Goal: Task Accomplishment & Management: Complete application form

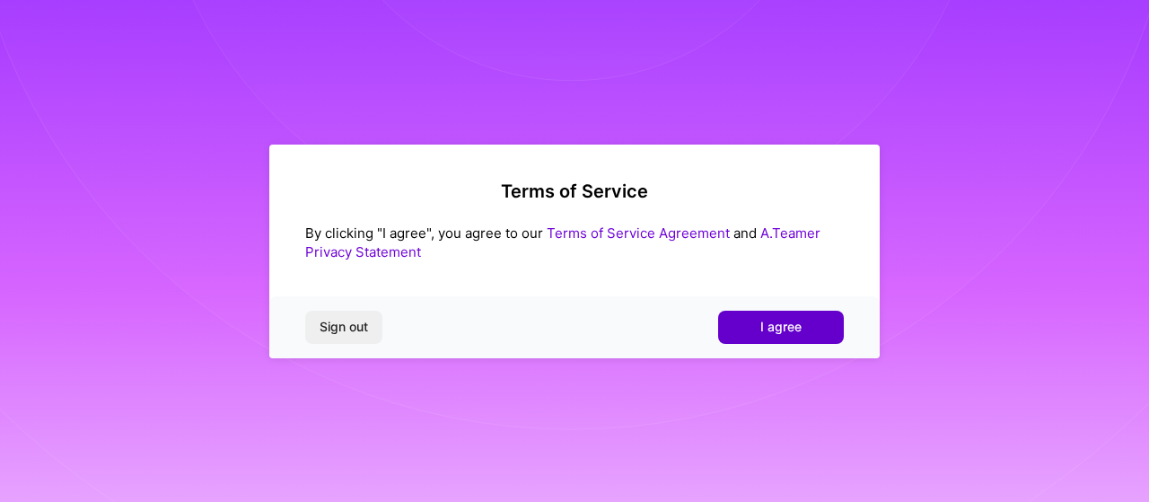
click at [776, 332] on span "I agree" at bounding box center [780, 327] width 41 height 18
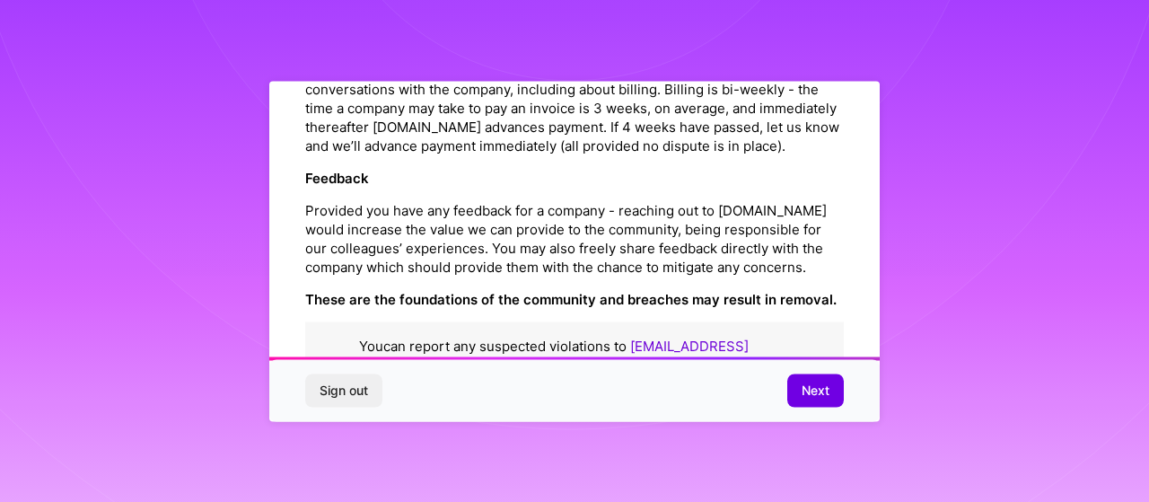
scroll to position [2203, 0]
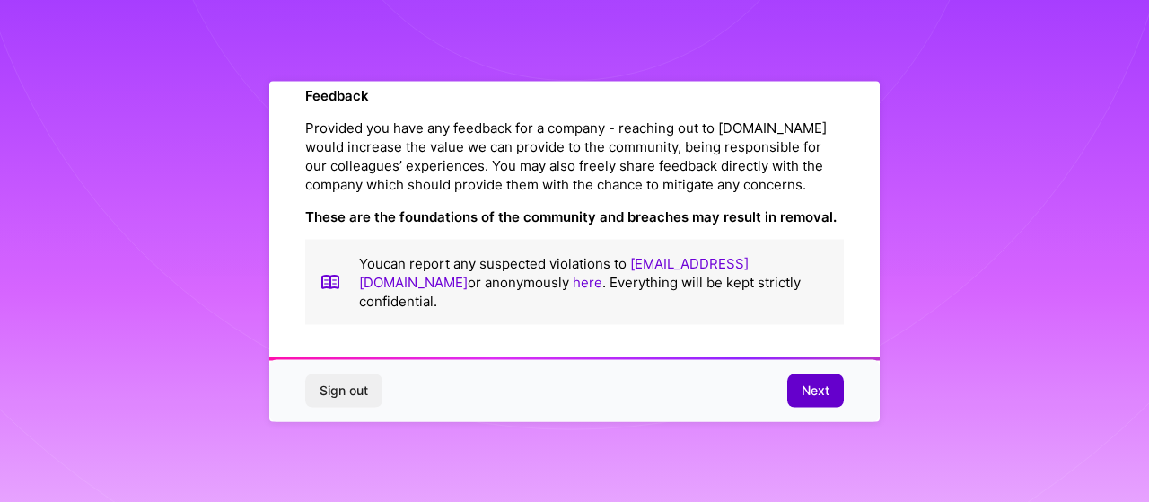
click at [828, 384] on span "Next" at bounding box center [816, 391] width 28 height 18
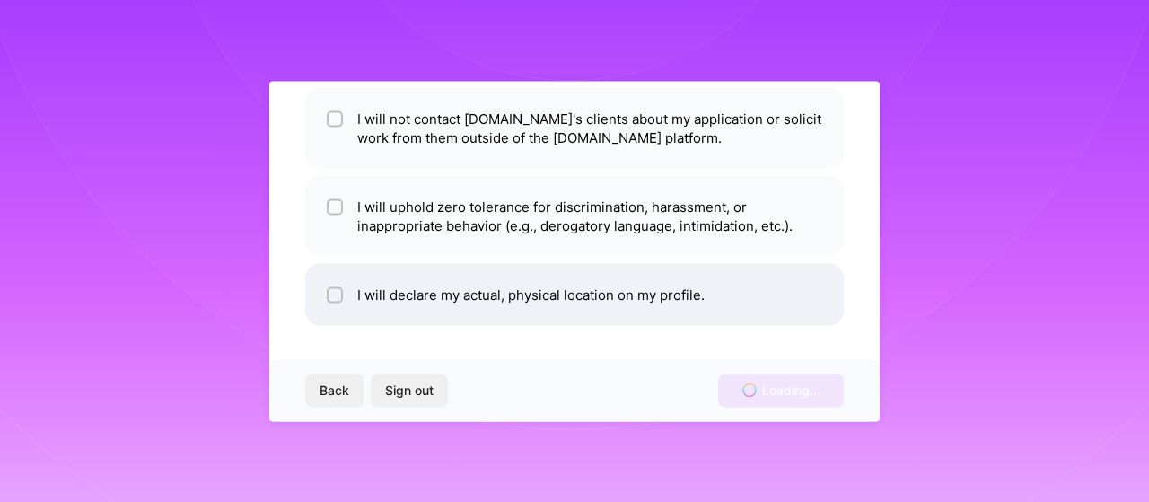
scroll to position [0, 0]
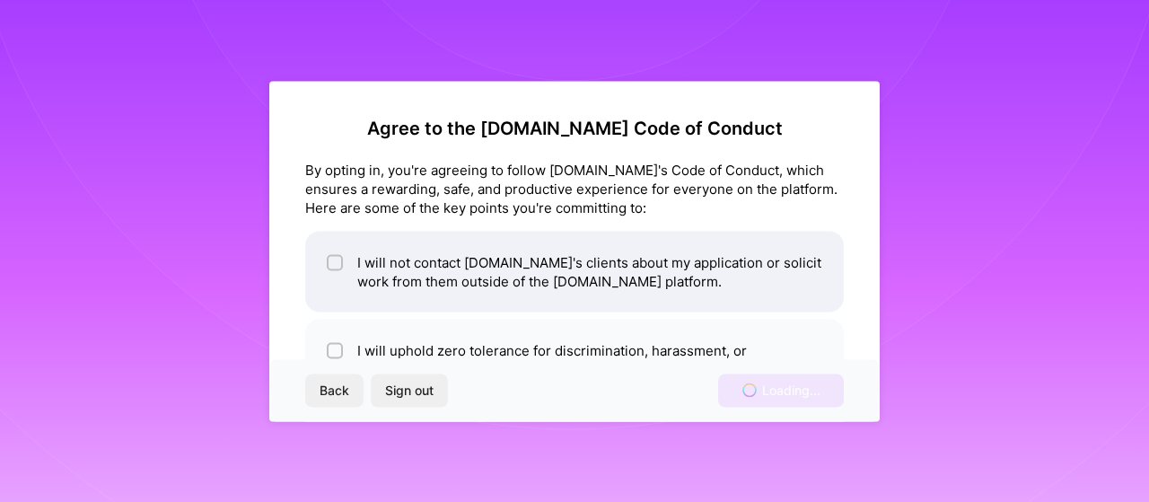
click at [335, 265] on input "checkbox" at bounding box center [336, 263] width 13 height 13
checkbox input "true"
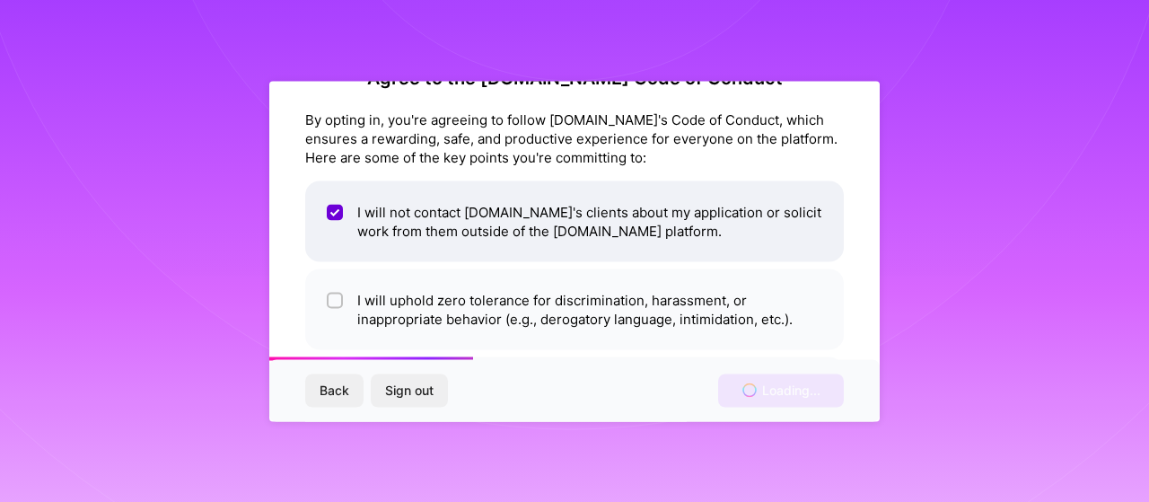
scroll to position [90, 0]
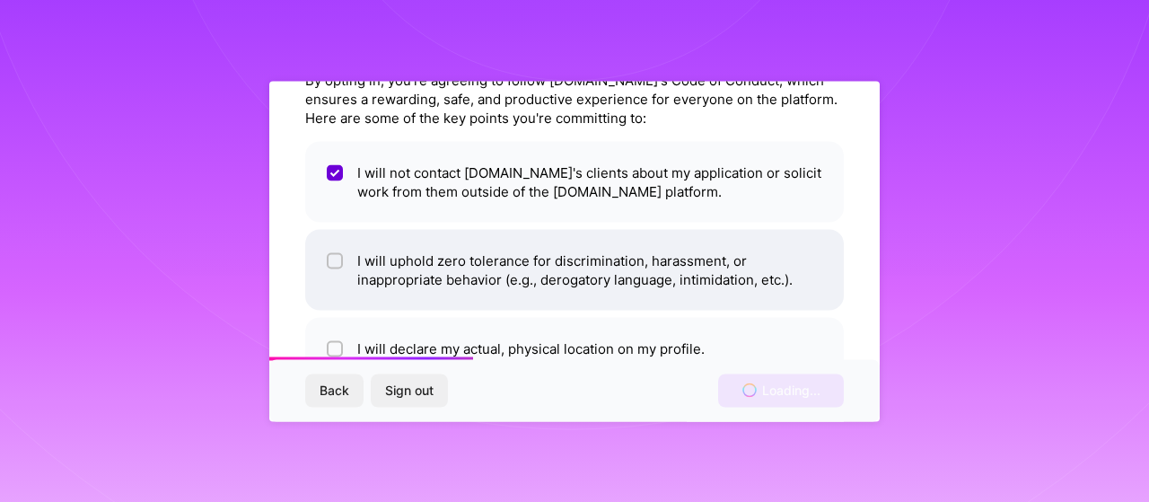
click at [333, 266] on input "checkbox" at bounding box center [336, 261] width 13 height 13
checkbox input "true"
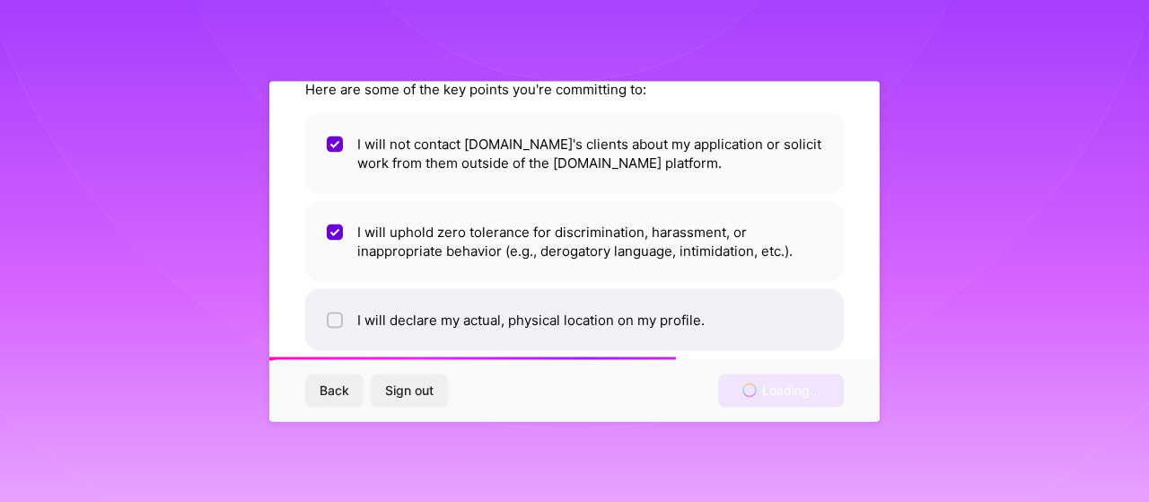
scroll to position [144, 0]
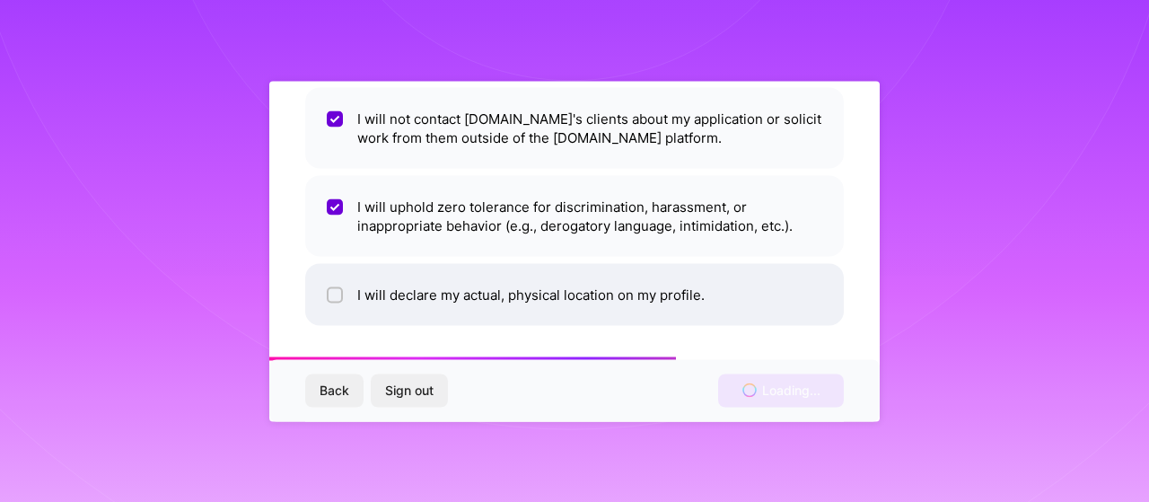
click at [339, 294] on input "checkbox" at bounding box center [336, 295] width 13 height 13
checkbox input "true"
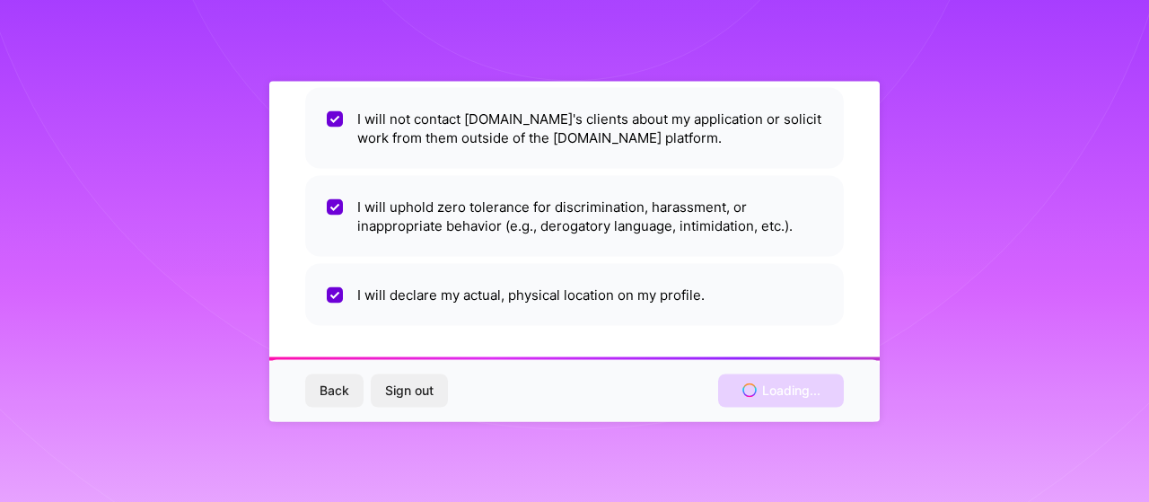
click at [784, 389] on div "Back Sign out Loading..." at bounding box center [574, 390] width 610 height 61
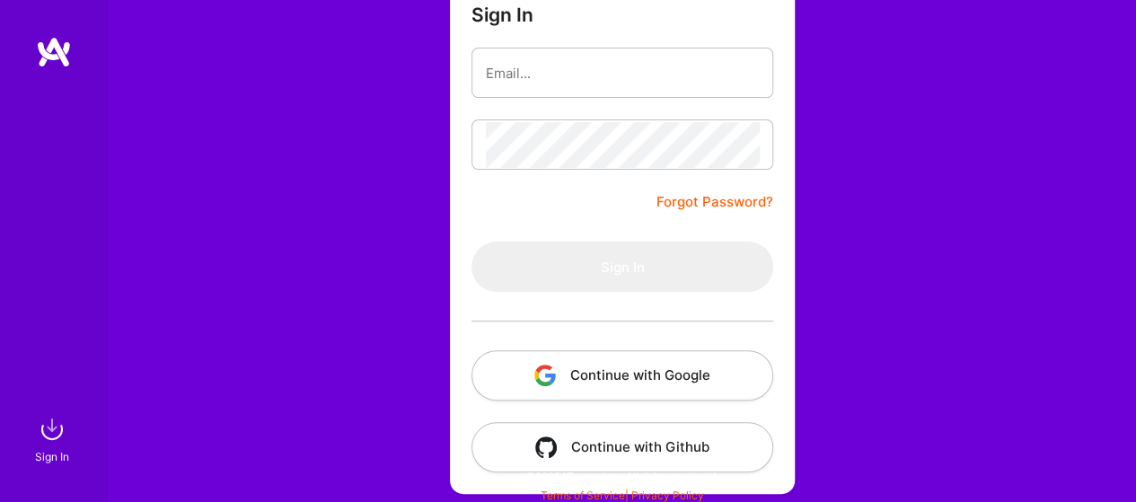
scroll to position [172, 0]
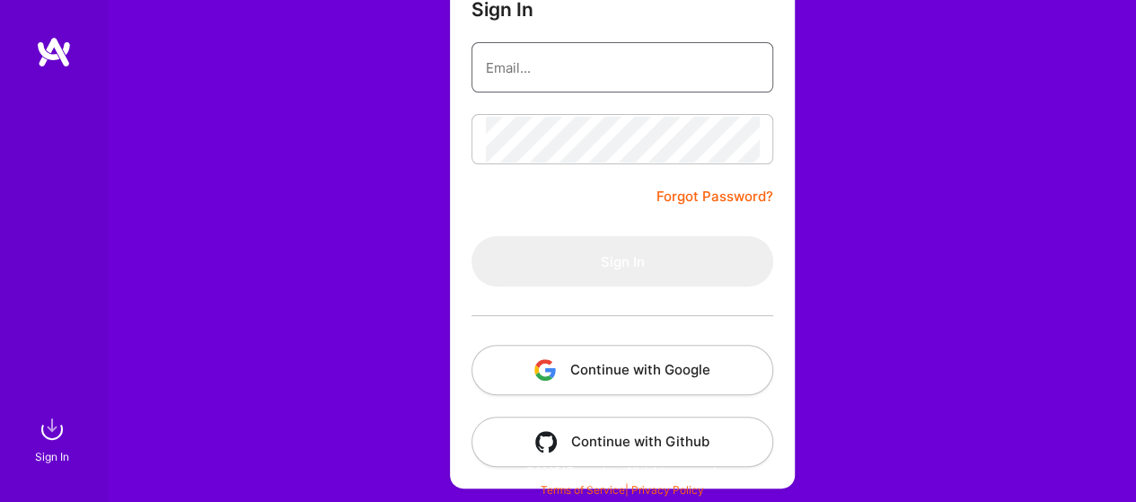
click at [592, 69] on input "email" at bounding box center [622, 68] width 273 height 46
type input "[PERSON_NAME][EMAIL_ADDRESS][PERSON_NAME][DOMAIN_NAME]"
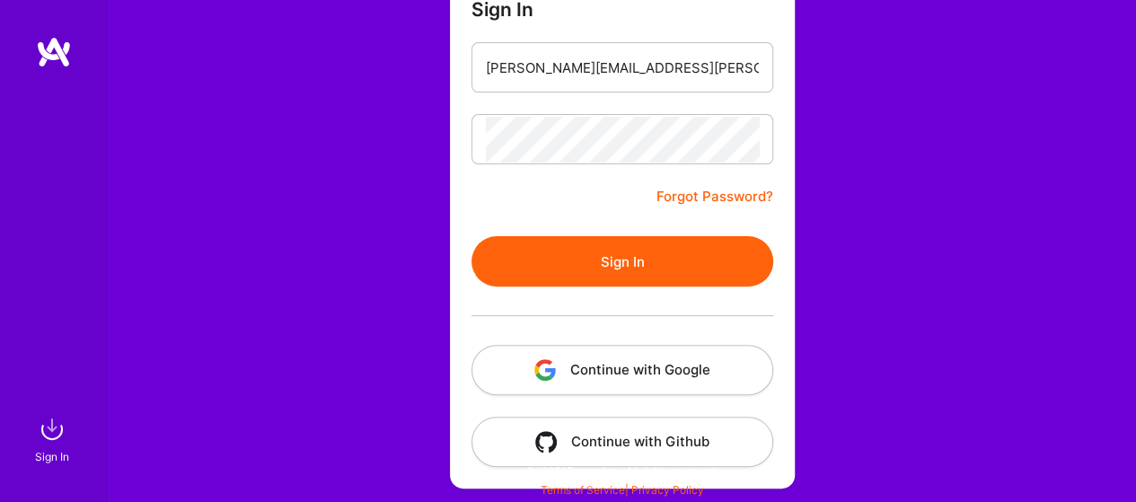
click at [686, 258] on button "Sign In" at bounding box center [622, 261] width 302 height 50
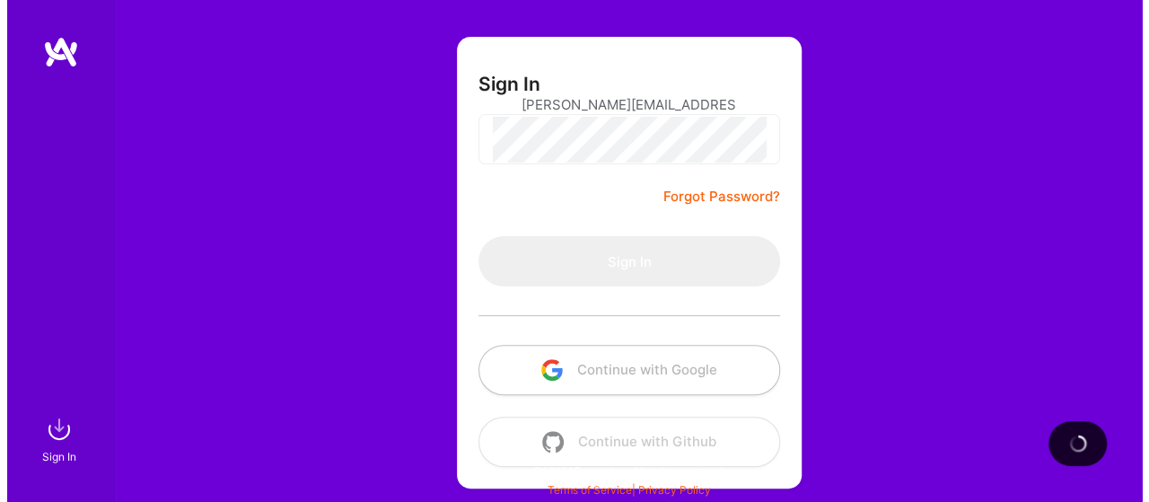
scroll to position [0, 0]
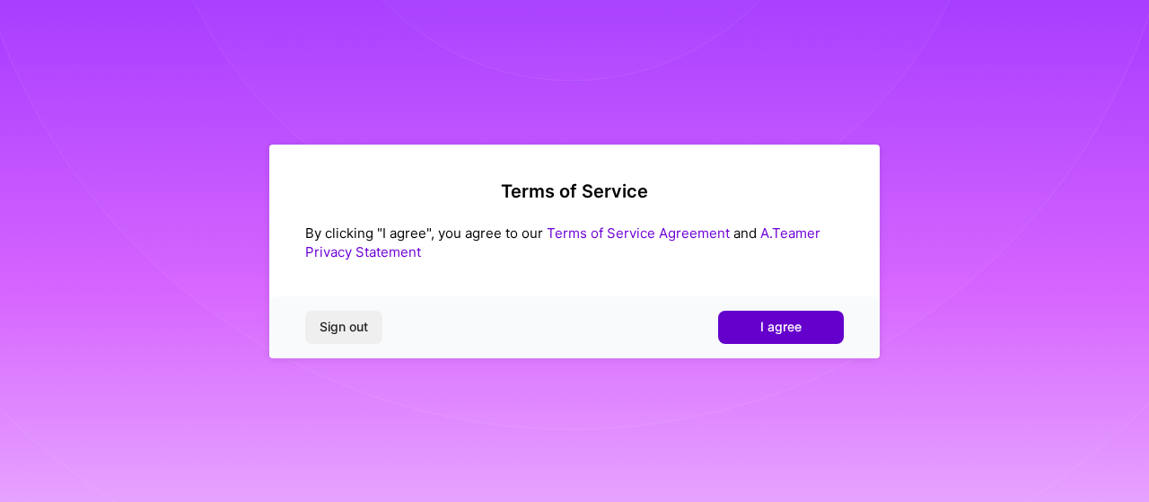
click at [798, 326] on span "I agree" at bounding box center [780, 327] width 41 height 18
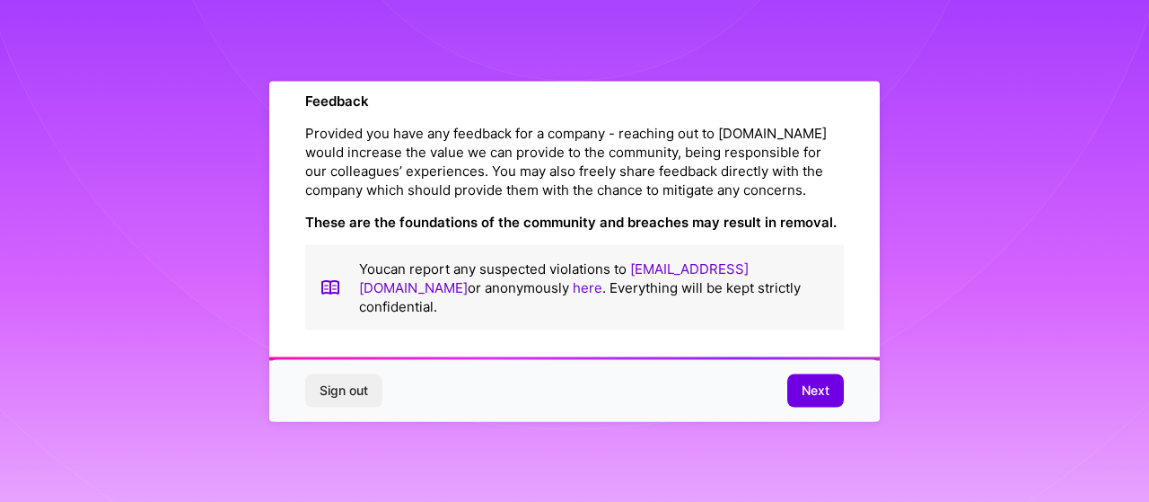
scroll to position [2203, 0]
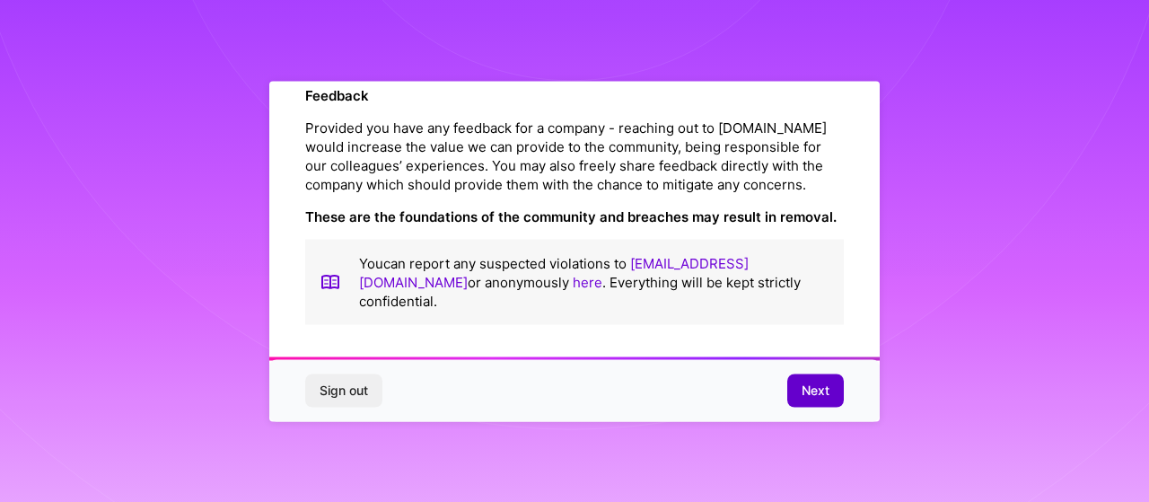
click at [795, 391] on button "Next" at bounding box center [815, 390] width 57 height 32
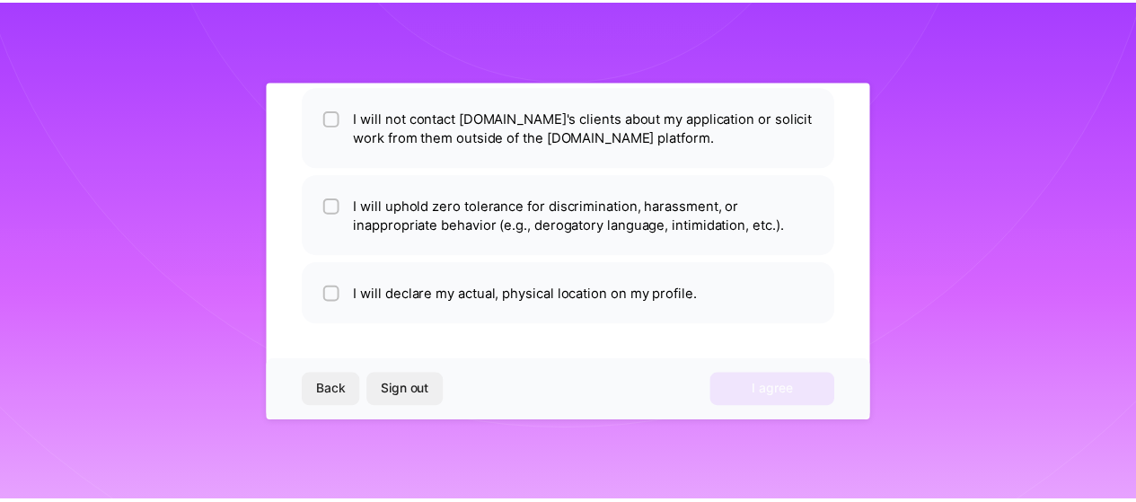
scroll to position [144, 0]
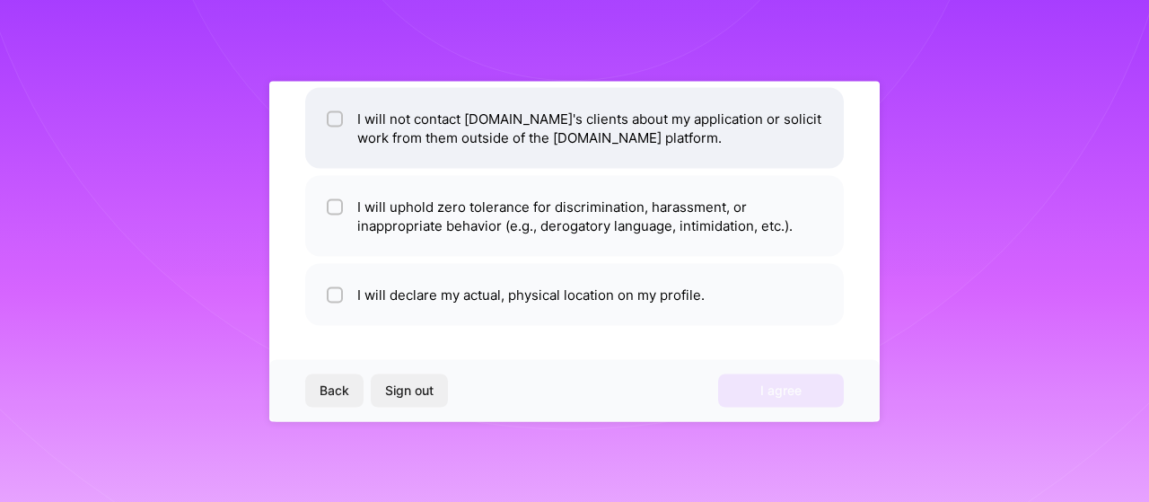
click at [329, 112] on div at bounding box center [335, 118] width 16 height 16
checkbox input "true"
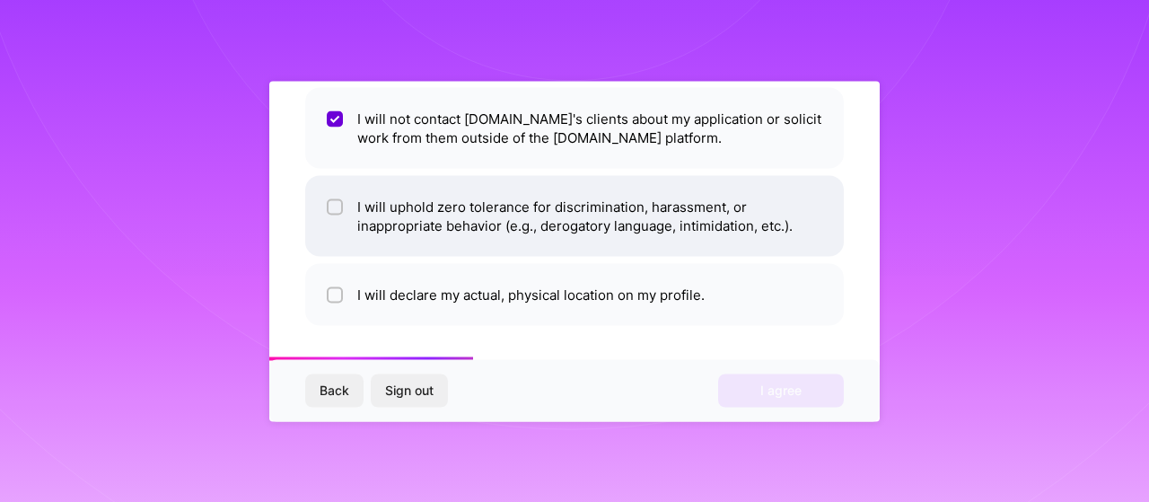
click at [339, 209] on input "checkbox" at bounding box center [336, 207] width 13 height 13
checkbox input "true"
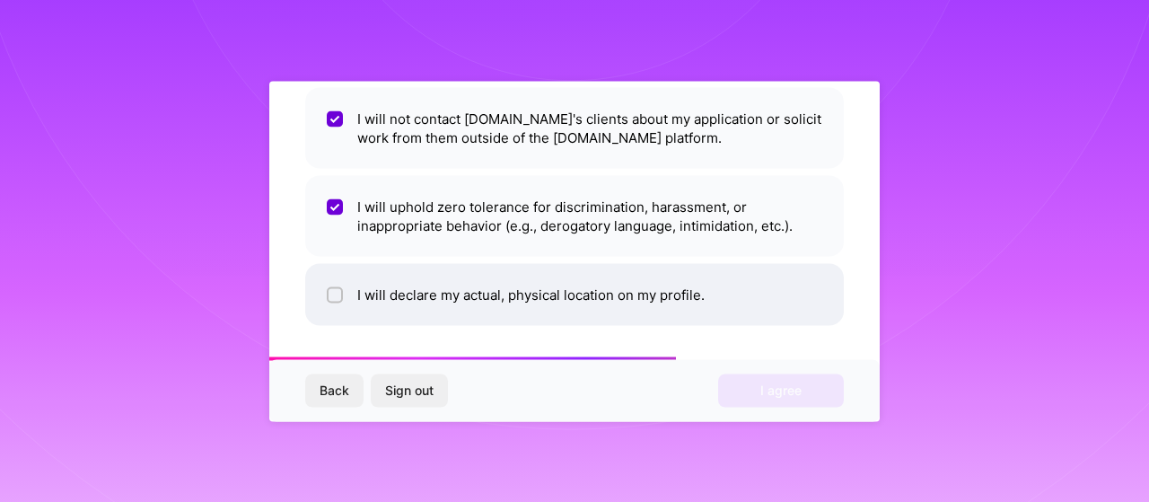
click at [334, 295] on input "checkbox" at bounding box center [336, 295] width 13 height 13
checkbox input "true"
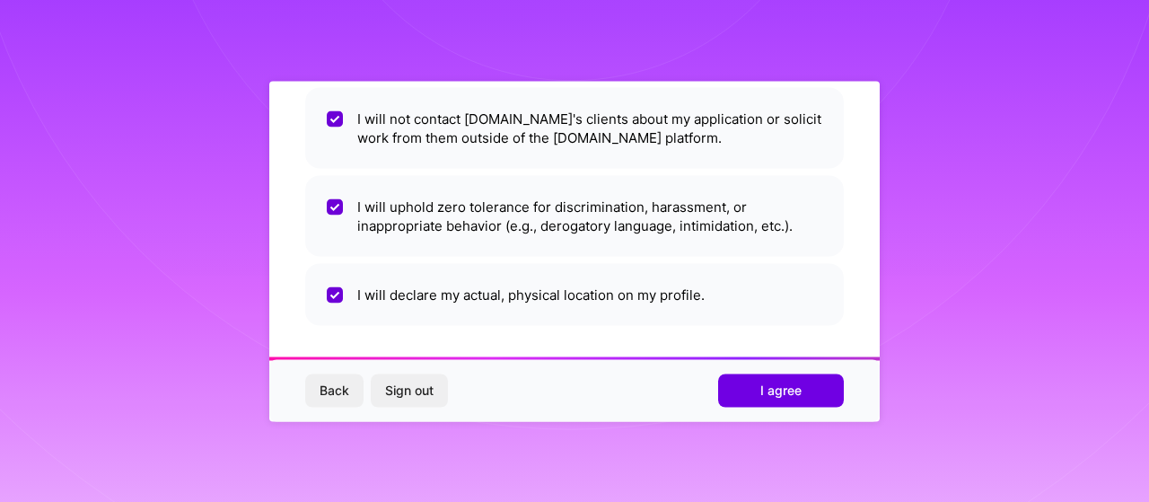
click at [791, 402] on button "I agree" at bounding box center [781, 390] width 126 height 32
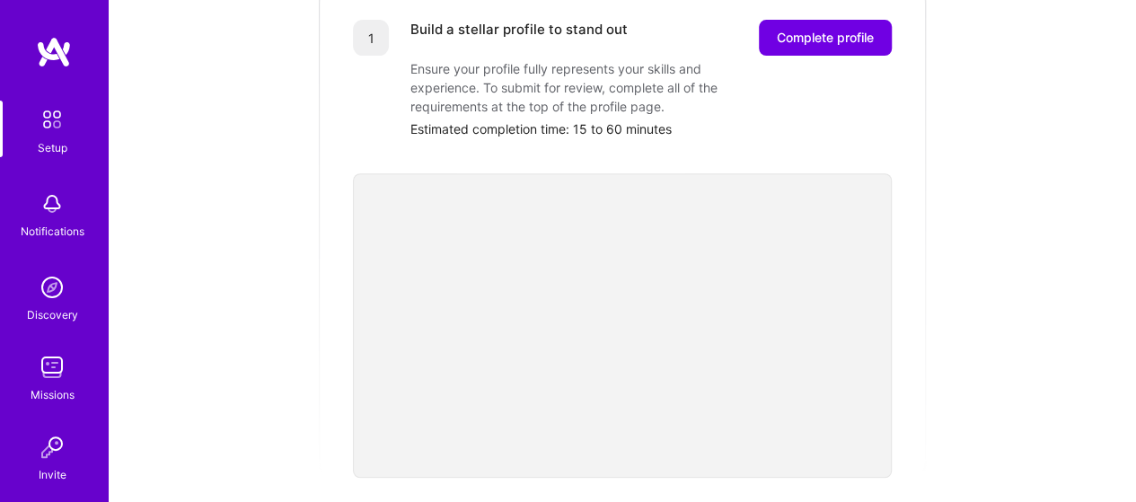
scroll to position [269, 0]
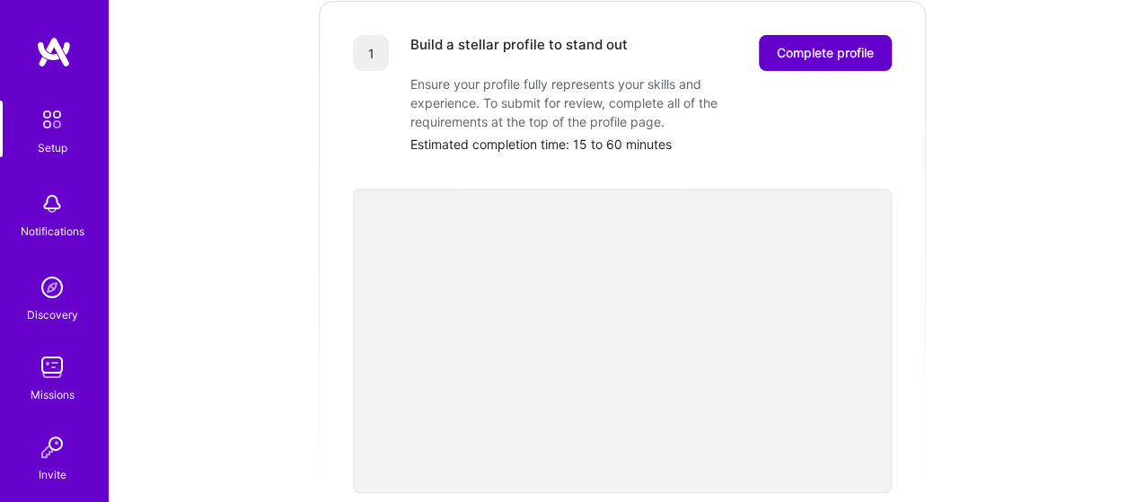
click at [798, 44] on span "Complete profile" at bounding box center [825, 53] width 97 height 18
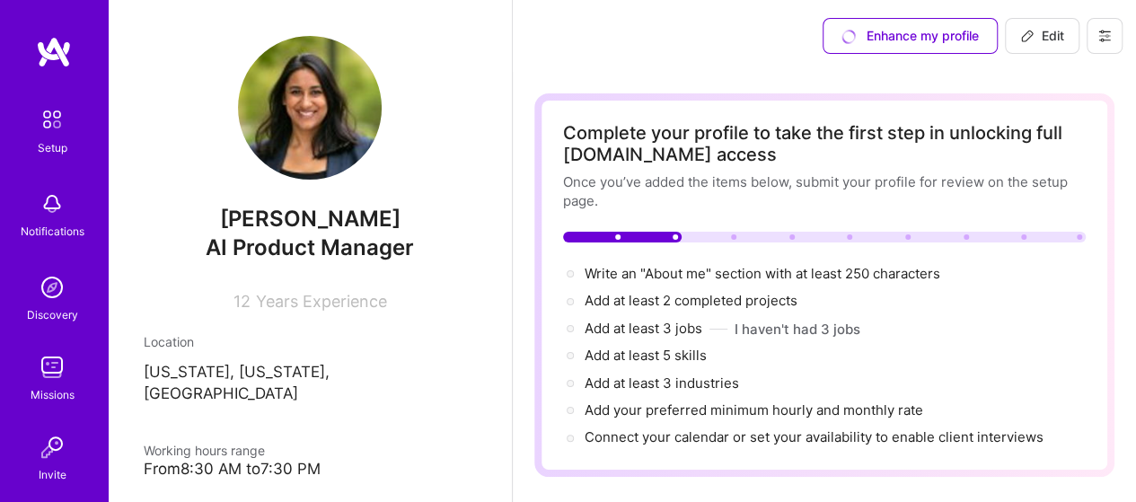
scroll to position [180, 0]
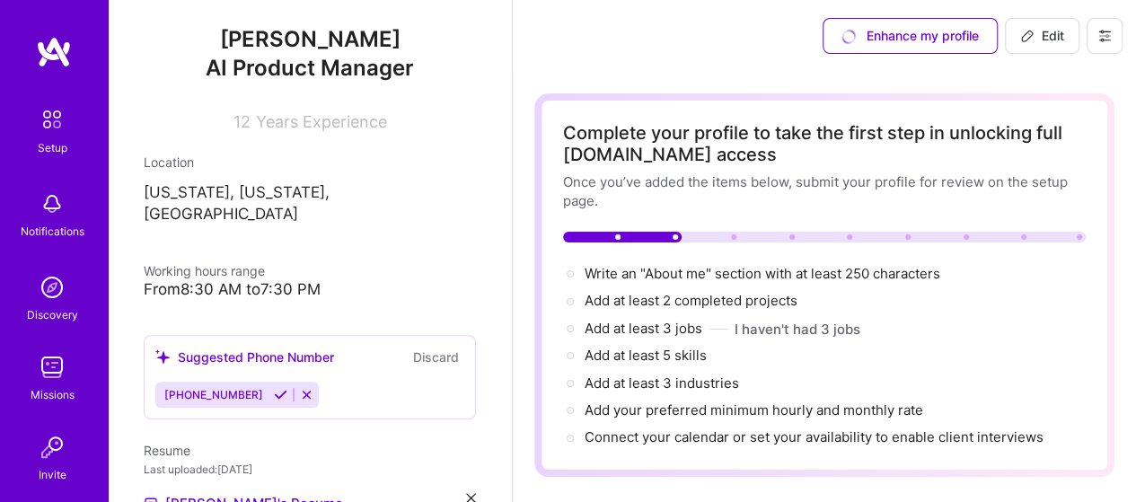
click at [298, 280] on div "From 8:30 AM to 7:30 PM" at bounding box center [310, 289] width 332 height 19
click at [219, 280] on div "From 8:30 AM to 7:30 PM" at bounding box center [310, 289] width 332 height 19
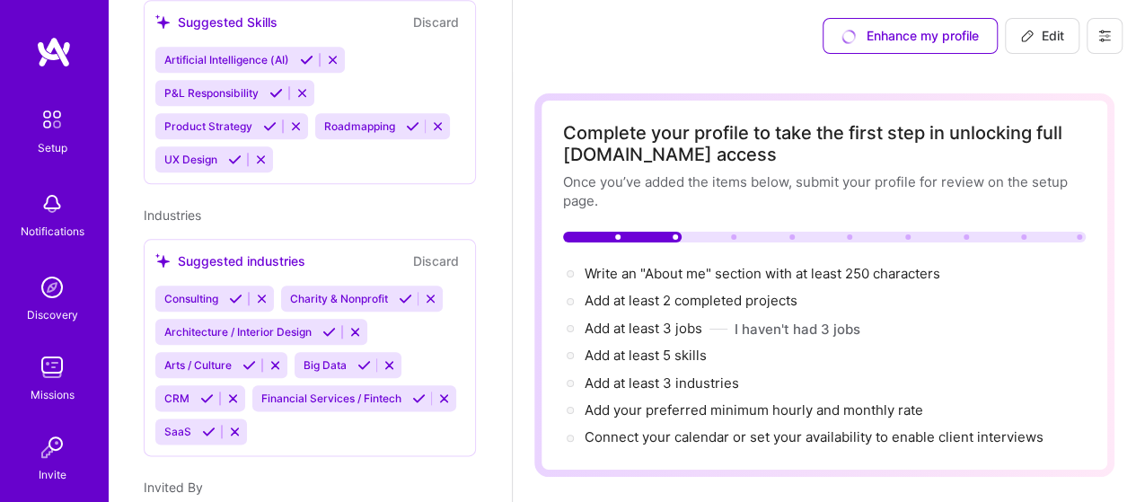
scroll to position [898, 0]
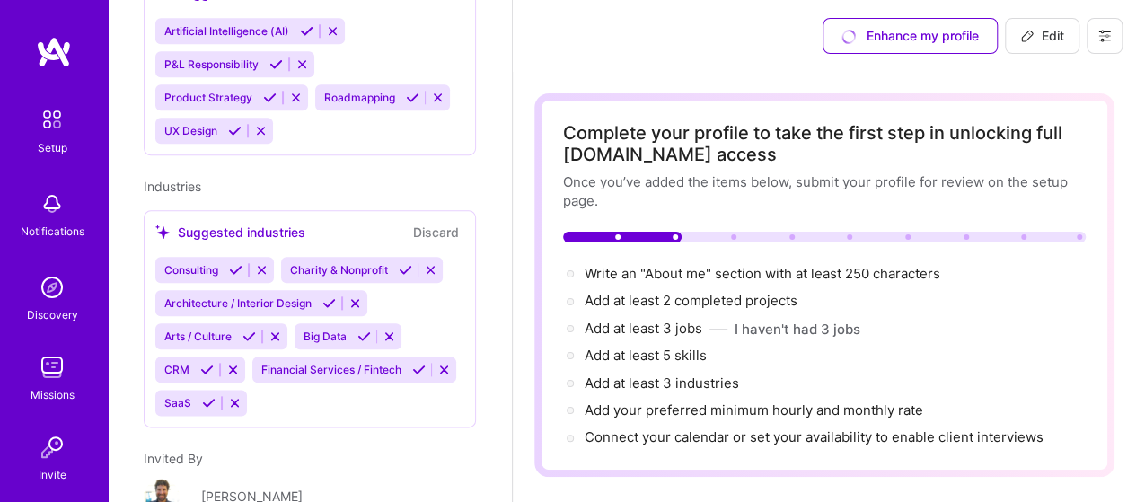
click at [437, 263] on icon at bounding box center [430, 269] width 13 height 13
click at [357, 296] on icon at bounding box center [354, 302] width 13 height 13
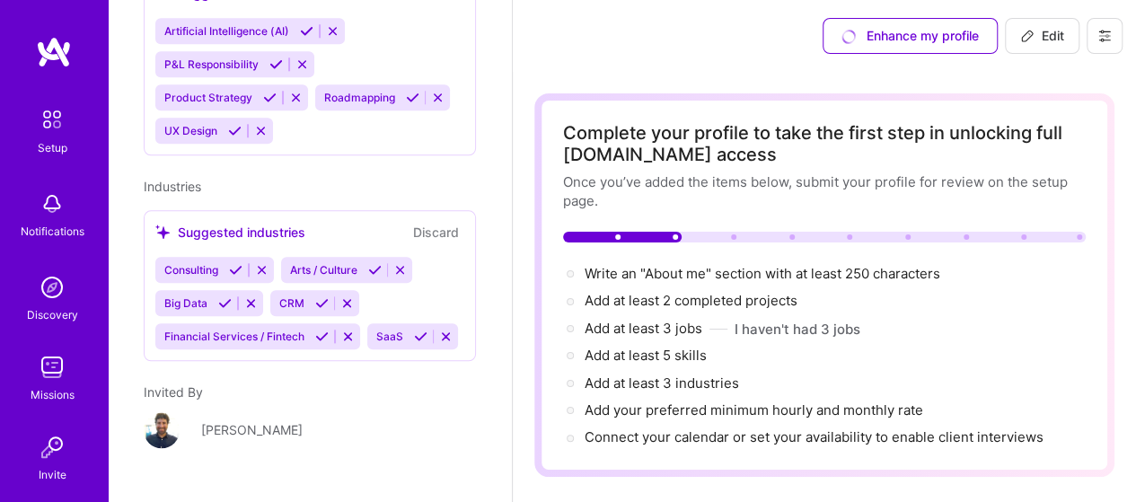
click at [407, 263] on icon at bounding box center [399, 269] width 13 height 13
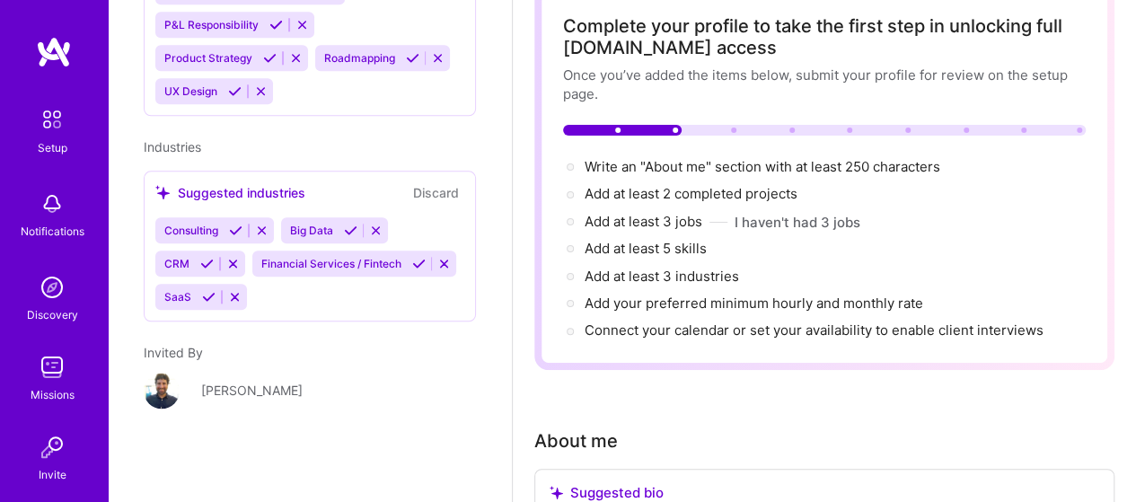
scroll to position [0, 0]
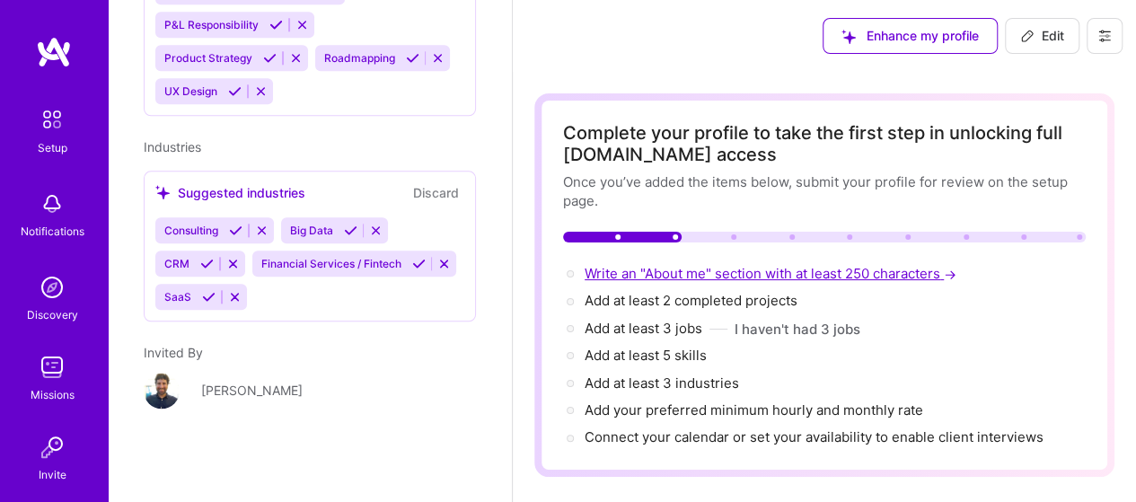
click at [600, 276] on span "Write an "About me" section with at least 250 characters →" at bounding box center [771, 273] width 375 height 17
select select "US"
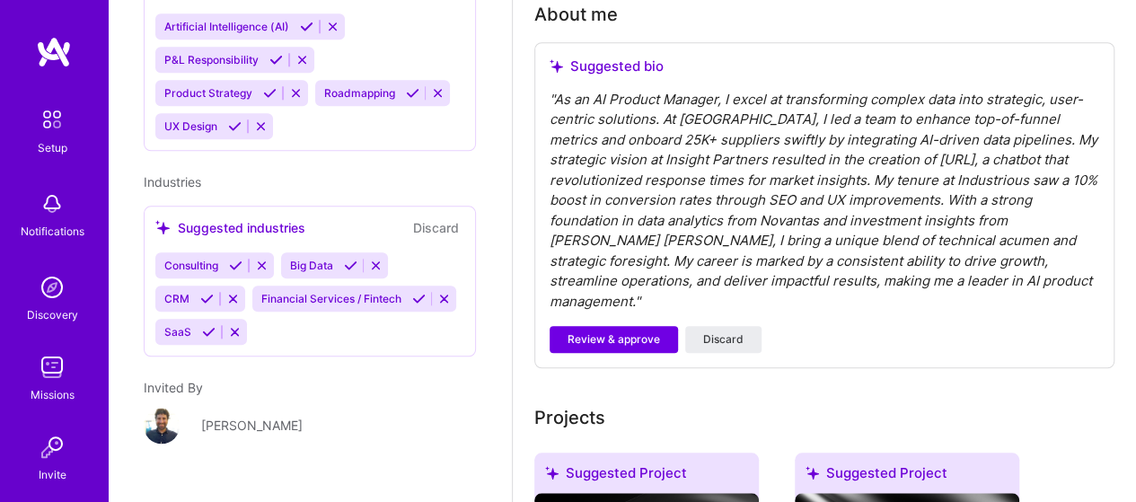
scroll to position [594, 0]
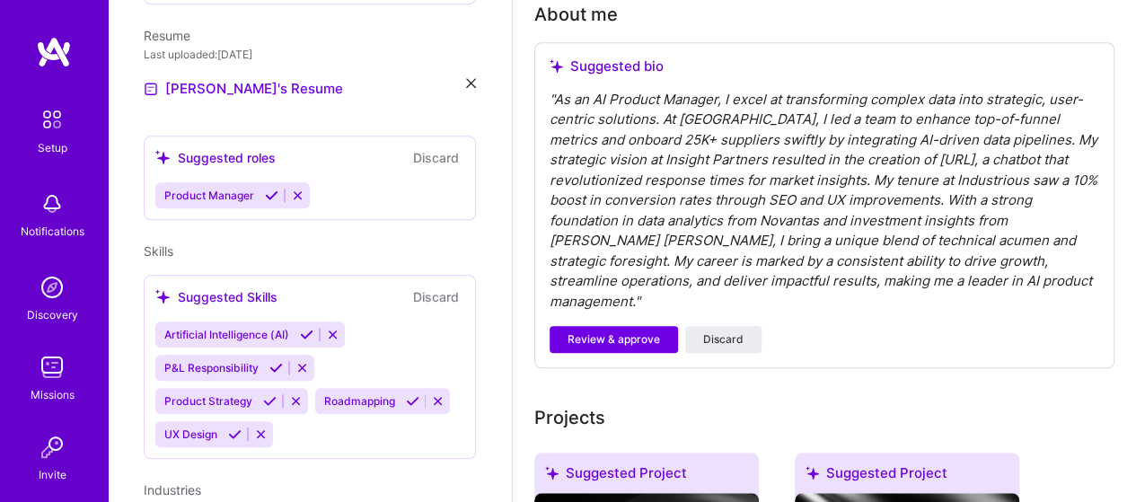
click at [742, 212] on div "" As an AI Product Manager, I excel at transforming complex data into strategic…" at bounding box center [823, 201] width 549 height 223
click at [994, 279] on div "" As an AI Product Manager, I excel at transforming complex data into strategic…" at bounding box center [823, 201] width 549 height 223
click at [971, 281] on div "" As an AI Product Manager, I excel at transforming complex data into strategic…" at bounding box center [823, 201] width 549 height 223
click at [621, 276] on div "" As an AI Product Manager, I excel at transforming complex data into strategic…" at bounding box center [823, 201] width 549 height 223
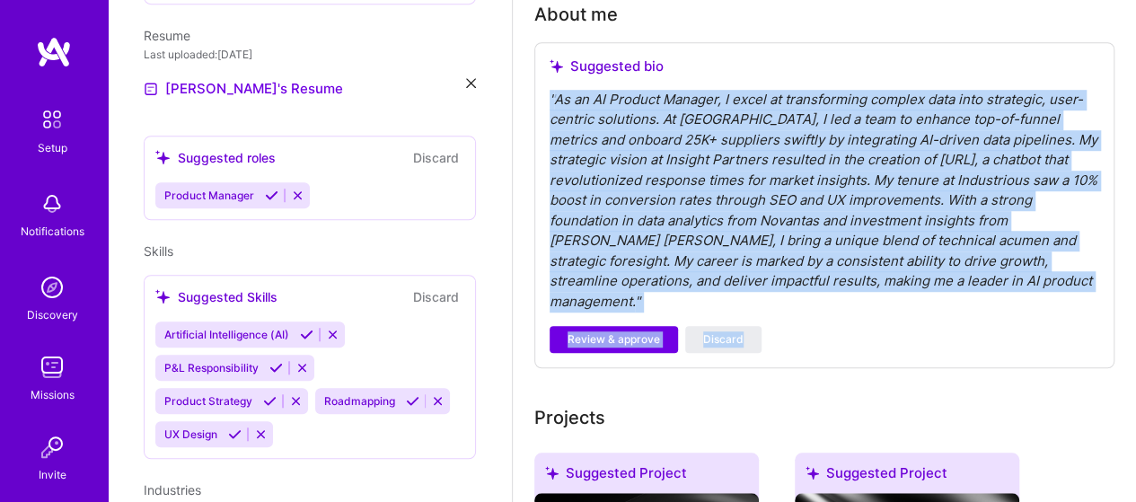
drag, startPoint x: 549, startPoint y: 91, endPoint x: 1065, endPoint y: 294, distance: 553.8
click at [1065, 294] on div "Suggested bio " As an AI Product Manager, I excel at transforming complex data …" at bounding box center [824, 205] width 580 height 327
click at [1028, 292] on div "Suggested bio " As an AI Product Manager, I excel at transforming complex data …" at bounding box center [824, 205] width 580 height 327
drag, startPoint x: 977, startPoint y: 281, endPoint x: 531, endPoint y: 93, distance: 483.2
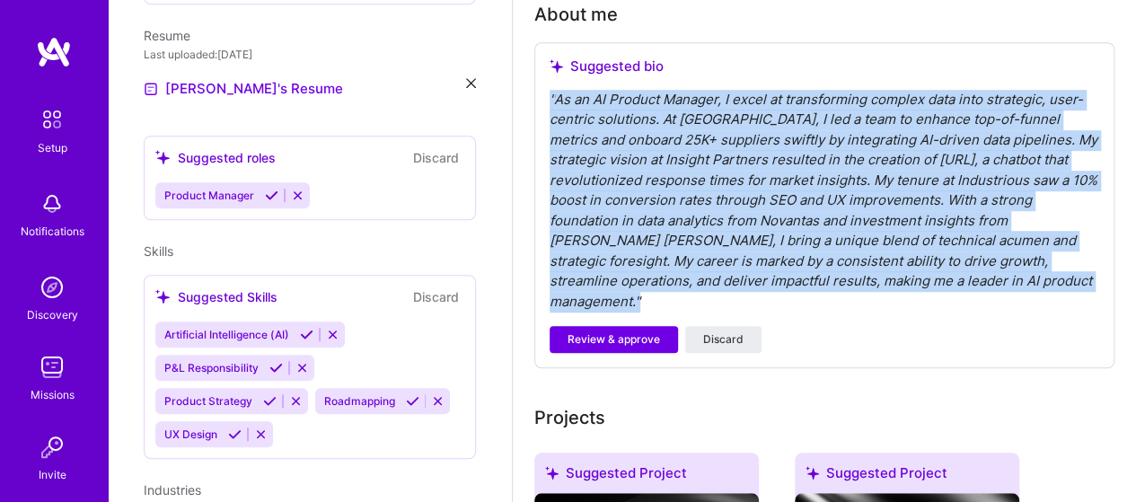
copy div "" As an AI Product Manager, I excel at transforming complex data into strategic…"
click at [745, 326] on button "Discard" at bounding box center [723, 339] width 76 height 27
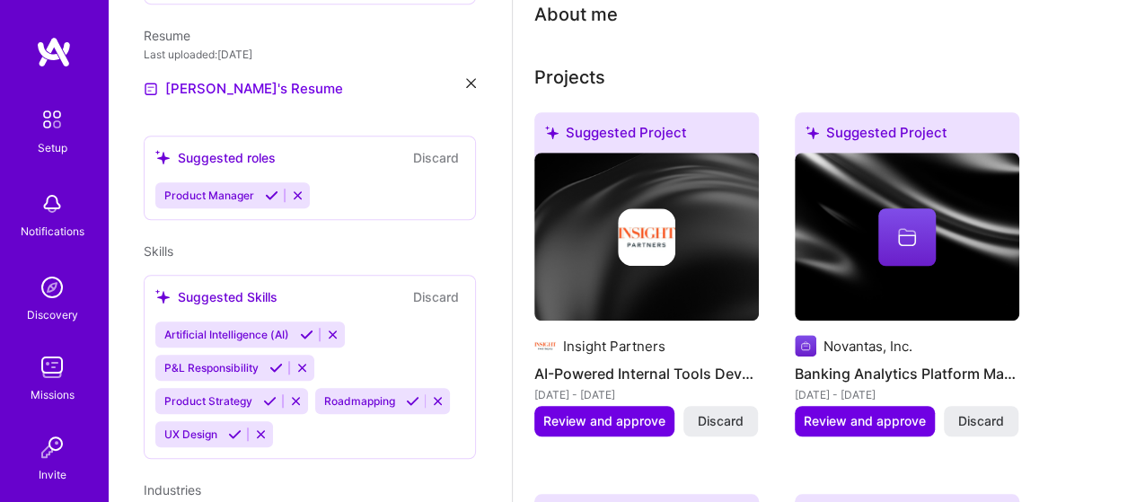
scroll to position [264, 0]
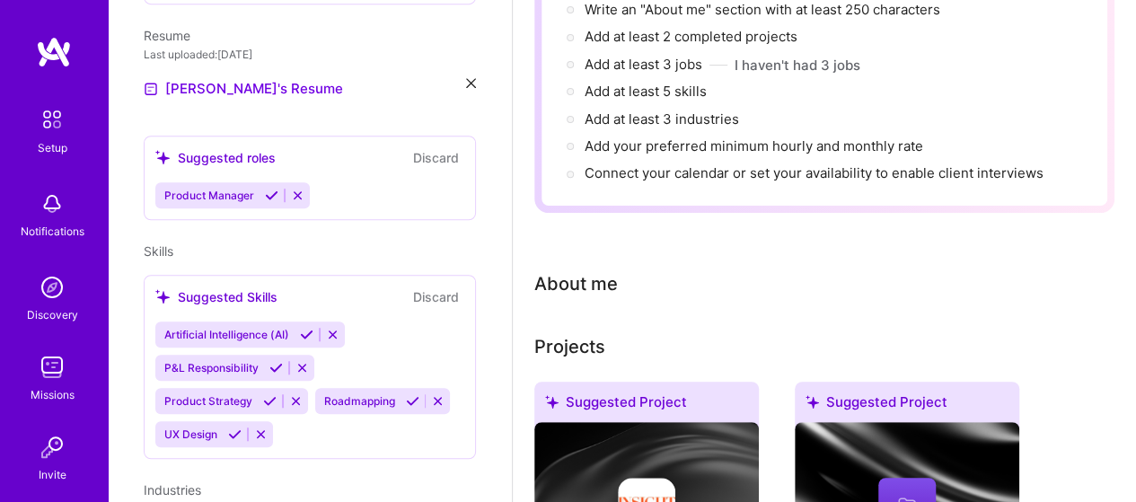
click at [590, 282] on div "About me" at bounding box center [575, 283] width 83 height 27
click at [621, 292] on div "About me" at bounding box center [824, 283] width 580 height 27
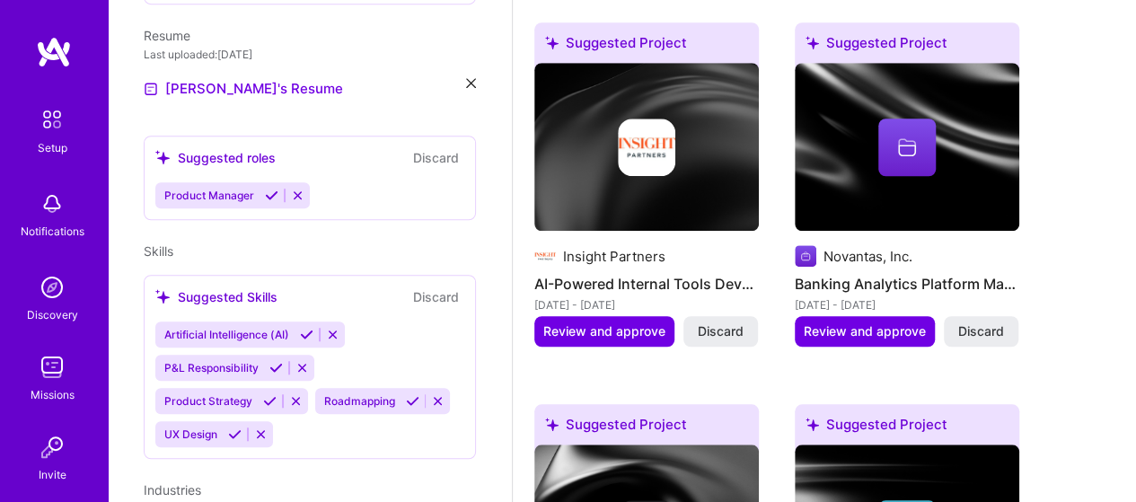
scroll to position [174, 0]
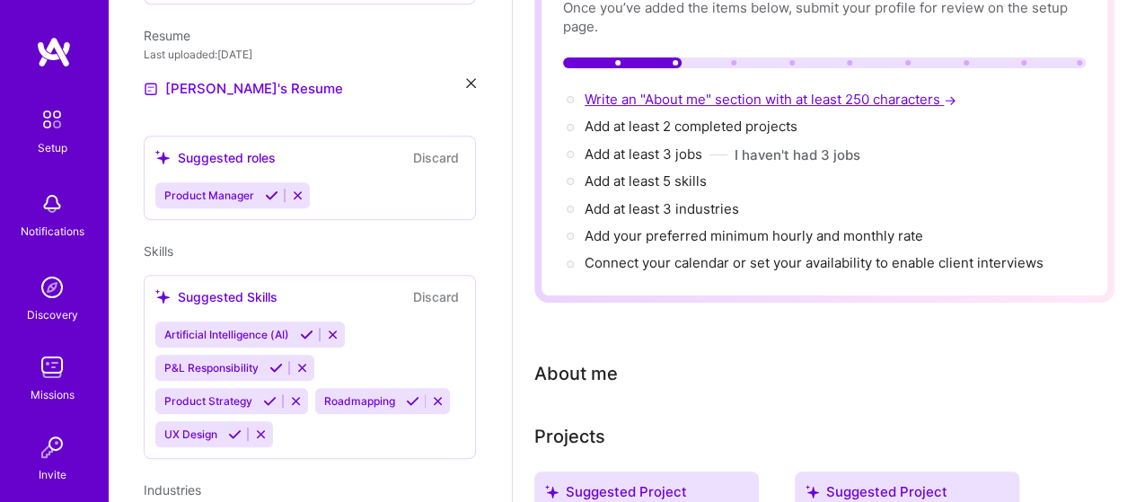
click at [636, 91] on span "Write an "About me" section with at least 250 characters →" at bounding box center [771, 99] width 375 height 17
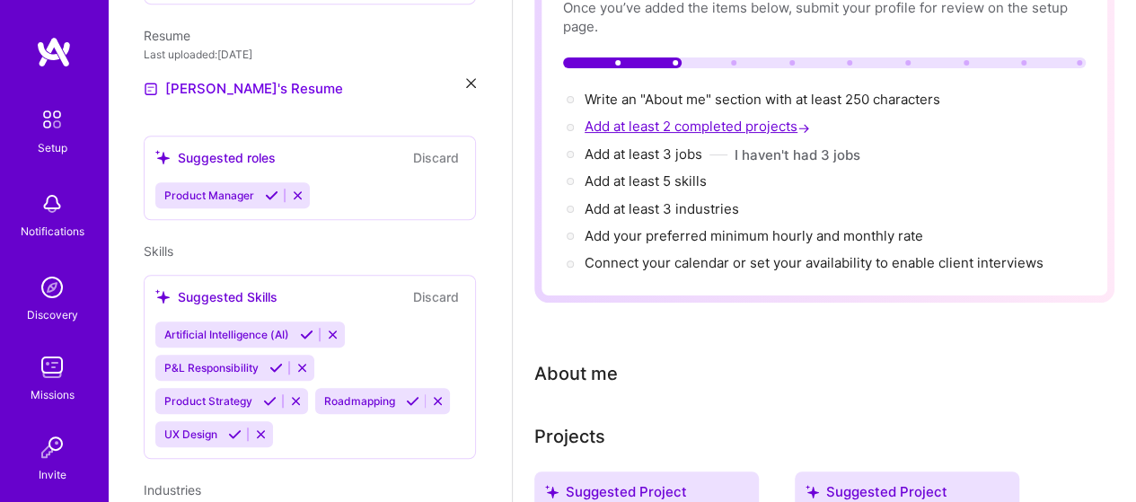
select select "US"
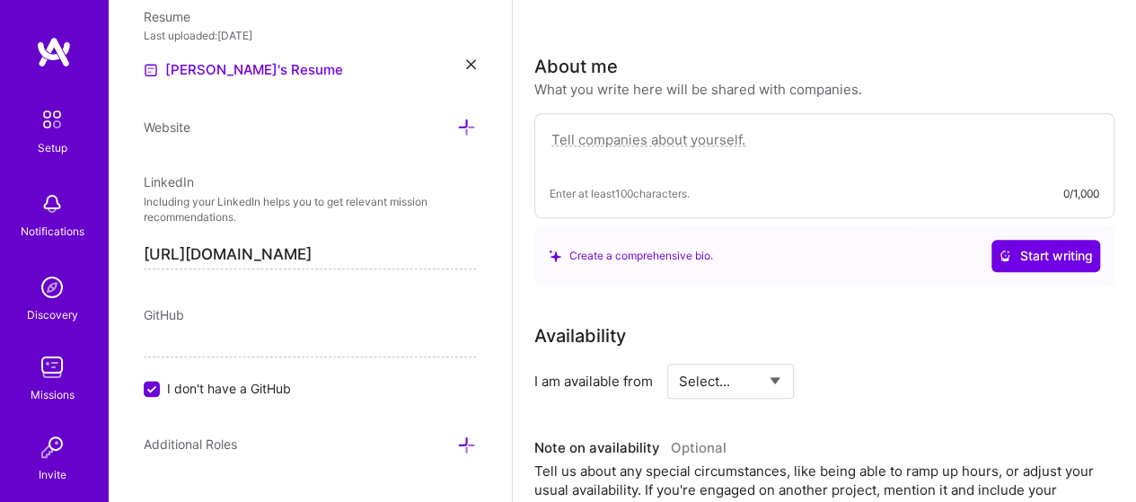
scroll to position [533, 0]
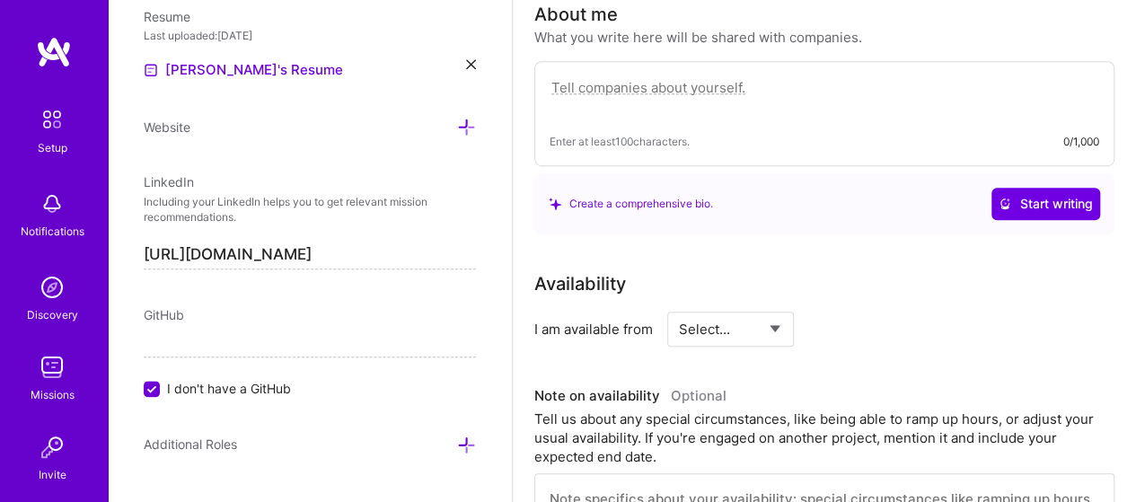
type textarea ""As an AI Product Manager, I excel at transforming complex data into strategic,…"
paste textarea "I’m a product leader who thrives at the intersection of data, AI, and growth. O…"
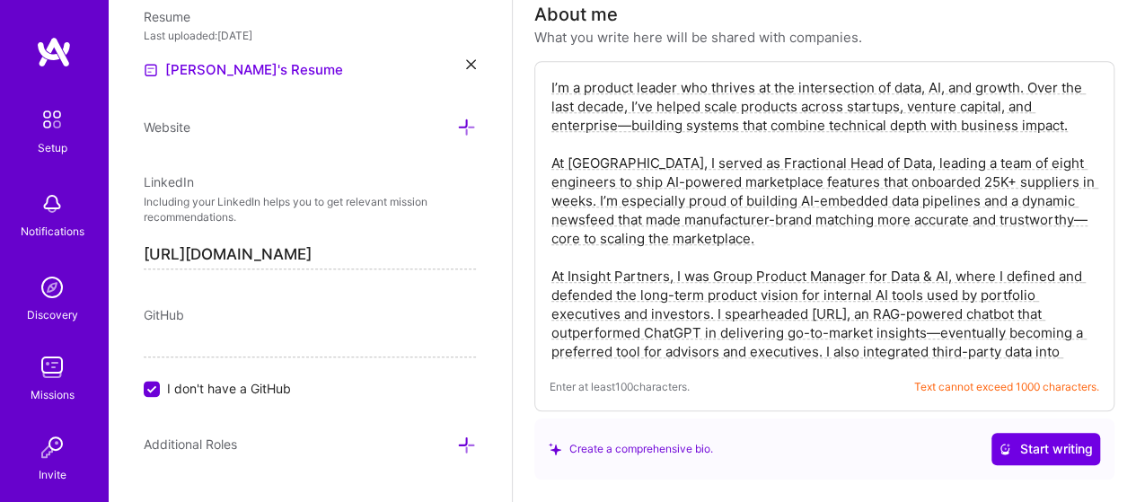
click at [722, 159] on textarea "I’m a product leader who thrives at the intersection of data, AI, and growth. O…" at bounding box center [823, 219] width 549 height 286
click at [931, 161] on textarea "I’m a product leader who thrives at the intersection of data, AI, and growth. O…" at bounding box center [823, 219] width 549 height 286
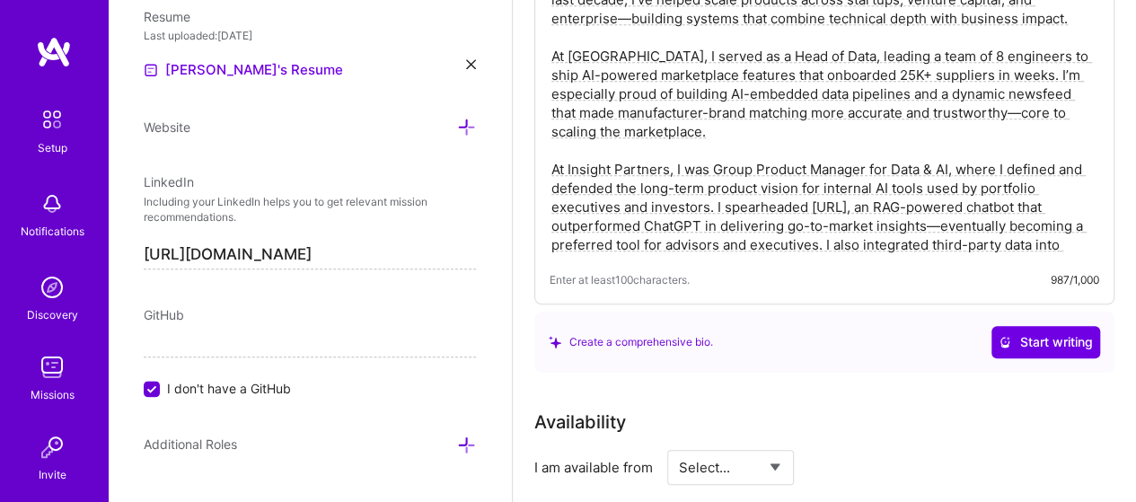
scroll to position [623, 0]
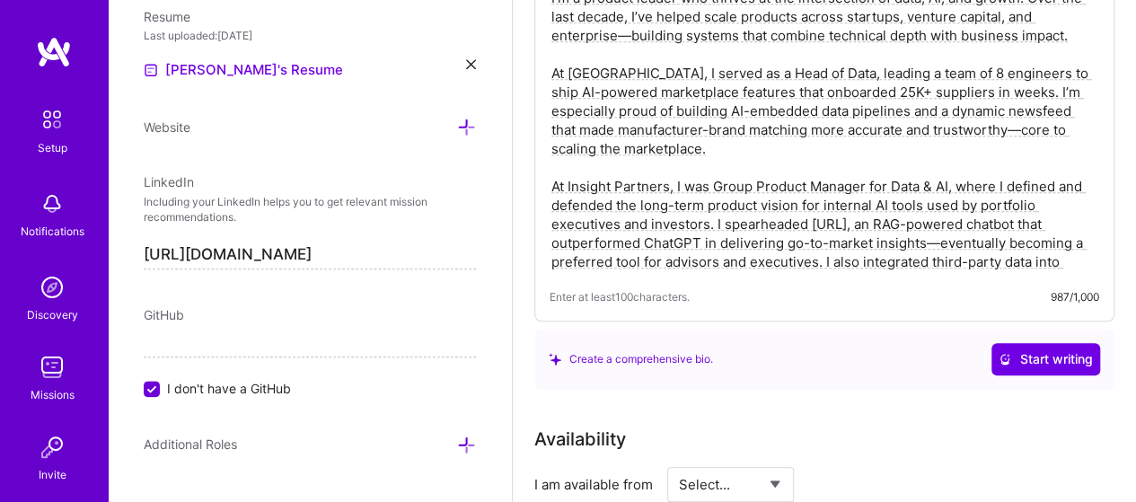
click at [684, 125] on textarea "I’m a product leader who thrives at the intersection of data, AI, and growth. O…" at bounding box center [823, 130] width 549 height 286
type textarea "I’m a product leader who thrives at the intersection of data, AI, and growth. O…"
click at [860, 243] on textarea "I’m a product leader who thrives at the intersection of data, AI, and growth. O…" at bounding box center [823, 130] width 549 height 286
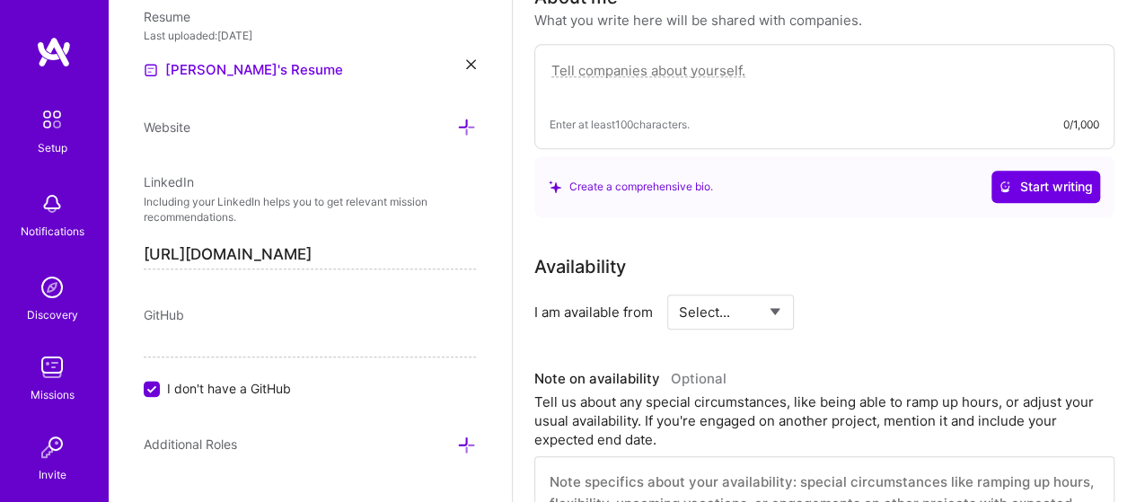
scroll to position [522, 0]
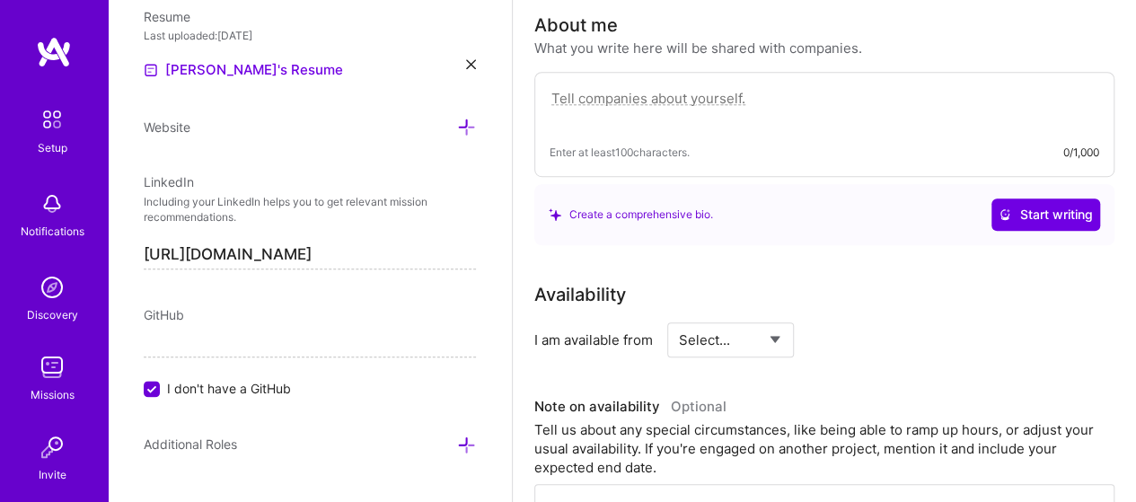
paste textarea "I’m a product leader specializing in building data and AI-powered products that…"
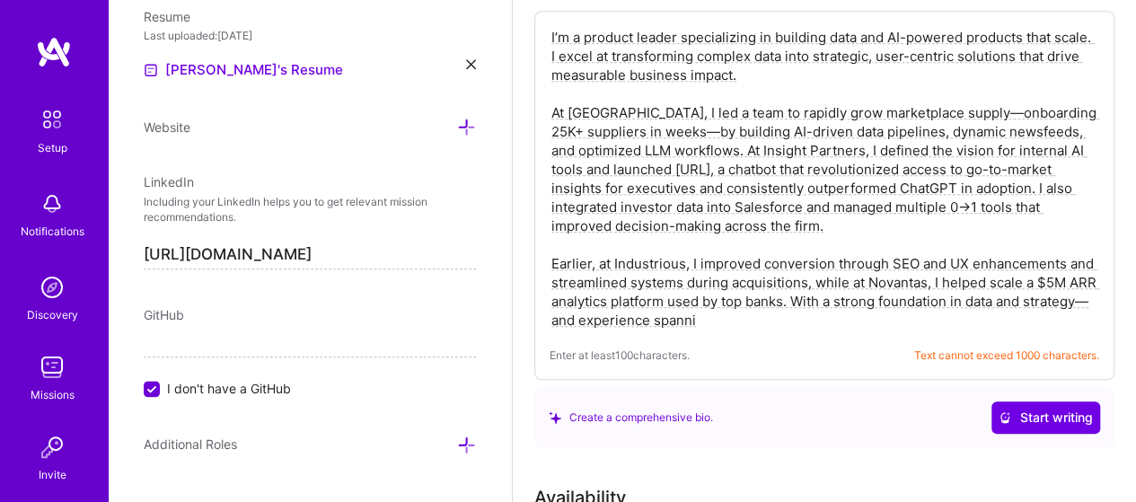
scroll to position [612, 0]
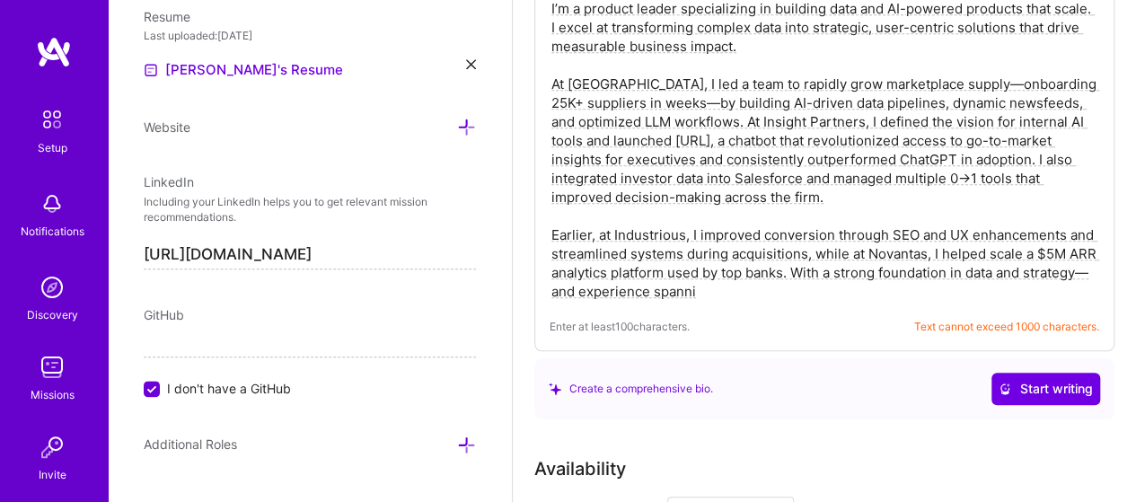
type textarea "I’m a product leader specializing in building data and AI-powered products that…"
click at [738, 254] on textarea "I’m a product leader specializing in building data and AI-powered products that…" at bounding box center [823, 149] width 549 height 305
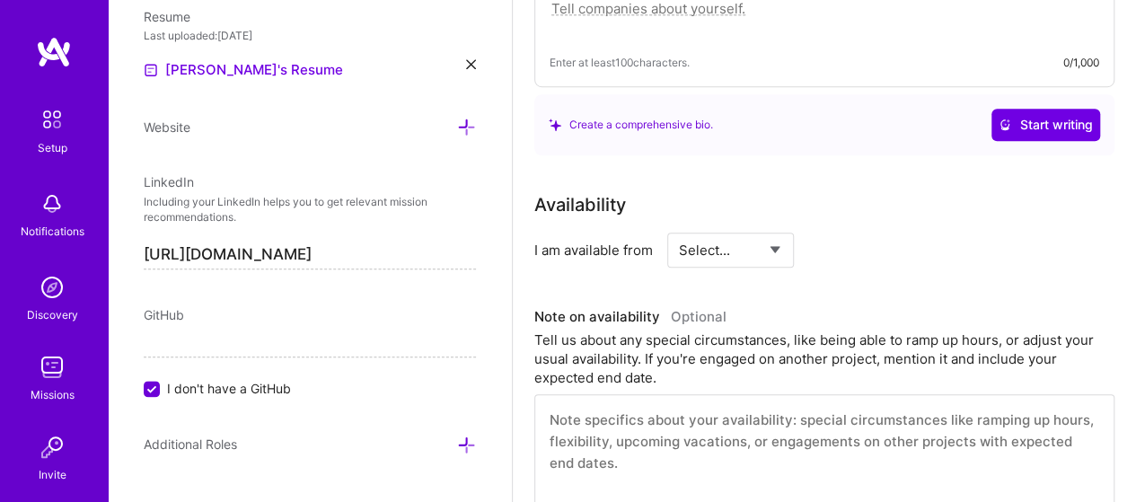
paste textarea "I’m a product leader passionate about building AI and data-driven products that…"
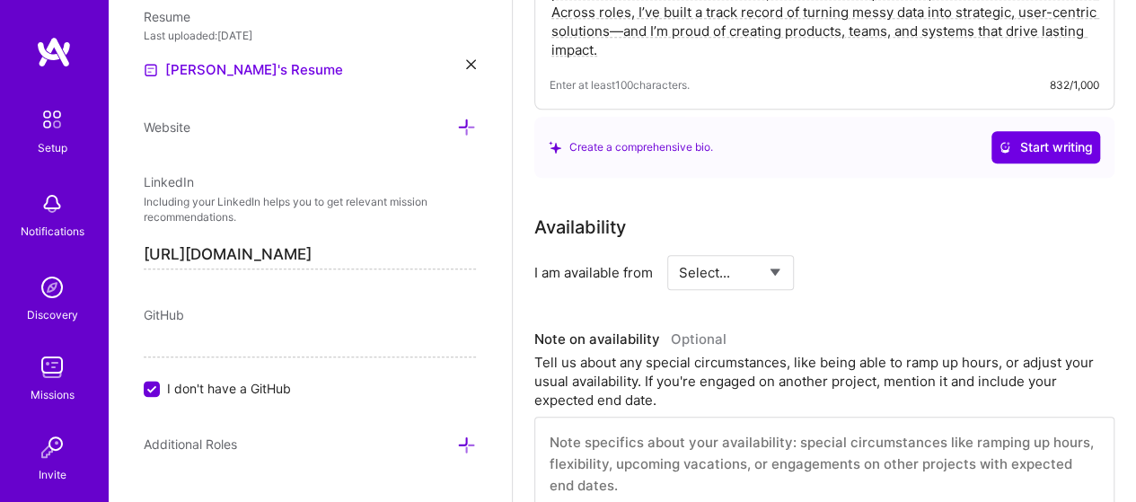
scroll to position [792, 0]
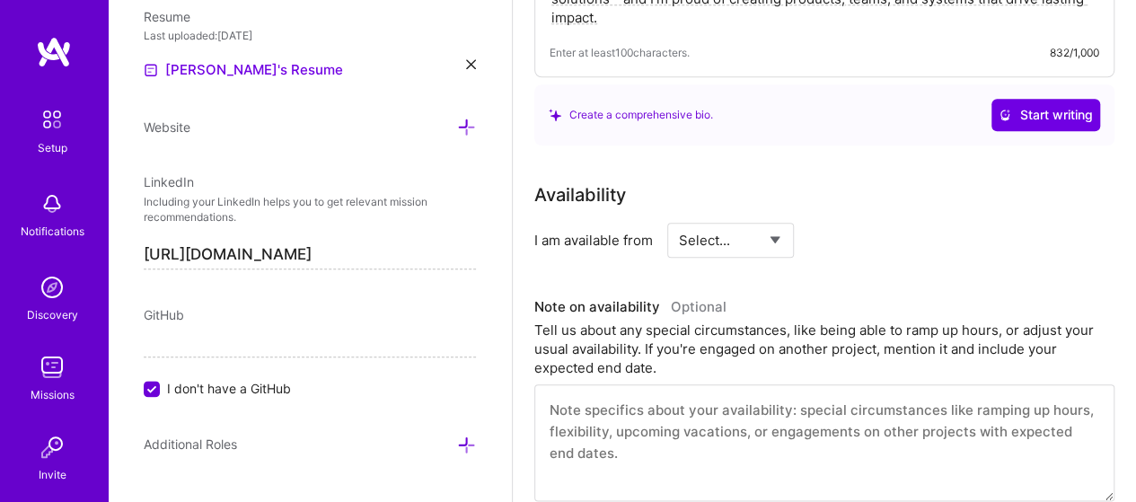
type textarea "I’m a product leader passionate about building AI and data-driven products that…"
click at [727, 238] on select "Select... Right Now Future Date Not Available" at bounding box center [730, 240] width 103 height 46
select select "Future Date"
click at [679, 217] on select "Select... Right Now Future Date Not Available" at bounding box center [730, 240] width 103 height 46
click at [881, 237] on input "[DATE]" at bounding box center [884, 240] width 89 height 35
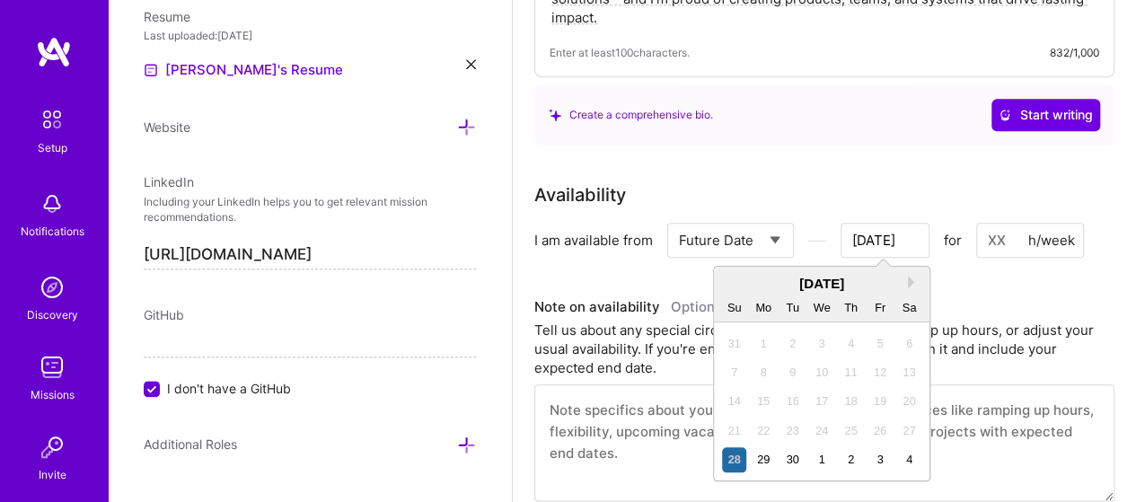
click at [907, 281] on div "[DATE]" at bounding box center [821, 283] width 215 height 19
click at [912, 277] on button "Next Month" at bounding box center [914, 282] width 13 height 13
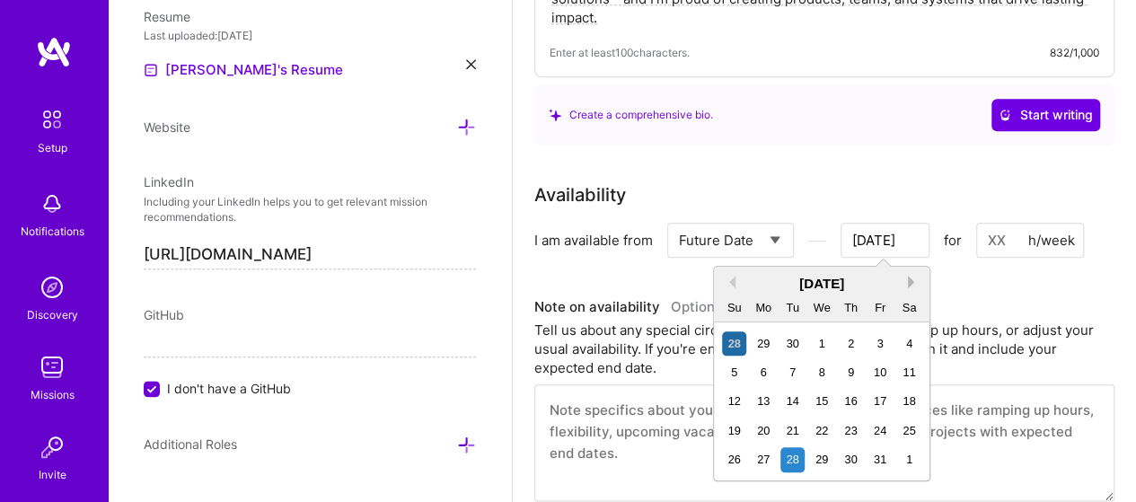
click at [910, 284] on button "Next Month" at bounding box center [914, 282] width 13 height 13
click at [733, 281] on button "Previous Month" at bounding box center [729, 282] width 13 height 13
click at [763, 456] on div "27" at bounding box center [763, 459] width 24 height 24
type input "[DATE]"
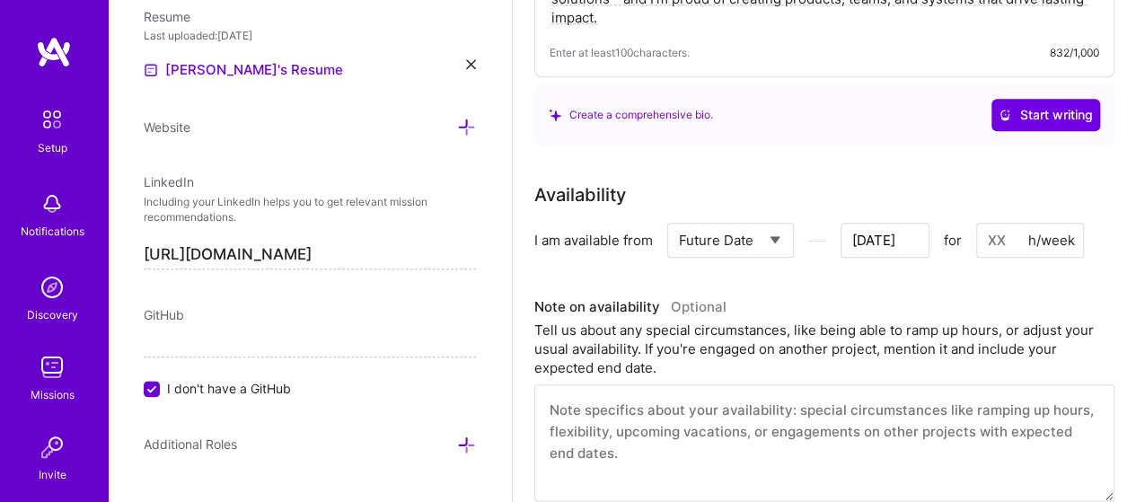
click at [994, 238] on input at bounding box center [1030, 240] width 108 height 35
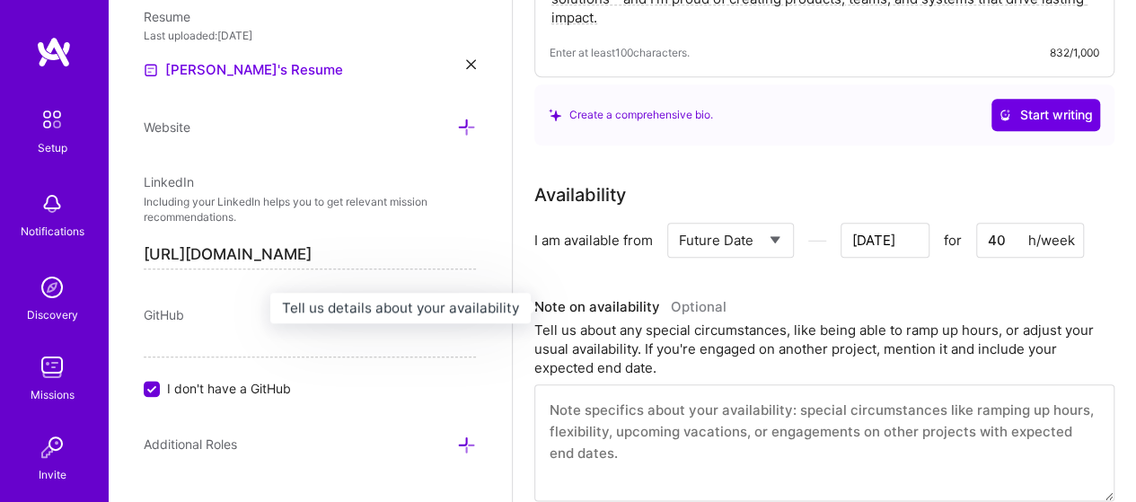
type input "40"
click at [923, 294] on h3 "Note on availability Optional" at bounding box center [824, 307] width 580 height 27
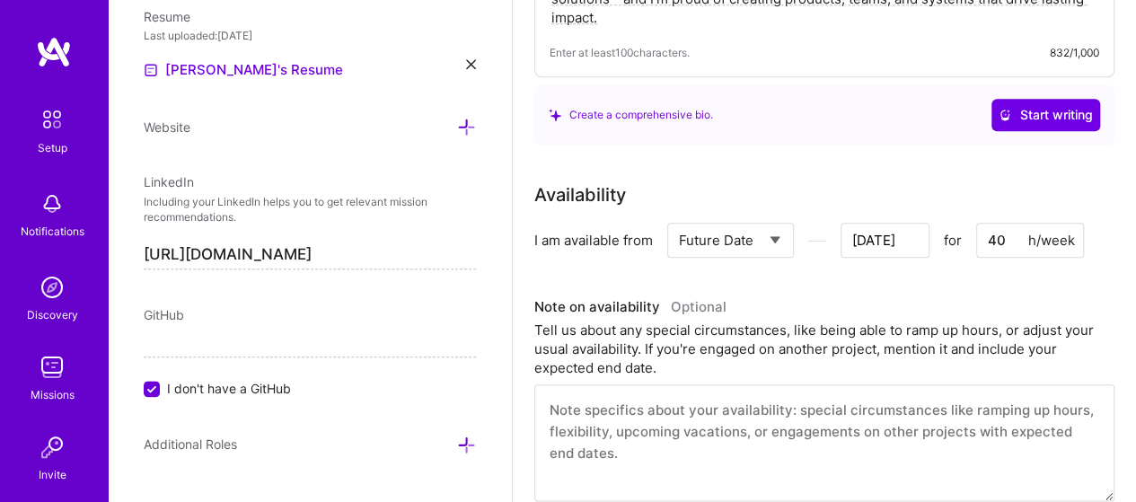
scroll to position [882, 0]
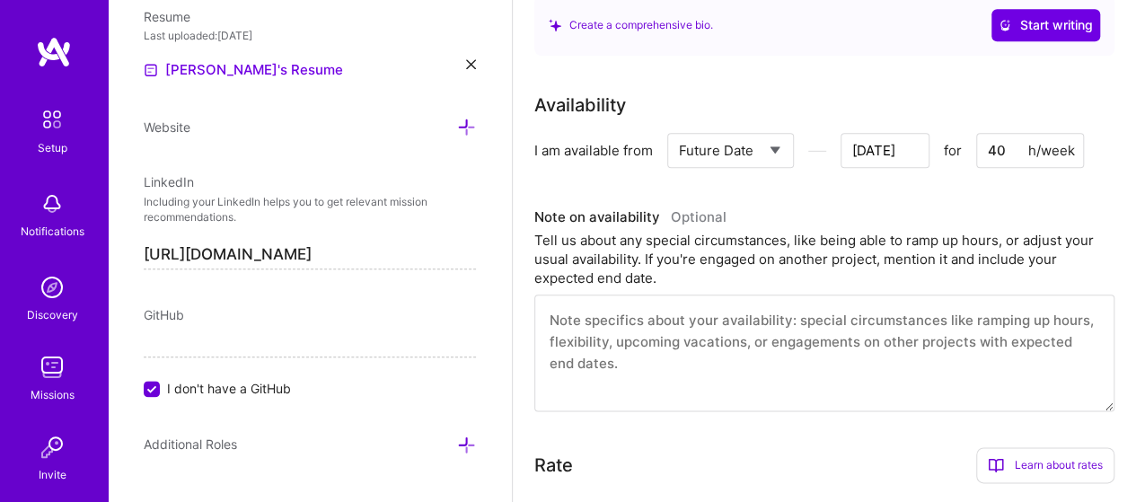
click at [840, 331] on textarea at bounding box center [824, 352] width 580 height 117
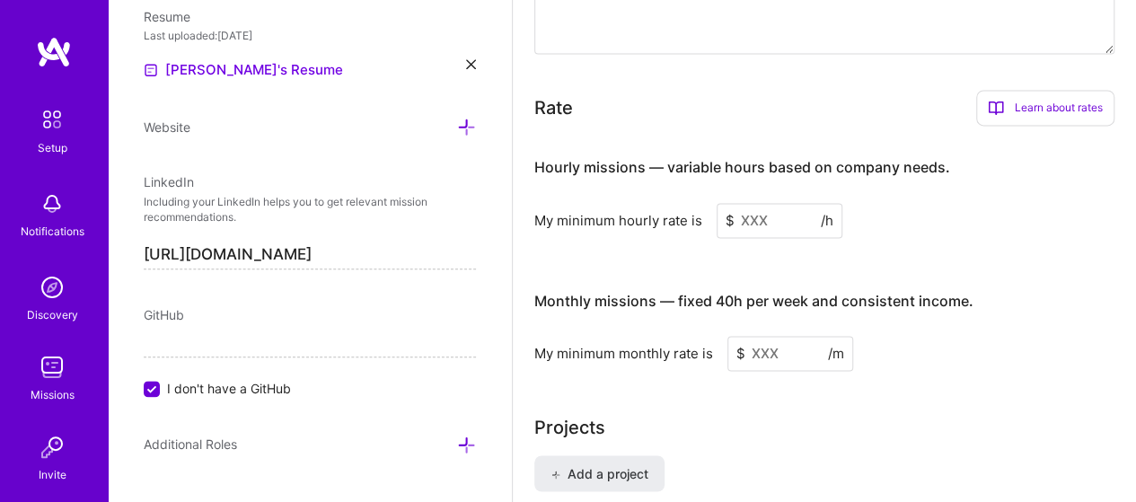
scroll to position [1241, 0]
type textarea "I'm looking to work 40 hours with a single client or multiple clients"
click at [765, 219] on input at bounding box center [779, 218] width 126 height 35
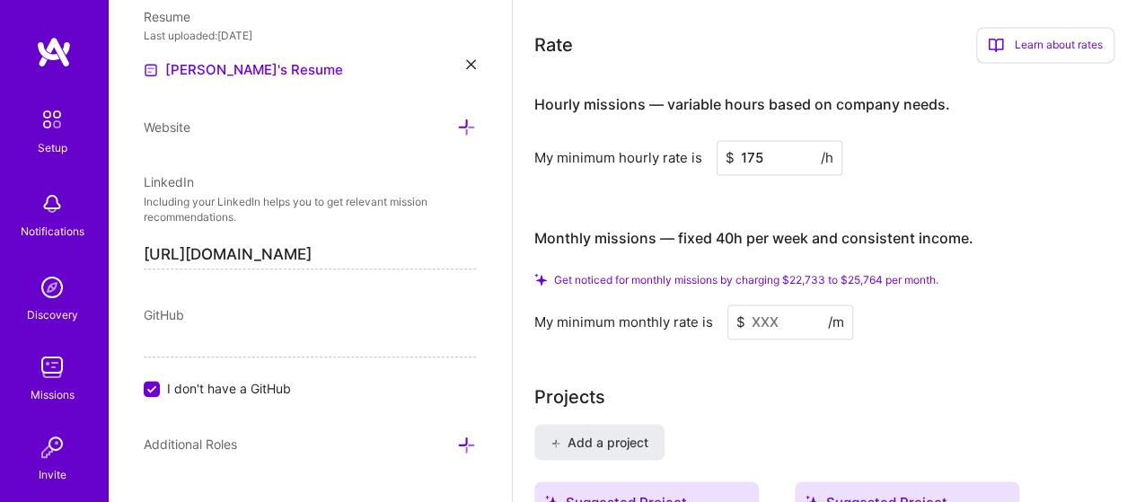
scroll to position [1330, 0]
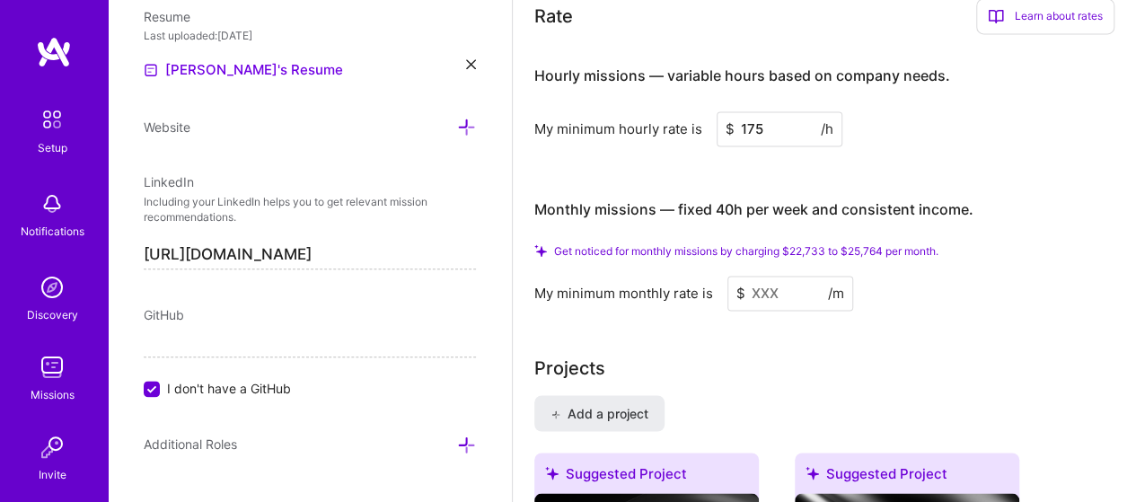
type input "175"
click at [762, 290] on input at bounding box center [790, 293] width 126 height 35
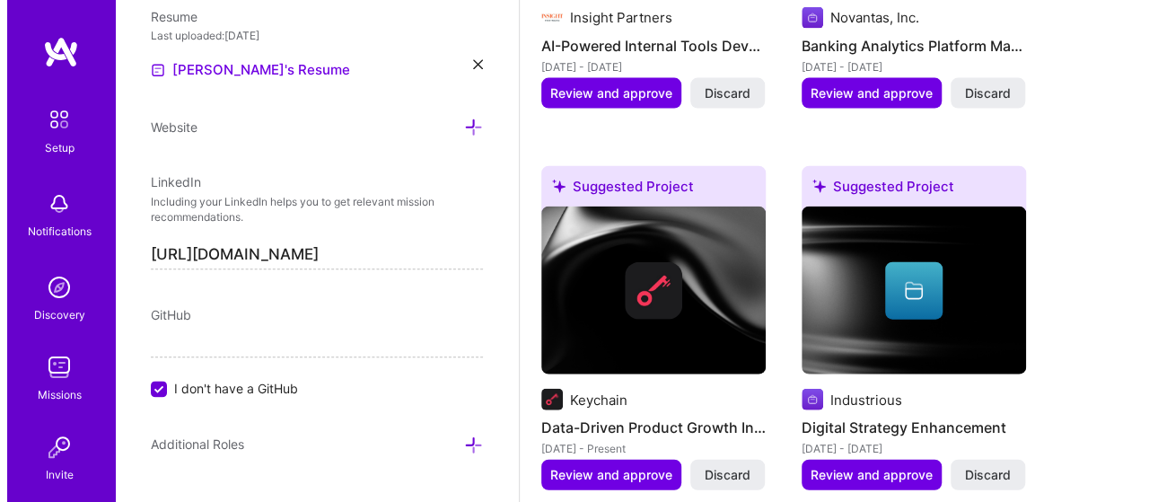
scroll to position [1959, 0]
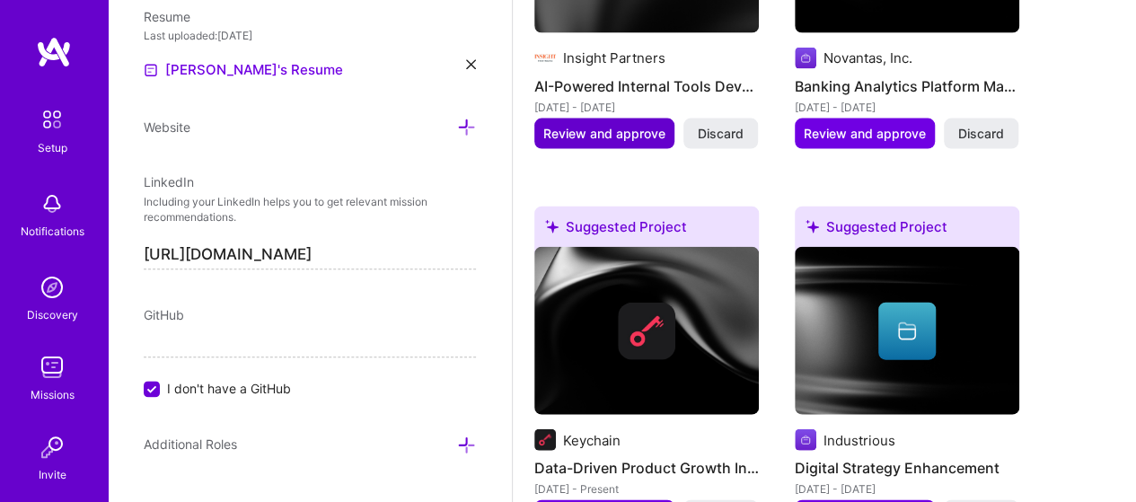
click at [605, 139] on span "Review and approve" at bounding box center [604, 134] width 122 height 18
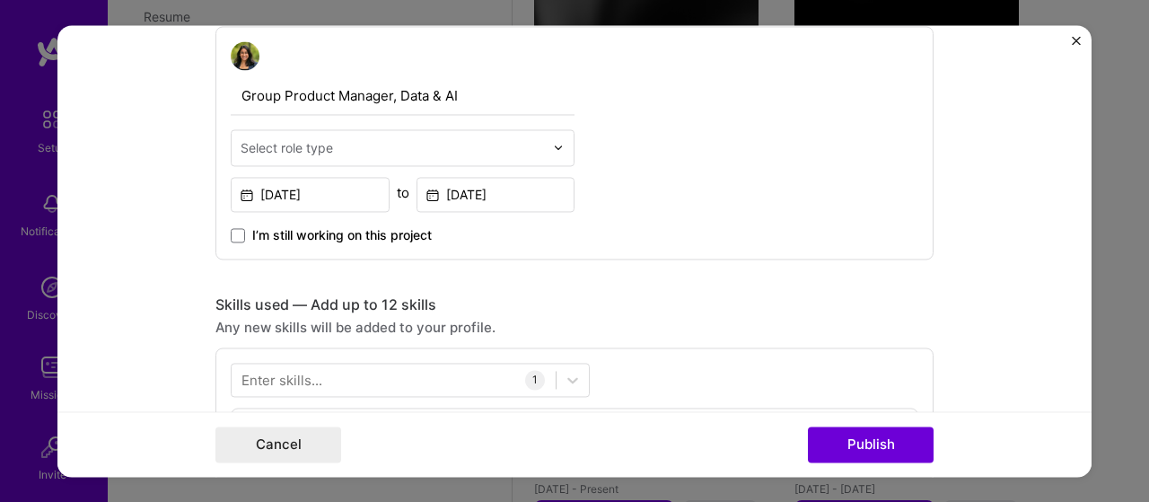
scroll to position [628, 0]
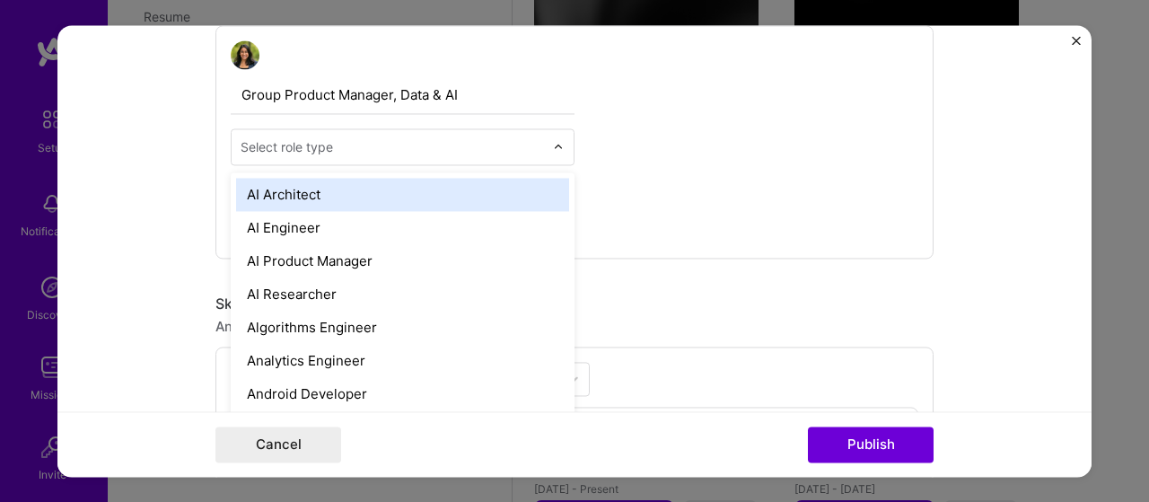
click at [401, 152] on input "text" at bounding box center [392, 146] width 303 height 19
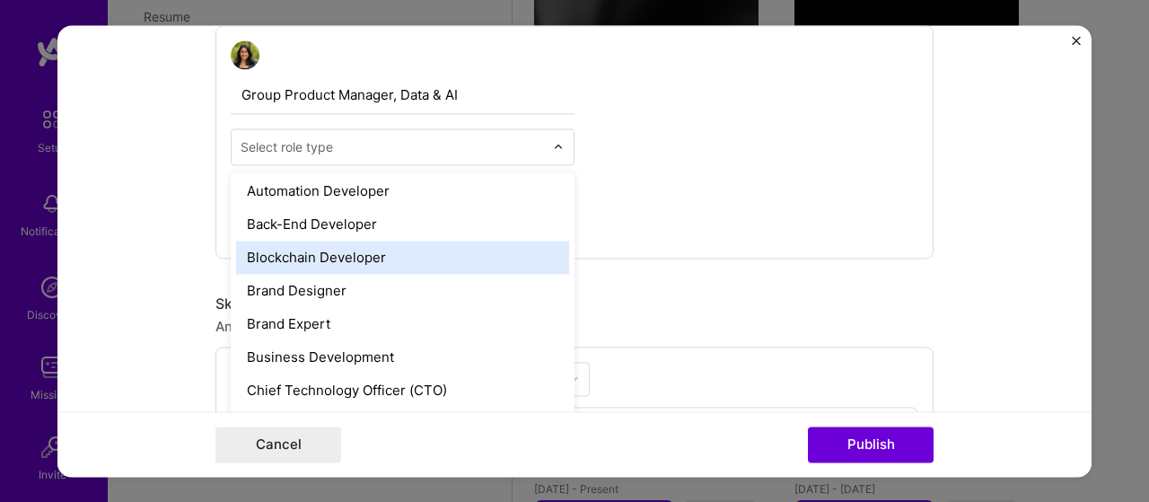
scroll to position [0, 0]
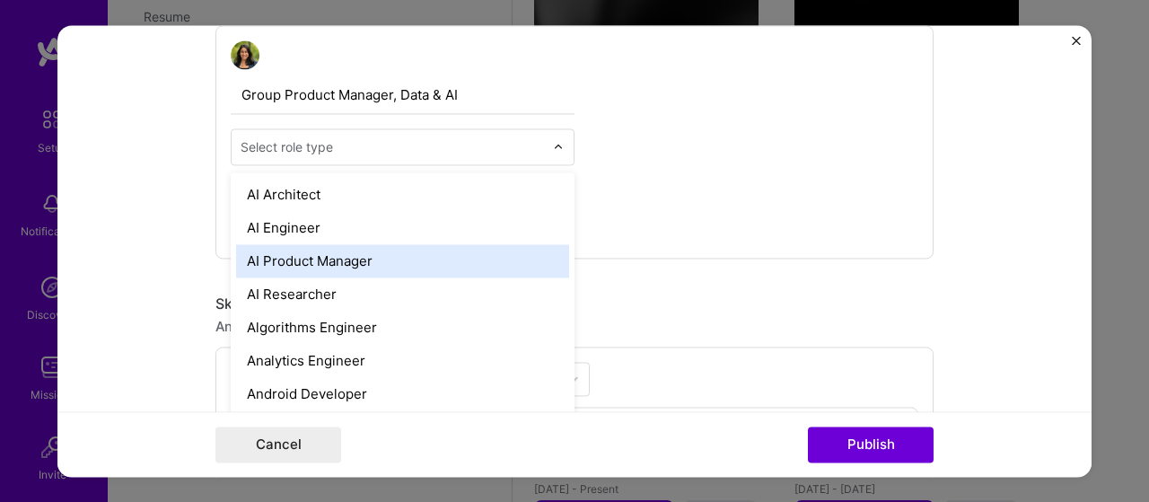
click at [403, 270] on div "AI Product Manager" at bounding box center [402, 260] width 333 height 33
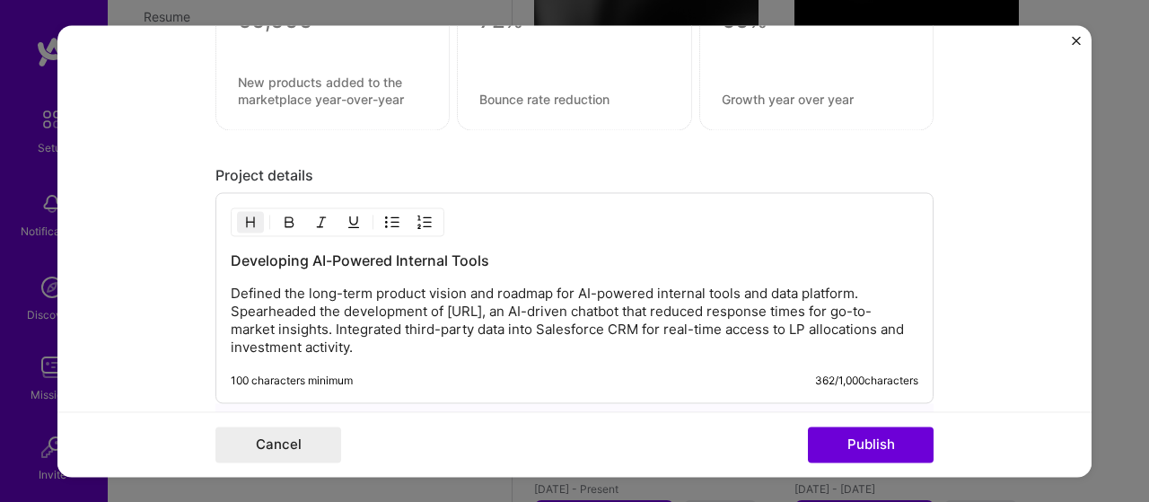
scroll to position [1526, 0]
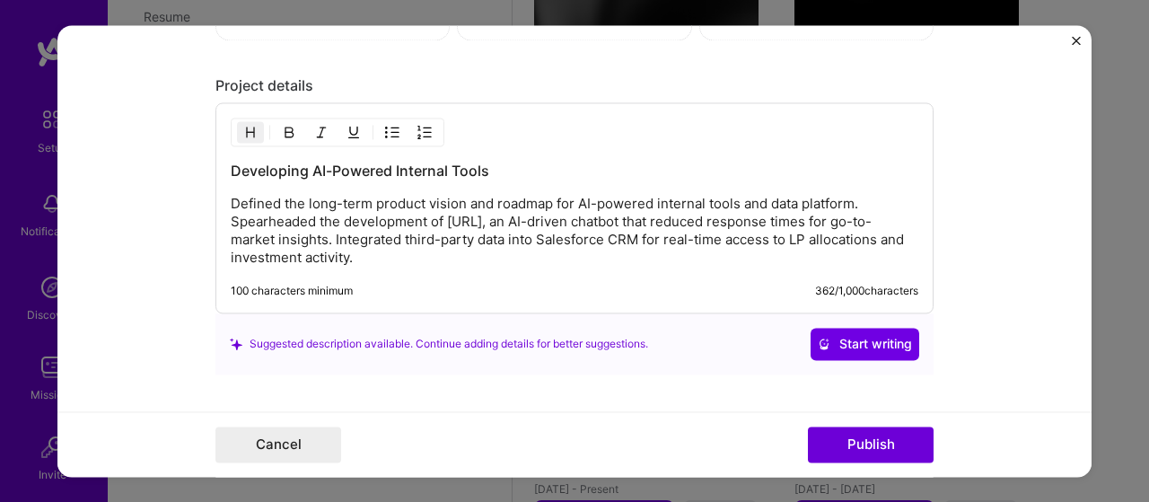
click at [576, 219] on p "Defined the long-term product vision and roadmap for AI-powered internal tools …" at bounding box center [575, 231] width 688 height 72
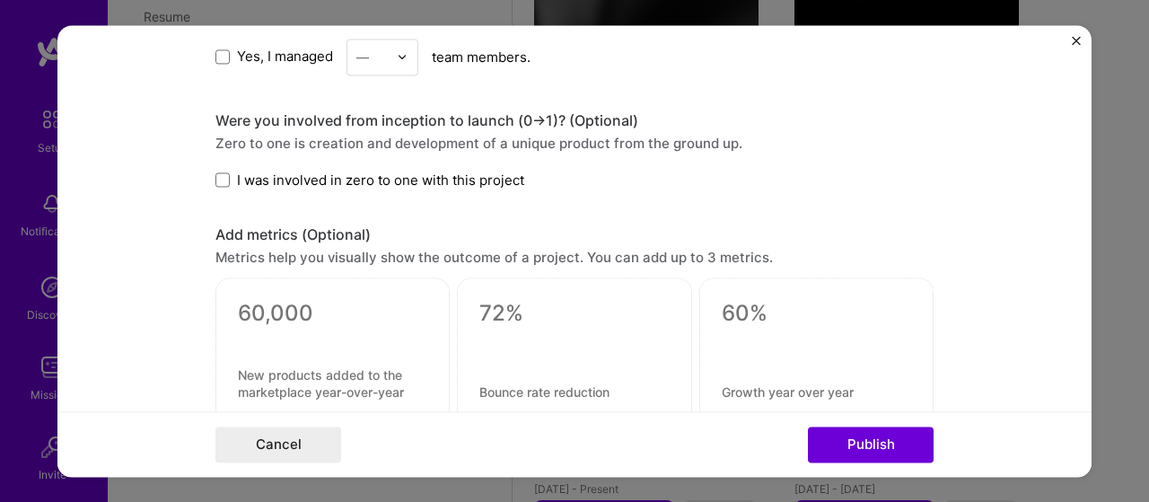
scroll to position [1106, 0]
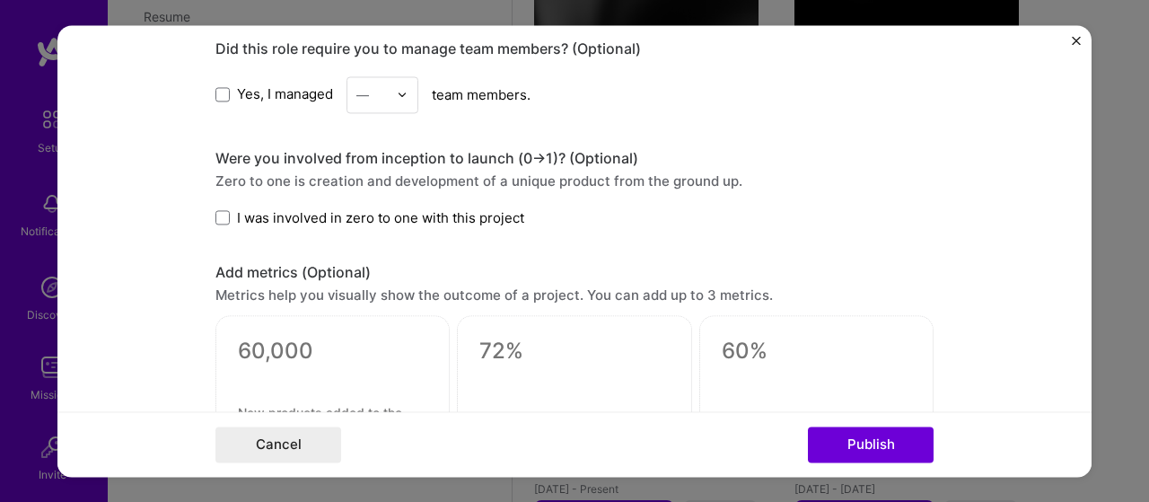
click at [458, 210] on span "I was involved in zero to one with this project" at bounding box center [380, 217] width 287 height 19
click at [0, 0] on input "I was involved in zero to one with this project" at bounding box center [0, 0] width 0 height 0
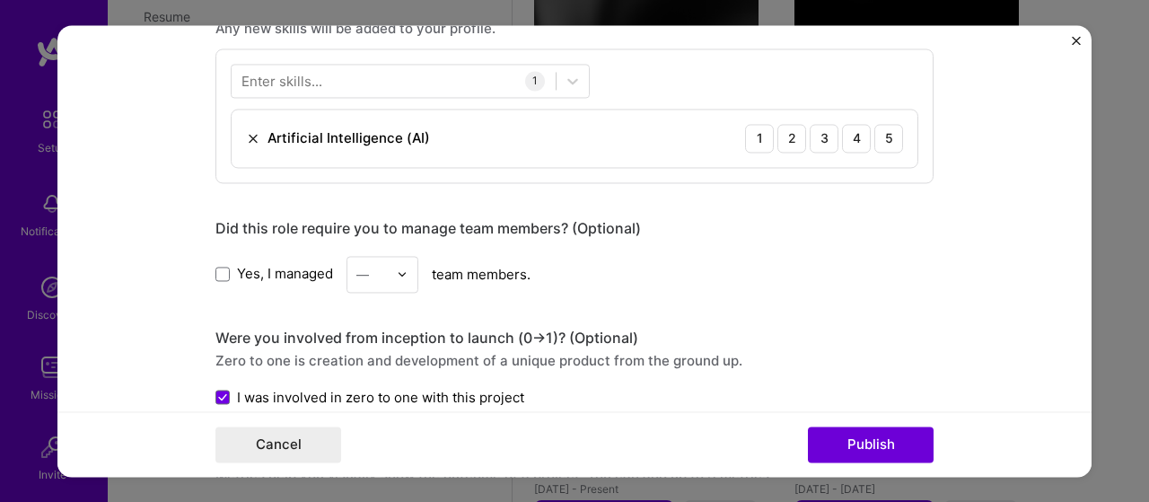
scroll to position [2029, 0]
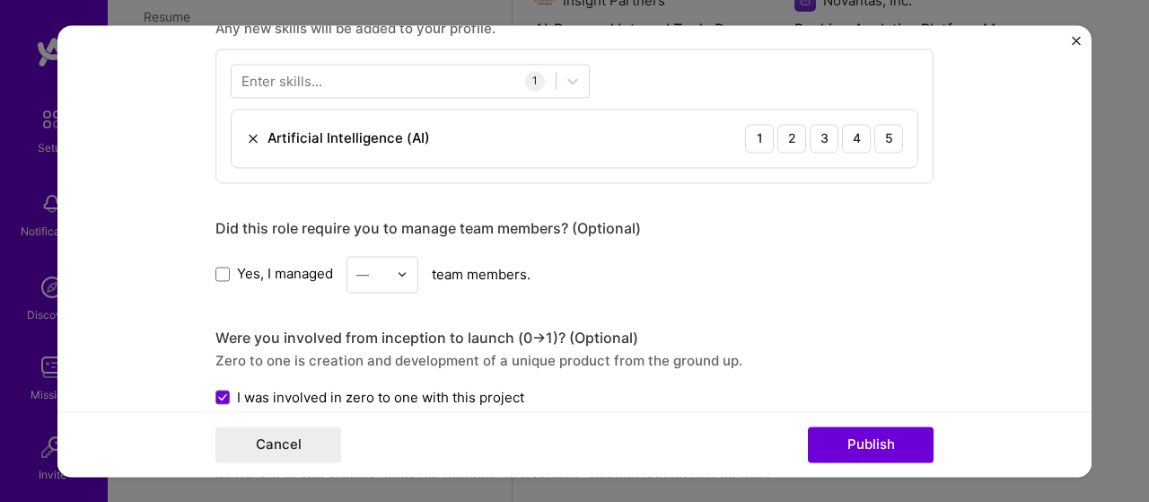
click at [404, 270] on div at bounding box center [407, 274] width 21 height 35
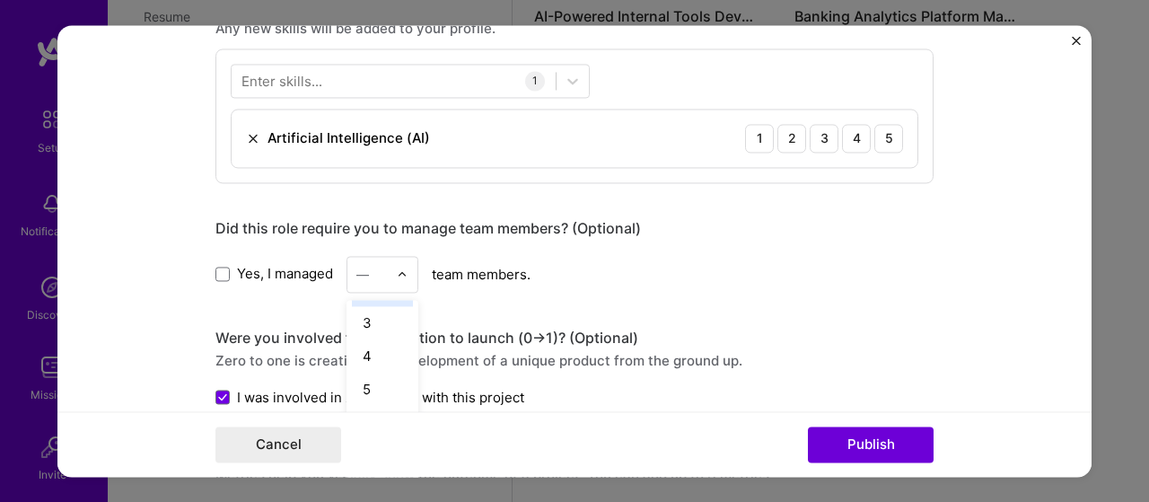
scroll to position [90, 0]
click at [381, 319] on div "4" at bounding box center [382, 331] width 61 height 33
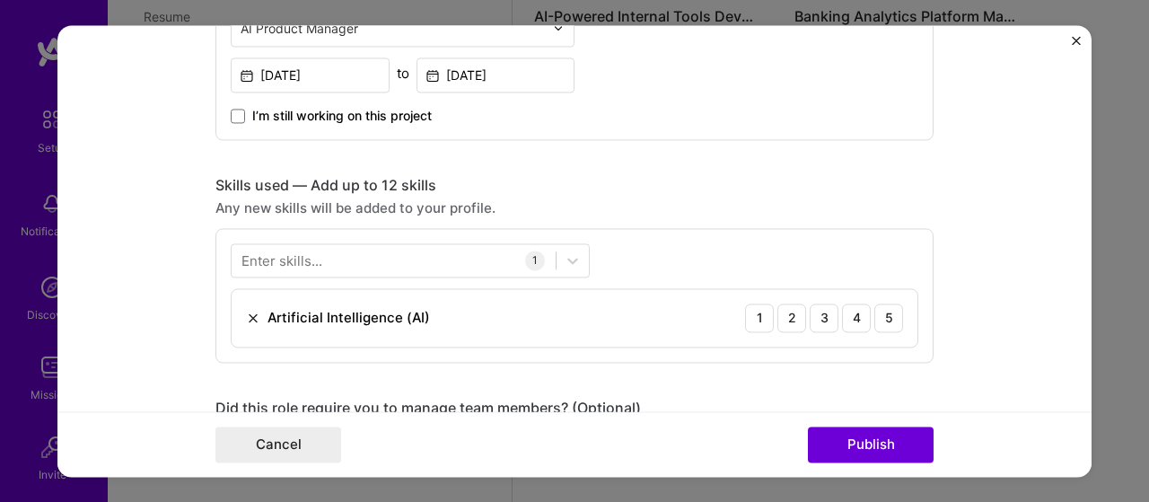
scroll to position [747, 0]
click at [400, 258] on div at bounding box center [394, 260] width 324 height 30
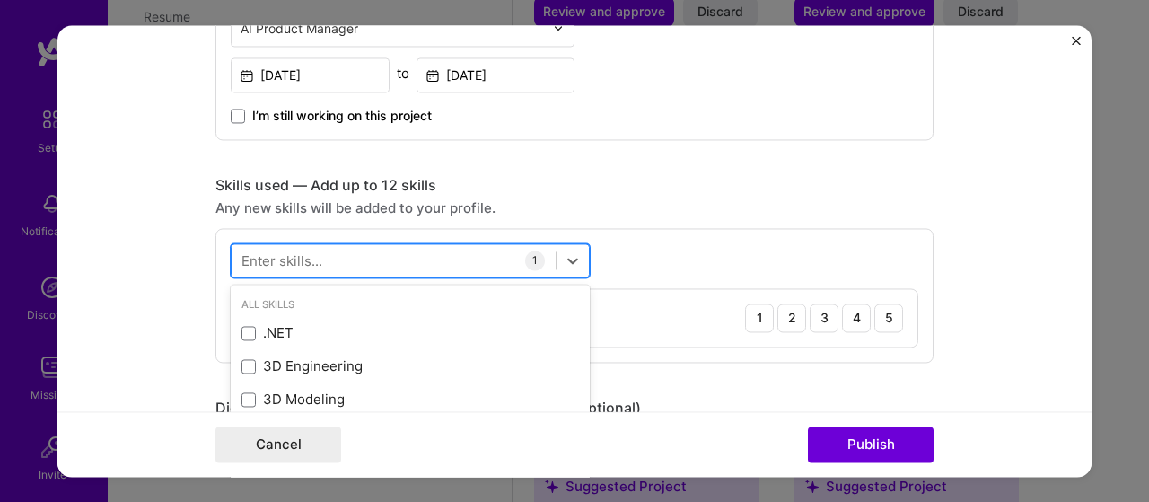
scroll to position [2086, 0]
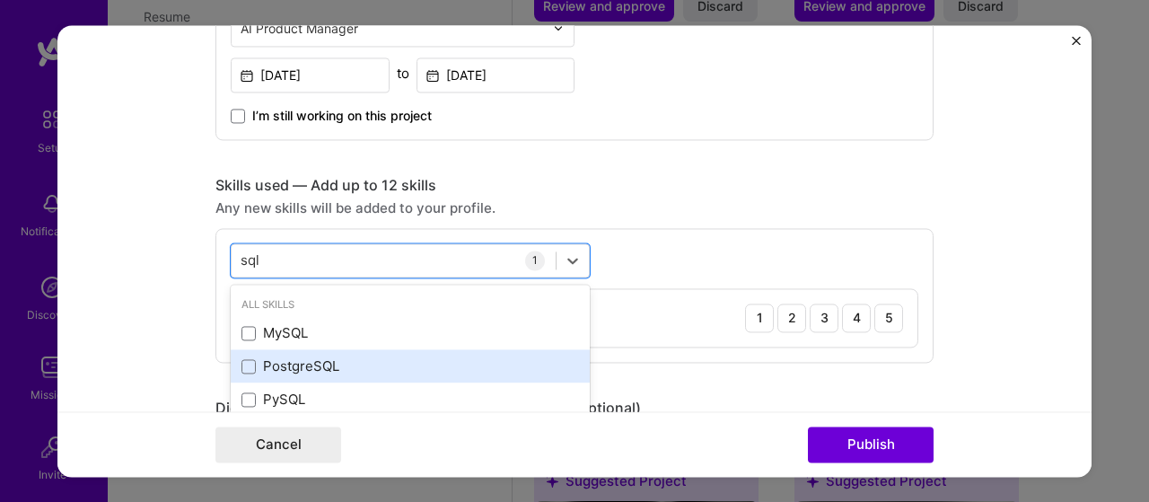
click at [305, 368] on div "PostgreSQL" at bounding box center [410, 366] width 338 height 19
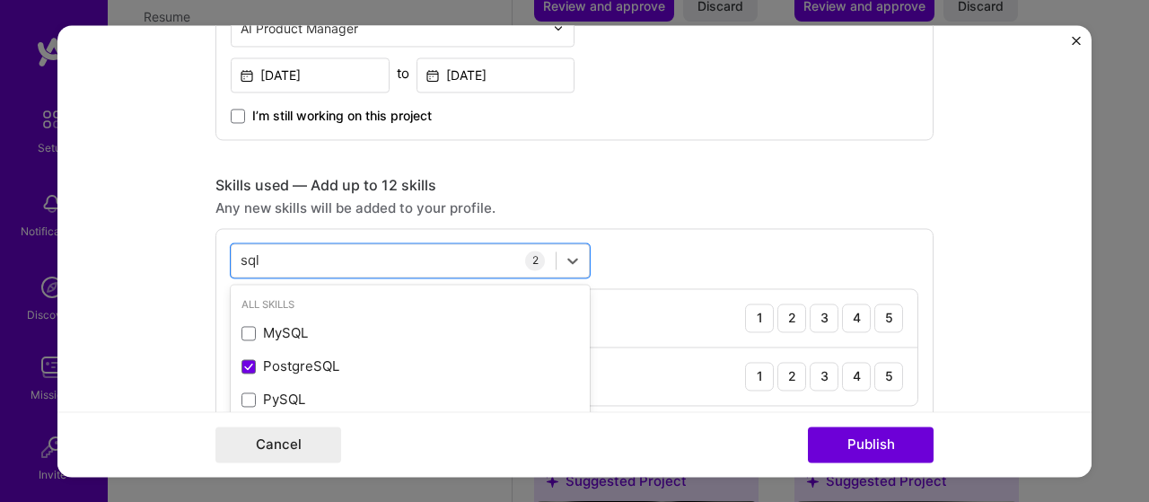
click at [647, 231] on div "option PostgreSQL, selected. option MySQL focused, 0 of 2. 4 results available …" at bounding box center [574, 324] width 718 height 193
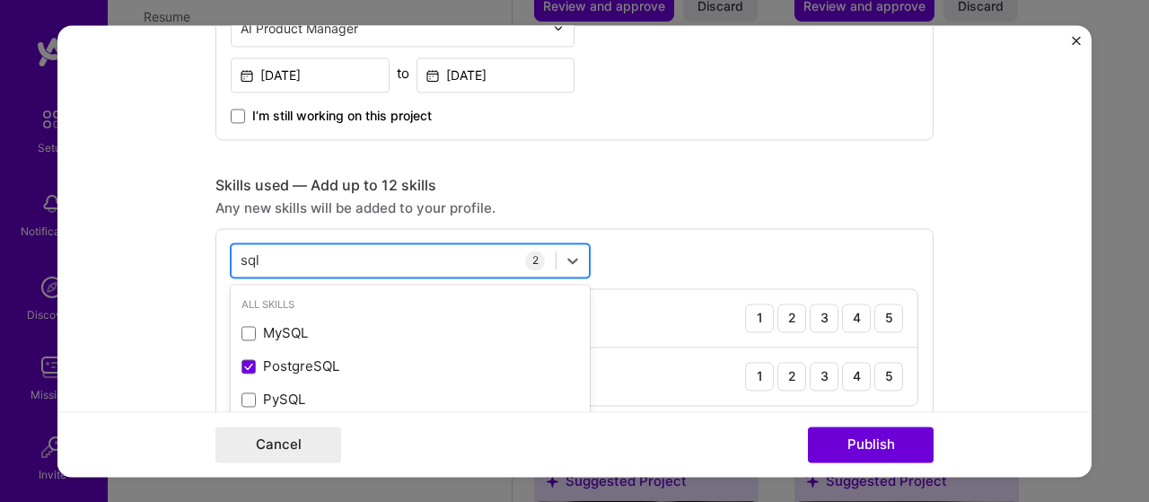
click at [356, 254] on div "sql sql" at bounding box center [394, 260] width 324 height 30
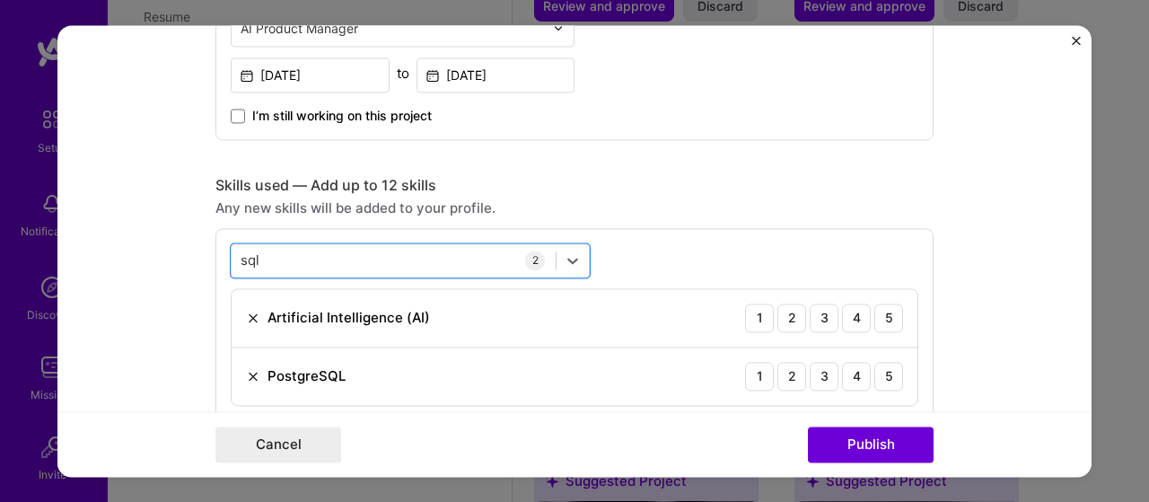
drag, startPoint x: 410, startPoint y: 259, endPoint x: 203, endPoint y: 252, distance: 207.5
click at [203, 252] on form "Editing suggested project This project is suggested based on your LinkedIn, res…" at bounding box center [574, 251] width 1034 height 452
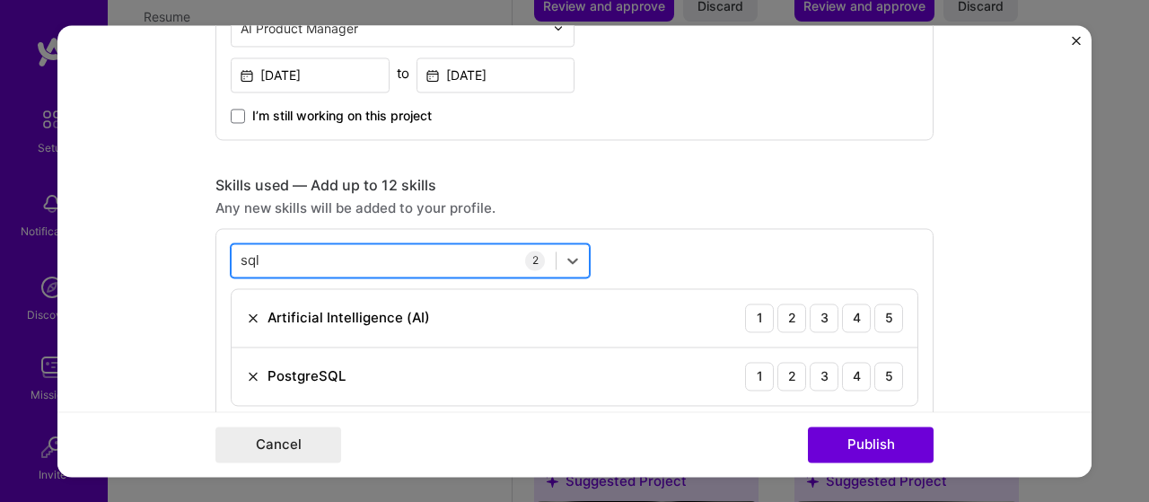
click at [246, 255] on input "sql" at bounding box center [251, 259] width 21 height 19
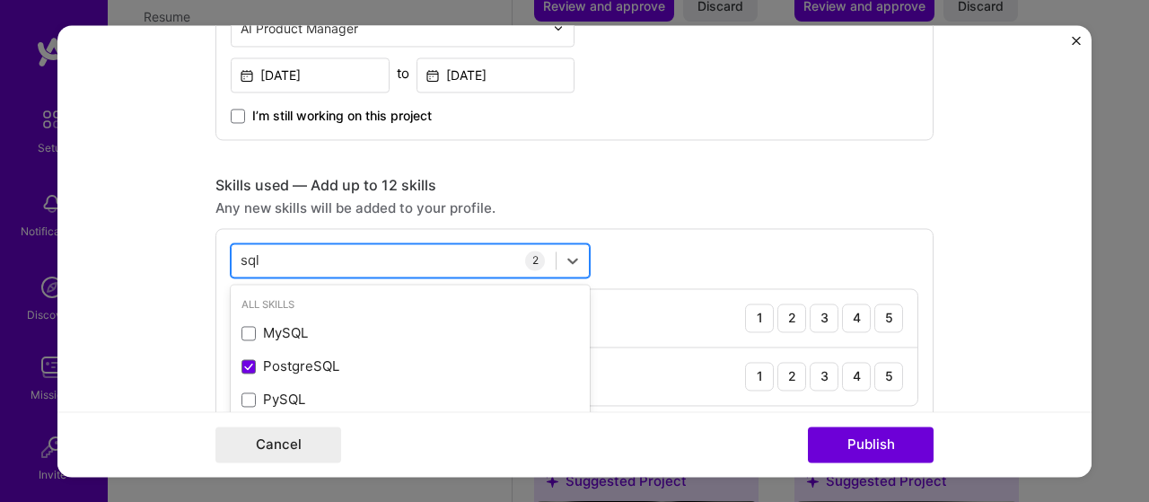
click at [246, 255] on input "sql" at bounding box center [251, 259] width 21 height 19
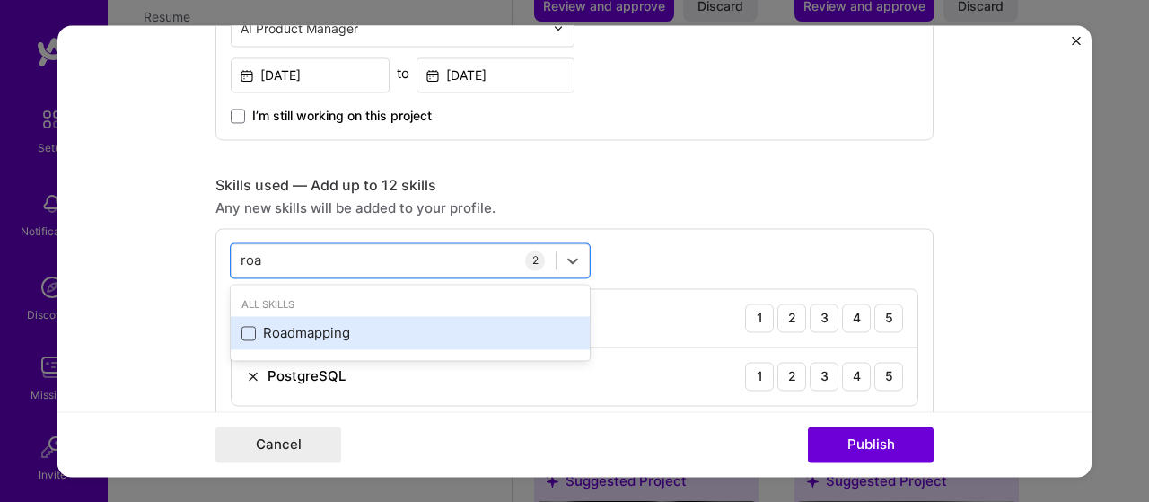
click at [241, 335] on span at bounding box center [248, 333] width 14 height 14
click at [0, 0] on input "checkbox" at bounding box center [0, 0] width 0 height 0
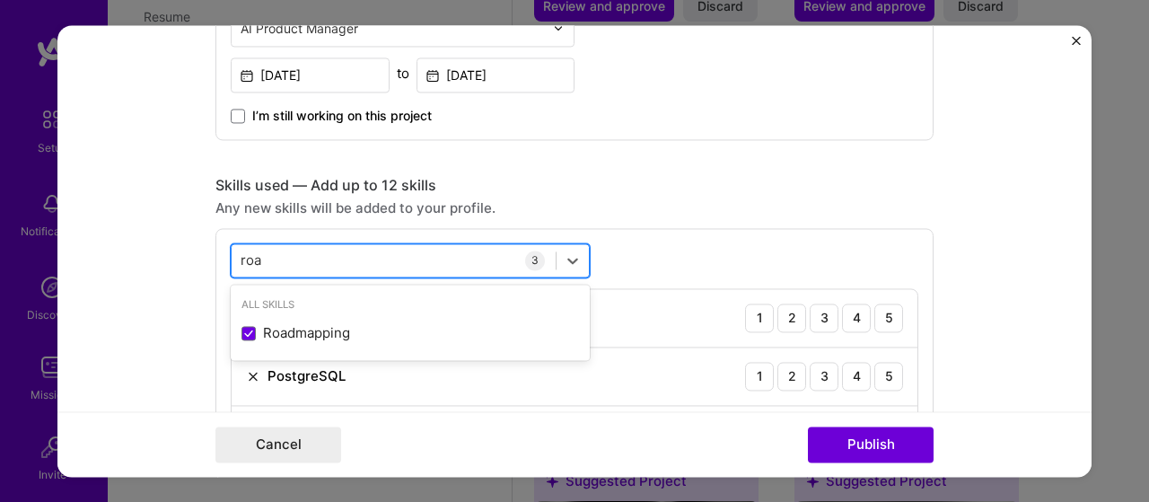
click at [248, 252] on input "roa" at bounding box center [252, 259] width 22 height 19
type input "stakeho"
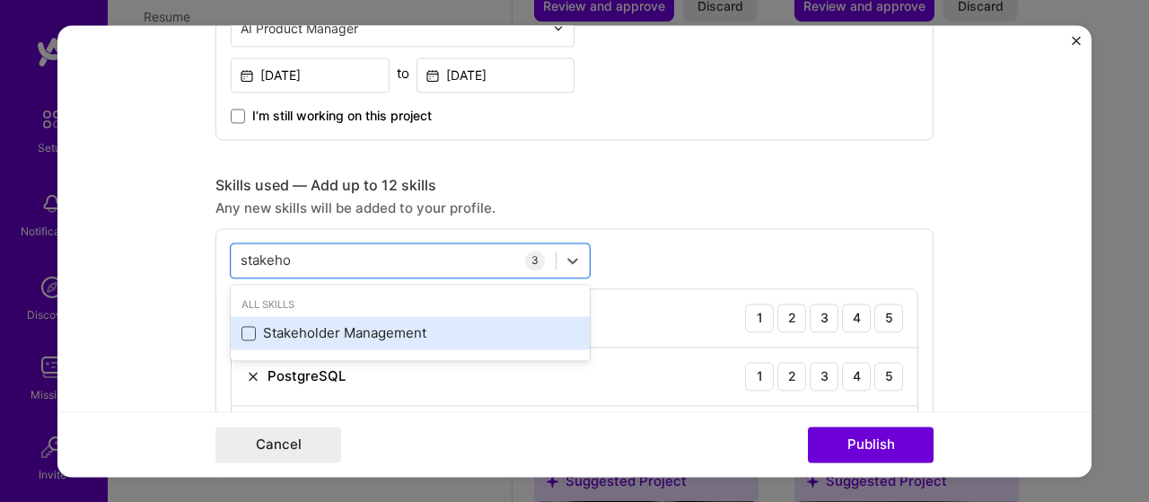
click at [241, 337] on span at bounding box center [248, 333] width 14 height 14
click at [0, 0] on input "checkbox" at bounding box center [0, 0] width 0 height 0
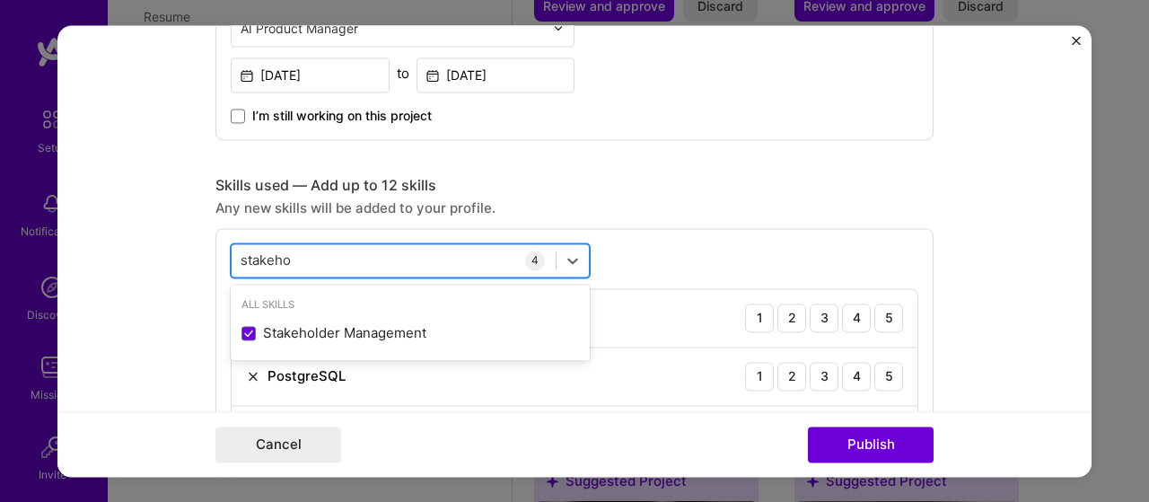
click at [272, 250] on input "stakeho" at bounding box center [267, 259] width 52 height 19
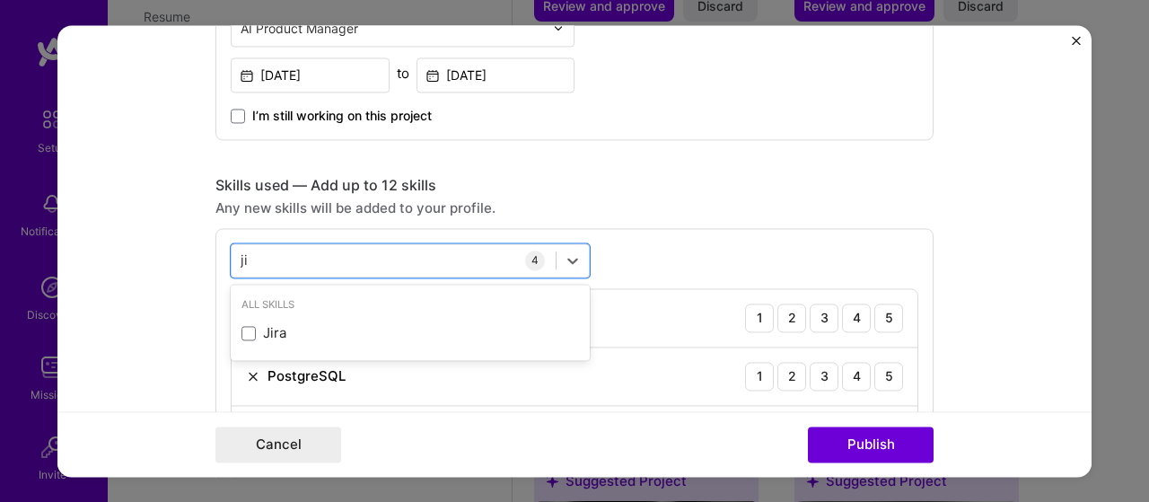
scroll to position [0, 0]
type input "jira"
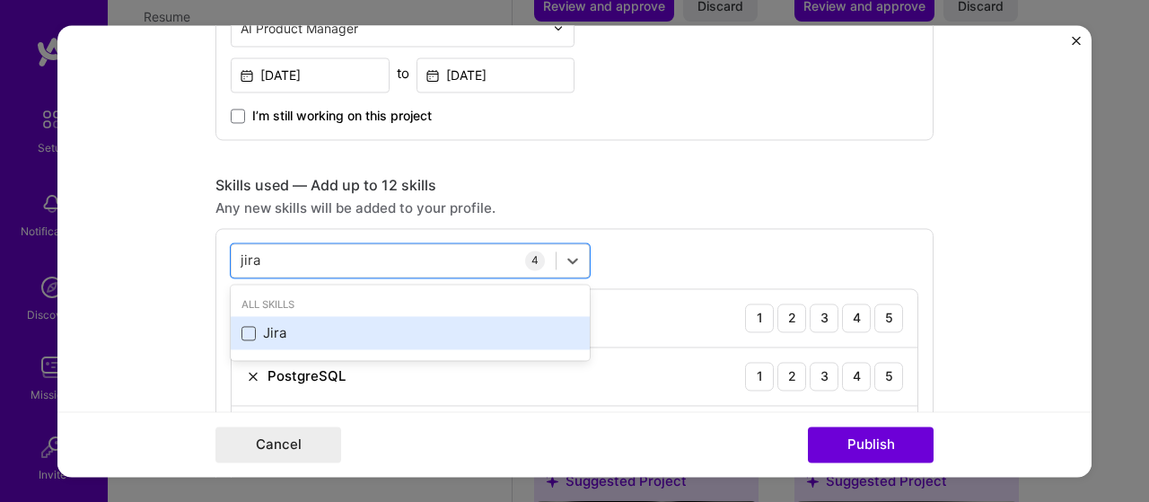
click at [241, 337] on span at bounding box center [248, 333] width 14 height 14
click at [0, 0] on input "checkbox" at bounding box center [0, 0] width 0 height 0
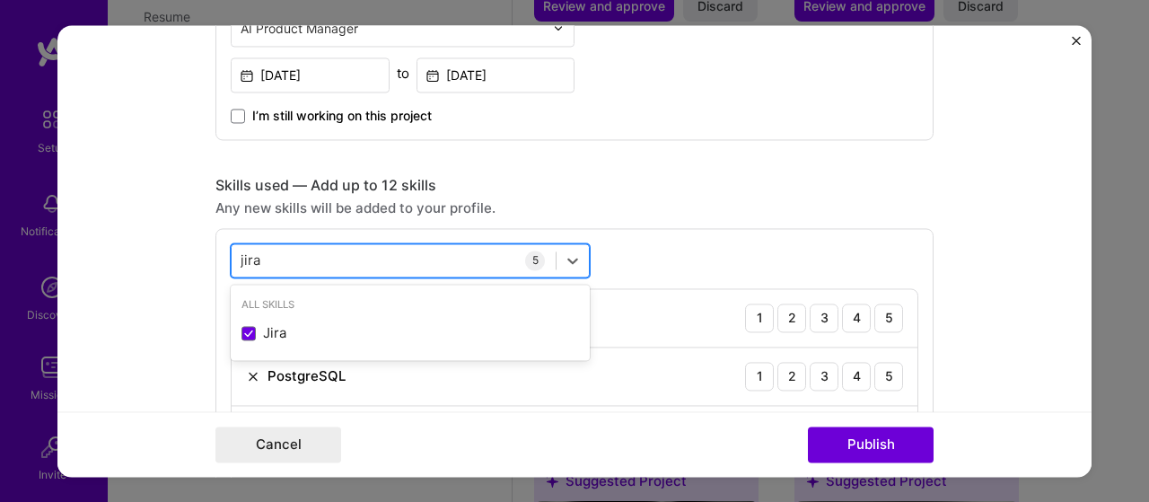
click at [250, 252] on input "jira" at bounding box center [251, 259] width 21 height 19
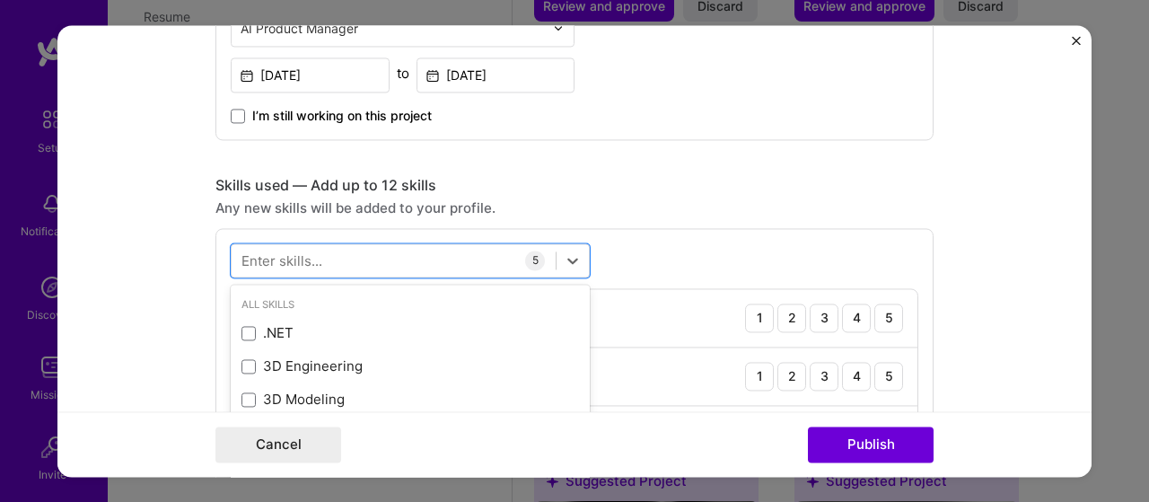
click at [759, 195] on div "Skills used — Add up to 12 skills Any new skills will be added to your profile.…" at bounding box center [574, 386] width 718 height 420
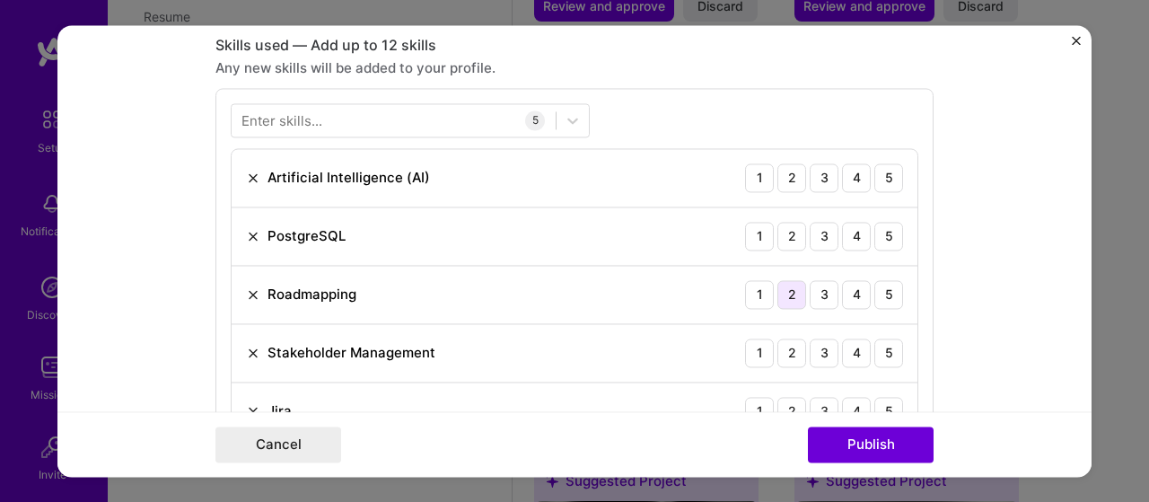
scroll to position [926, 0]
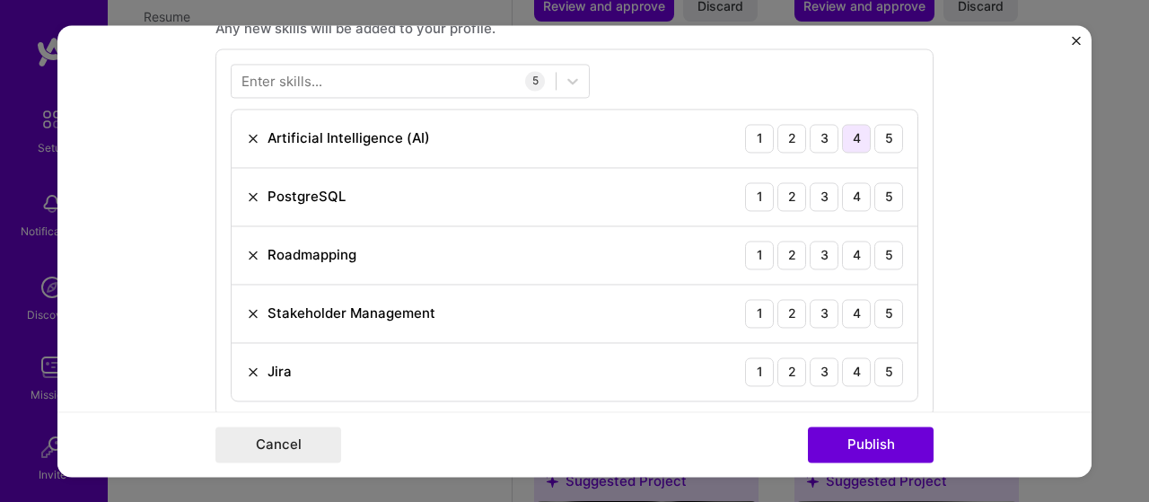
click at [856, 130] on div "4" at bounding box center [856, 138] width 29 height 29
click at [851, 191] on div "4" at bounding box center [856, 196] width 29 height 29
click at [886, 253] on div "5" at bounding box center [888, 255] width 29 height 29
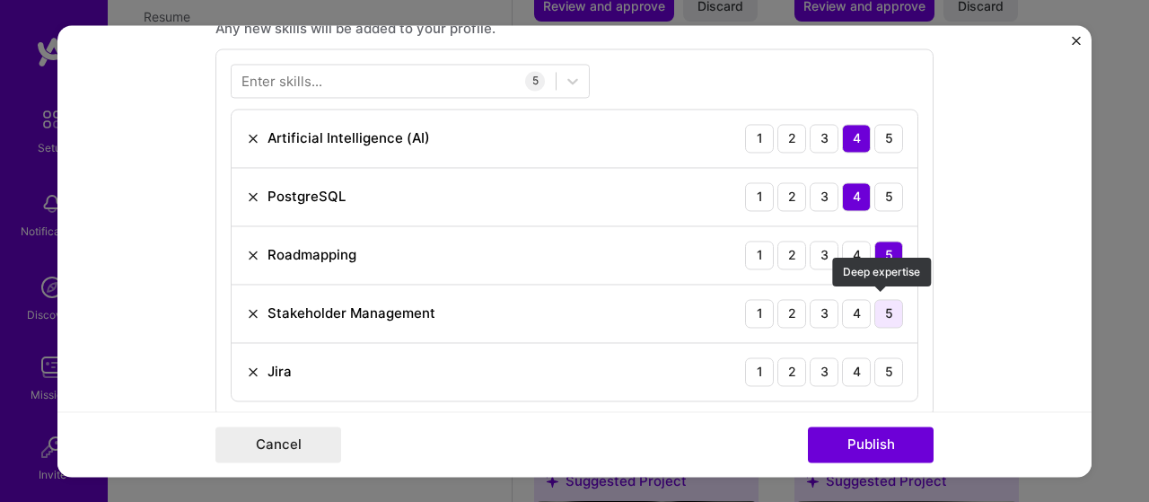
click at [889, 310] on div "5" at bounding box center [888, 313] width 29 height 29
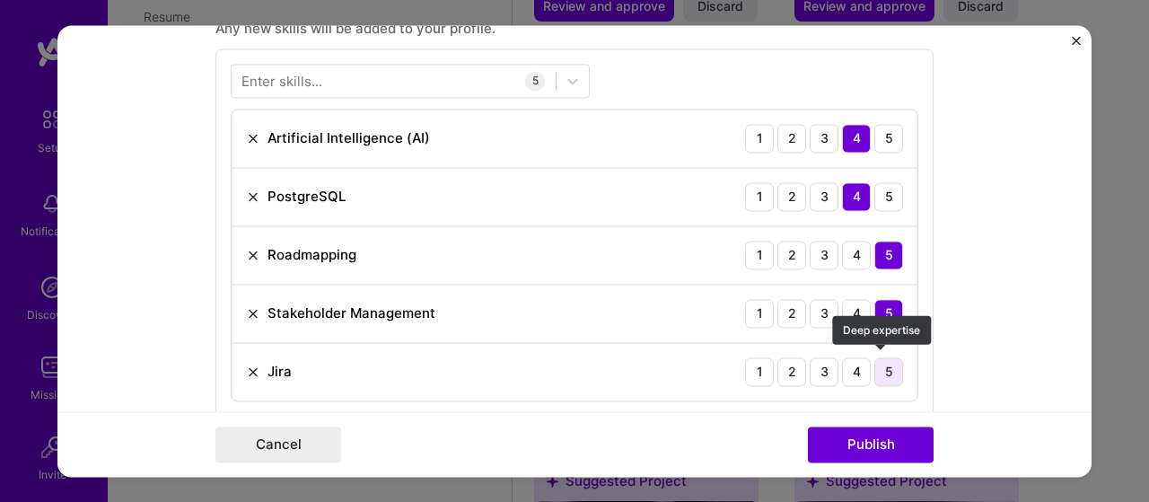
click at [882, 374] on div "5" at bounding box center [888, 371] width 29 height 29
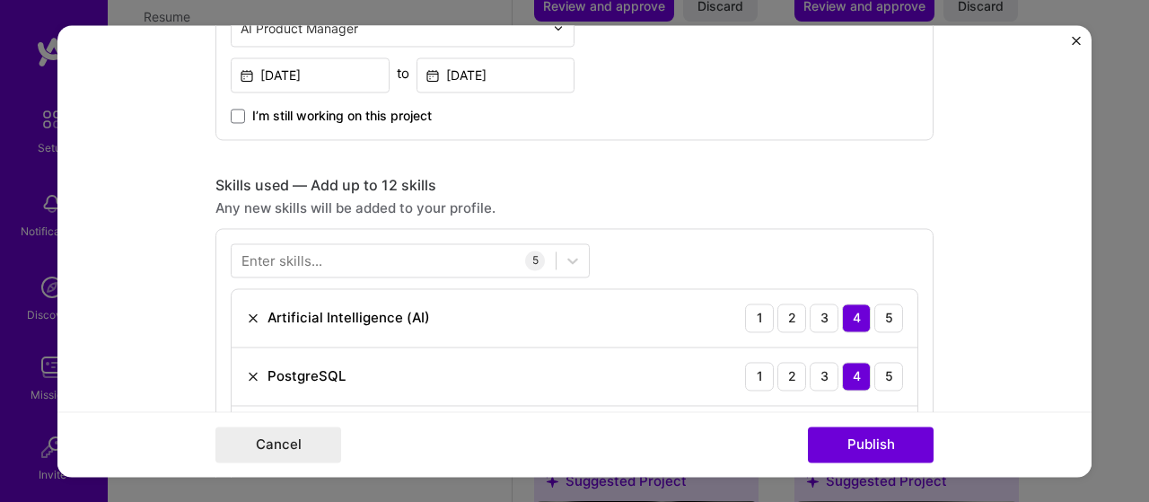
scroll to position [657, 0]
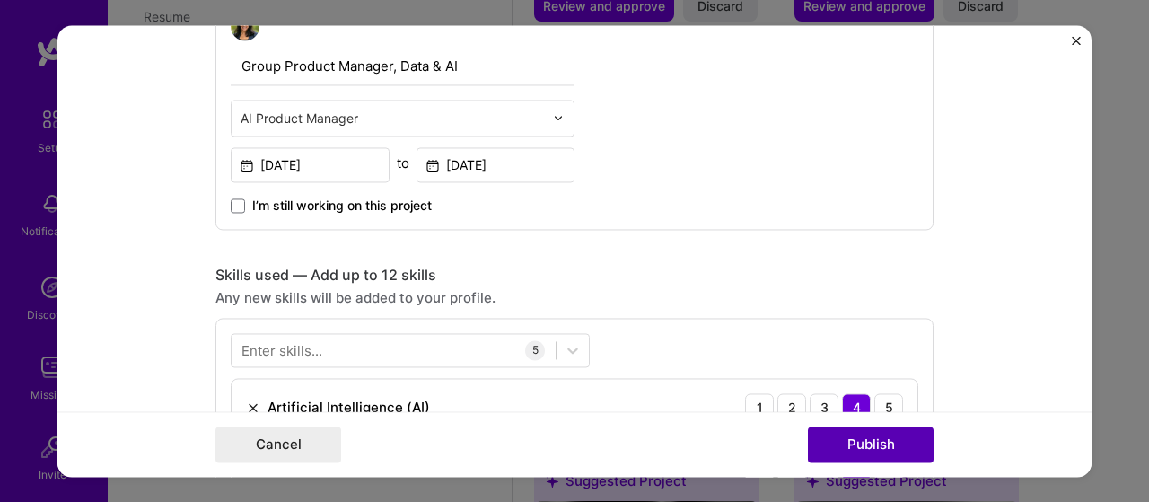
click at [847, 439] on button "Publish" at bounding box center [871, 444] width 126 height 36
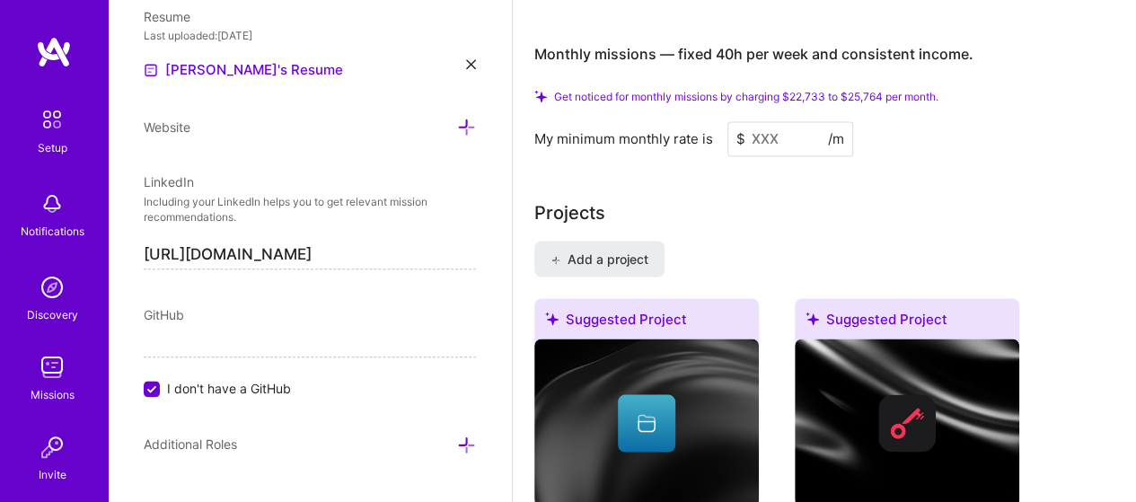
scroll to position [1189, 0]
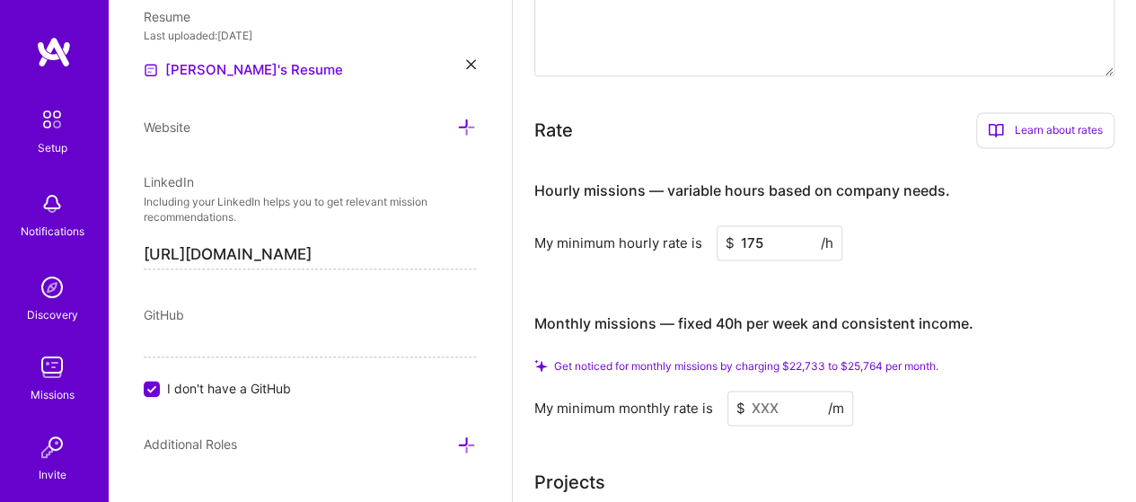
click at [759, 407] on input at bounding box center [790, 408] width 126 height 35
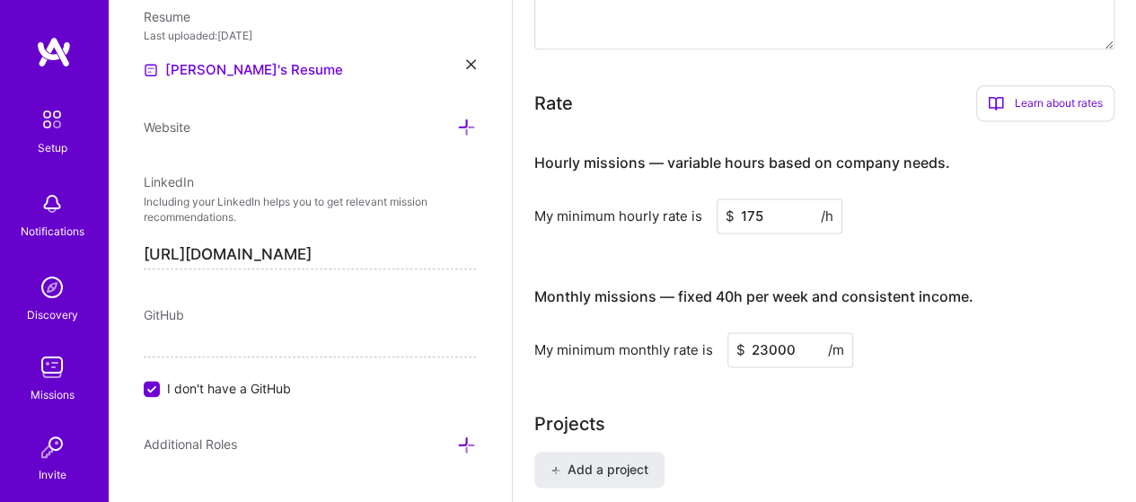
type input "23000"
click at [982, 353] on div "My minimum monthly rate is $ 23000 /m" at bounding box center [824, 349] width 580 height 35
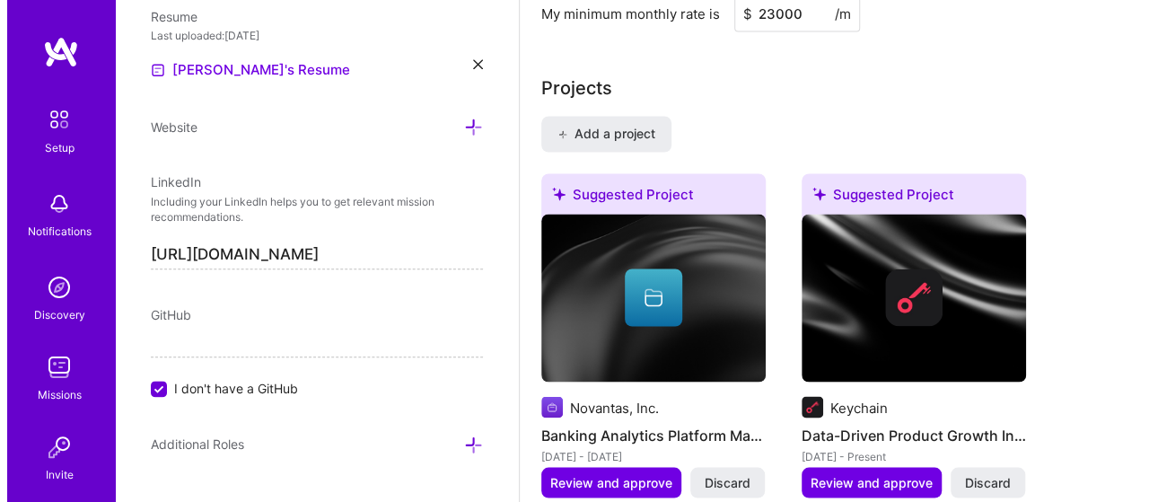
scroll to position [1637, 0]
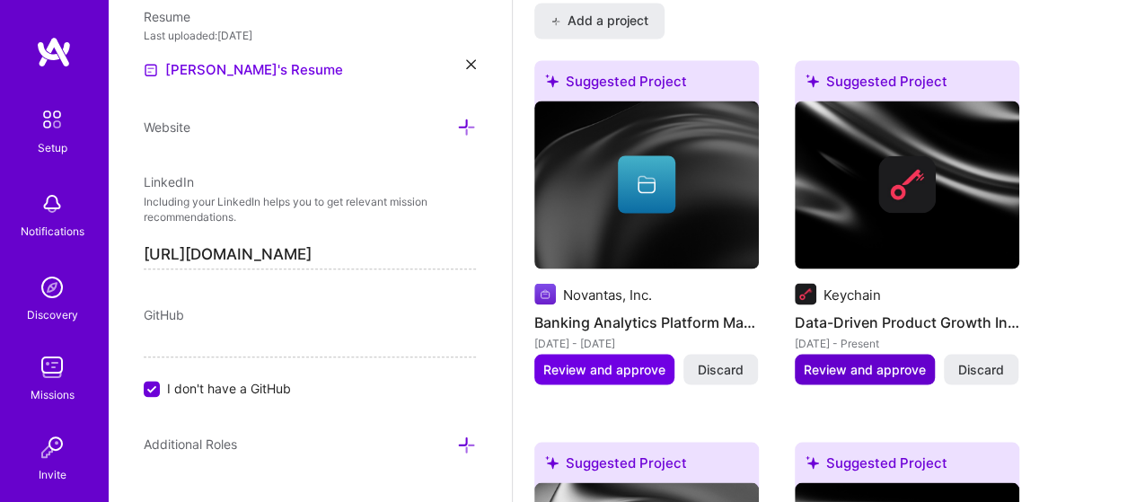
click at [847, 369] on span "Review and approve" at bounding box center [864, 369] width 122 height 18
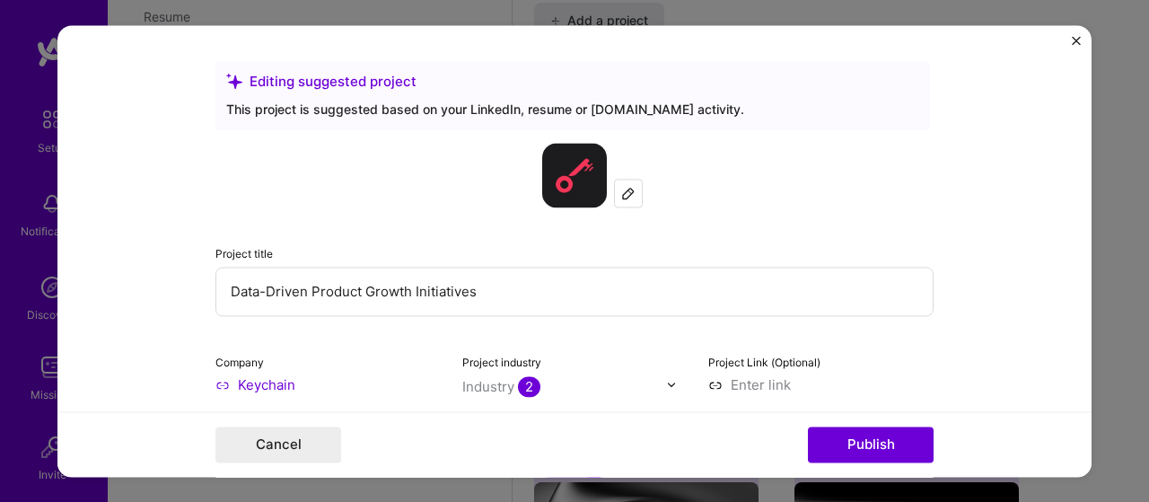
drag, startPoint x: 499, startPoint y: 295, endPoint x: 206, endPoint y: 291, distance: 292.7
click at [206, 291] on form "Editing suggested project This project is suggested based on your LinkedIn, res…" at bounding box center [574, 251] width 1034 height 452
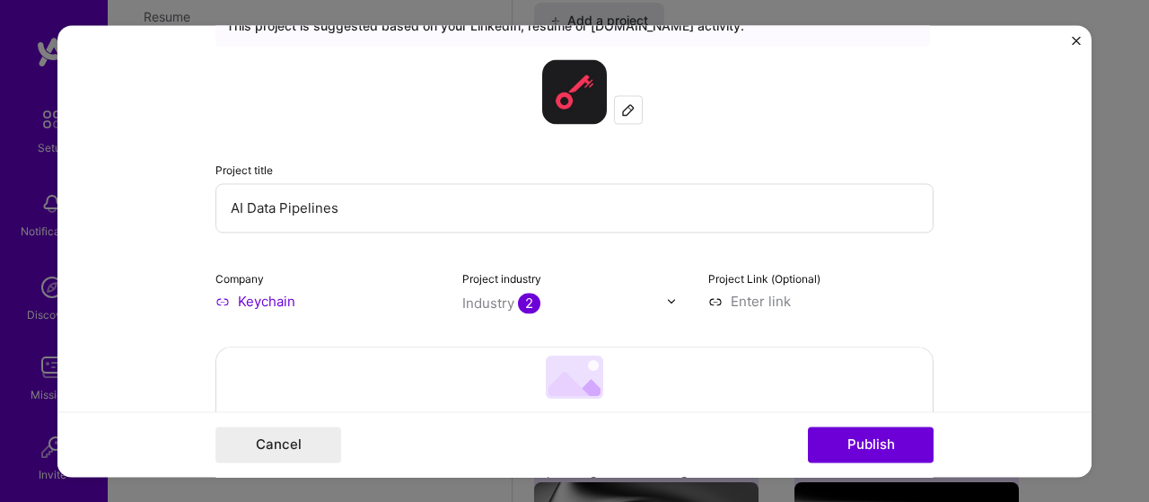
scroll to position [180, 0]
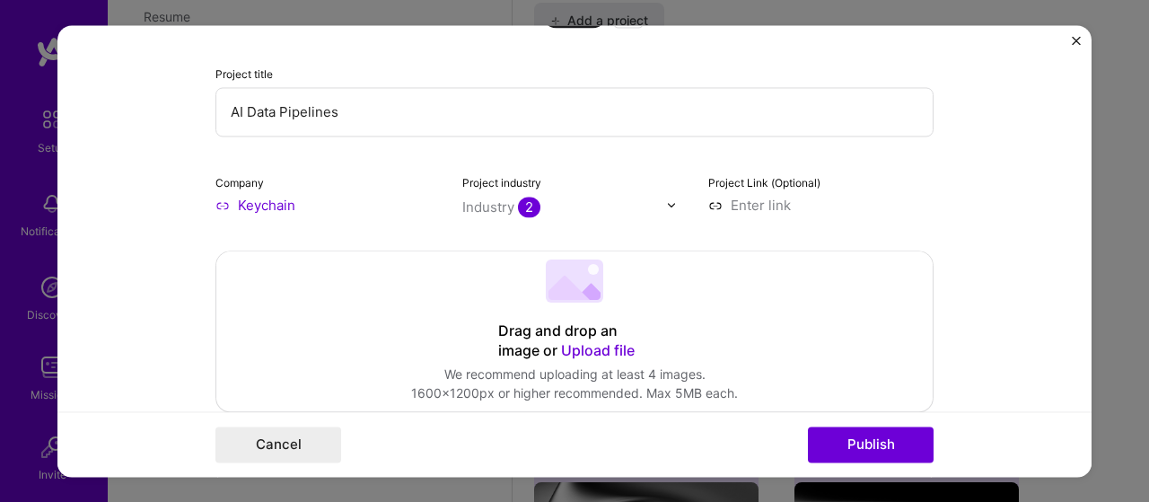
type input "AI Data Pipelines"
click at [657, 205] on input "text" at bounding box center [564, 206] width 205 height 19
click at [494, 207] on div "Industry 2" at bounding box center [501, 206] width 78 height 19
click at [533, 208] on span "2" at bounding box center [529, 207] width 22 height 21
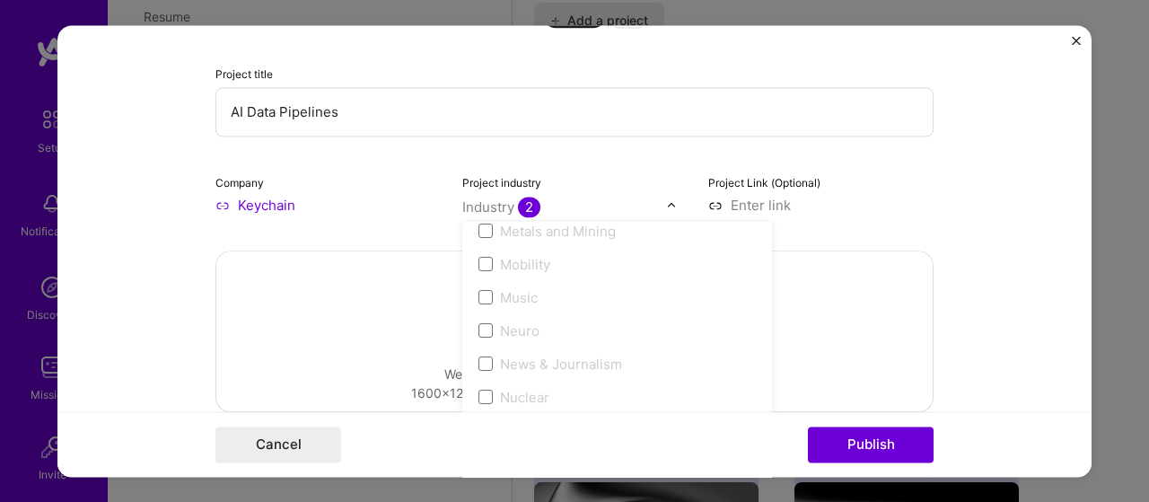
scroll to position [2873, 0]
click at [987, 190] on form "Editing suggested project This project is suggested based on your LinkedIn, res…" at bounding box center [574, 251] width 1034 height 452
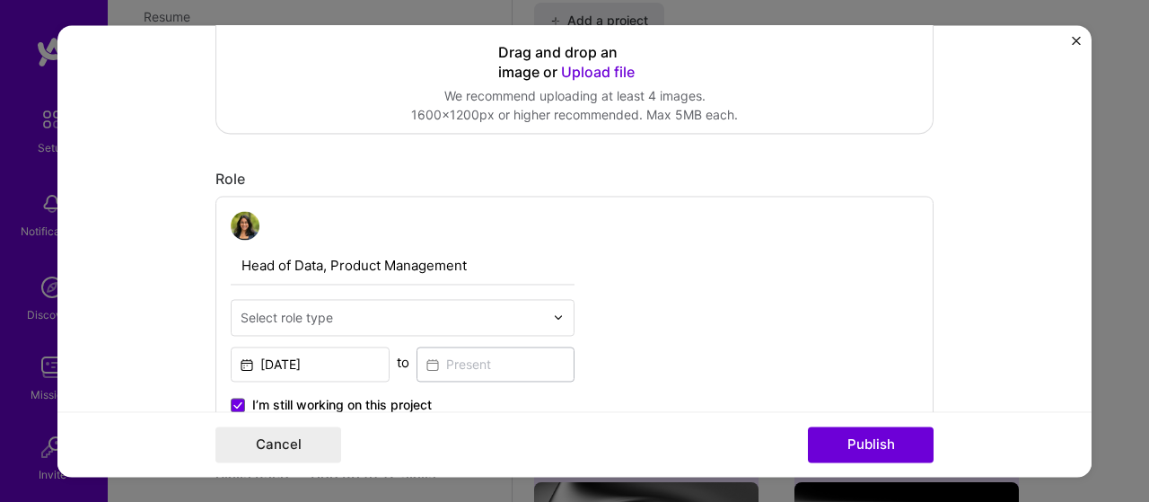
scroll to position [539, 0]
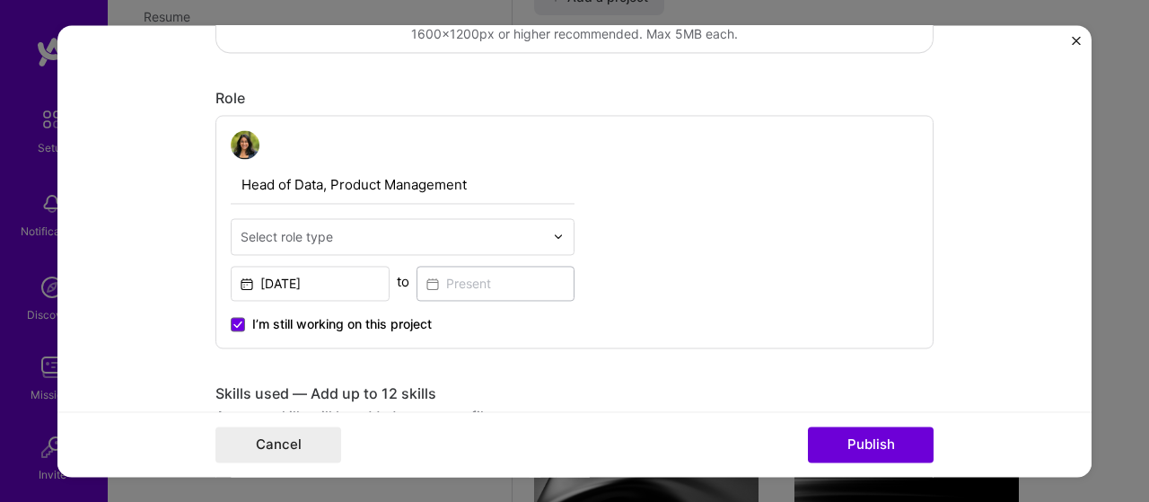
click at [299, 233] on div "Select role type" at bounding box center [287, 236] width 92 height 19
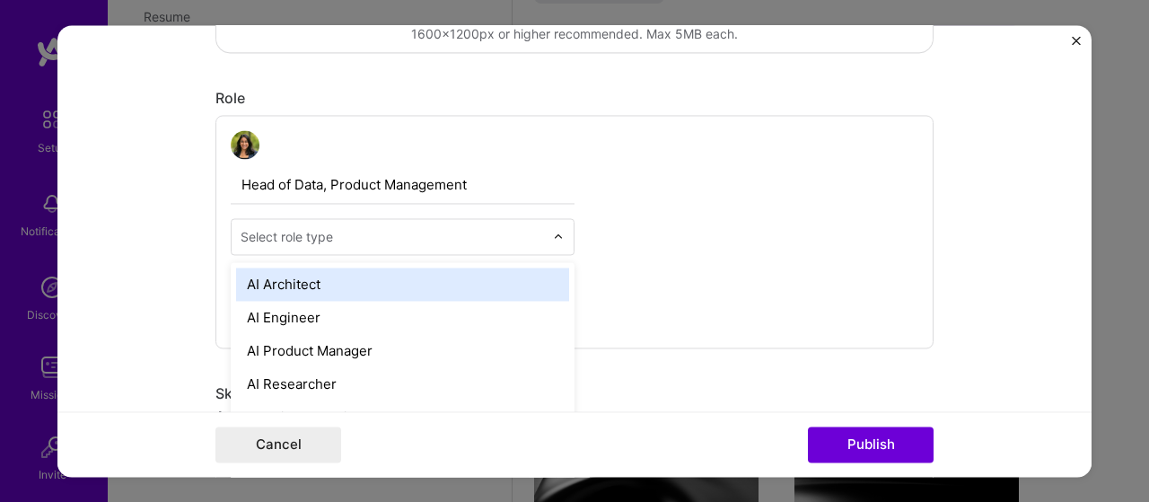
click at [327, 235] on input "text" at bounding box center [392, 236] width 303 height 19
type input "data"
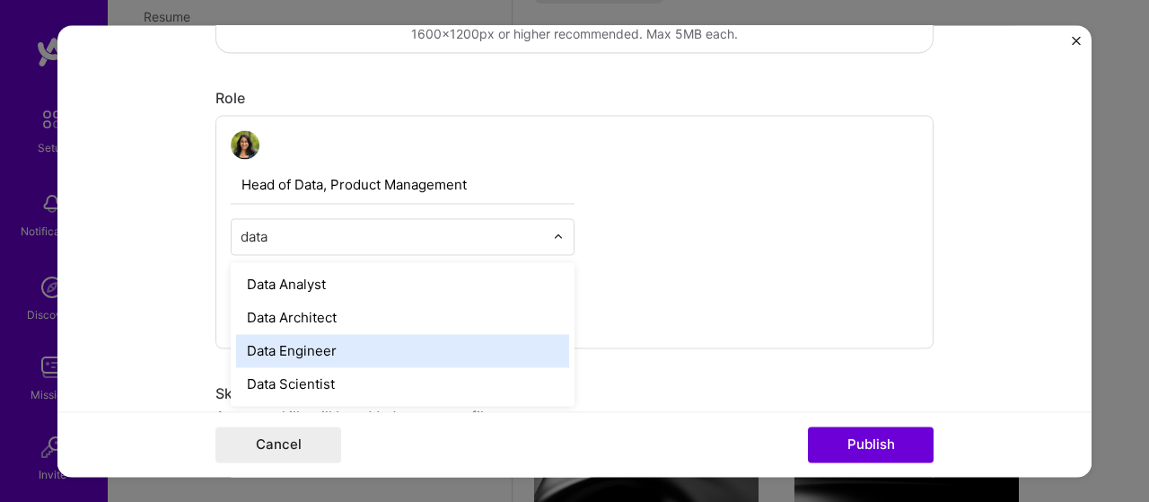
scroll to position [718, 0]
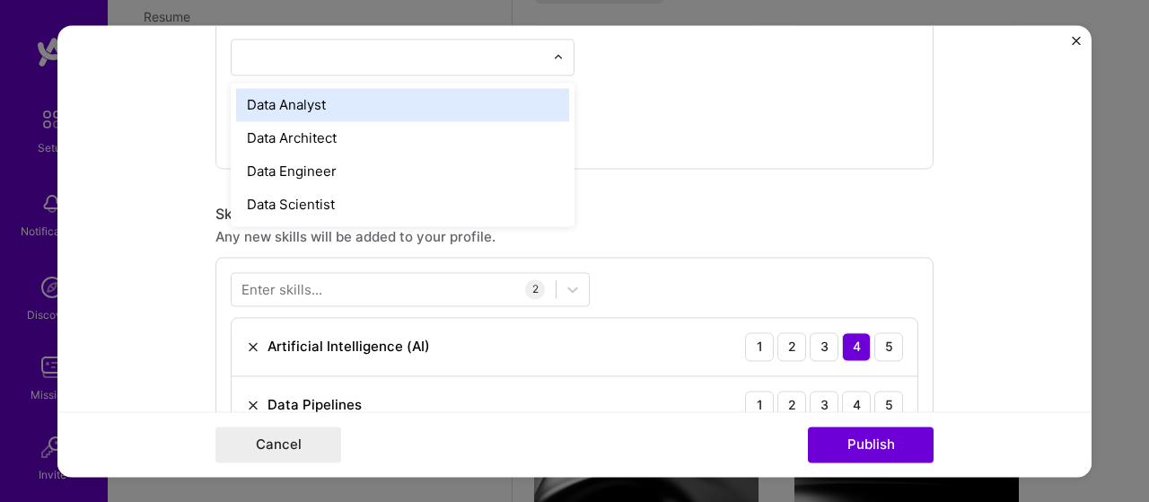
click at [262, 50] on div at bounding box center [392, 56] width 321 height 35
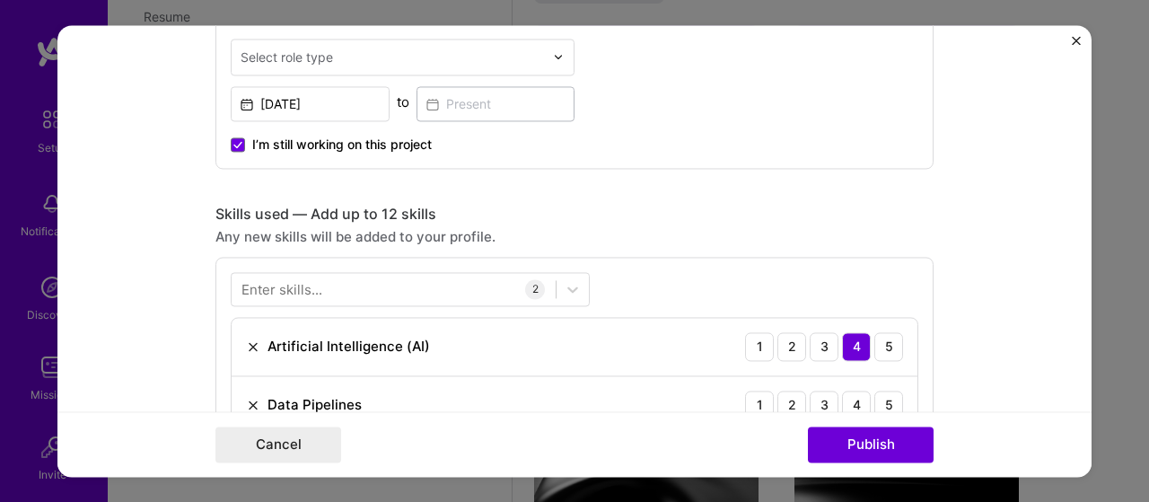
type input "a"
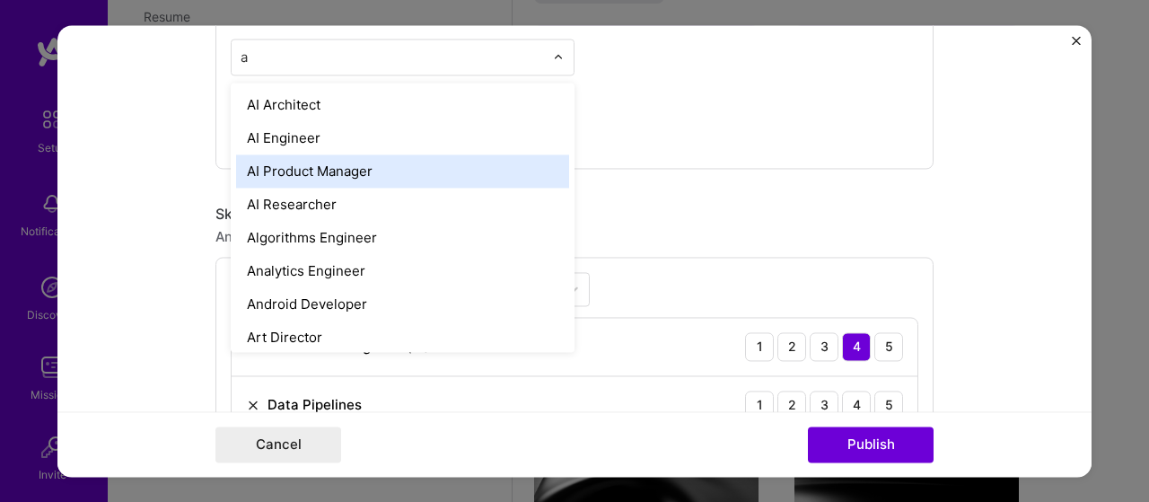
click at [332, 171] on div "AI Product Manager" at bounding box center [402, 170] width 333 height 33
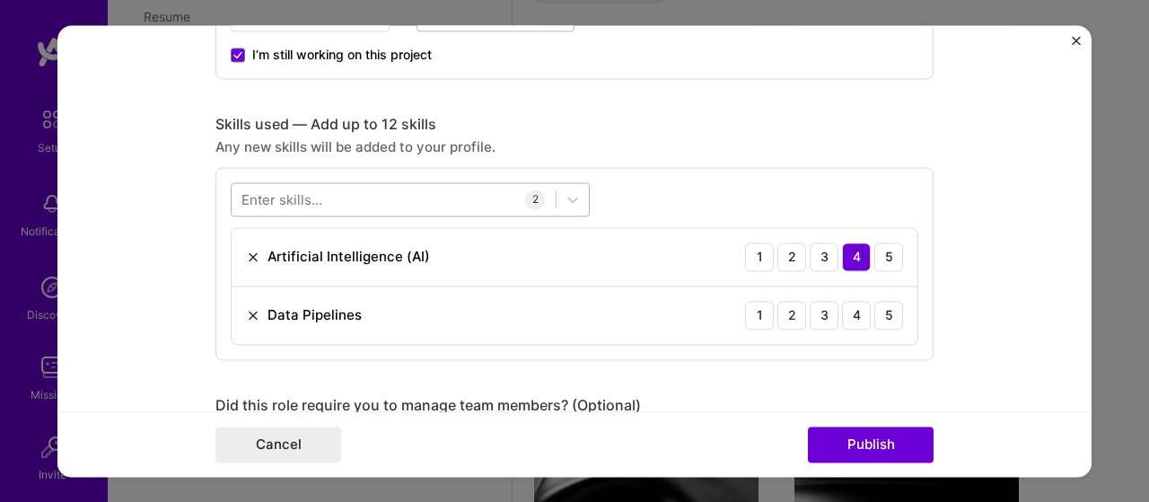
scroll to position [628, 0]
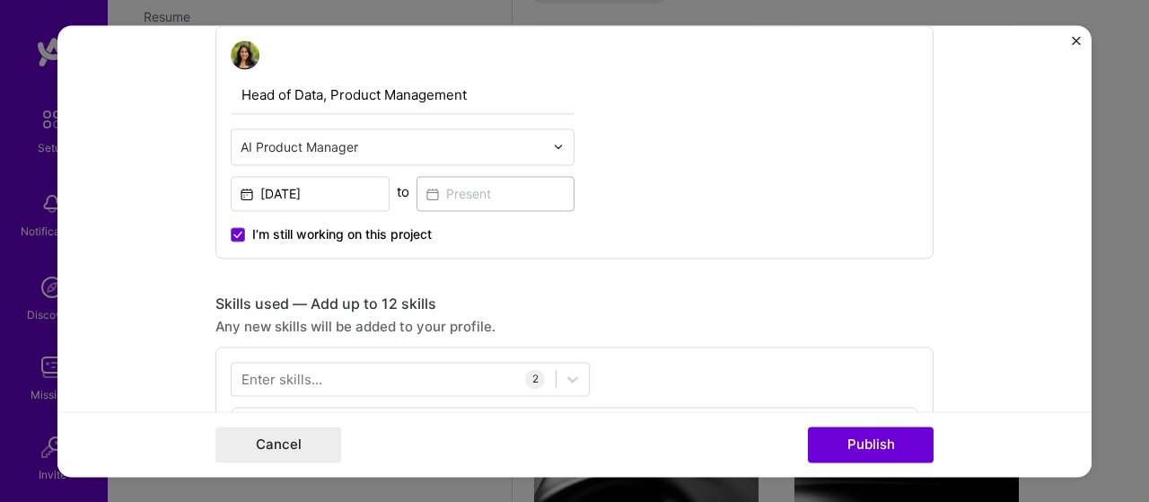
click at [376, 229] on span "I’m still working on this project" at bounding box center [342, 234] width 180 height 18
click at [0, 0] on input "I’m still working on this project" at bounding box center [0, 0] width 0 height 0
click at [470, 197] on input at bounding box center [496, 193] width 159 height 35
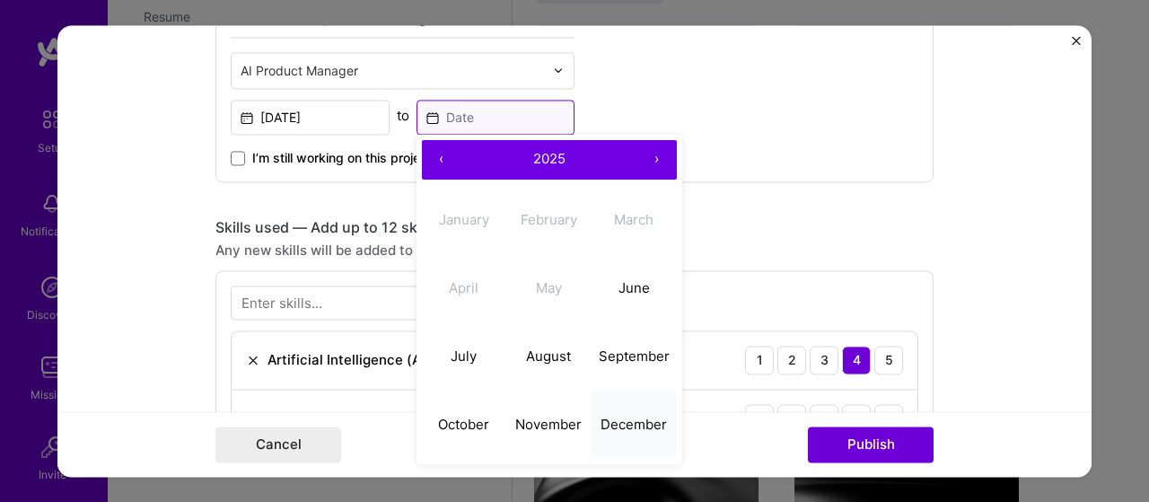
scroll to position [808, 0]
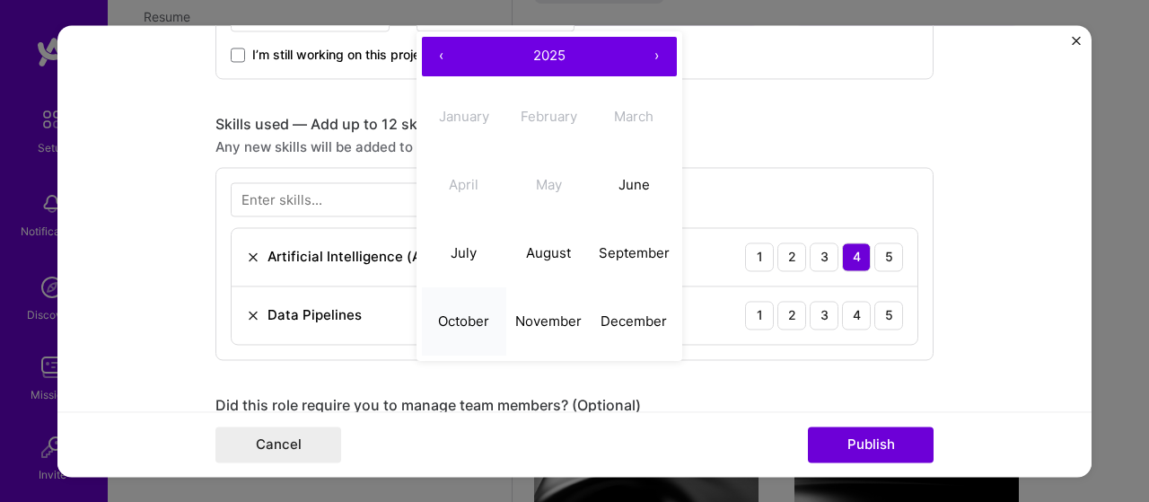
click at [456, 320] on abbr "October" at bounding box center [463, 320] width 51 height 17
type input "[DATE]"
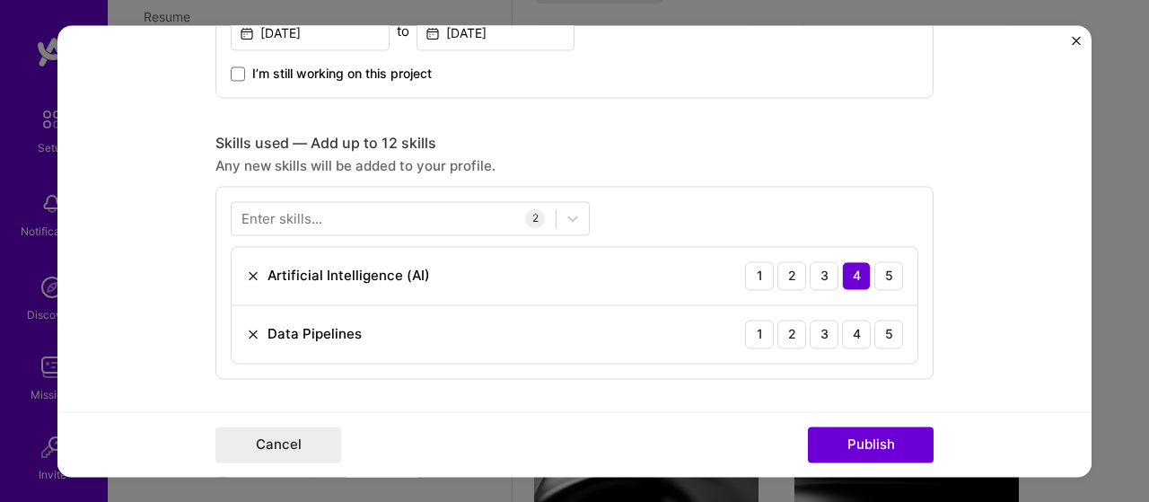
scroll to position [898, 0]
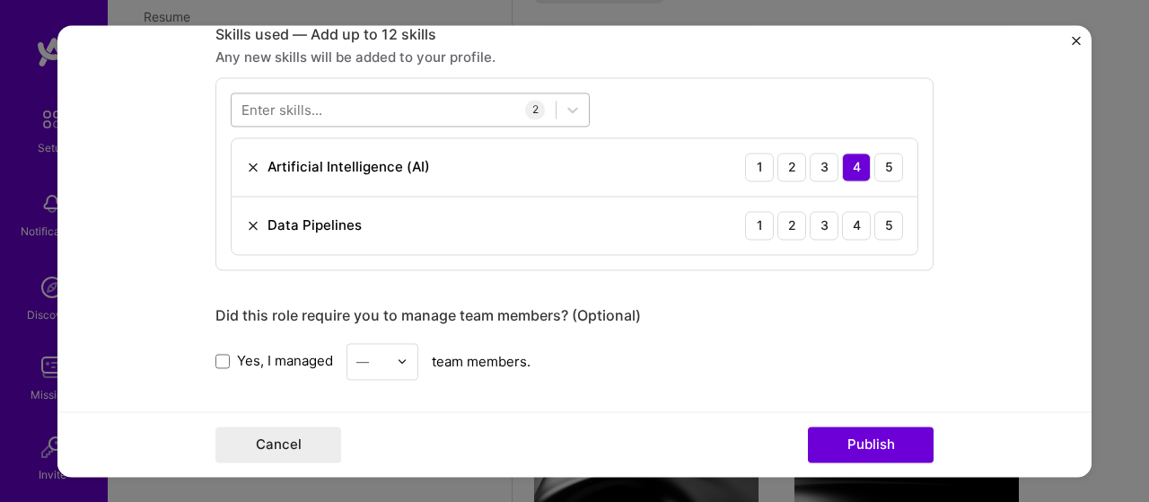
click at [375, 107] on div at bounding box center [394, 109] width 324 height 30
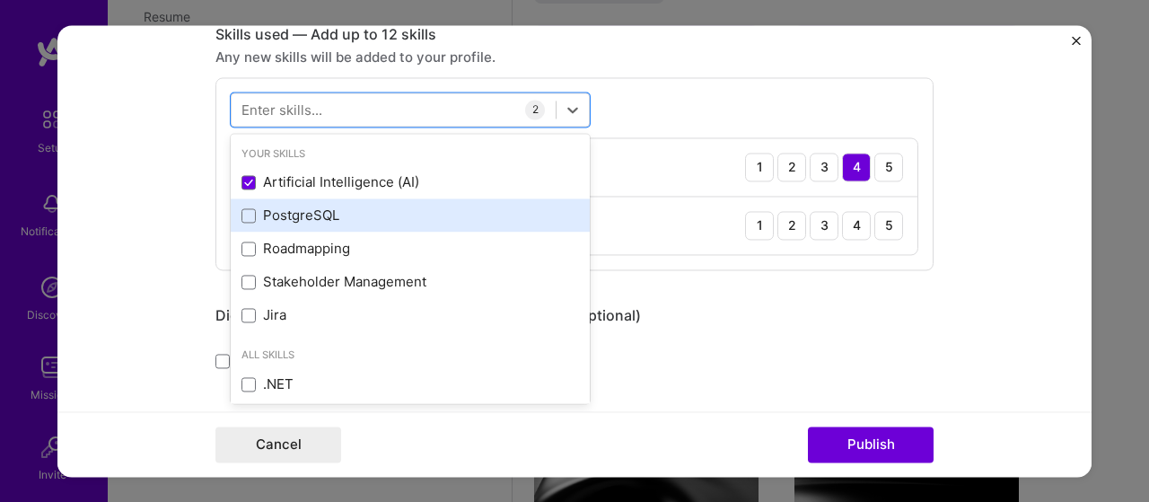
click at [303, 218] on div "PostgreSQL" at bounding box center [410, 215] width 338 height 19
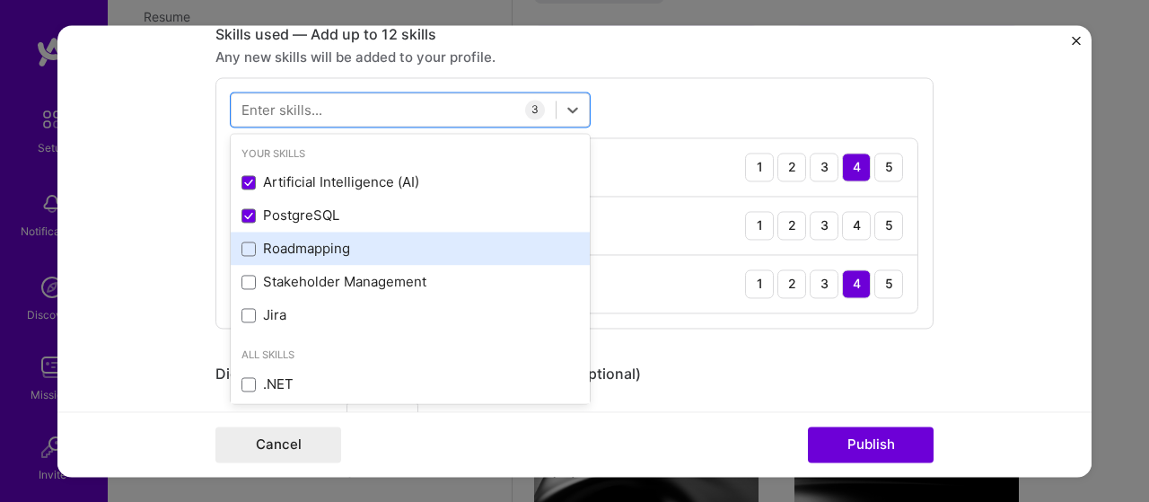
click at [294, 254] on div "Roadmapping" at bounding box center [410, 249] width 338 height 19
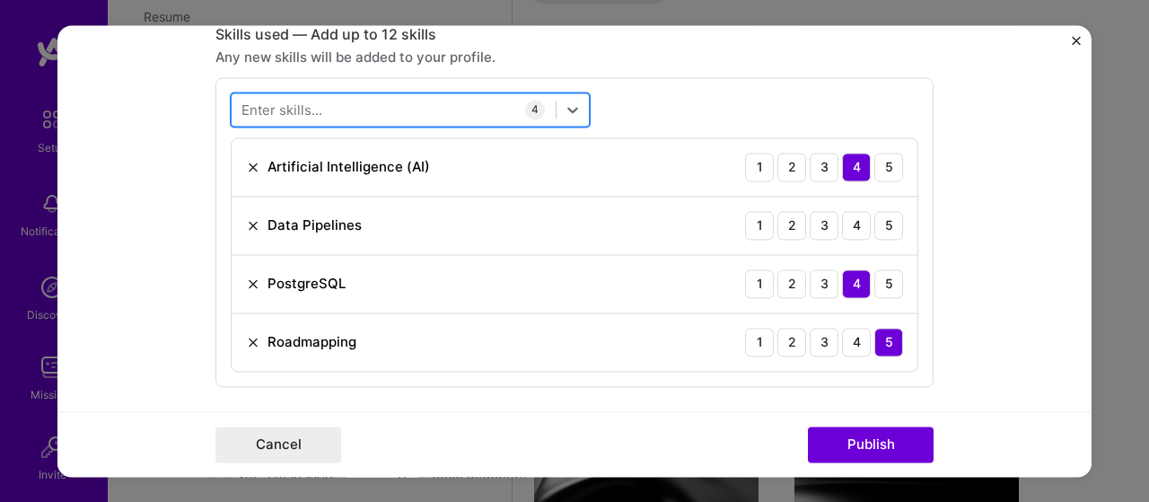
click at [306, 94] on div at bounding box center [394, 109] width 324 height 30
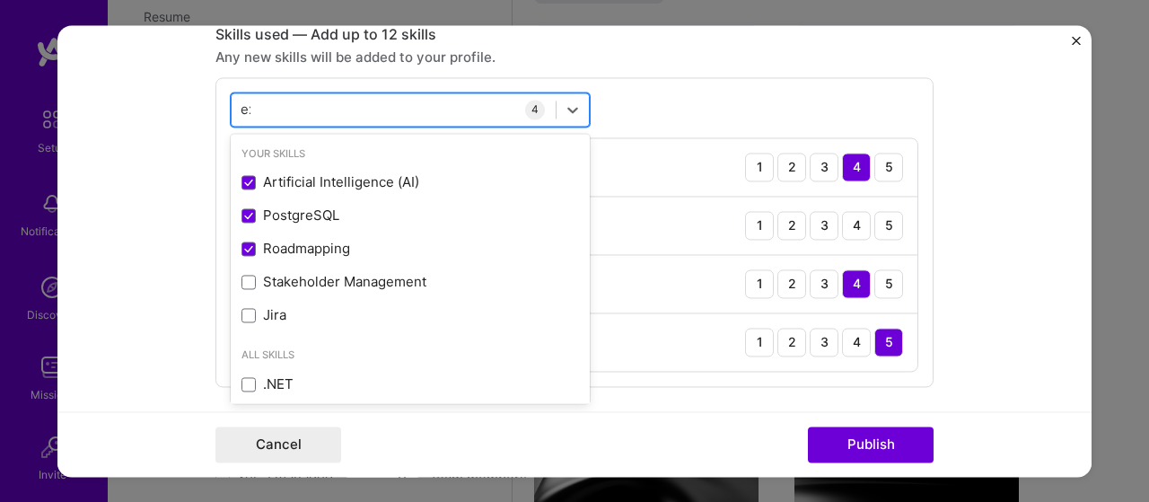
type input "exe"
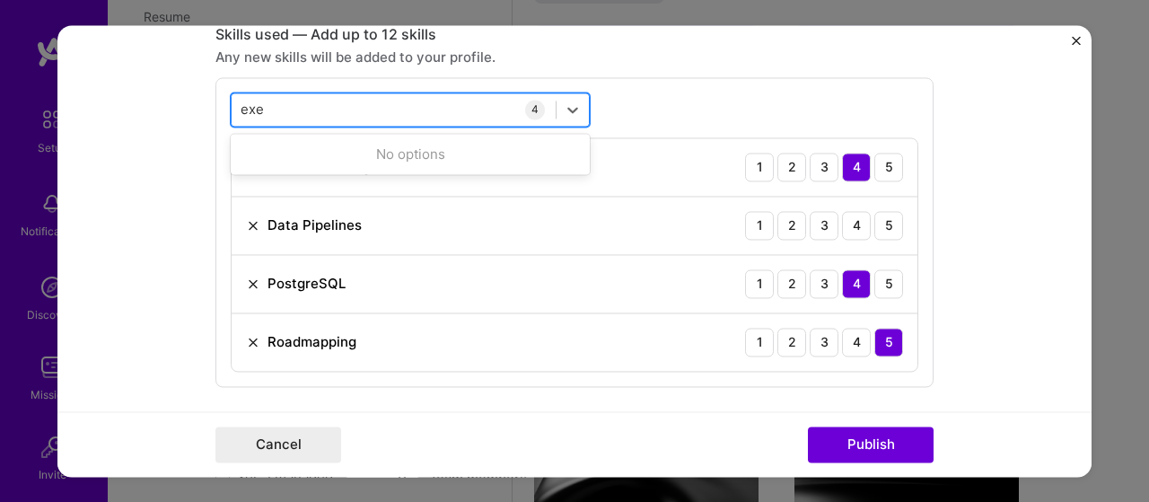
click at [294, 108] on div "exe exe" at bounding box center [394, 109] width 324 height 30
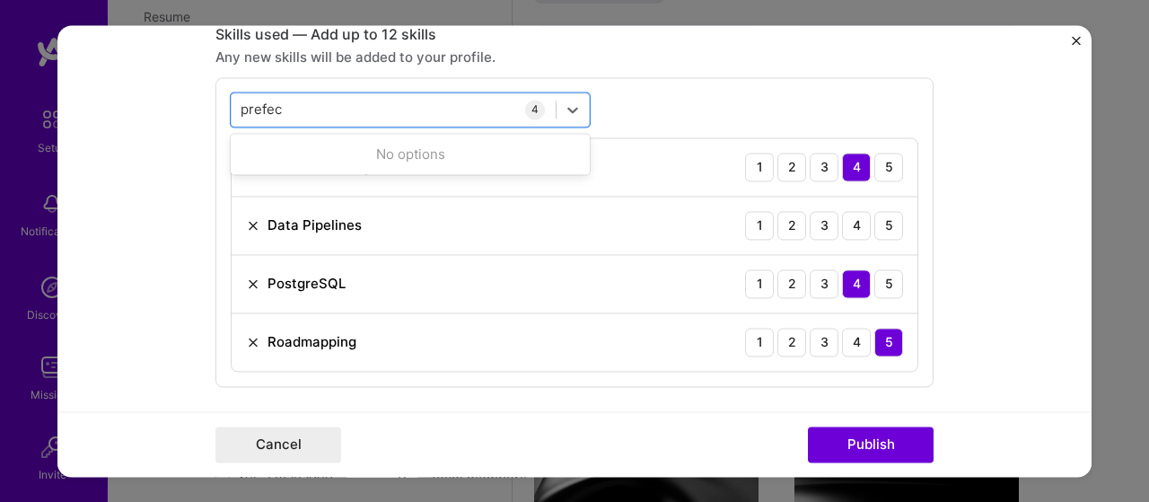
type input "prefect"
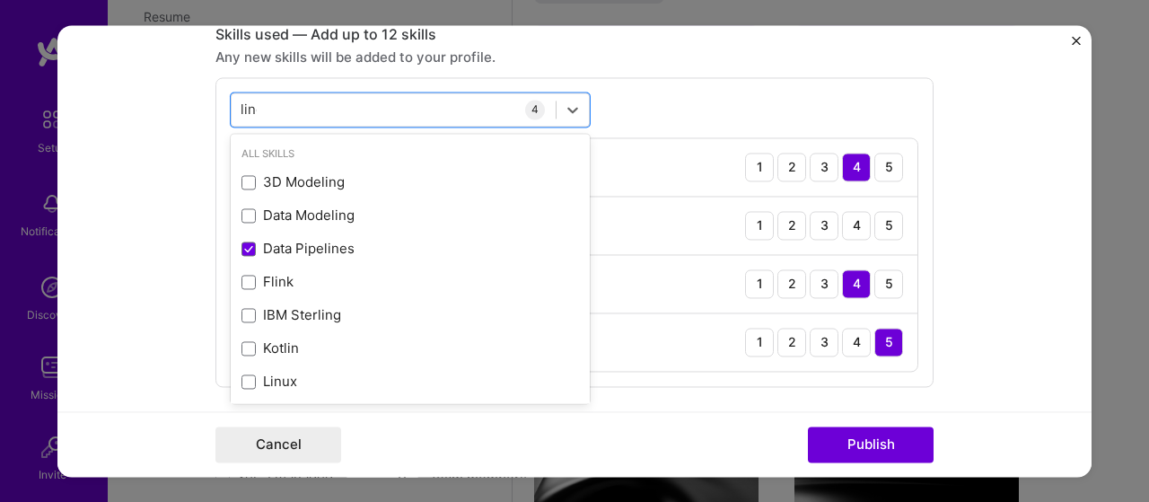
type input "linear"
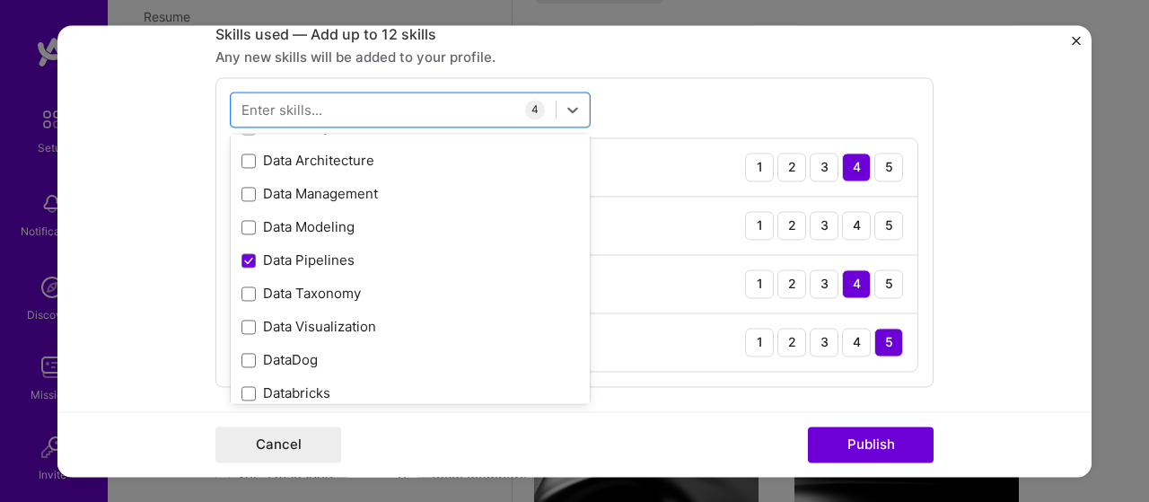
scroll to position [3052, 0]
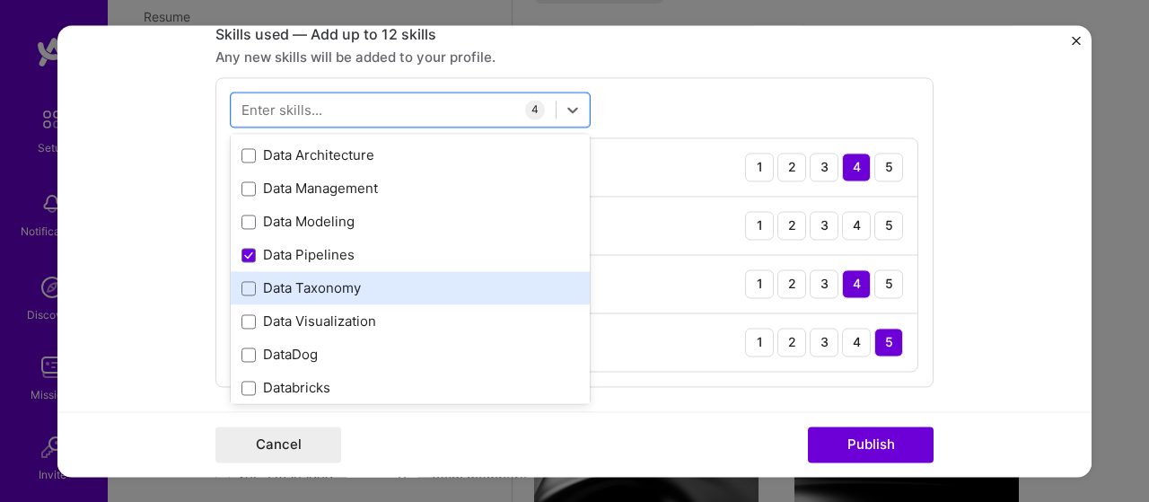
click at [352, 282] on div "Data Taxonomy" at bounding box center [410, 288] width 338 height 19
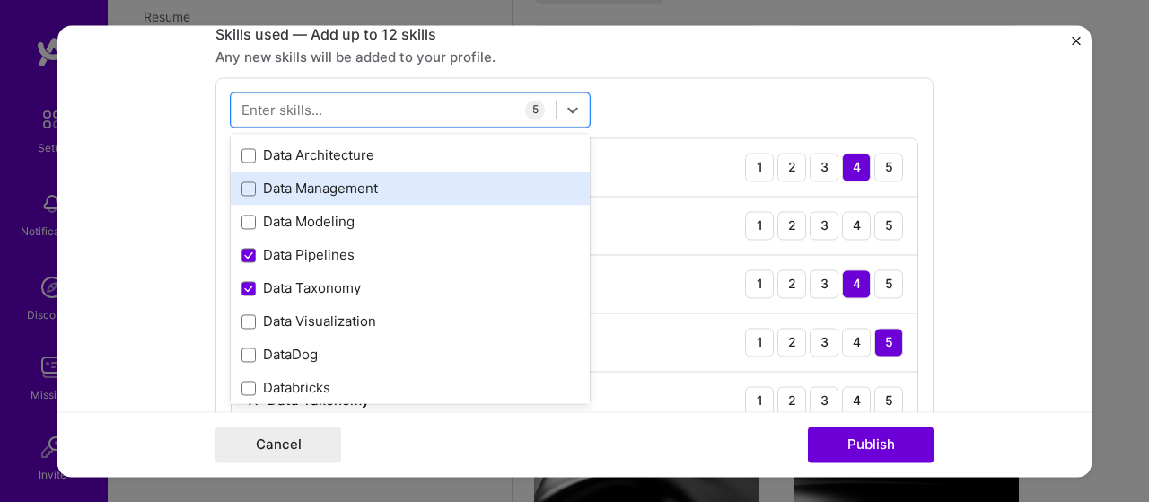
click at [305, 184] on div "Data Management" at bounding box center [410, 189] width 338 height 19
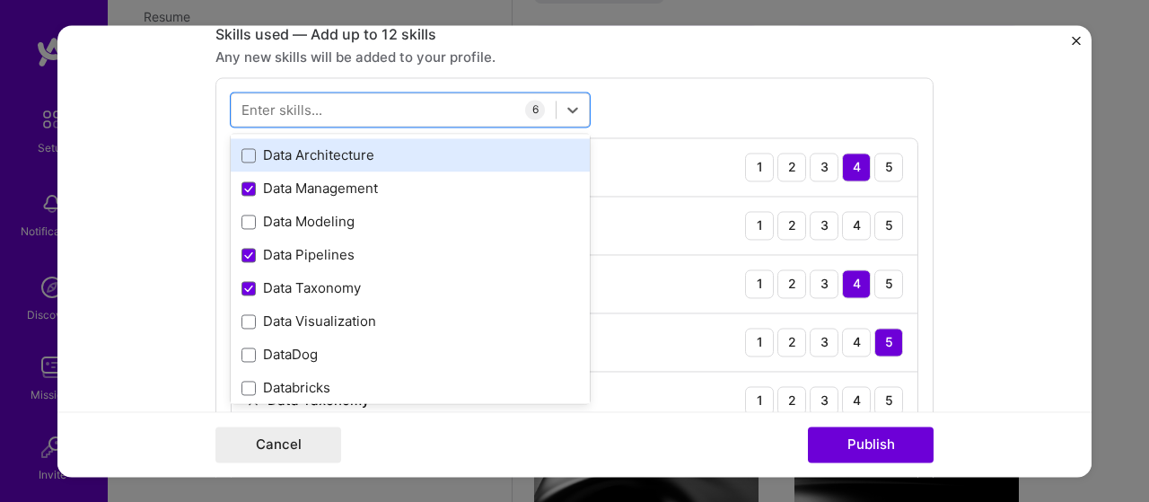
click at [294, 163] on div "Data Architecture" at bounding box center [410, 155] width 359 height 33
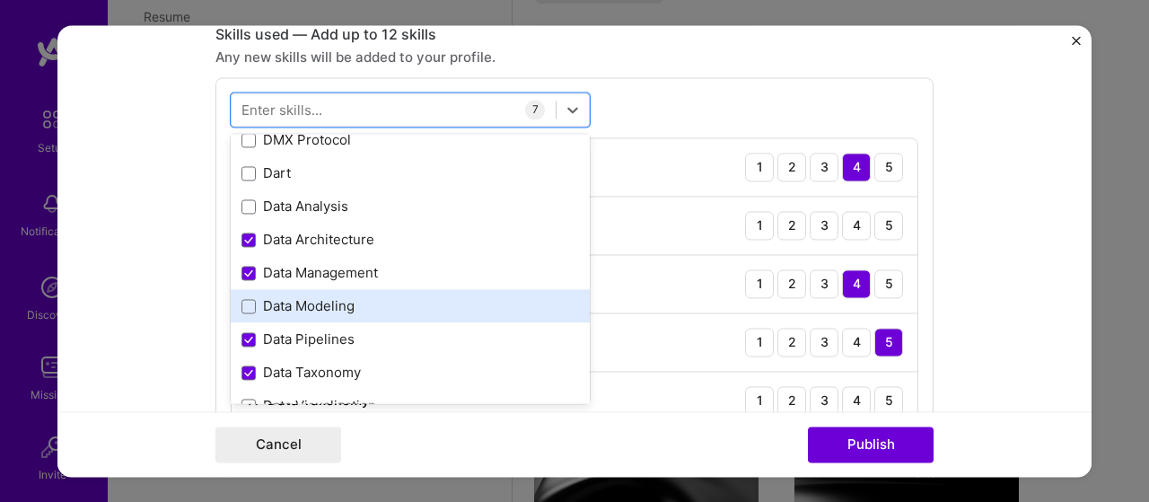
scroll to position [2962, 0]
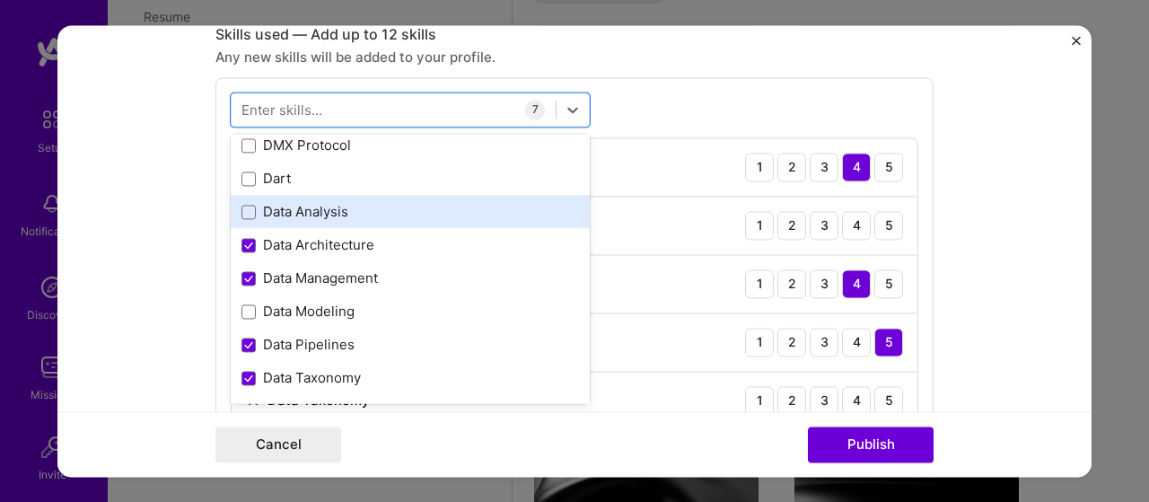
click at [313, 213] on div "Data Analysis" at bounding box center [410, 212] width 338 height 19
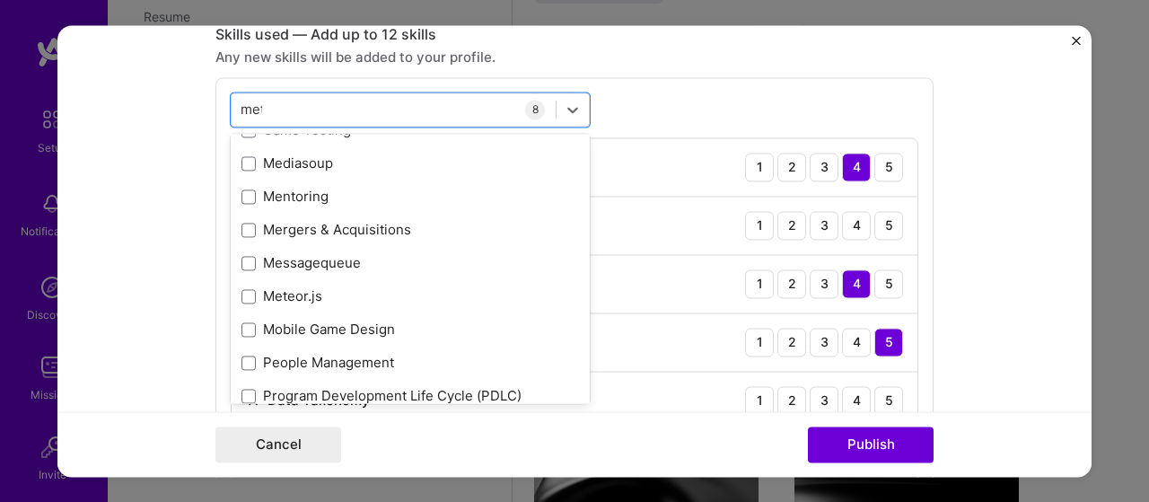
scroll to position [0, 0]
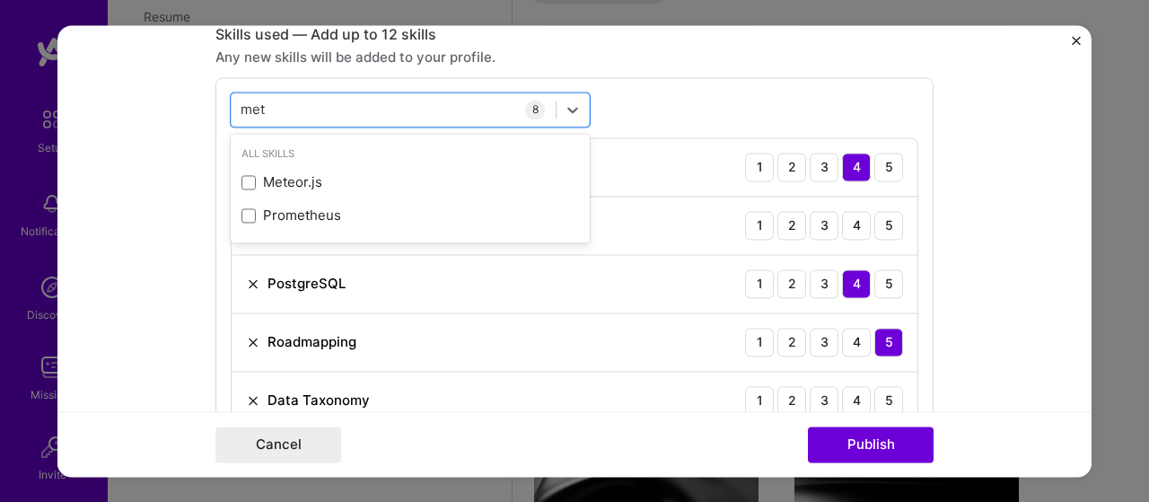
type input "meta"
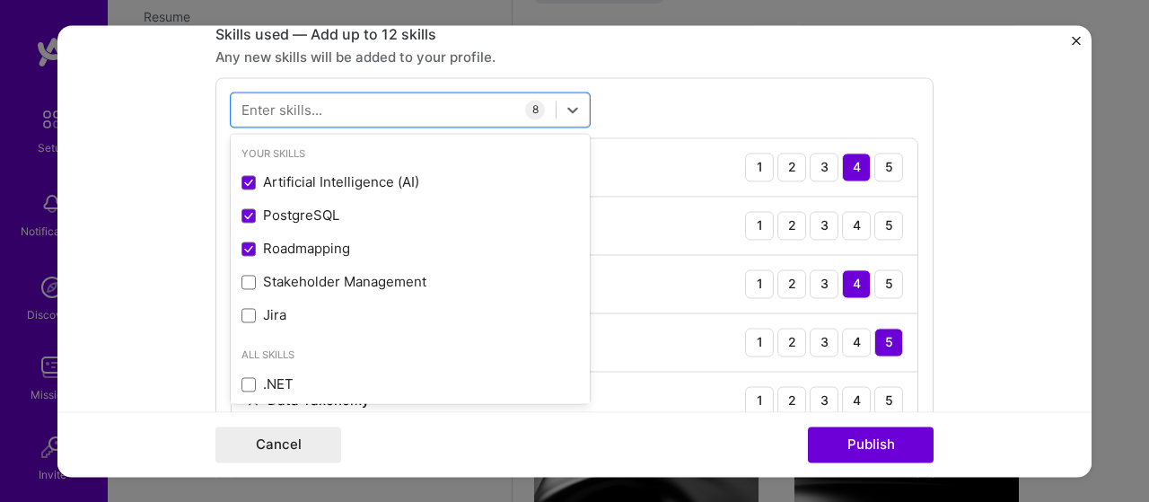
click at [607, 432] on div "Cancel Publish" at bounding box center [574, 444] width 718 height 36
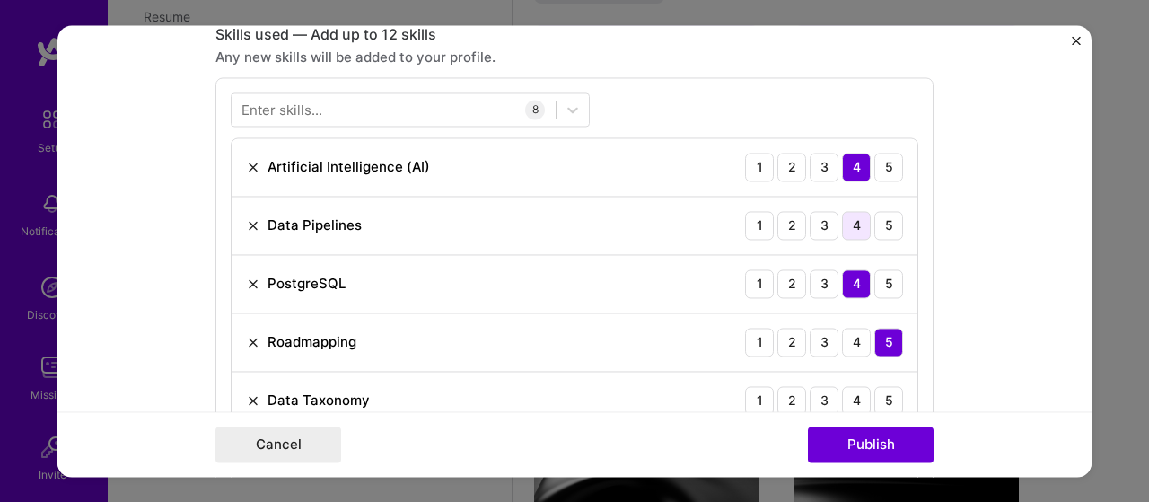
click at [849, 218] on div "4" at bounding box center [856, 225] width 29 height 29
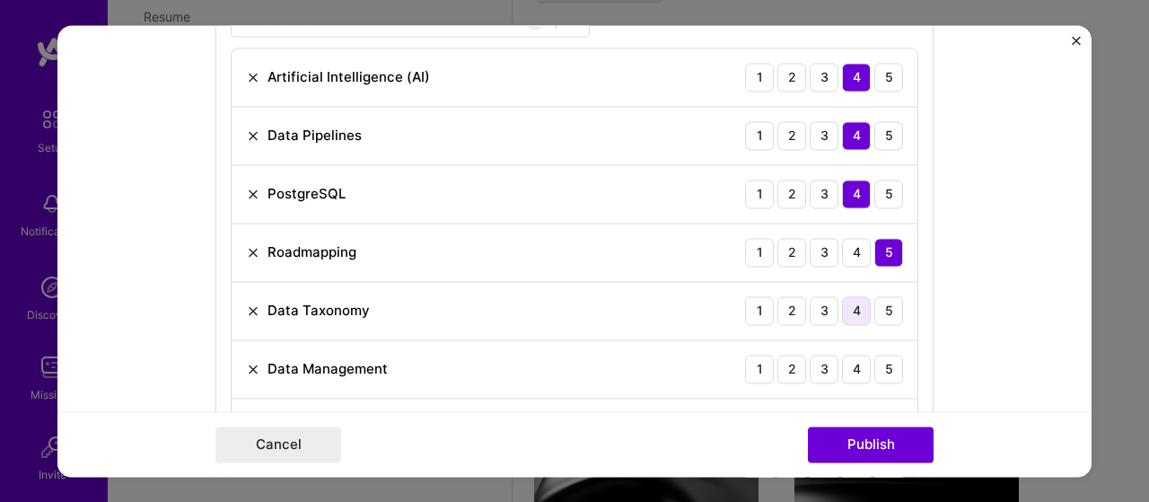
click at [857, 303] on div "4" at bounding box center [856, 310] width 29 height 29
click at [853, 367] on div "4" at bounding box center [856, 369] width 29 height 29
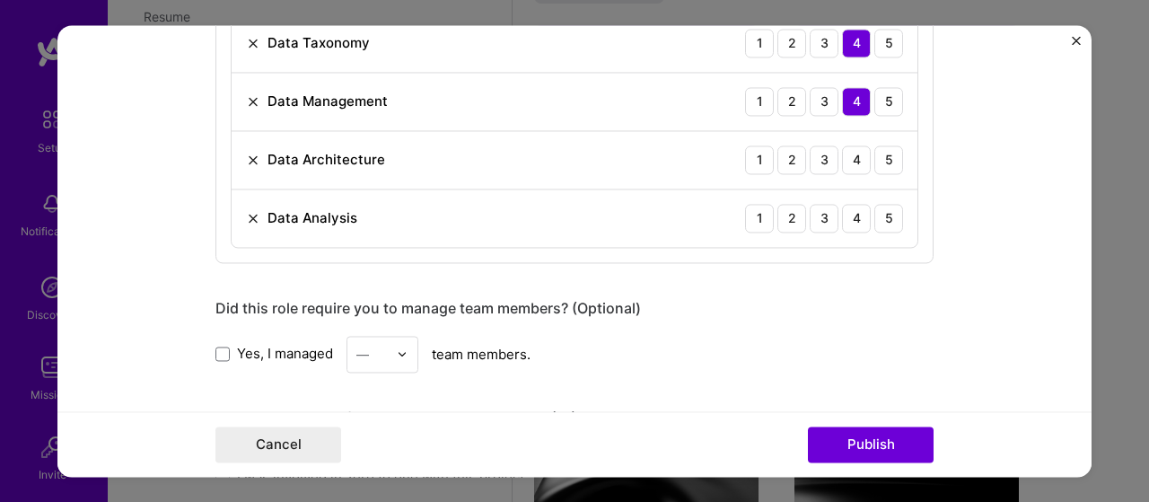
scroll to position [1257, 0]
click at [827, 154] on div "3" at bounding box center [824, 158] width 29 height 29
click at [858, 216] on div "4" at bounding box center [856, 216] width 29 height 29
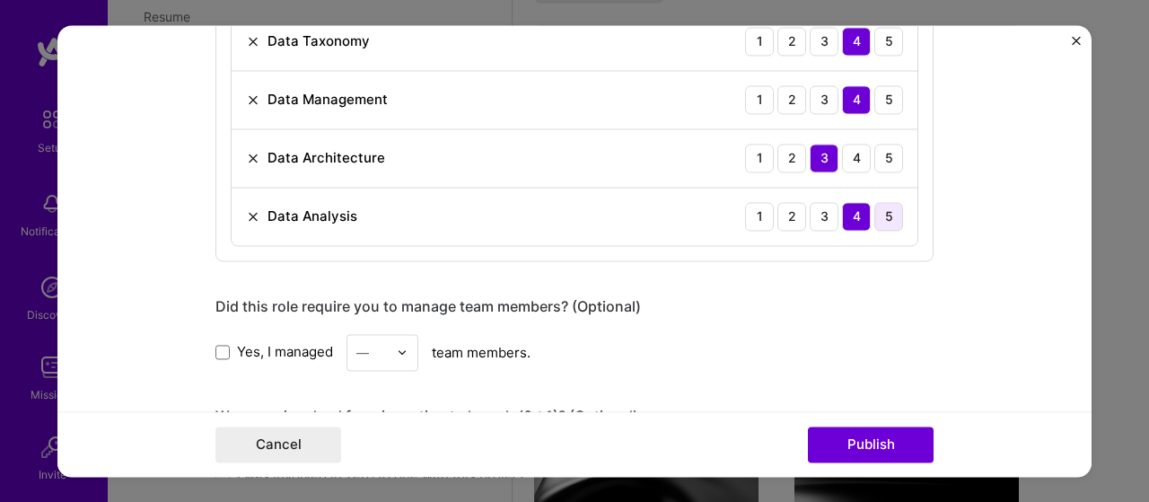
click at [874, 215] on div "5" at bounding box center [888, 216] width 29 height 29
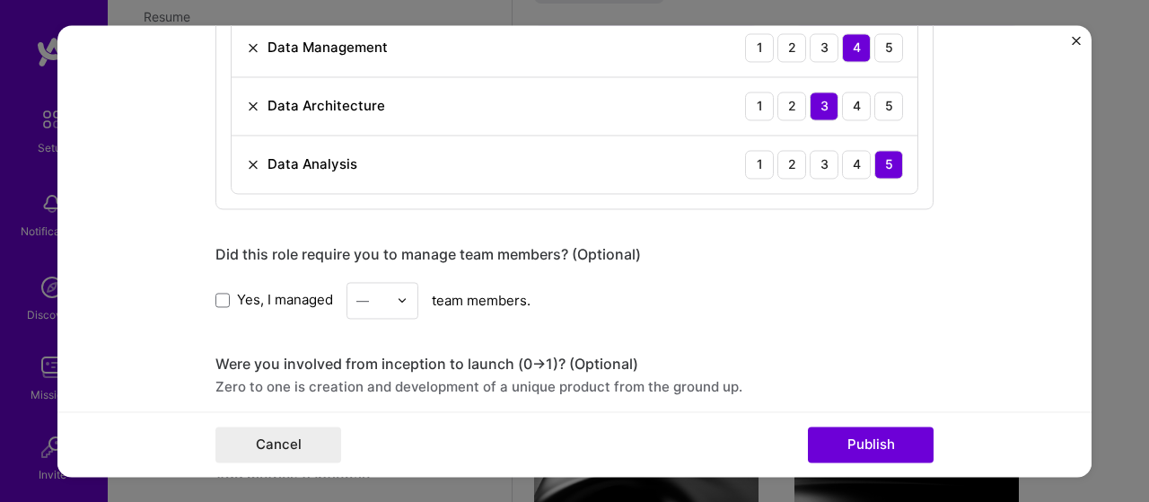
scroll to position [1347, 0]
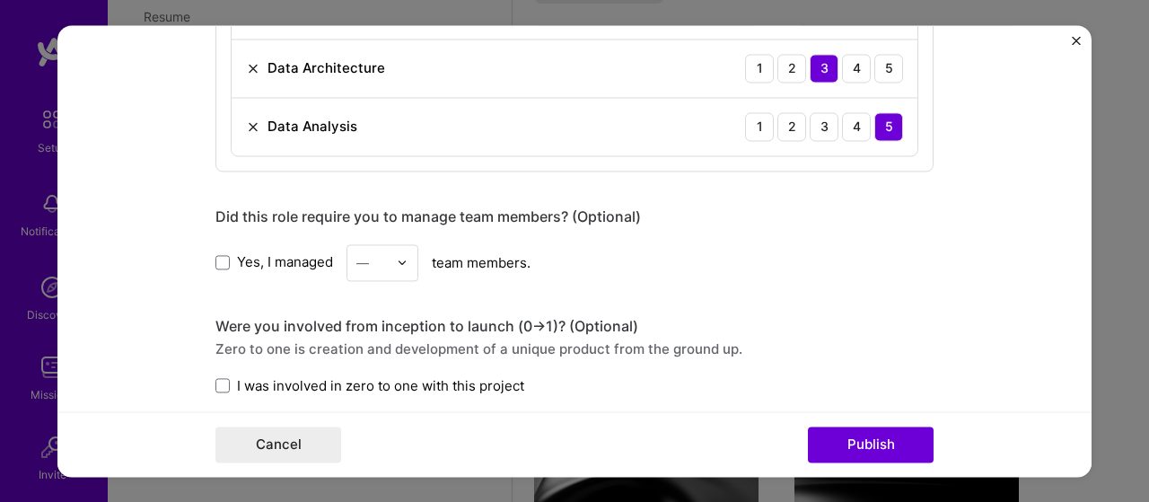
click at [242, 260] on span "Yes, I managed" at bounding box center [285, 262] width 96 height 19
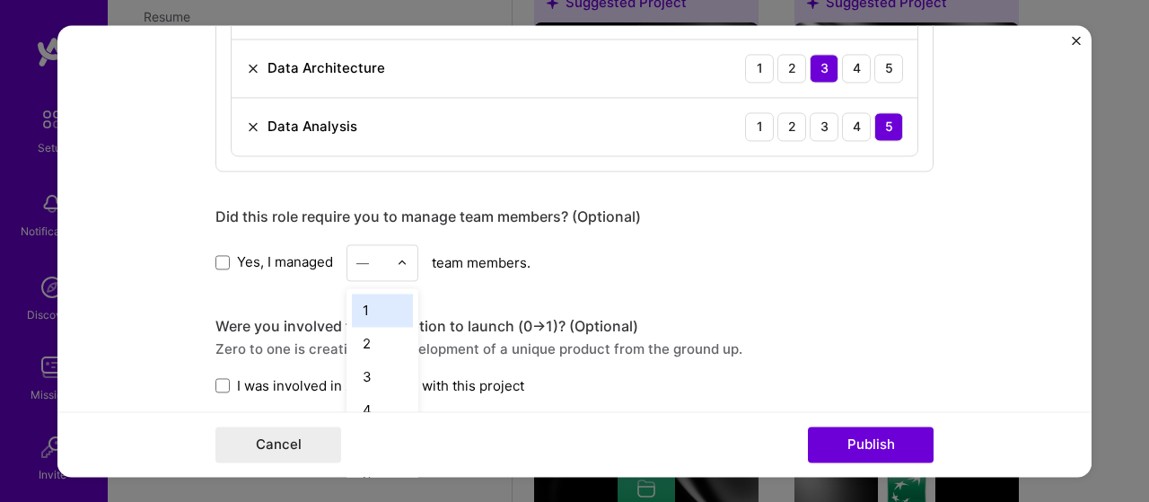
click at [390, 258] on div "—" at bounding box center [371, 262] width 49 height 35
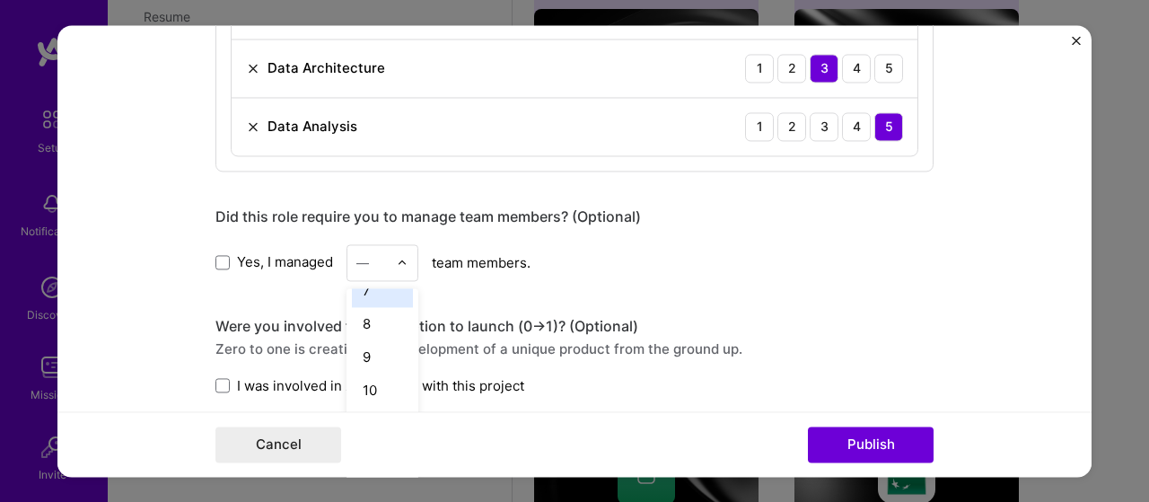
scroll to position [180, 0]
click at [369, 324] on div "7" at bounding box center [382, 329] width 61 height 33
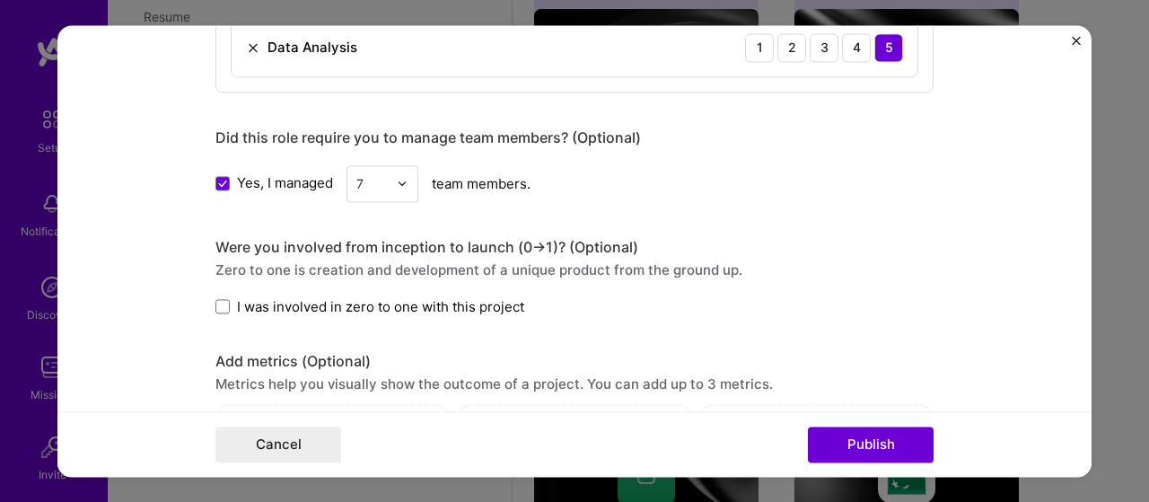
scroll to position [1526, 0]
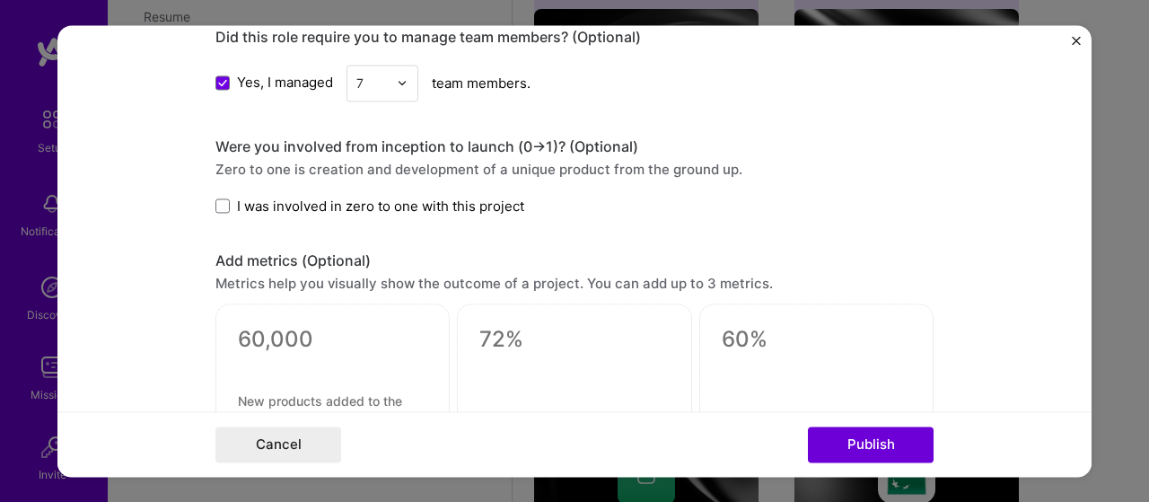
click at [374, 205] on span "I was involved in zero to one with this project" at bounding box center [380, 206] width 287 height 19
click at [0, 0] on input "I was involved in zero to one with this project" at bounding box center [0, 0] width 0 height 0
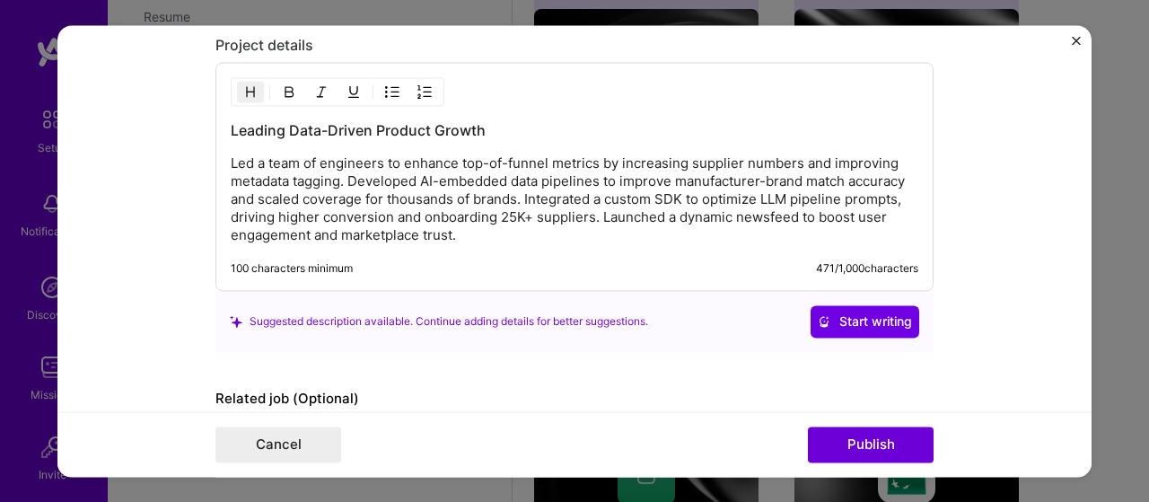
scroll to position [2068, 0]
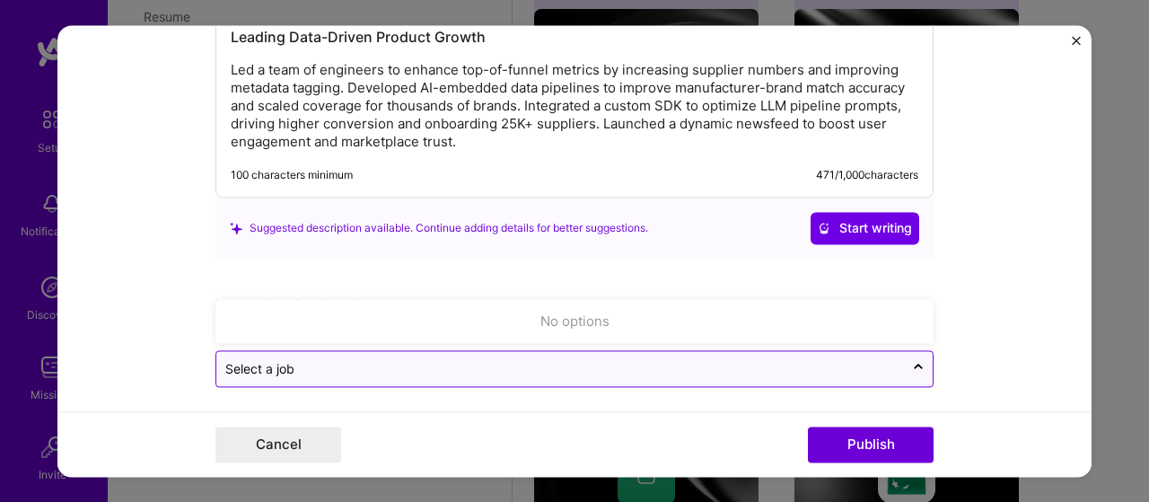
click at [598, 366] on input "text" at bounding box center [560, 368] width 670 height 19
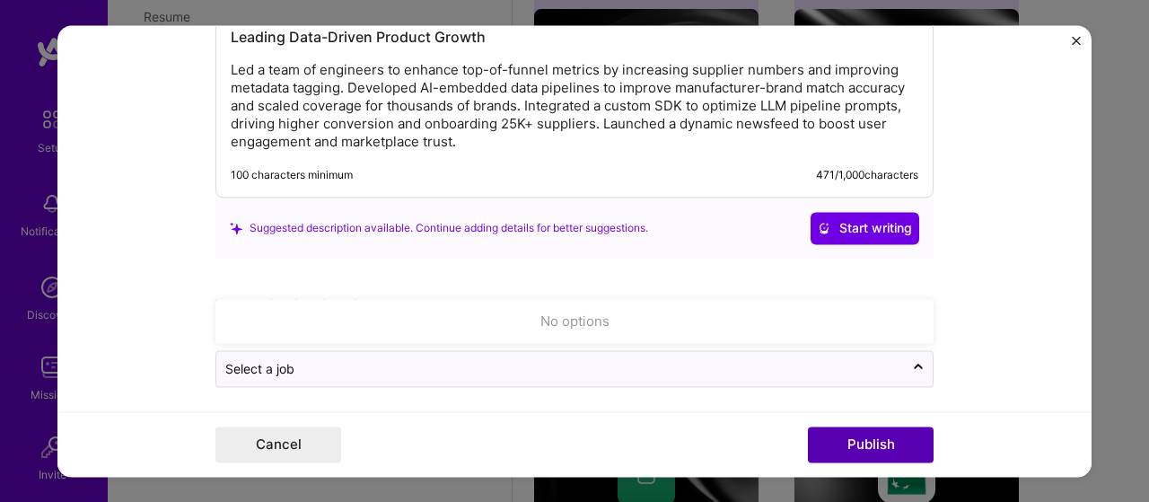
click at [856, 443] on button "Publish" at bounding box center [871, 444] width 126 height 36
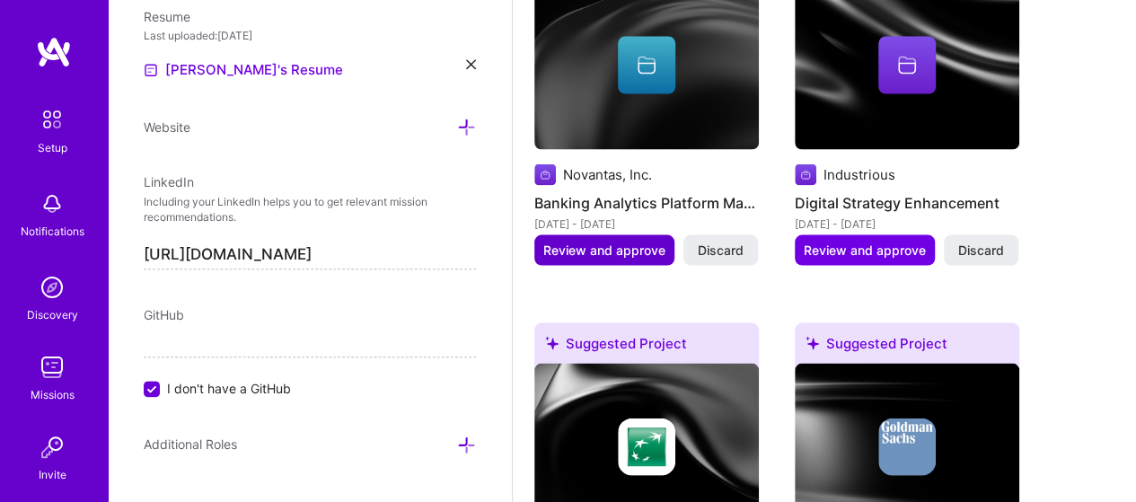
click at [619, 243] on span "Review and approve" at bounding box center [604, 250] width 122 height 18
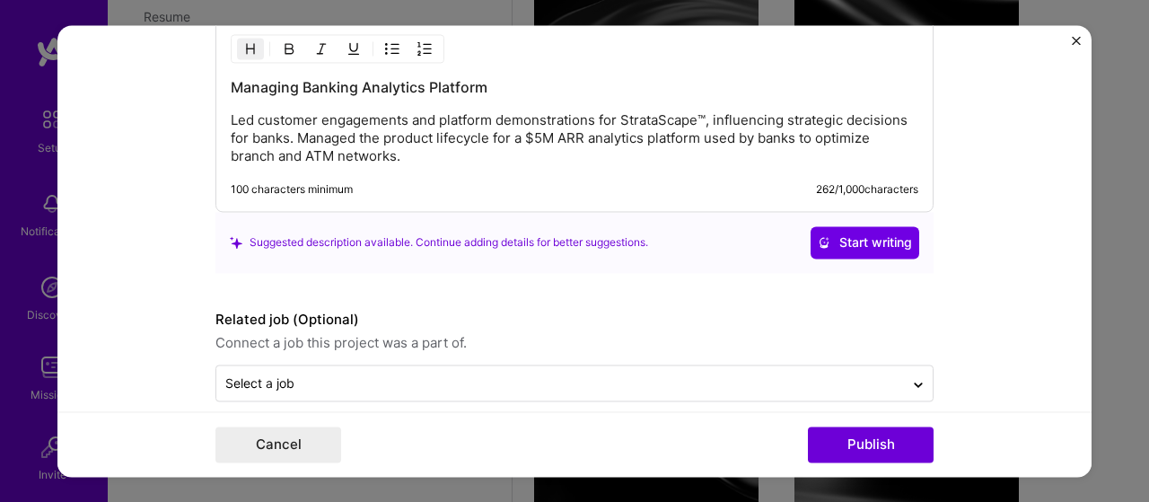
scroll to position [1616, 0]
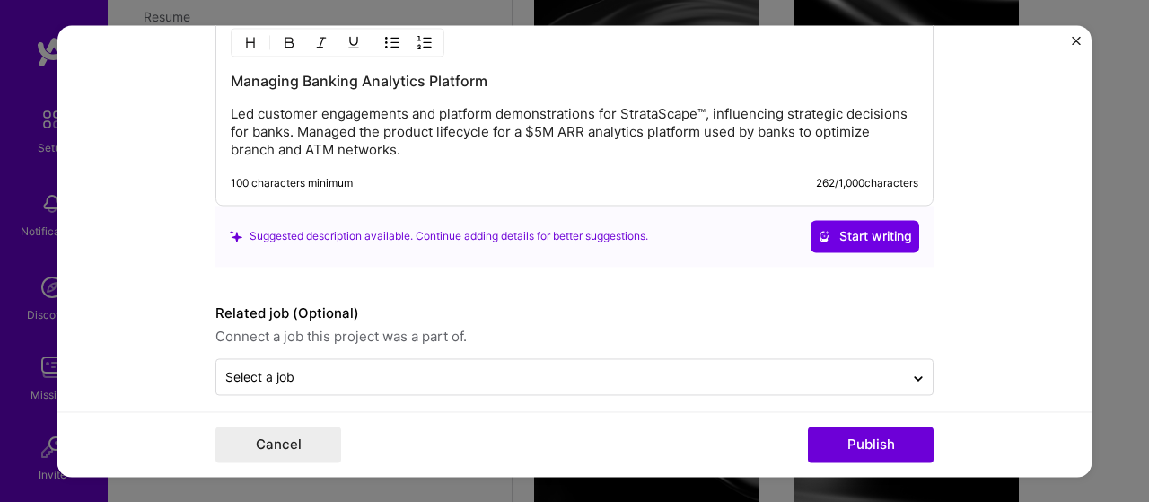
click at [399, 148] on p "Led customer engagements and platform demonstrations for StrataScape™, influenc…" at bounding box center [575, 132] width 688 height 54
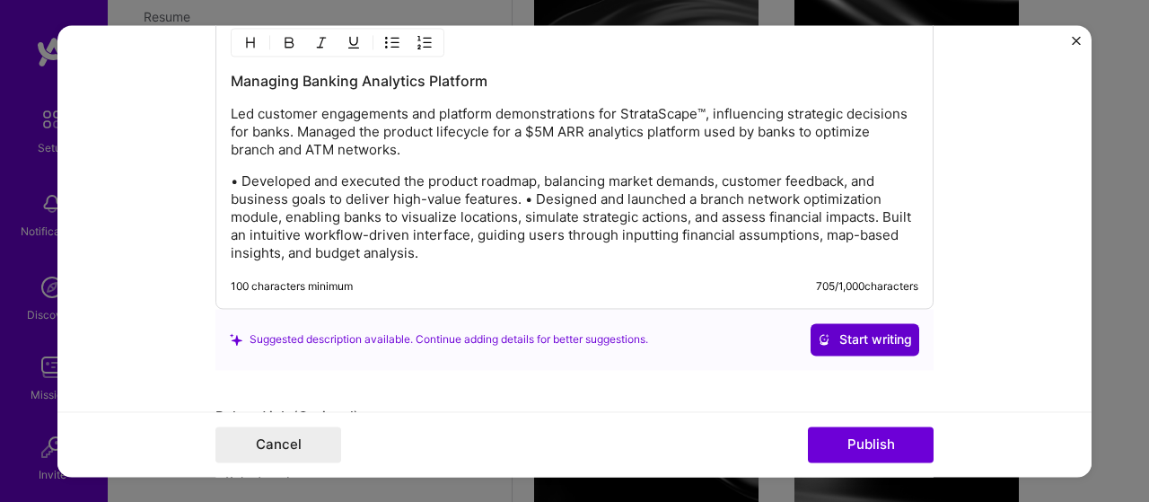
click at [836, 336] on span "Start writing" at bounding box center [865, 339] width 94 height 18
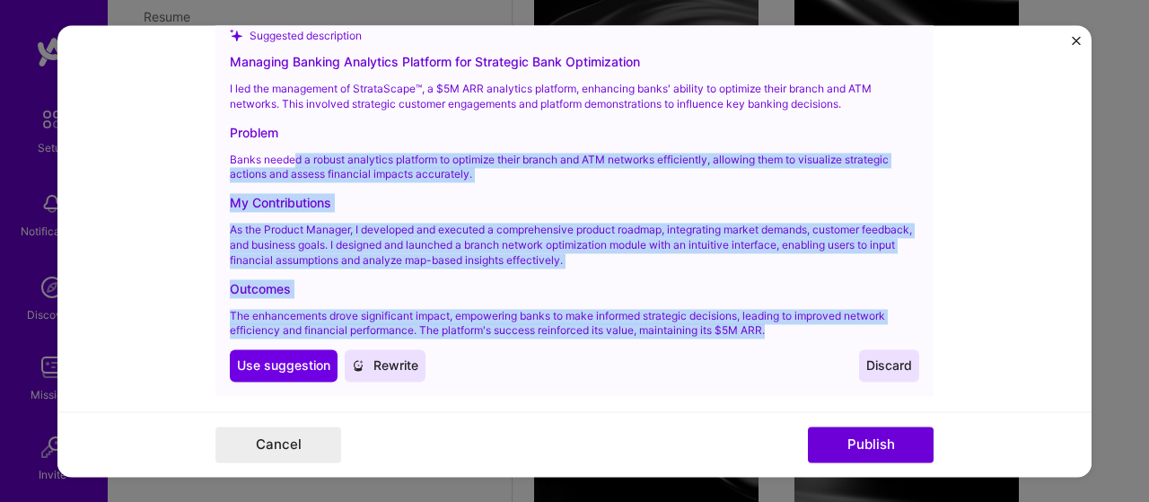
scroll to position [1885, 0]
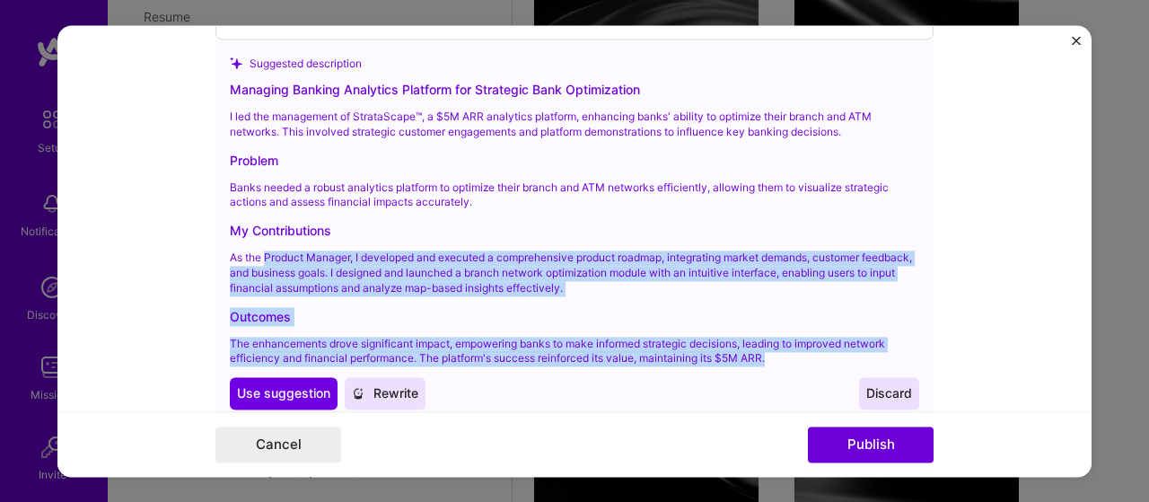
drag, startPoint x: 777, startPoint y: 262, endPoint x: 260, endPoint y: 250, distance: 516.3
click at [260, 250] on div "Managing Banking Analytics Platform for Strategic Bank Optimization I led the m…" at bounding box center [574, 244] width 689 height 329
click at [275, 387] on span "Use suggestion" at bounding box center [283, 394] width 93 height 18
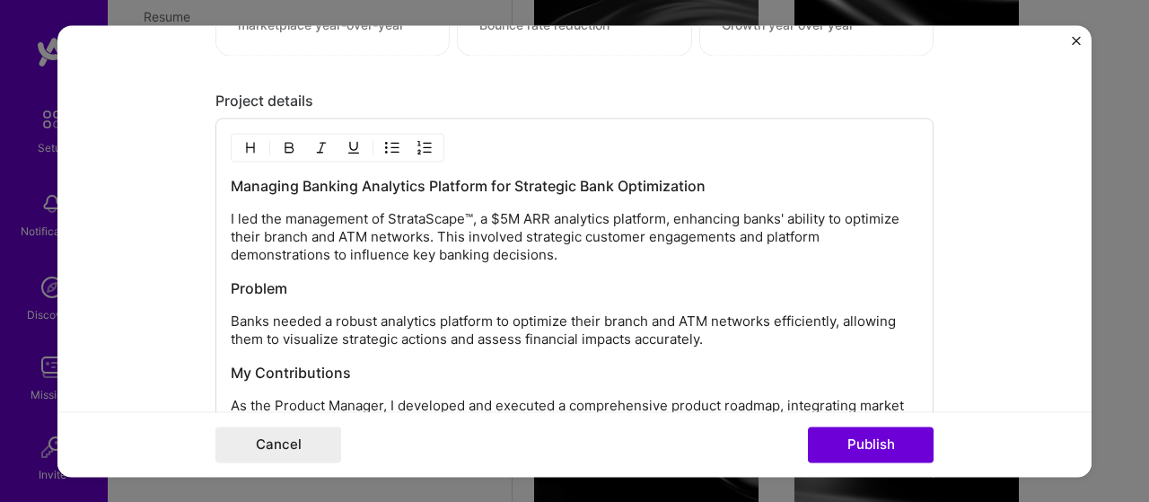
scroll to position [1494, 0]
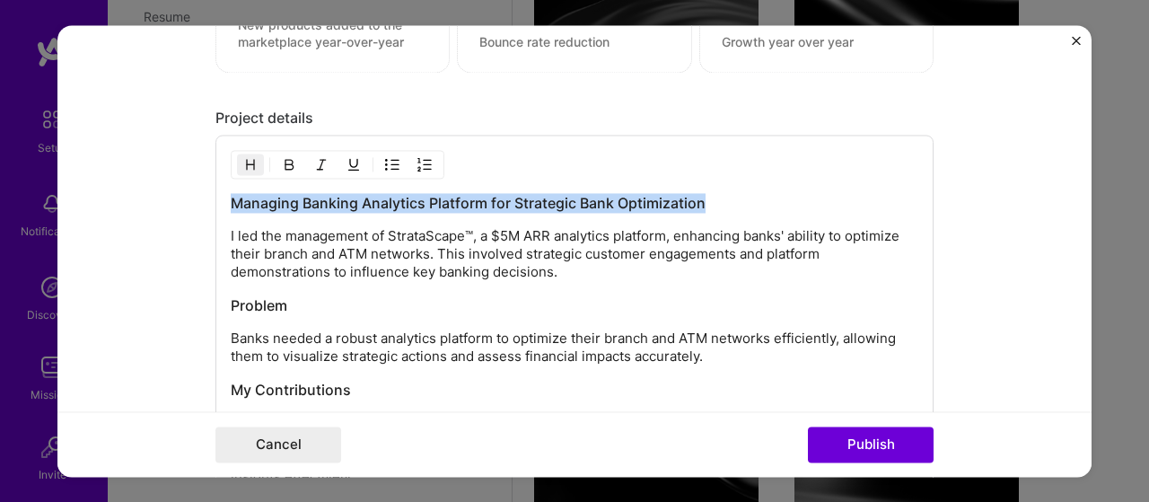
drag, startPoint x: 731, startPoint y: 195, endPoint x: 114, endPoint y: 165, distance: 617.4
click at [114, 165] on form "Editing suggested project This project is suggested based on your LinkedIn, res…" at bounding box center [574, 251] width 1034 height 452
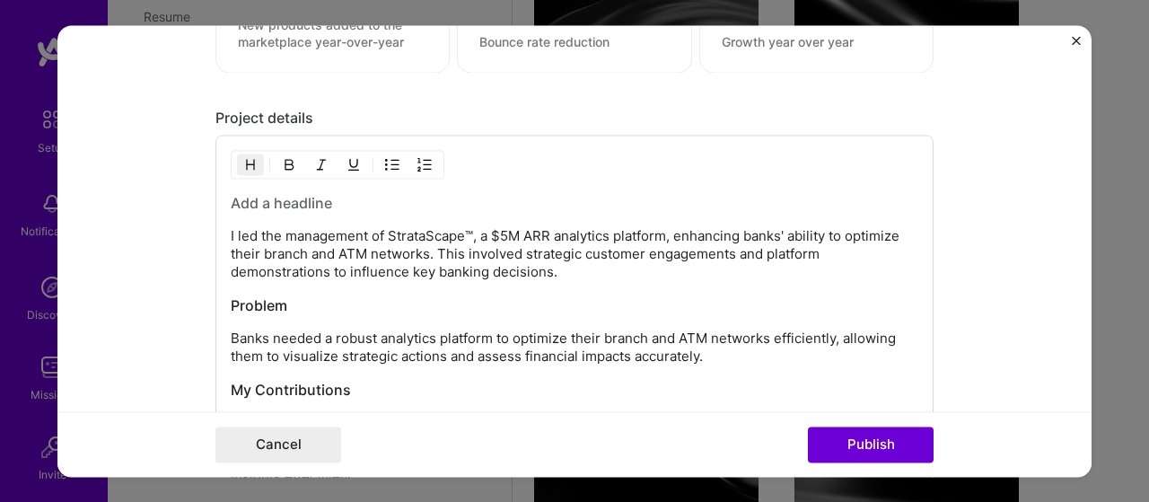
click at [237, 205] on h3 at bounding box center [575, 203] width 688 height 20
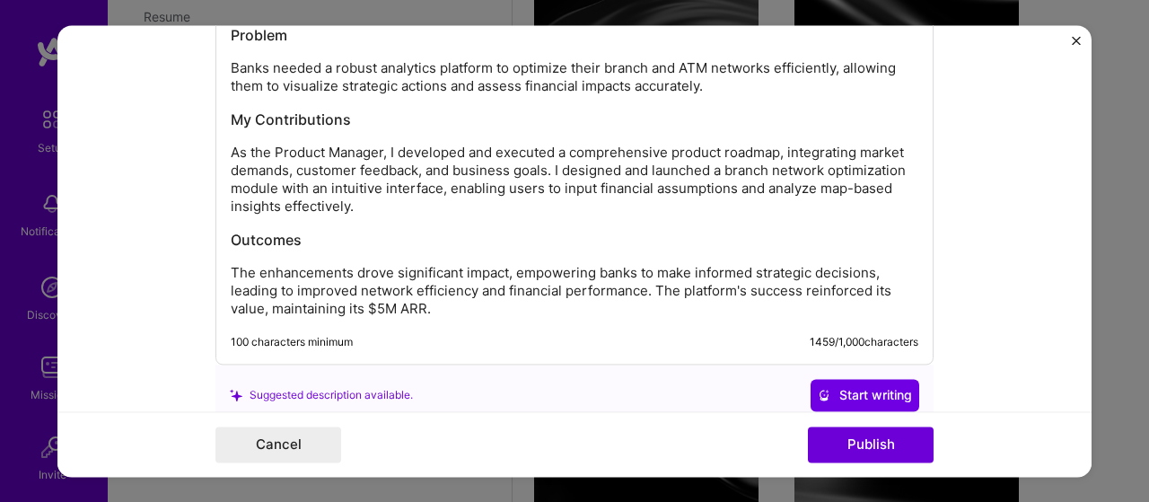
scroll to position [2034, 0]
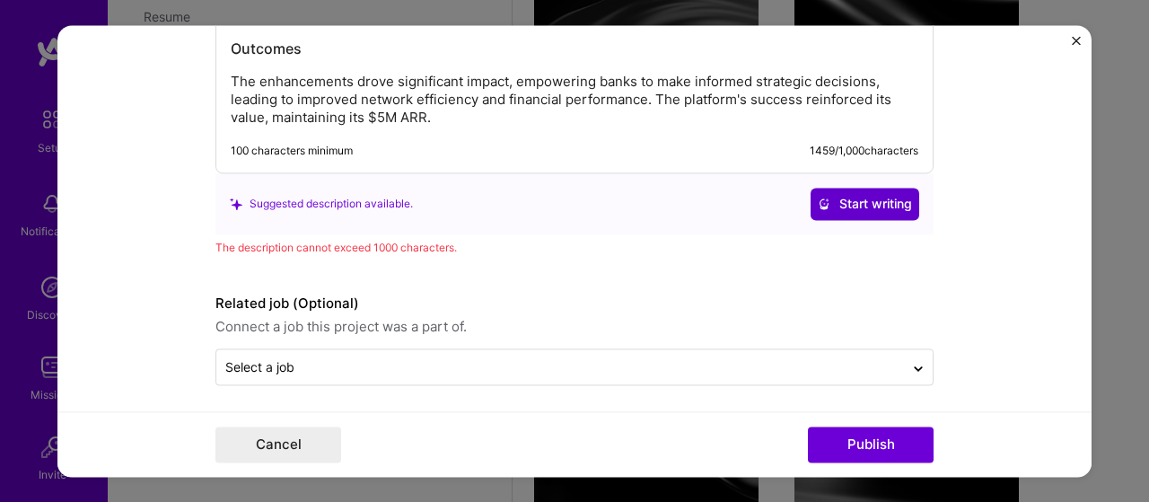
click at [836, 197] on span "Start writing" at bounding box center [865, 204] width 94 height 18
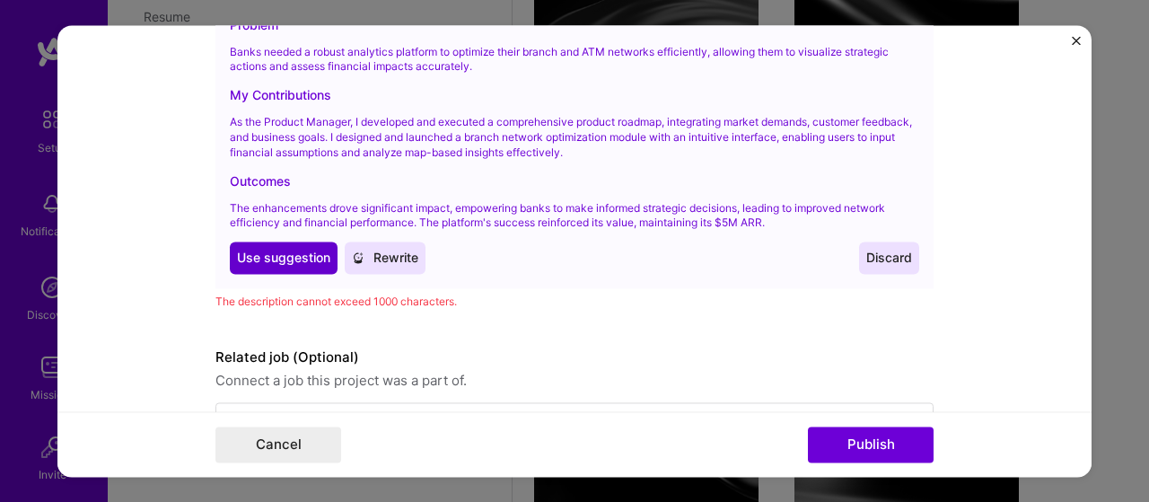
click at [273, 250] on span "Use suggestion" at bounding box center [283, 259] width 93 height 18
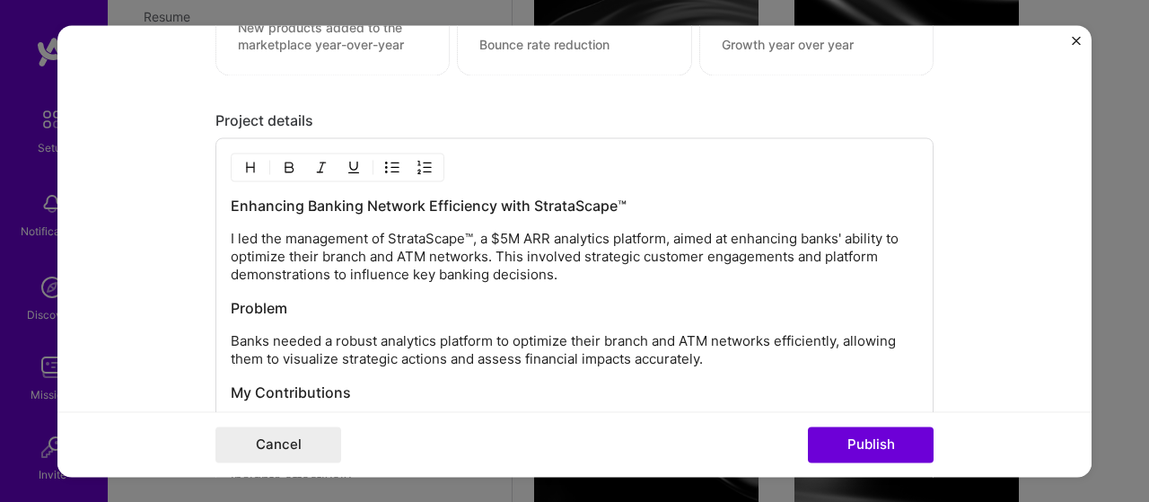
scroll to position [1529, 0]
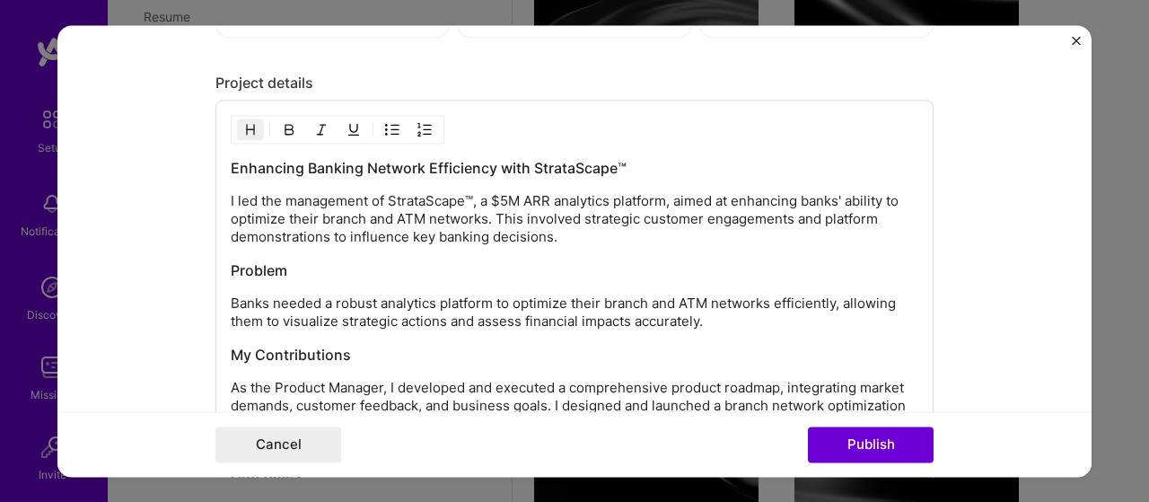
click at [357, 162] on h3 "Enhancing Banking Network Efficiency with StrataScape™" at bounding box center [575, 168] width 688 height 20
drag, startPoint x: 632, startPoint y: 162, endPoint x: 526, endPoint y: 166, distance: 106.0
click at [526, 166] on h3 "Enhancing Banking Network Efficiency with StrataScape™" at bounding box center [575, 168] width 688 height 20
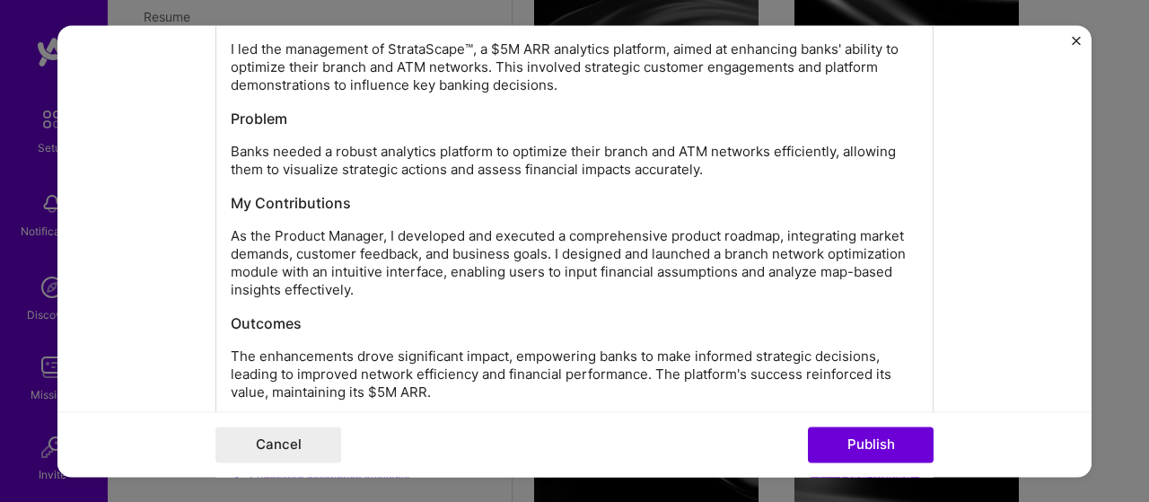
scroll to position [1708, 0]
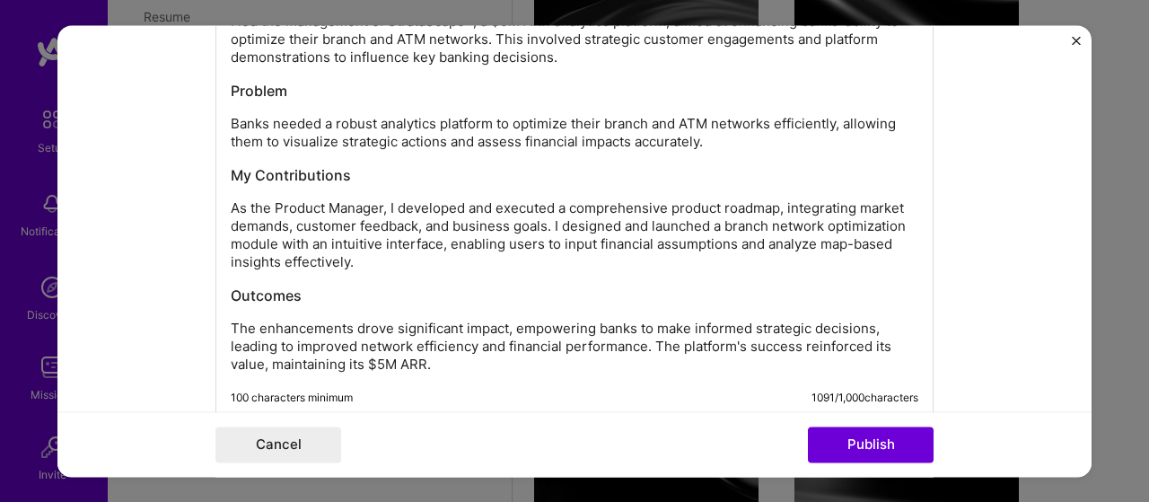
click at [350, 162] on div "Enhancing Banking Network Efficiency with Custom Financial Module I led the man…" at bounding box center [575, 175] width 688 height 395
drag, startPoint x: 362, startPoint y: 171, endPoint x: 218, endPoint y: 172, distance: 143.6
click at [218, 172] on div "Enhancing Banking Network Efficiency with Custom Financial Module I led the man…" at bounding box center [574, 170] width 718 height 500
click at [255, 90] on h3 "Problem" at bounding box center [575, 91] width 688 height 20
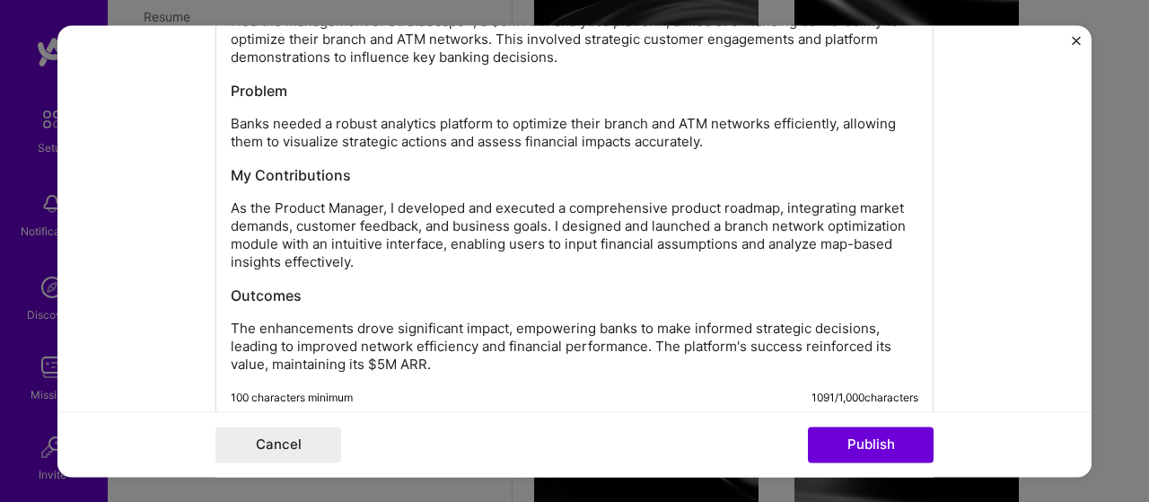
click at [313, 168] on h3 "My Contributions" at bounding box center [575, 175] width 688 height 20
drag, startPoint x: 354, startPoint y: 178, endPoint x: 192, endPoint y: 171, distance: 161.7
click at [192, 171] on form "Editing suggested project This project is suggested based on your LinkedIn, res…" at bounding box center [574, 251] width 1034 height 452
click at [264, 286] on h3 "Outcomes" at bounding box center [575, 295] width 688 height 20
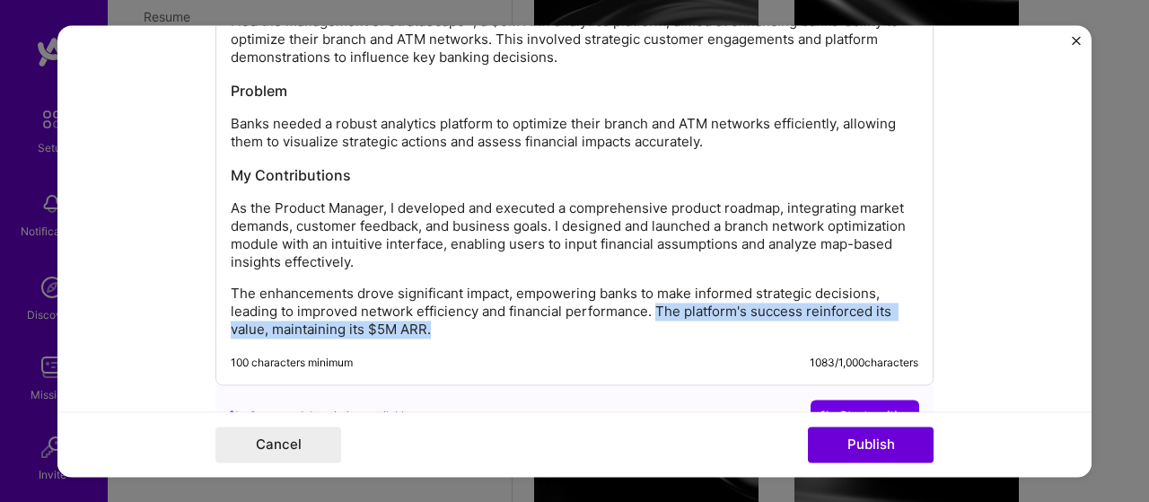
drag, startPoint x: 646, startPoint y: 307, endPoint x: 669, endPoint y: 337, distance: 37.2
click at [669, 337] on div "Enhancing Banking Network Efficiency with Custom Financial Module I led the man…" at bounding box center [574, 152] width 718 height 465
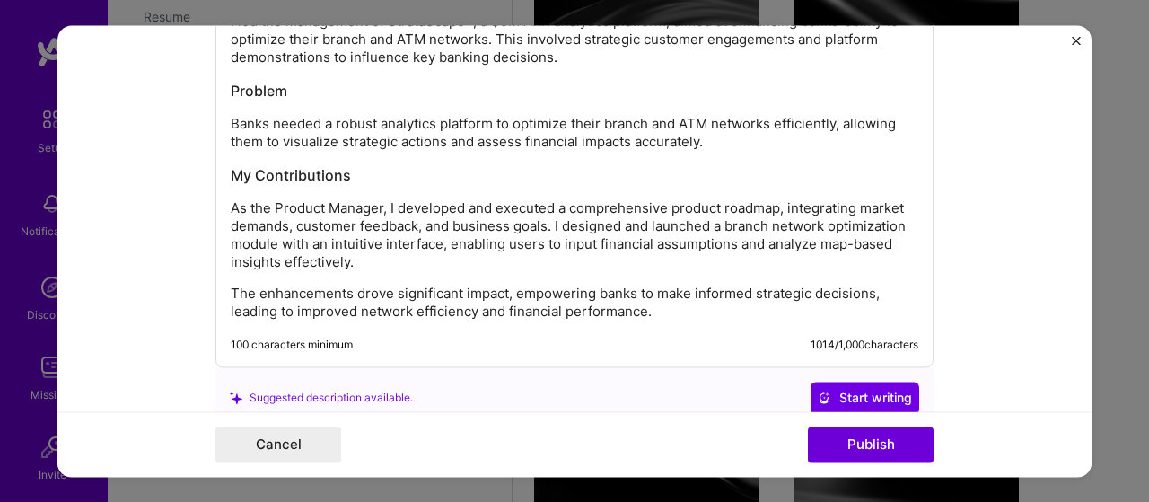
click at [866, 286] on p "The enhancements drove significant impact, empowering banks to make informed st…" at bounding box center [575, 303] width 688 height 36
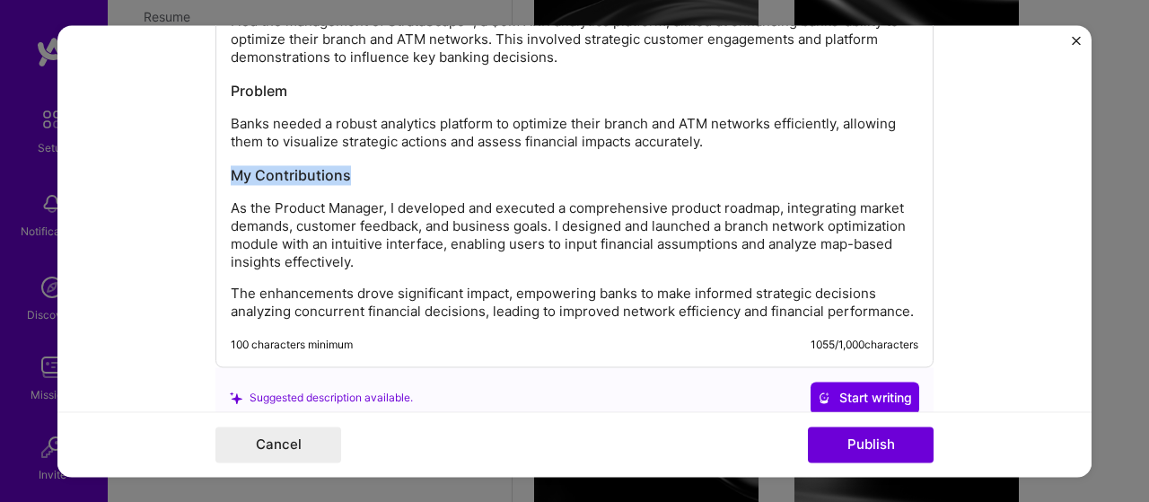
drag, startPoint x: 372, startPoint y: 171, endPoint x: 208, endPoint y: 170, distance: 163.4
click at [215, 170] on div "Enhancing Banking Network Efficiency with Custom Financial Module I led the man…" at bounding box center [574, 143] width 718 height 447
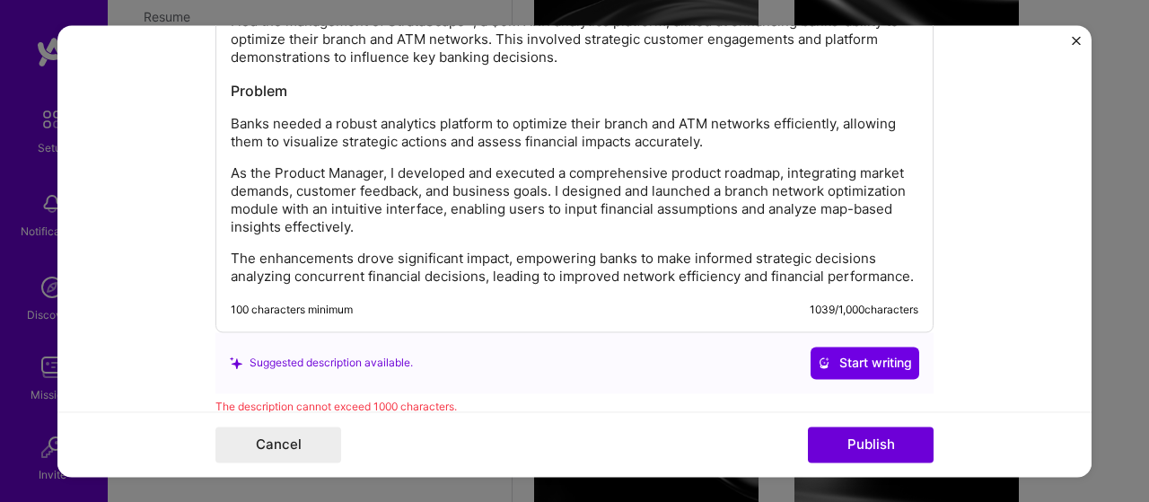
click at [259, 69] on div "Enhancing Banking Network Efficiency with Custom Financial Module I led the man…" at bounding box center [575, 131] width 688 height 307
click at [259, 75] on div "Enhancing Banking Network Efficiency with Custom Financial Module I led the man…" at bounding box center [575, 131] width 688 height 307
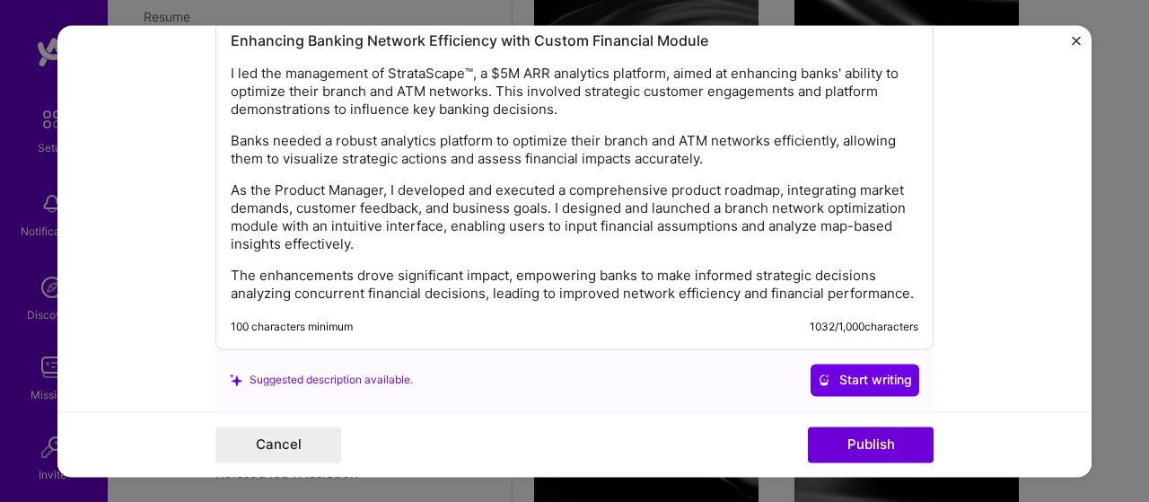
scroll to position [1619, 0]
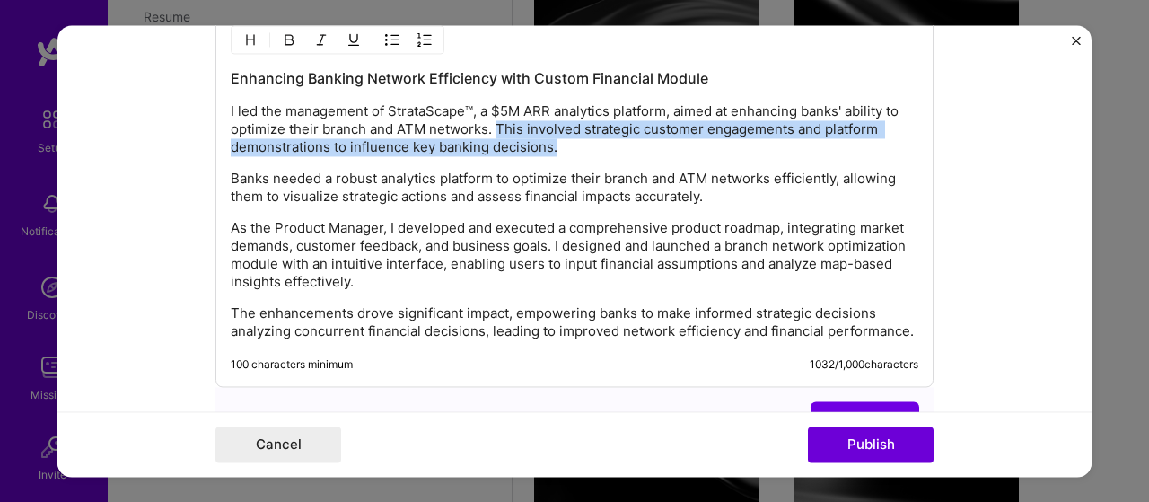
drag, startPoint x: 562, startPoint y: 139, endPoint x: 487, endPoint y: 126, distance: 76.6
click at [487, 126] on p "I led the management of StrataScape™, a $5M ARR analytics platform, aimed at en…" at bounding box center [575, 129] width 688 height 54
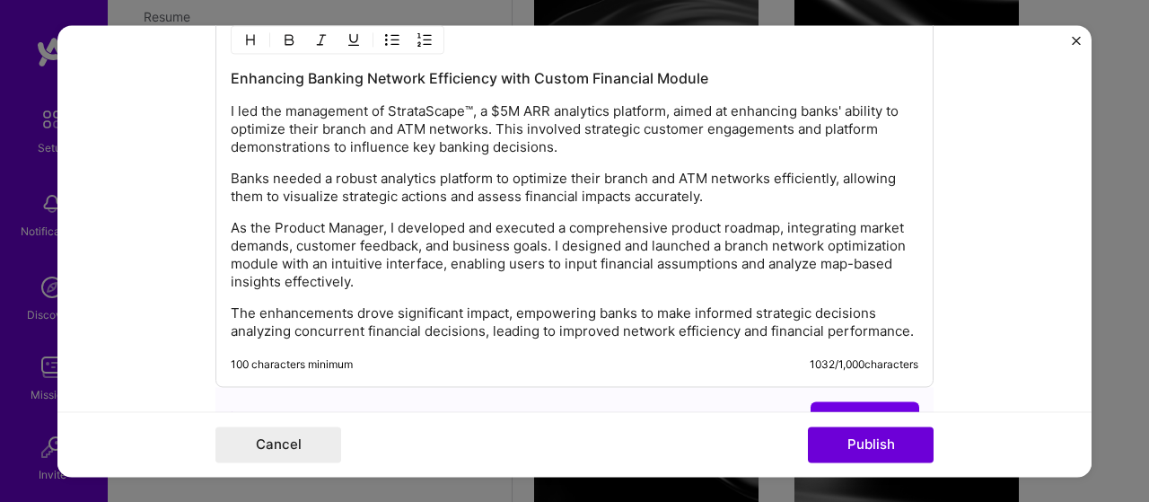
click at [413, 238] on p "As the Product Manager, I developed and executed a comprehensive product roadma…" at bounding box center [575, 255] width 688 height 72
drag, startPoint x: 475, startPoint y: 329, endPoint x: 936, endPoint y: 333, distance: 461.4
click at [936, 333] on form "Editing suggested project This project is suggested based on your LinkedIn, res…" at bounding box center [574, 251] width 1034 height 452
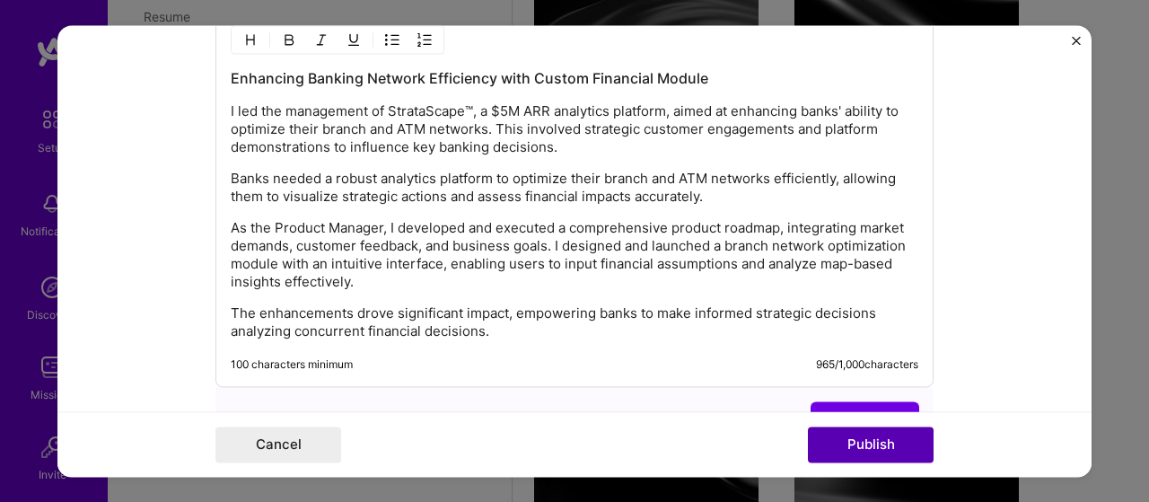
click at [891, 446] on button "Publish" at bounding box center [871, 444] width 126 height 36
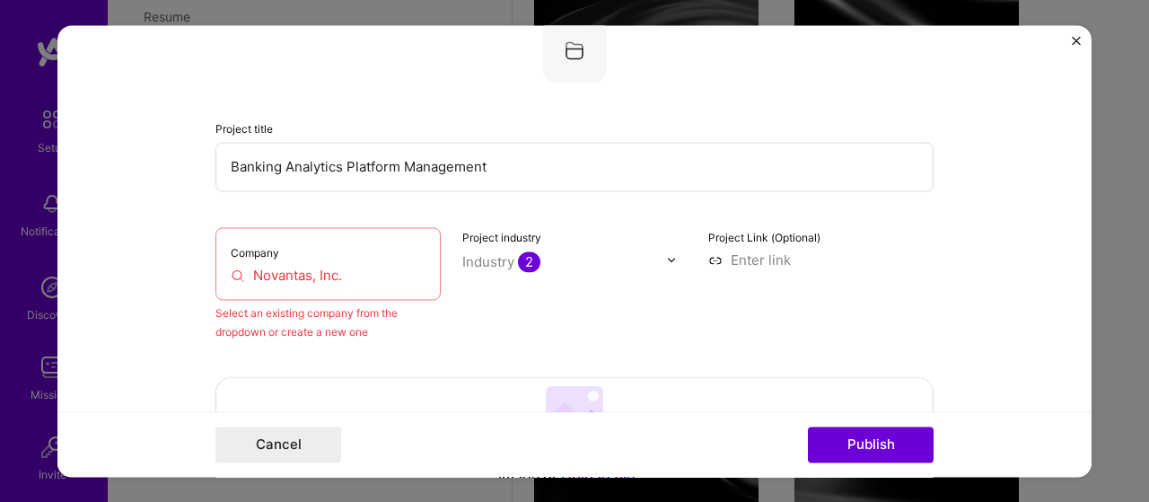
scroll to position [118, 0]
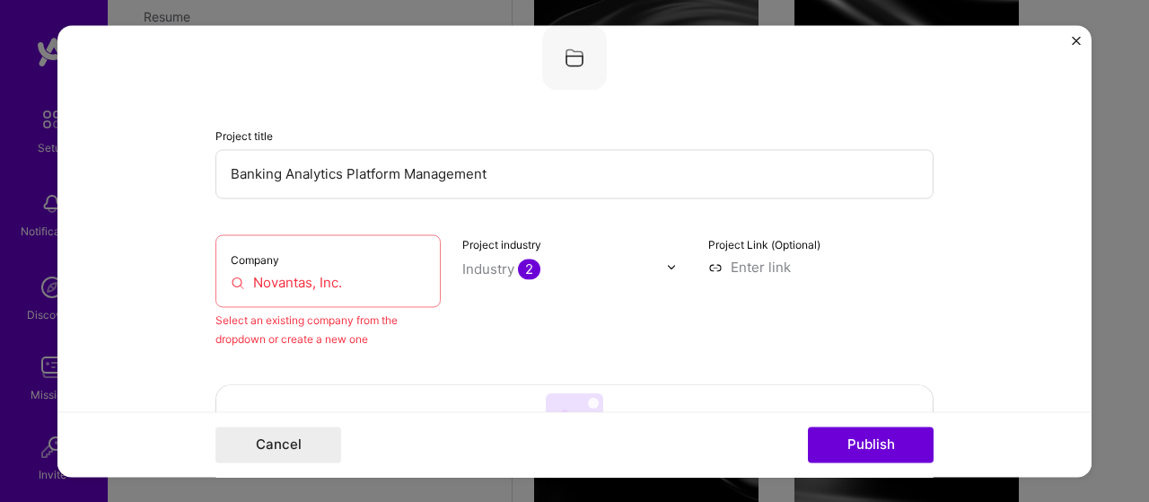
click at [293, 281] on input "Novantas, Inc." at bounding box center [328, 282] width 195 height 19
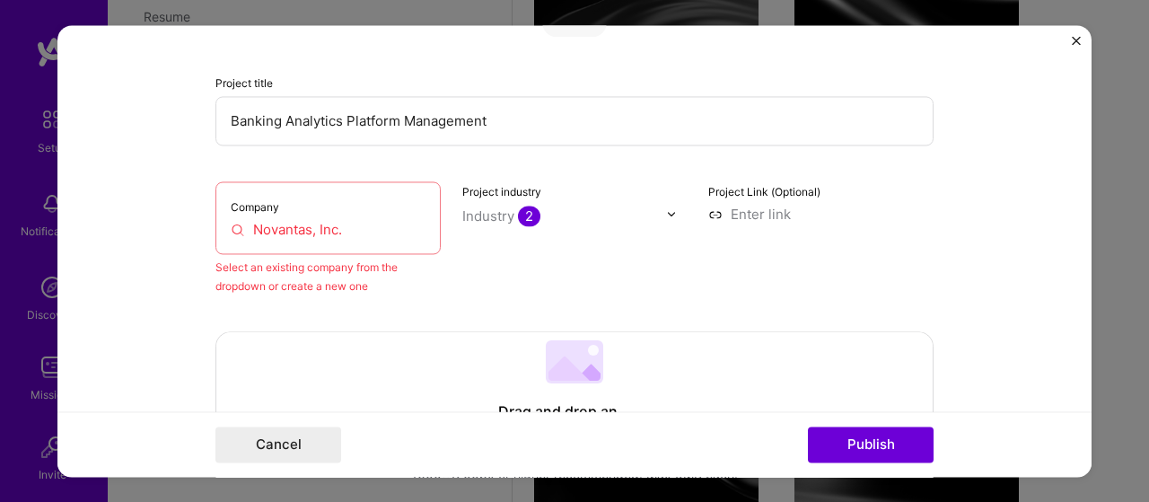
scroll to position [207, 0]
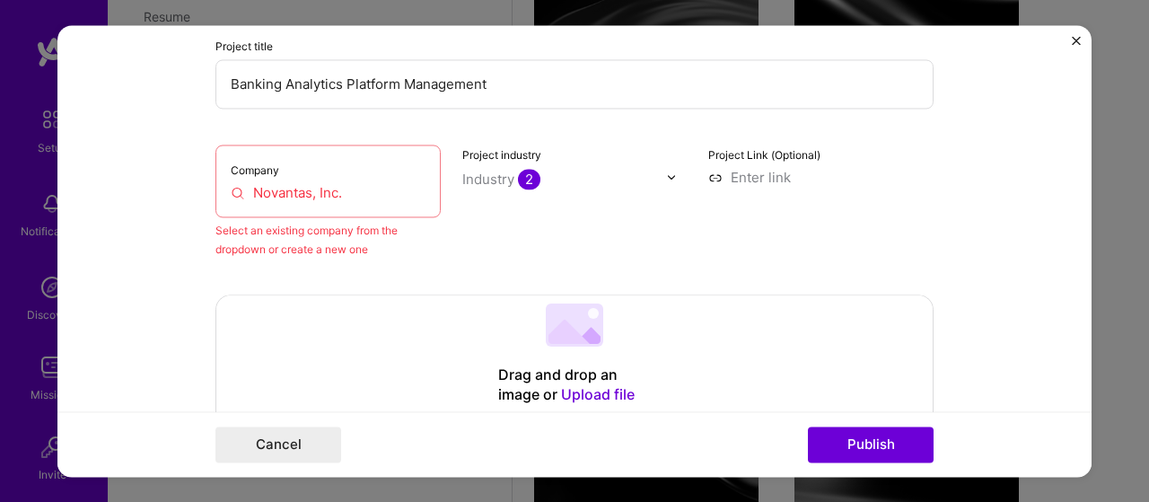
click at [232, 193] on input "Novantas, Inc." at bounding box center [328, 192] width 195 height 19
click at [336, 195] on input "Novantas, Inc." at bounding box center [328, 192] width 195 height 19
drag, startPoint x: 350, startPoint y: 200, endPoint x: 244, endPoint y: 205, distance: 106.0
click at [244, 205] on div "Company Novantas, Inc." at bounding box center [327, 181] width 225 height 73
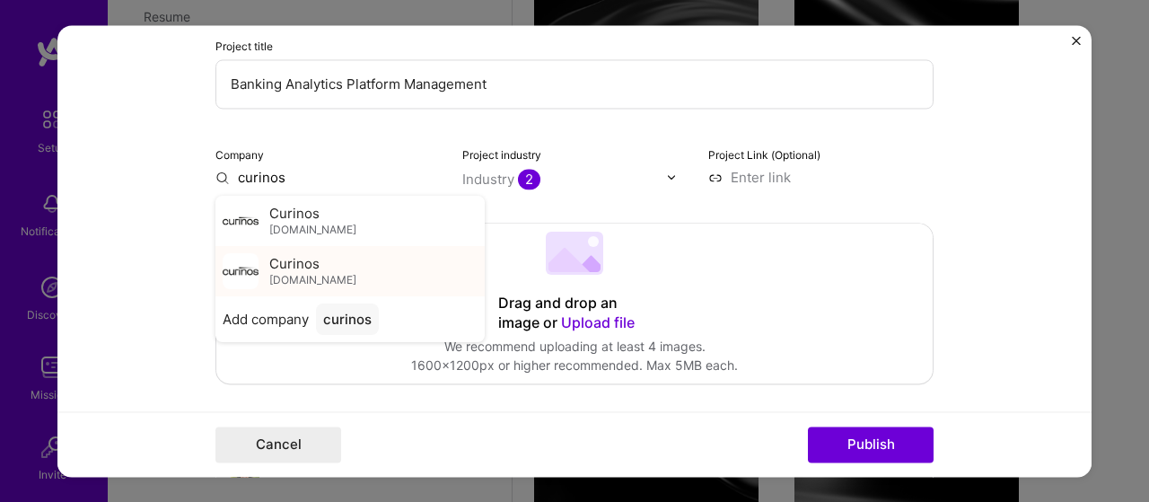
click at [330, 261] on div "Curinos [DOMAIN_NAME]" at bounding box center [312, 270] width 87 height 33
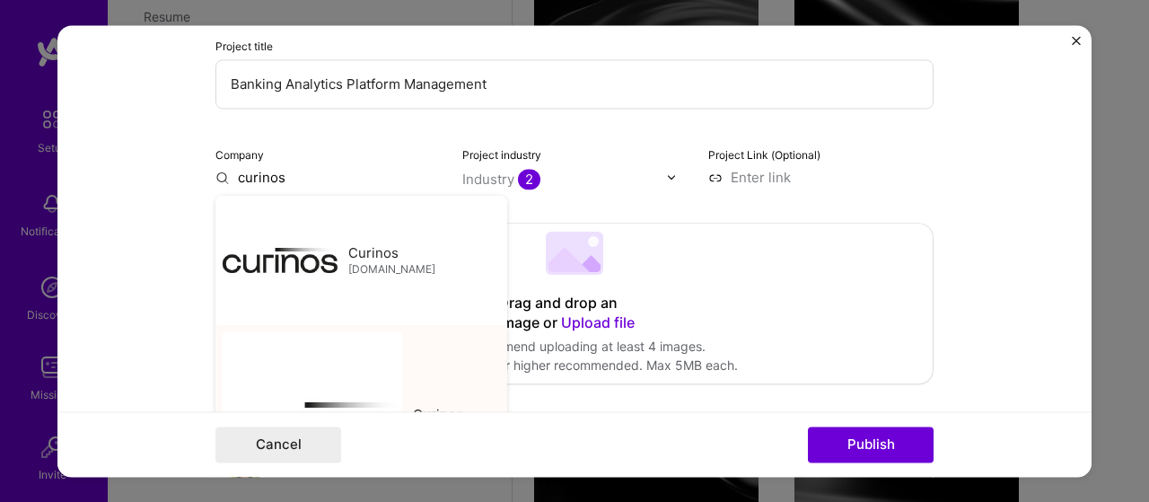
type input "Curinos"
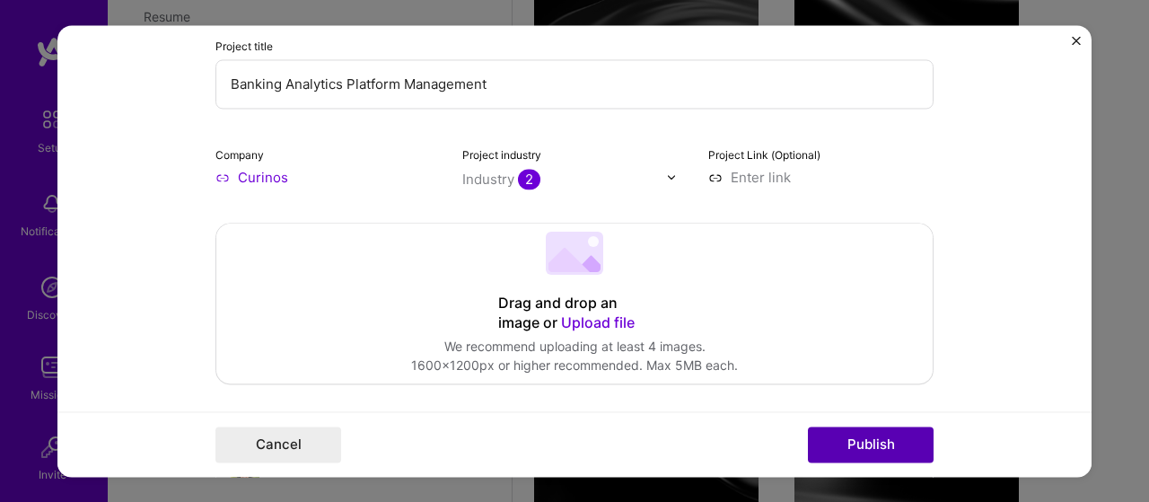
click at [885, 446] on button "Publish" at bounding box center [871, 444] width 126 height 36
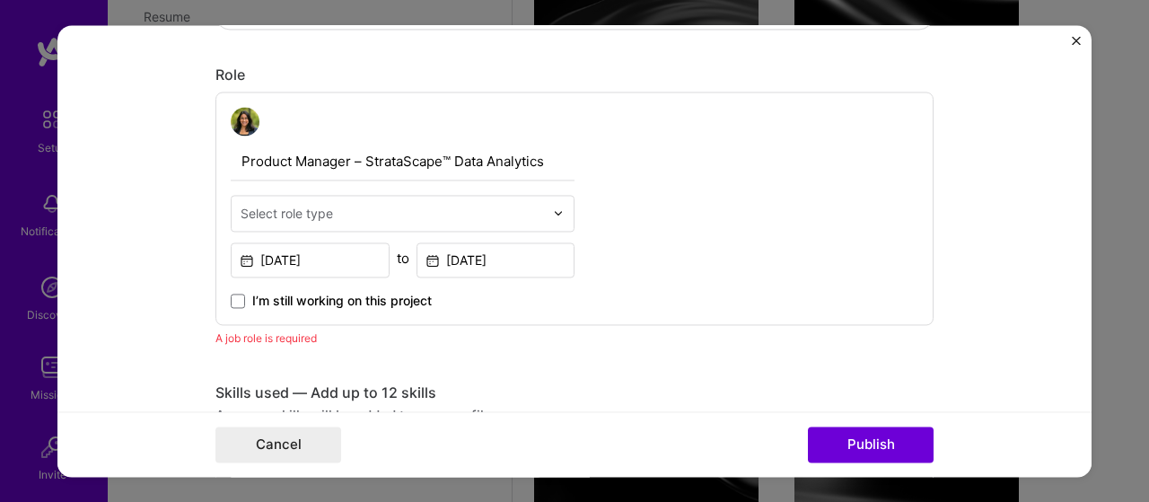
scroll to position [602, 0]
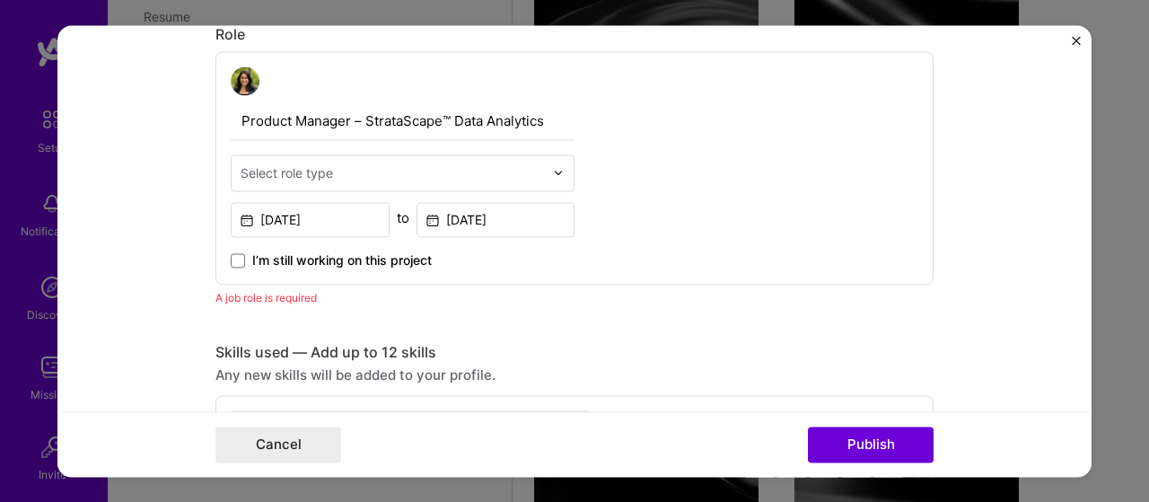
click at [330, 177] on input "text" at bounding box center [392, 172] width 303 height 19
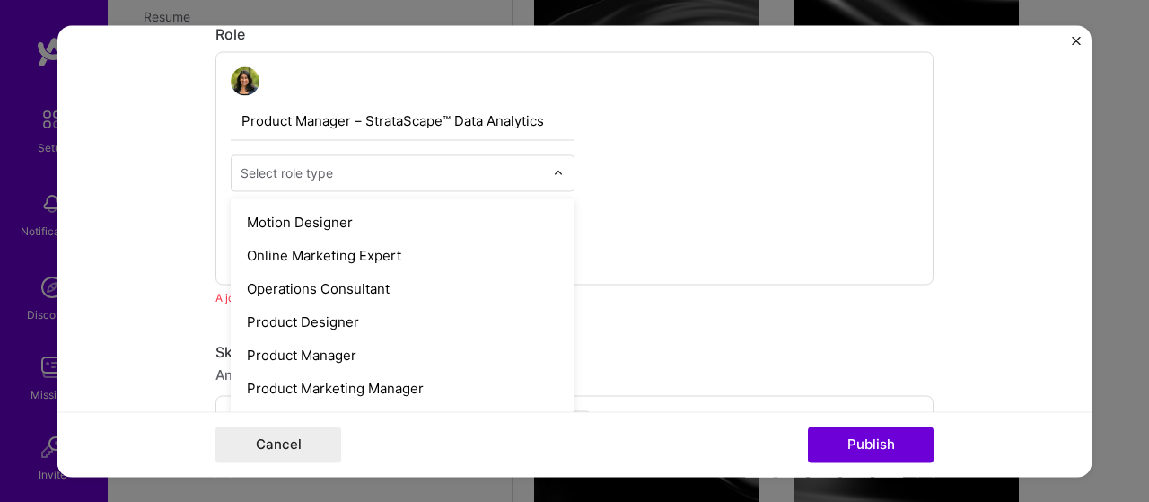
scroll to position [1616, 0]
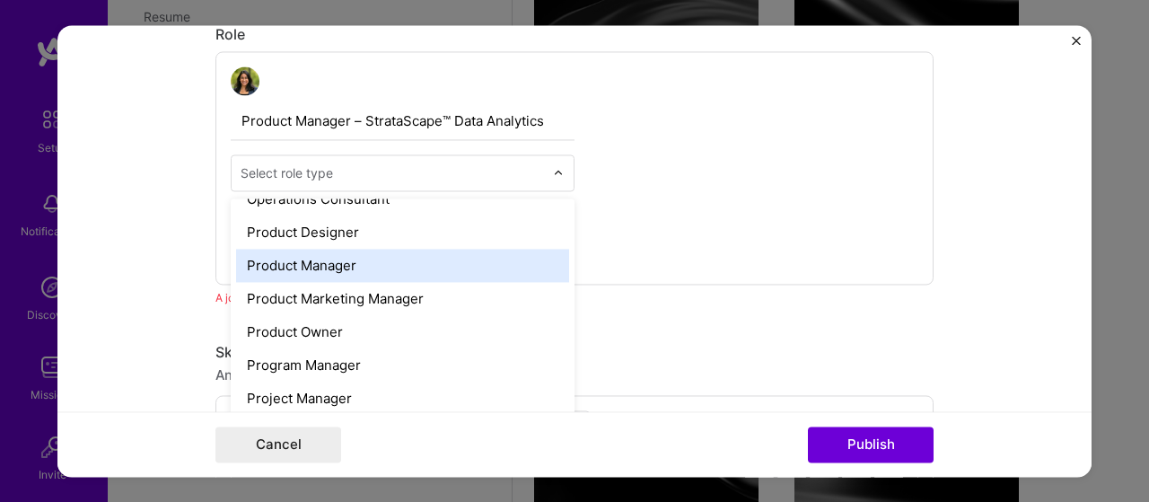
click at [347, 255] on div "Product Manager" at bounding box center [402, 265] width 333 height 33
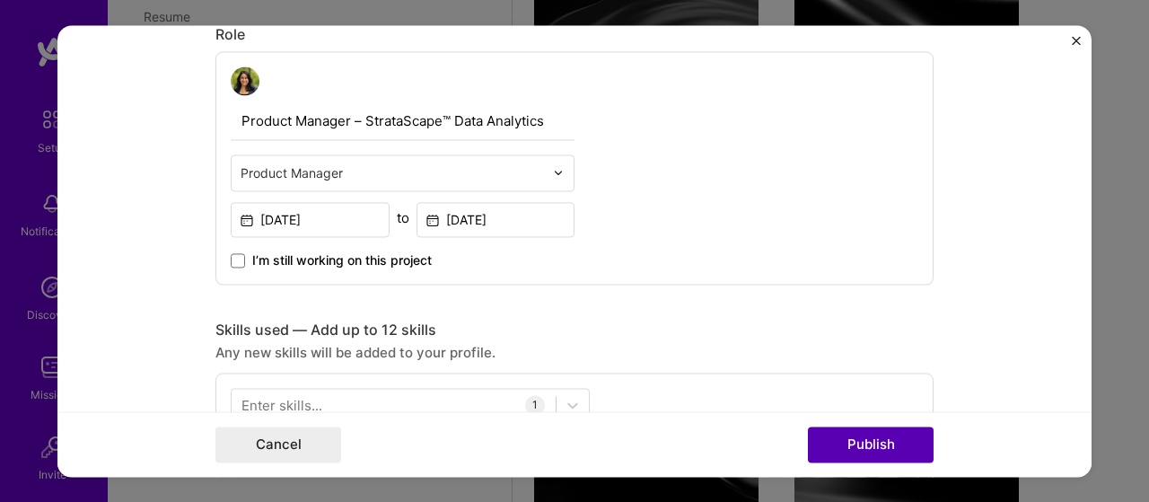
click at [923, 448] on button "Publish" at bounding box center [871, 444] width 126 height 36
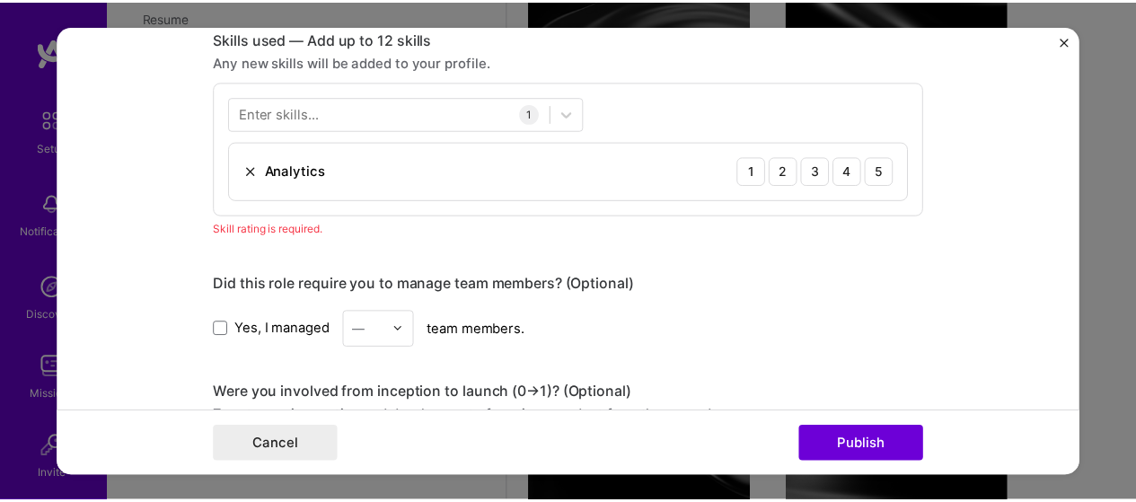
scroll to position [896, 0]
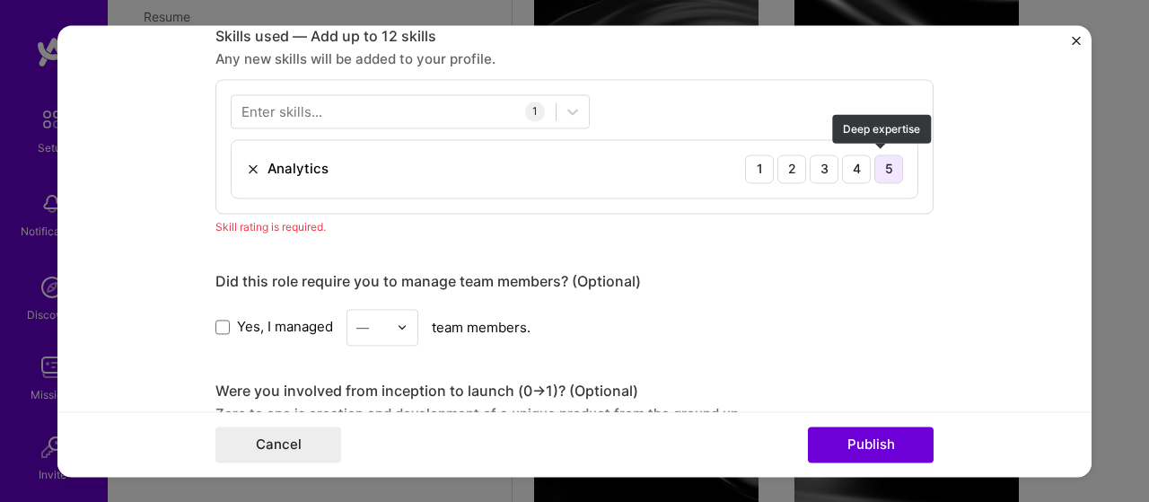
click at [874, 171] on div "5" at bounding box center [888, 168] width 29 height 29
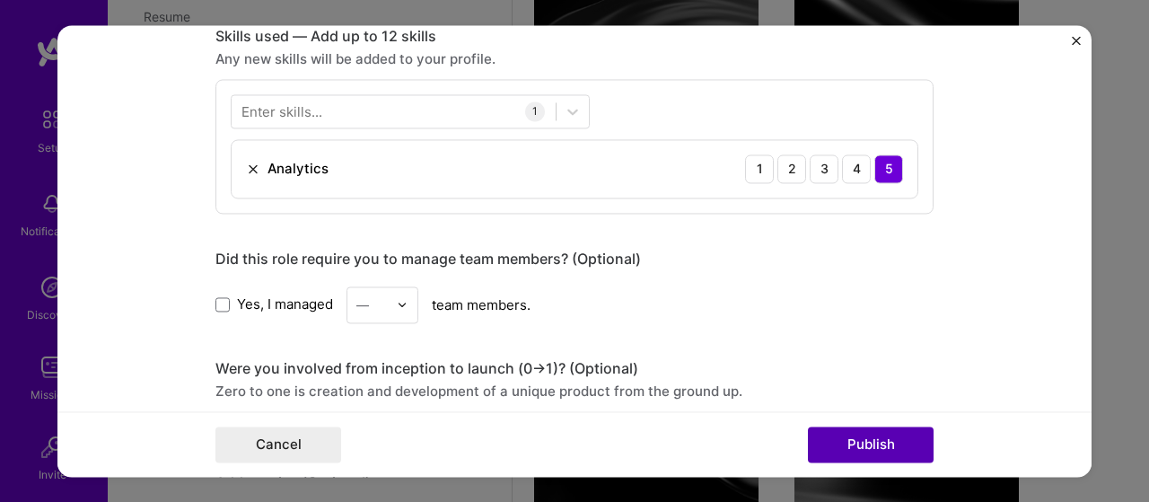
click at [900, 443] on button "Publish" at bounding box center [871, 444] width 126 height 36
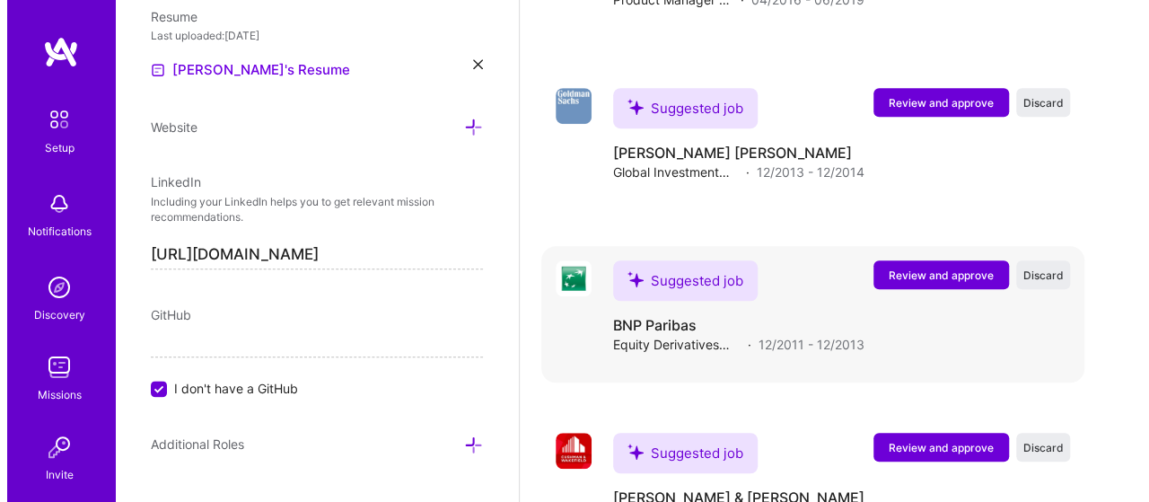
scroll to position [3939, 0]
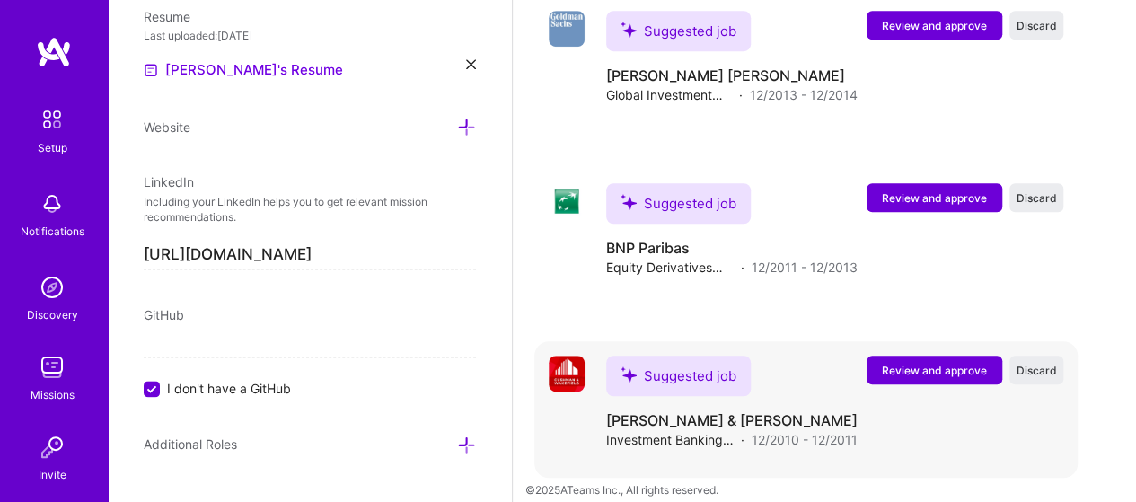
click at [920, 363] on span "Review and approve" at bounding box center [934, 370] width 105 height 15
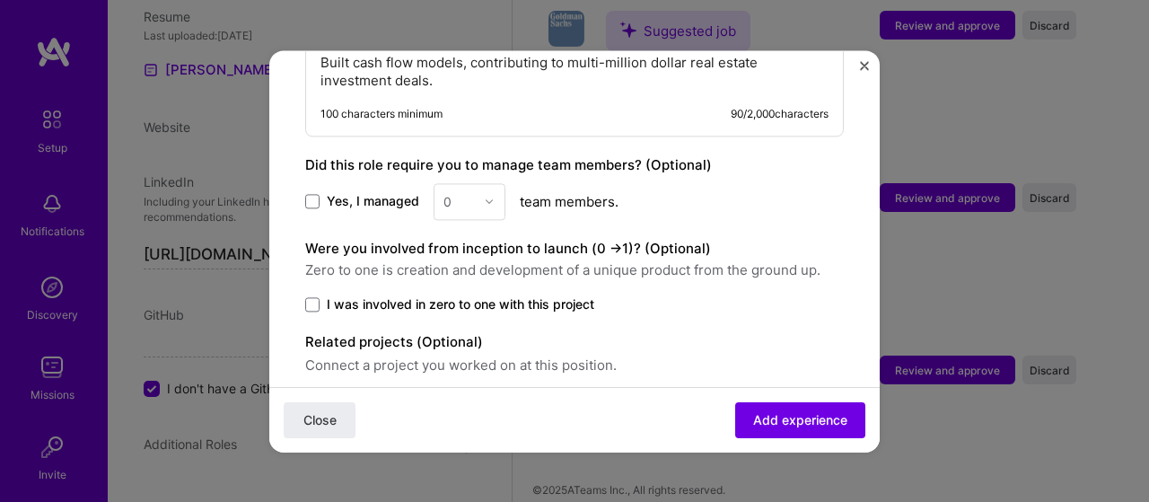
scroll to position [909, 0]
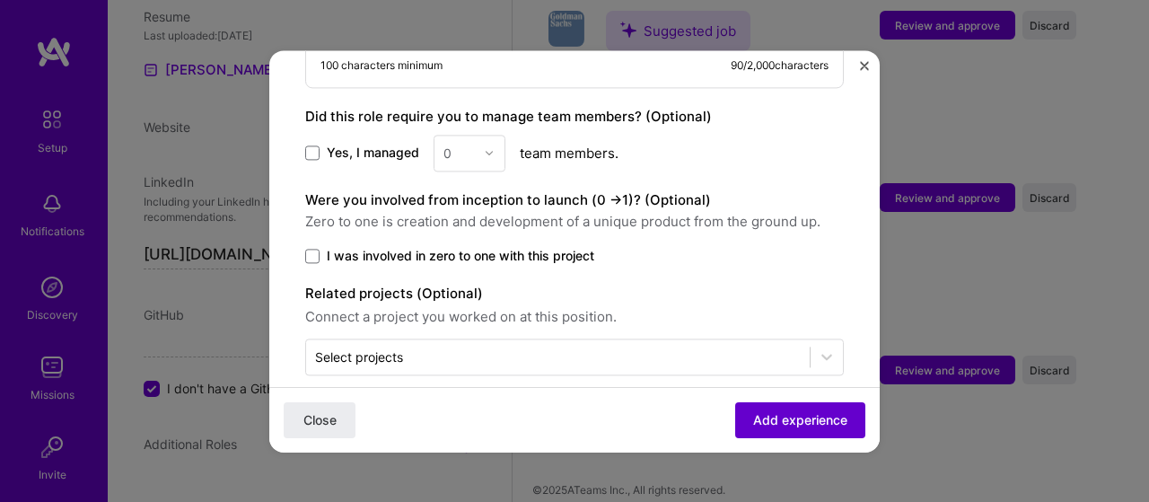
click at [796, 408] on button "Add experience" at bounding box center [800, 419] width 130 height 36
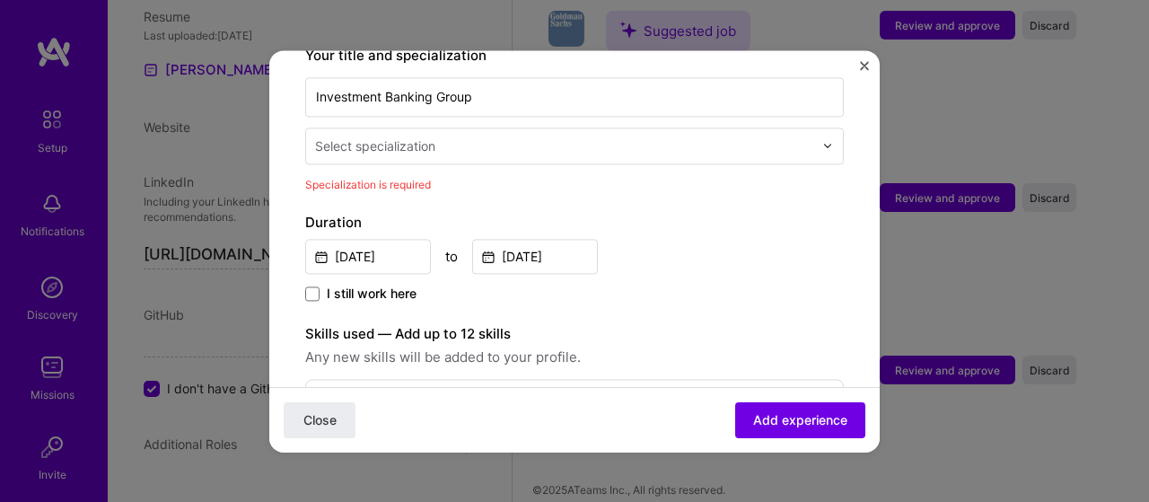
scroll to position [372, 0]
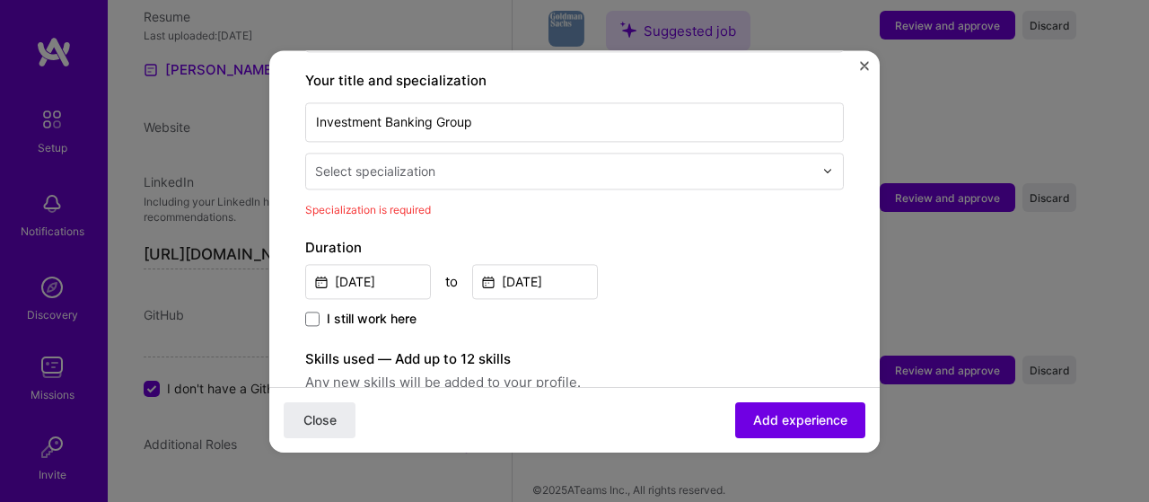
click at [368, 164] on div "Select specialization" at bounding box center [564, 171] width 516 height 35
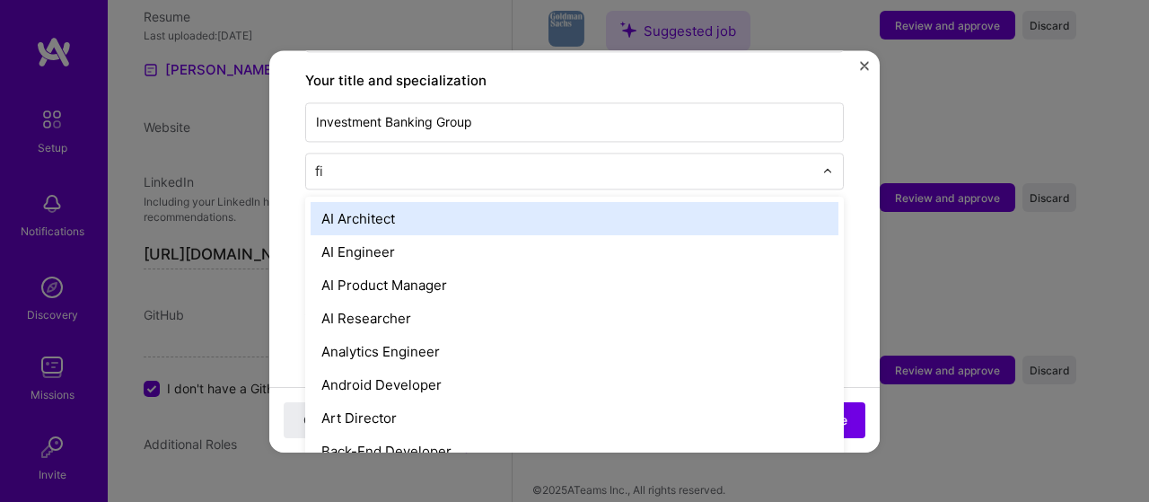
type input "fin"
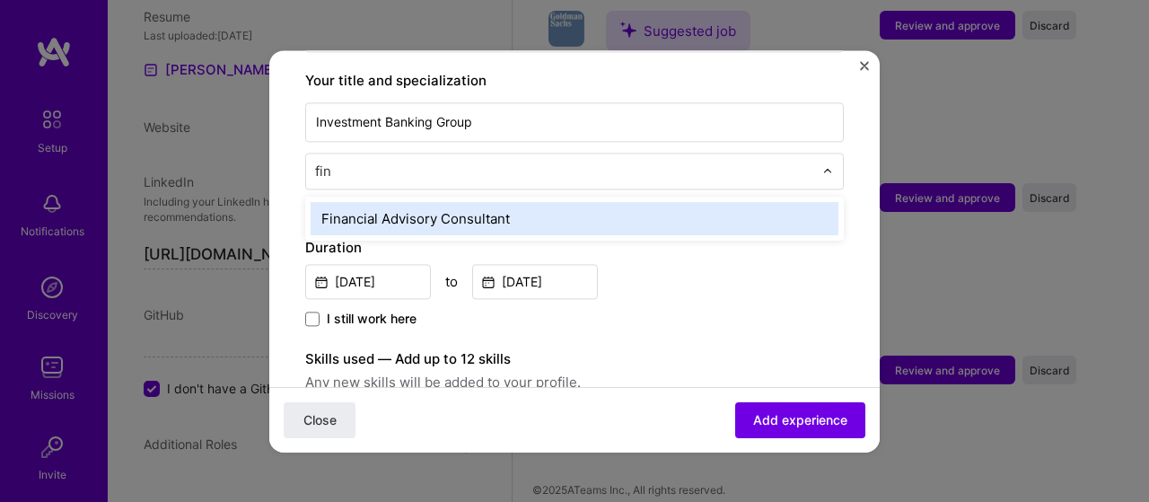
click at [367, 202] on div "Financial Advisory Consultant" at bounding box center [575, 218] width 528 height 33
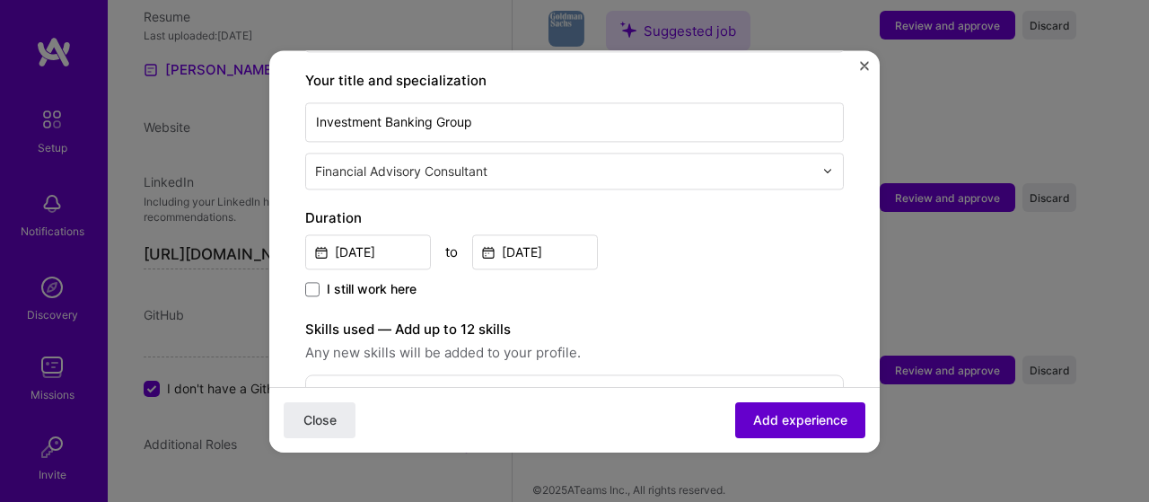
click at [819, 425] on span "Add experience" at bounding box center [800, 419] width 94 height 18
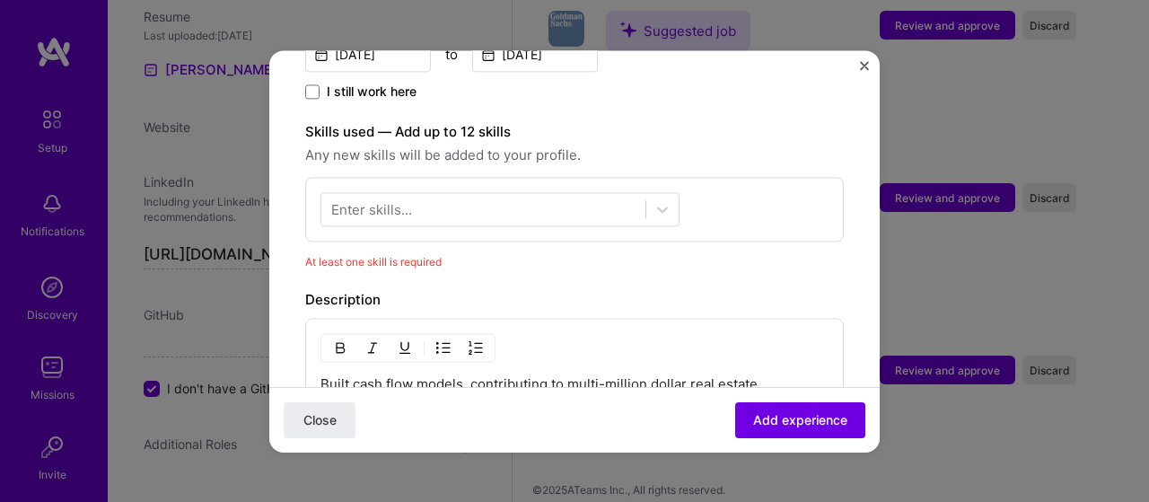
scroll to position [619, 0]
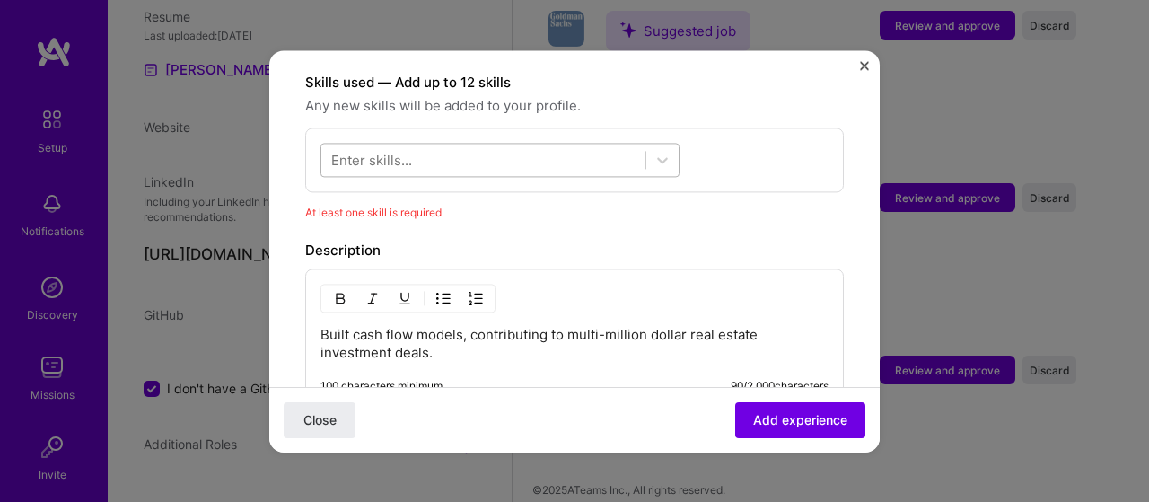
click at [443, 145] on div at bounding box center [483, 160] width 324 height 30
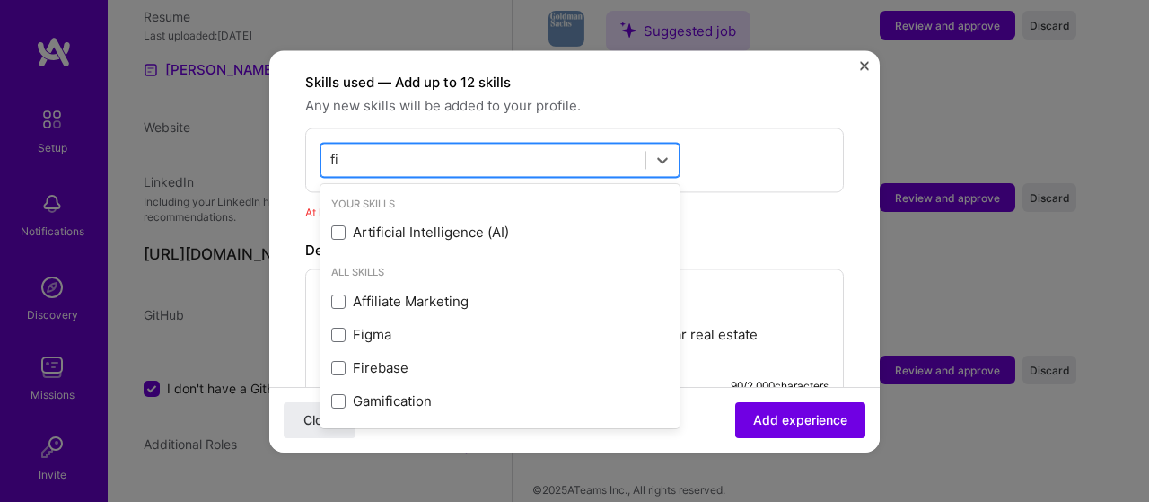
type input "fin"
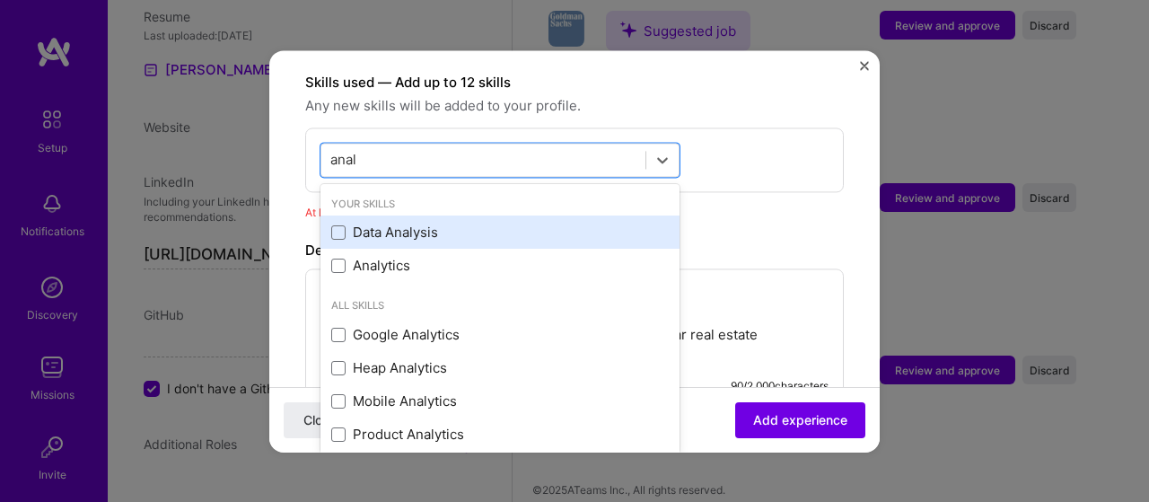
click at [394, 224] on div "Data Analysis" at bounding box center [500, 233] width 338 height 19
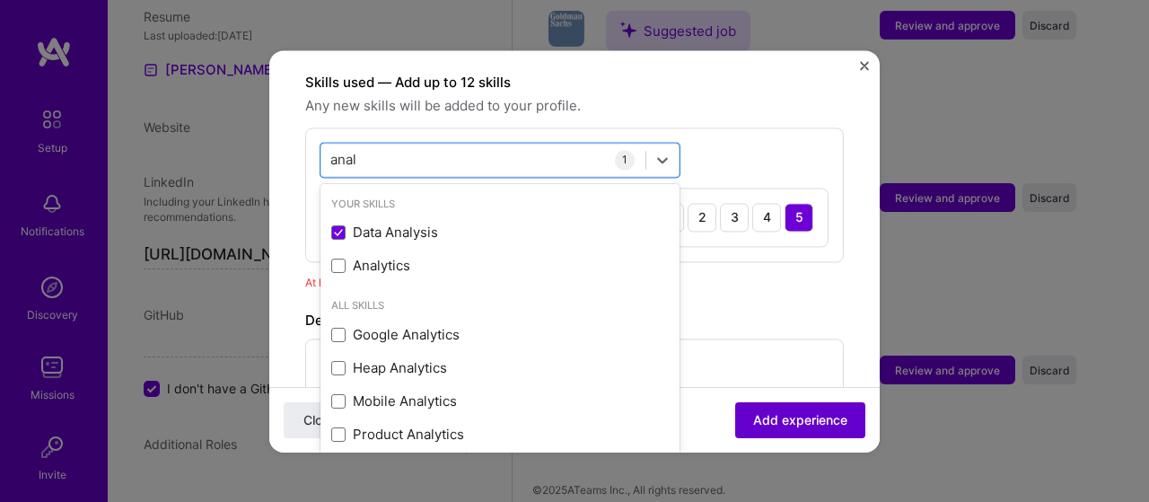
type input "anal"
click at [801, 429] on button "Add experience" at bounding box center [800, 419] width 130 height 36
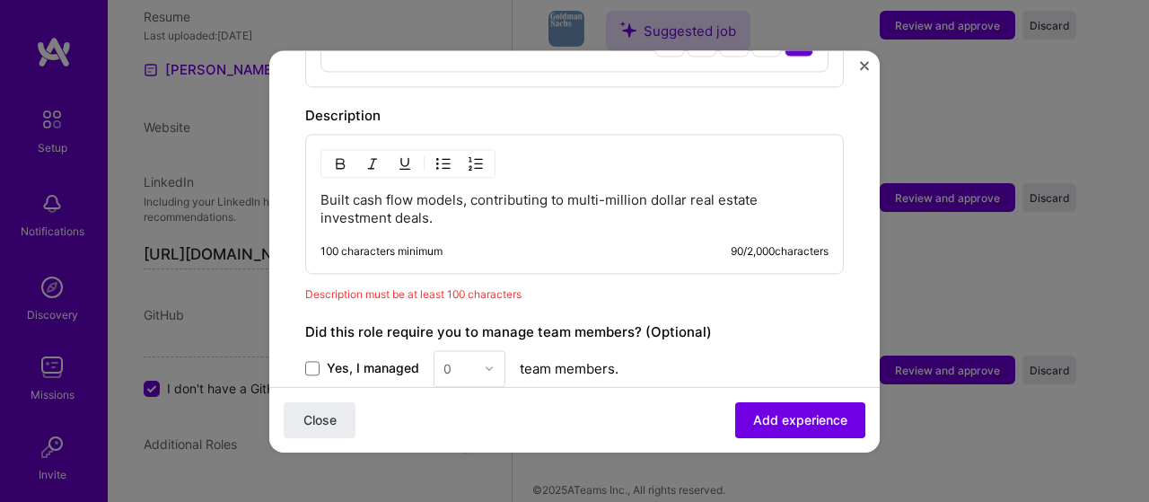
scroll to position [766, 0]
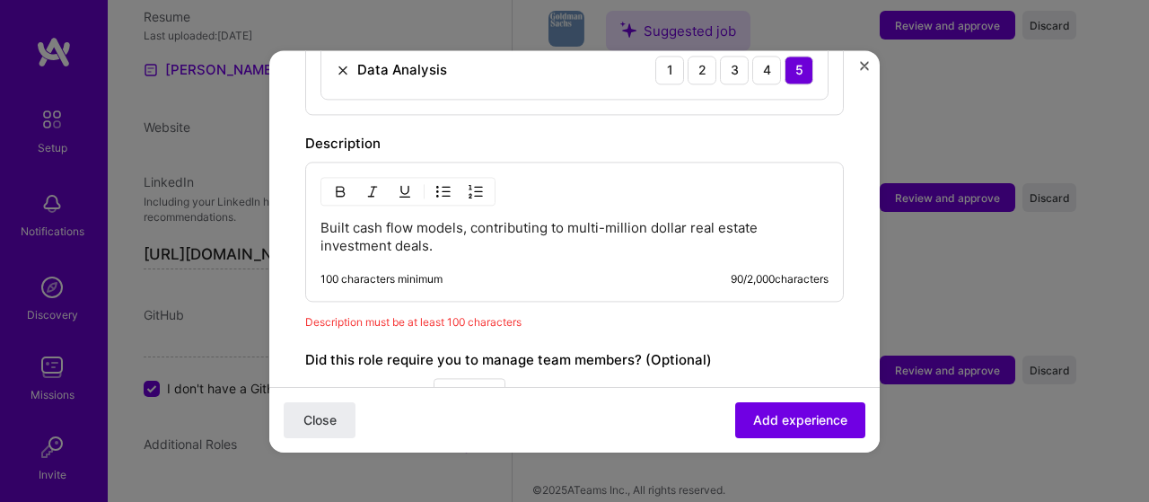
click at [429, 223] on p "Built cash flow models, contributing to multi-million dollar real estate invest…" at bounding box center [574, 237] width 508 height 36
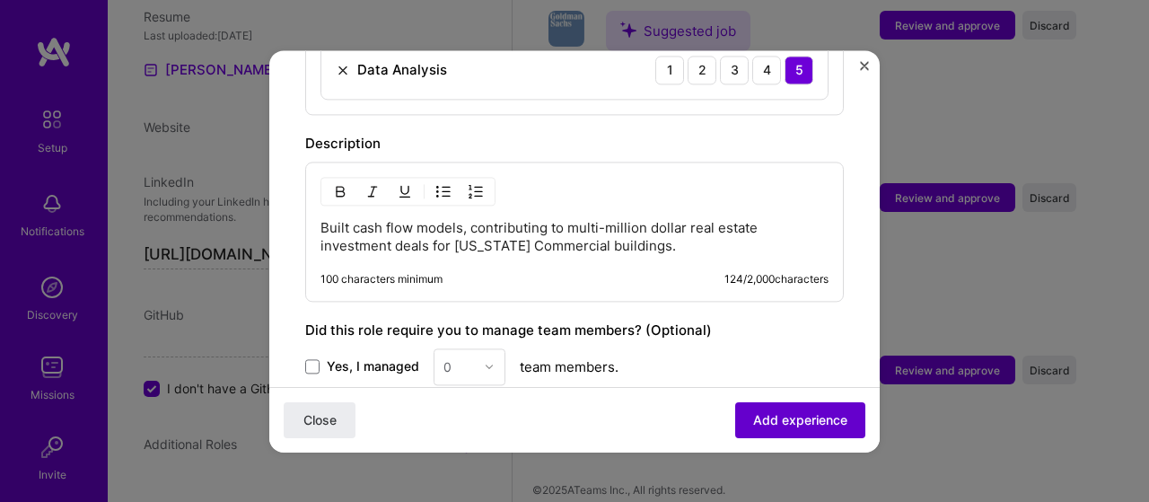
click at [808, 418] on span "Add experience" at bounding box center [800, 419] width 94 height 18
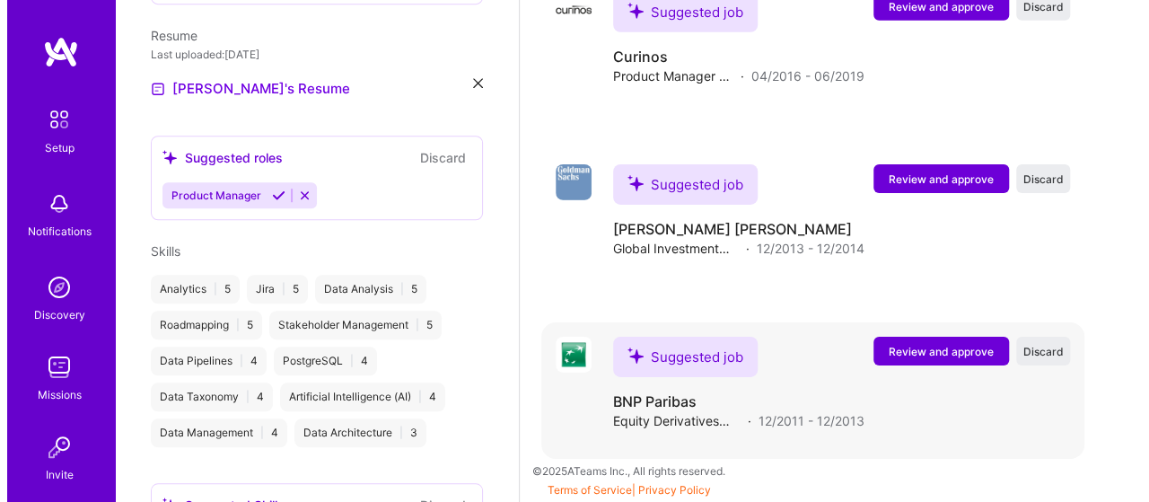
scroll to position [2867, 0]
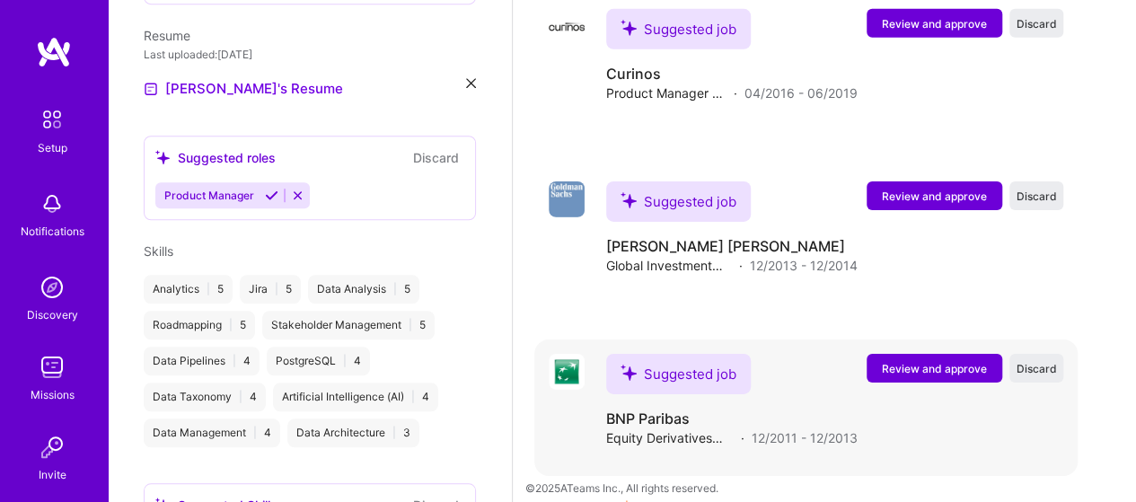
click at [937, 361] on span "Review and approve" at bounding box center [934, 368] width 105 height 15
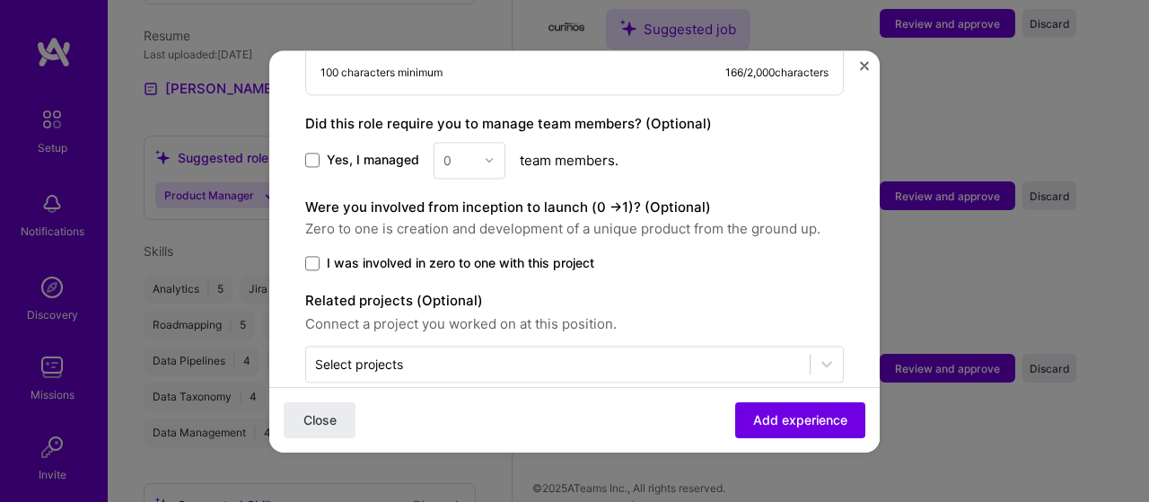
scroll to position [927, 0]
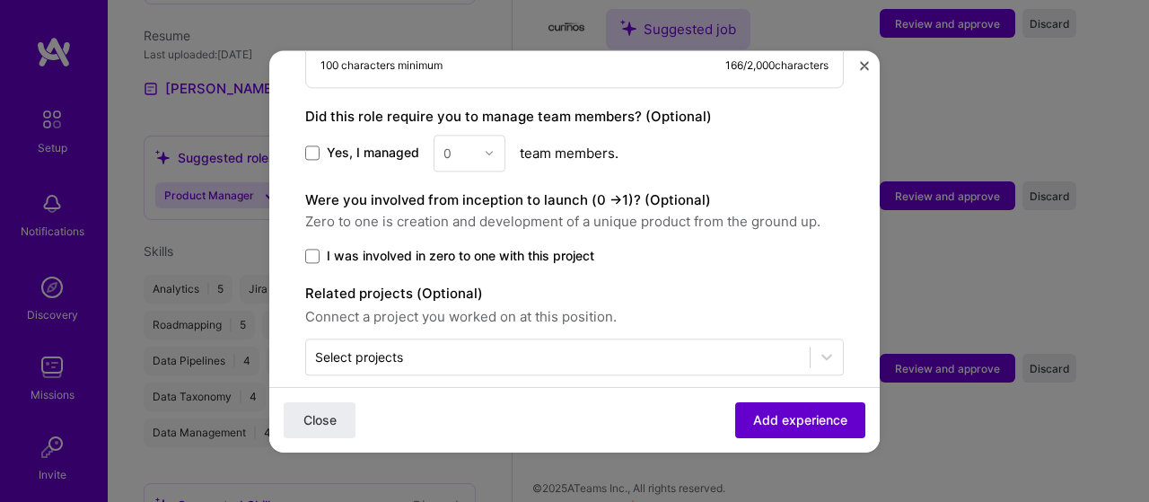
click at [783, 422] on span "Add experience" at bounding box center [800, 419] width 94 height 18
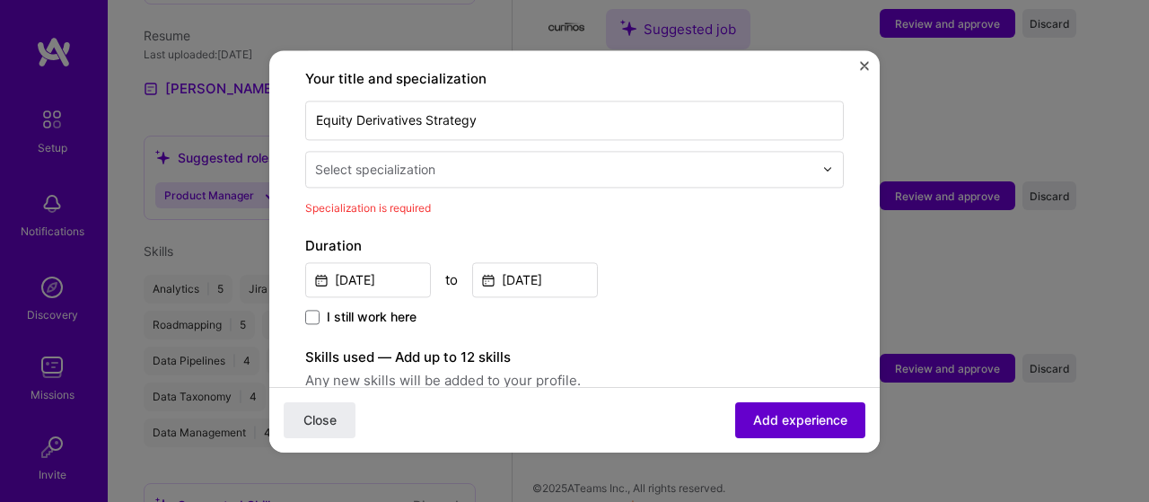
scroll to position [372, 0]
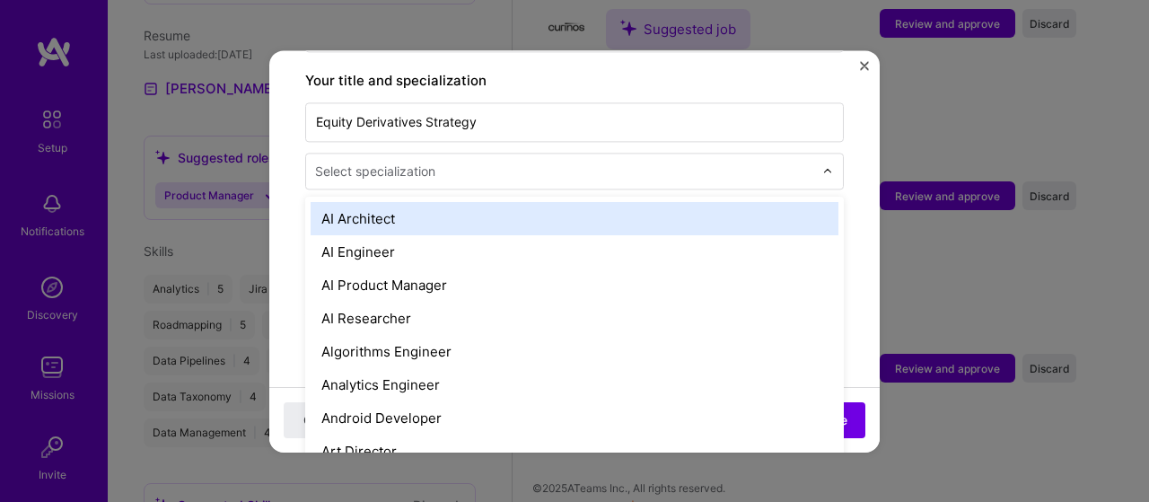
click at [434, 160] on div at bounding box center [566, 171] width 502 height 22
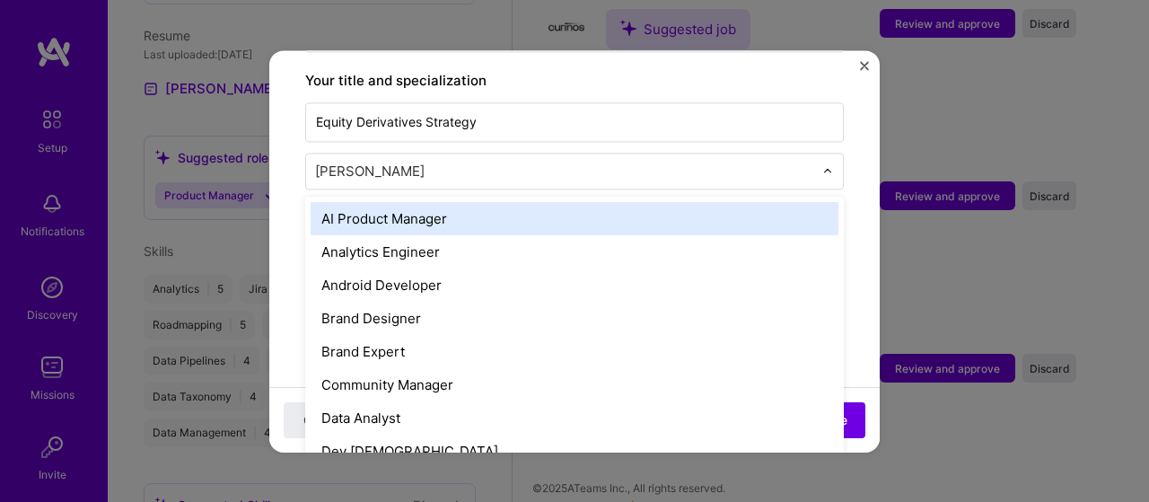
type input "anal"
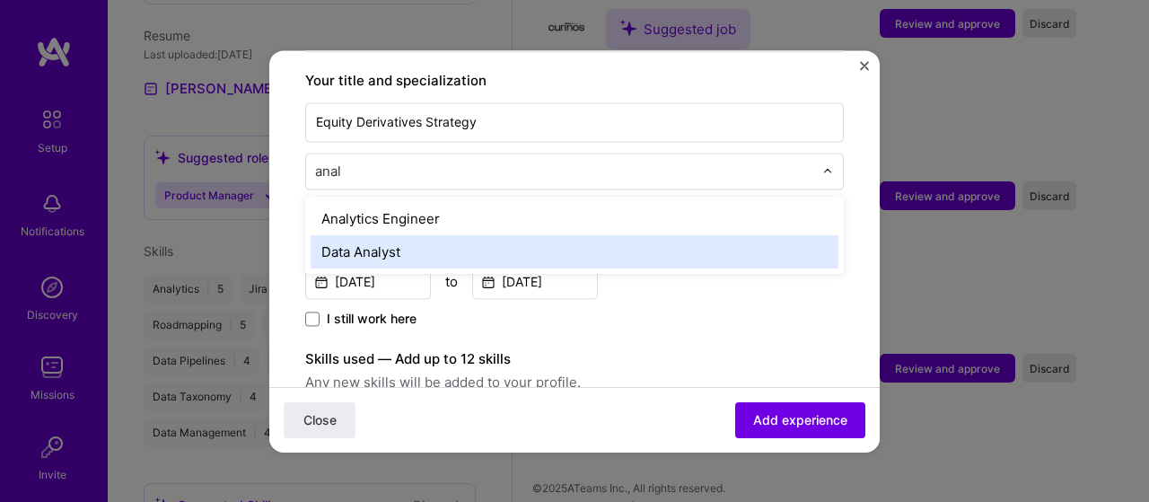
click at [432, 237] on div "Data Analyst" at bounding box center [575, 251] width 528 height 33
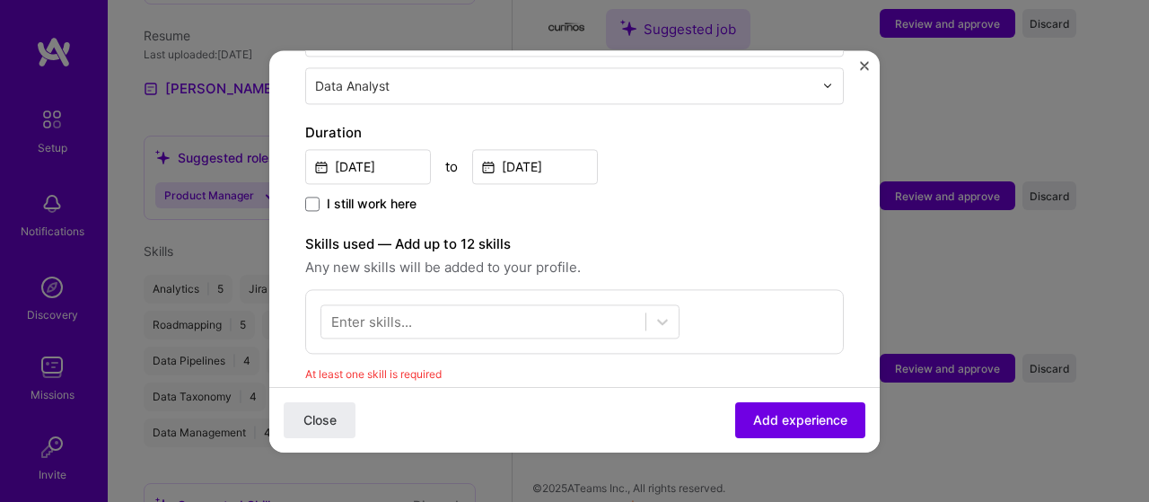
scroll to position [551, 0]
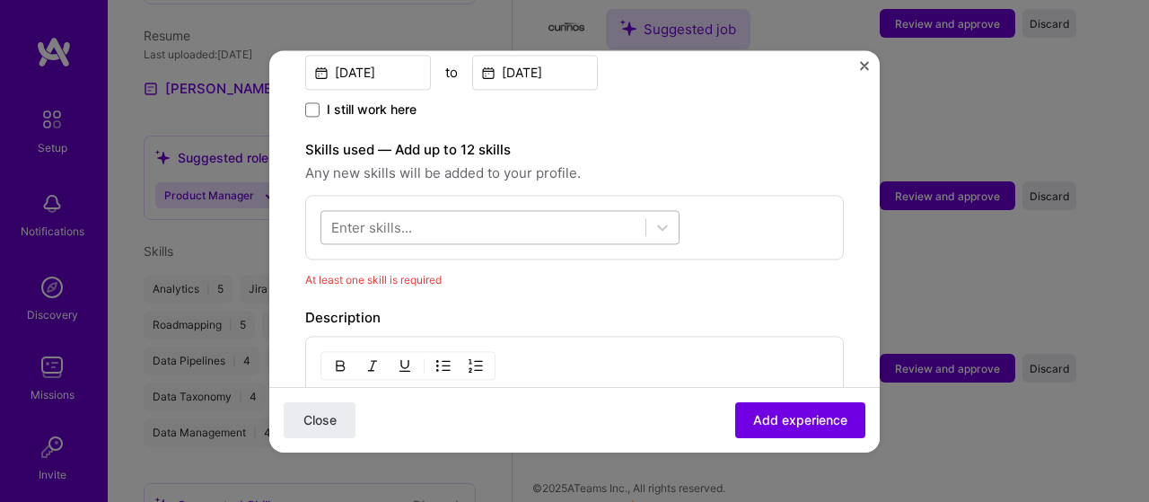
click at [575, 216] on div at bounding box center [483, 227] width 324 height 30
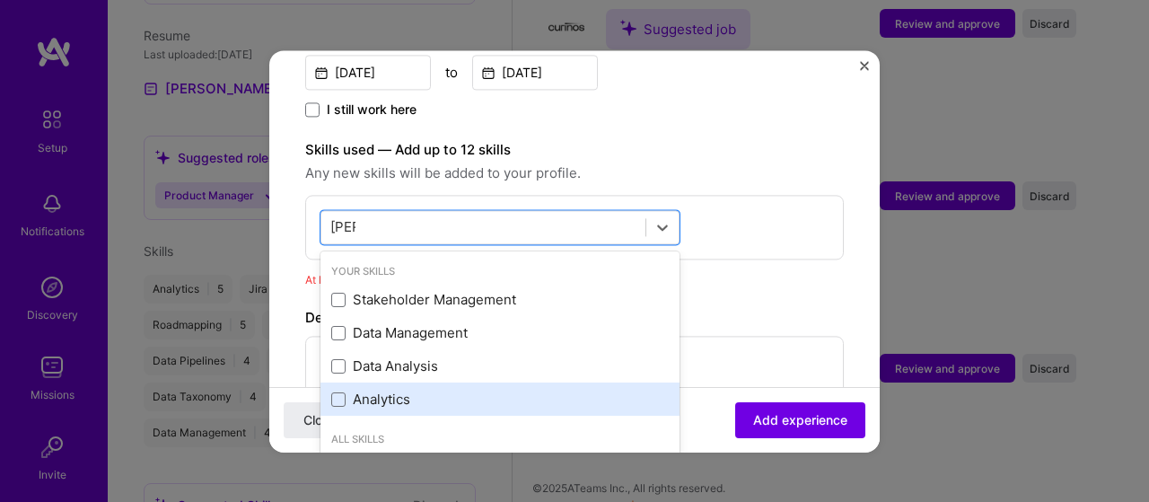
click at [416, 383] on div "Analytics" at bounding box center [499, 399] width 359 height 33
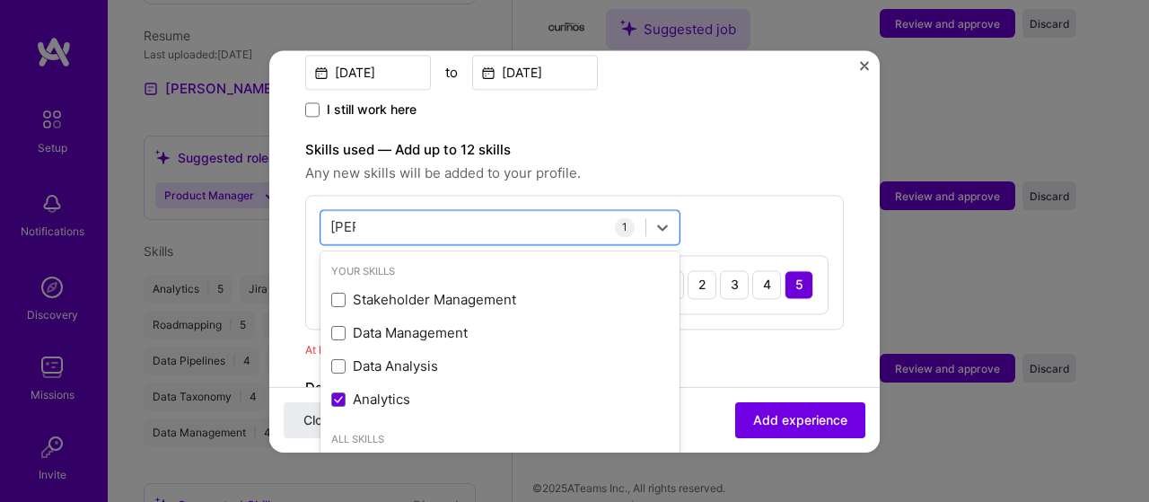
type input "[PERSON_NAME]"
click at [817, 399] on div "Close Add experience" at bounding box center [574, 419] width 610 height 66
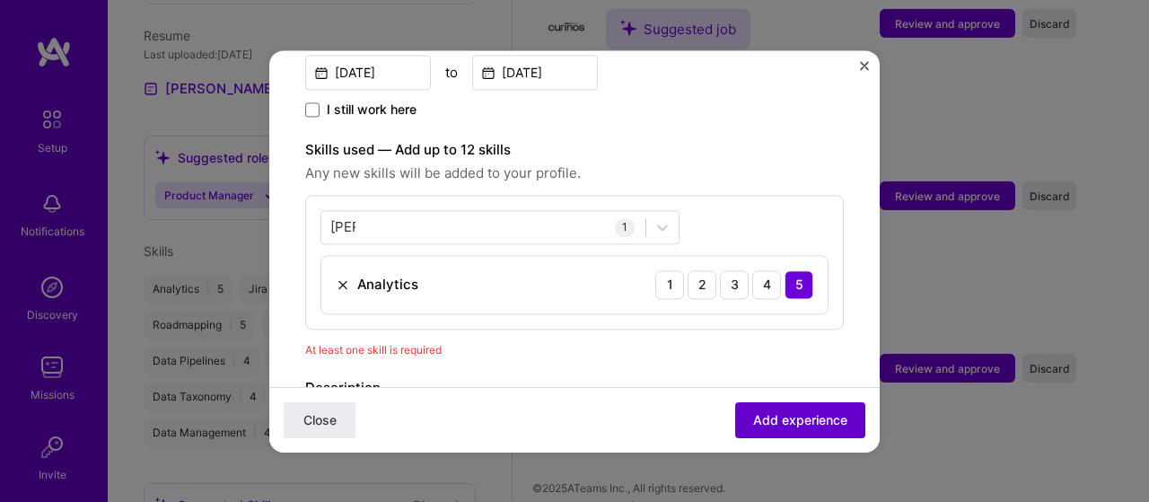
click at [803, 423] on span "Add experience" at bounding box center [800, 419] width 94 height 18
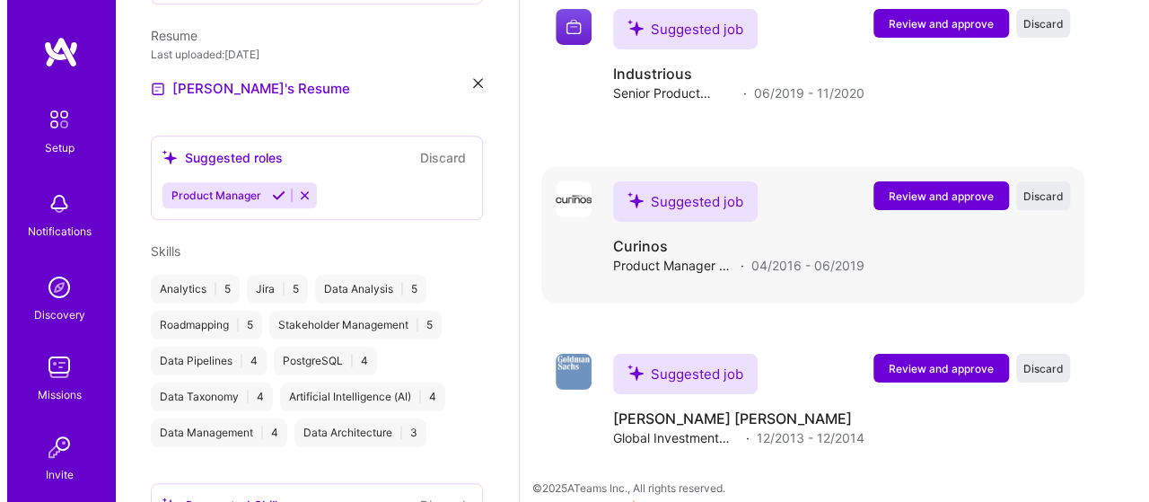
scroll to position [2995, 0]
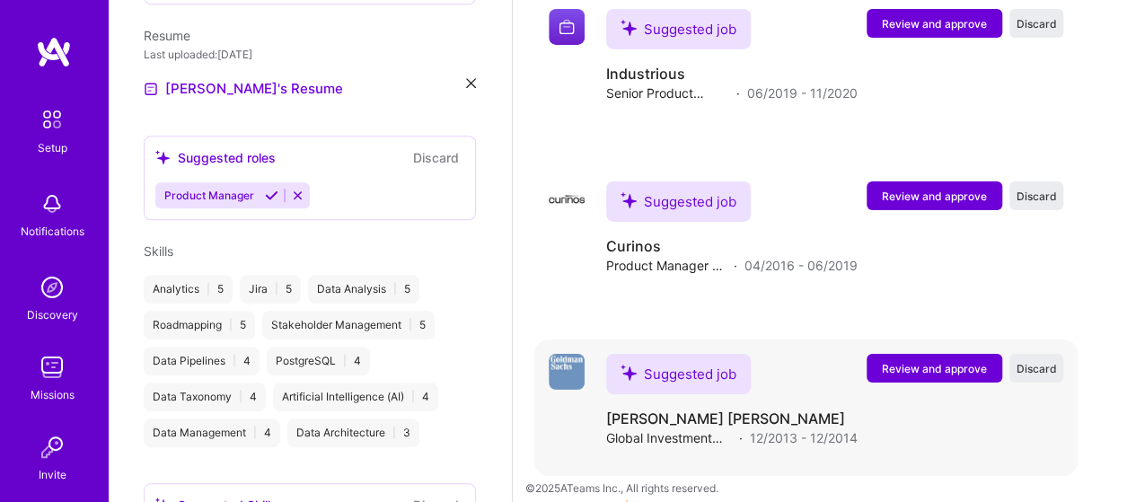
click at [925, 361] on span "Review and approve" at bounding box center [934, 368] width 105 height 15
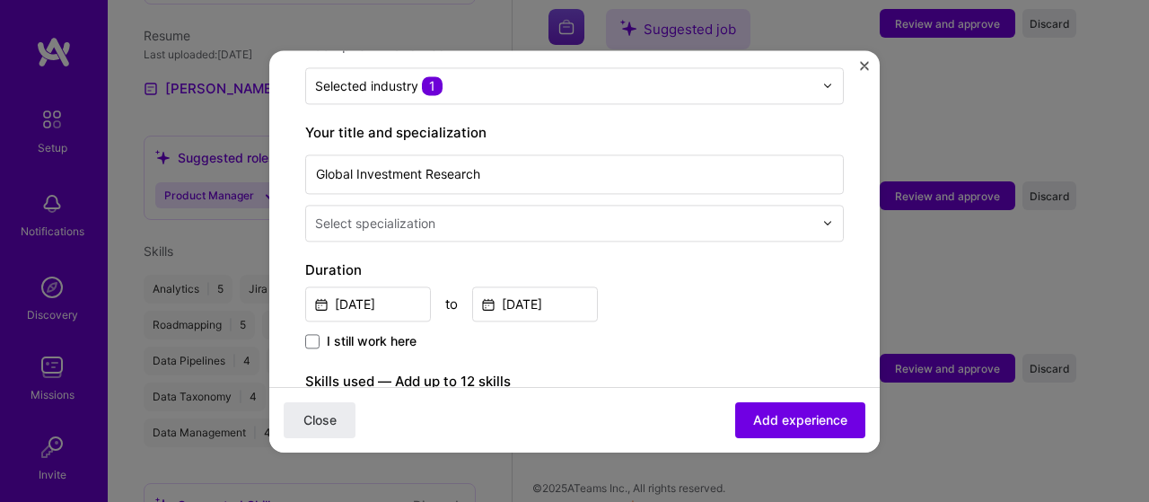
scroll to position [359, 0]
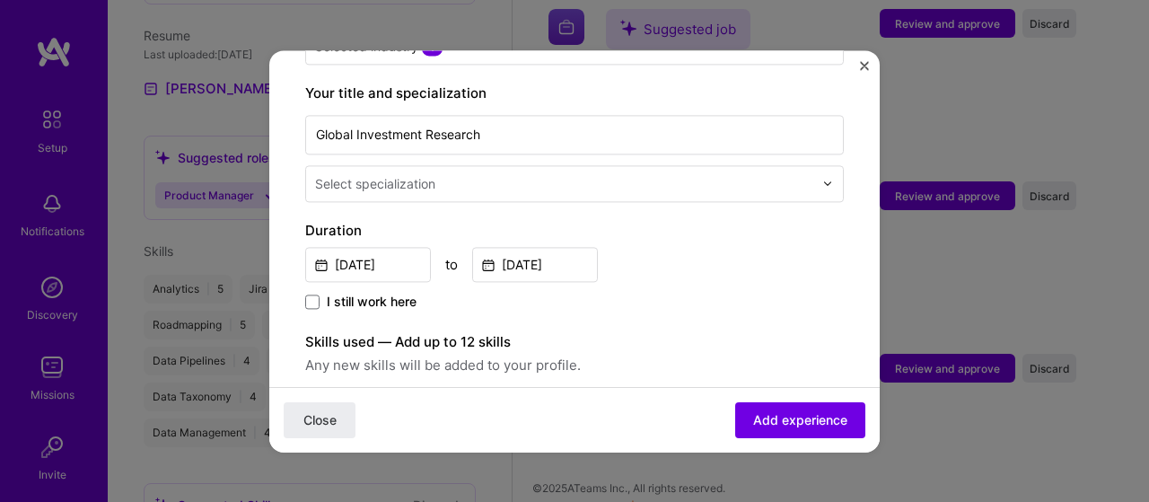
click at [429, 174] on div "Select specialization" at bounding box center [375, 183] width 120 height 19
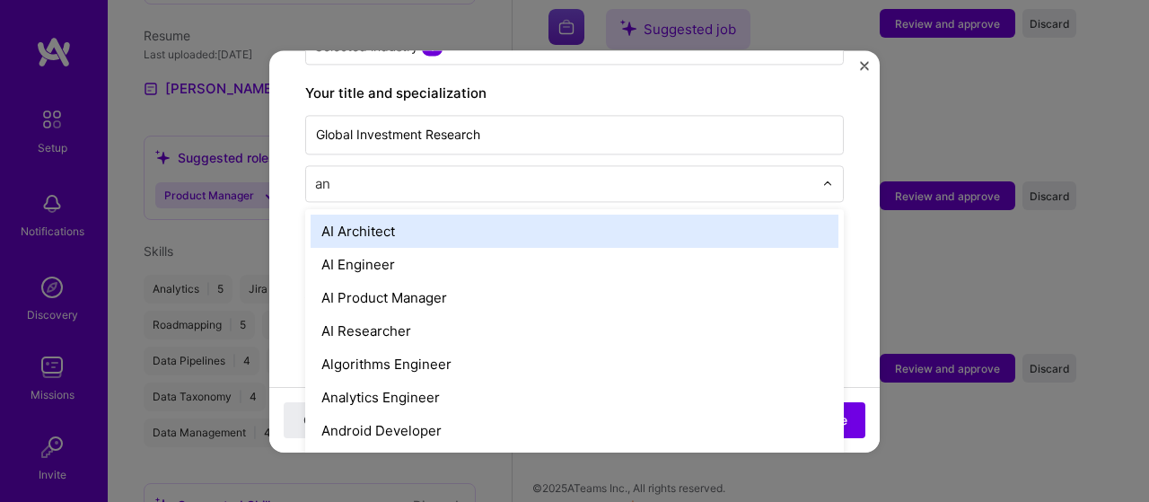
type input "[PERSON_NAME]"
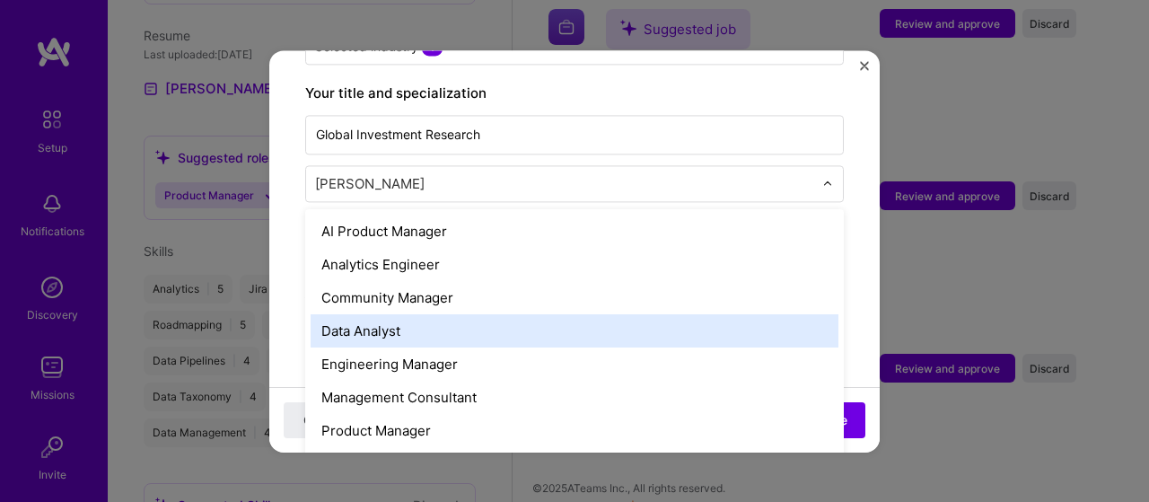
click at [438, 314] on div "Data Analyst" at bounding box center [575, 330] width 528 height 33
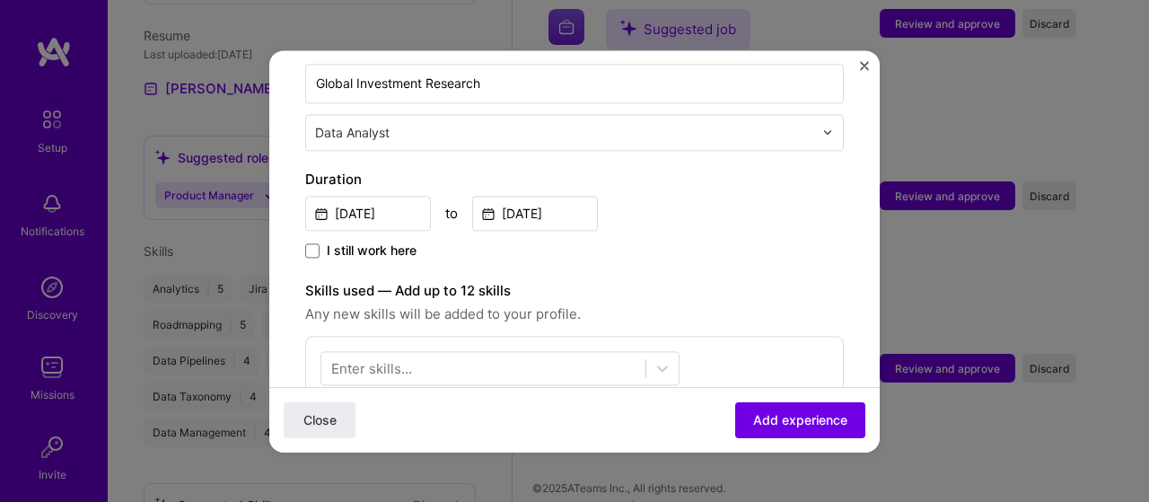
scroll to position [449, 0]
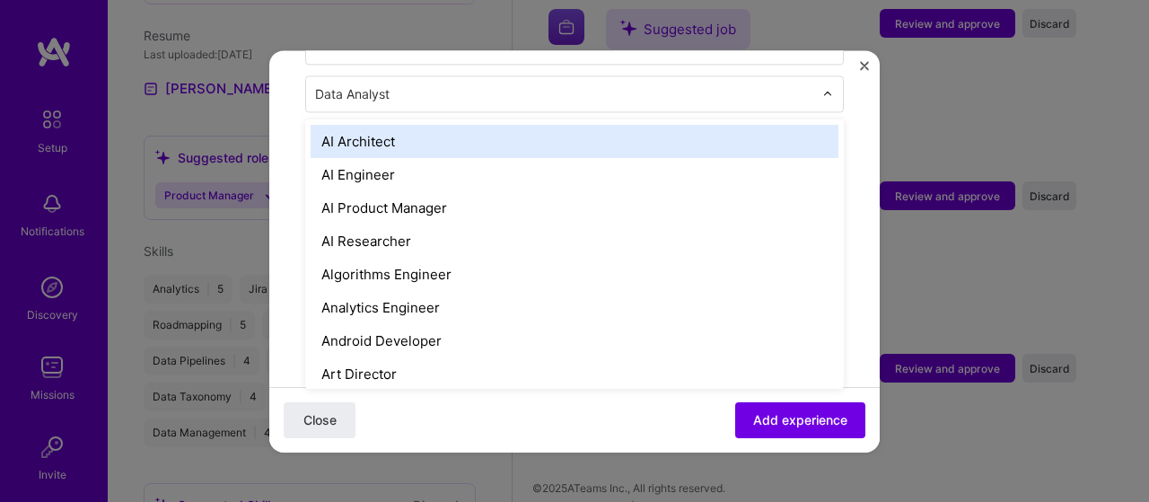
click at [404, 84] on input "text" at bounding box center [566, 93] width 502 height 19
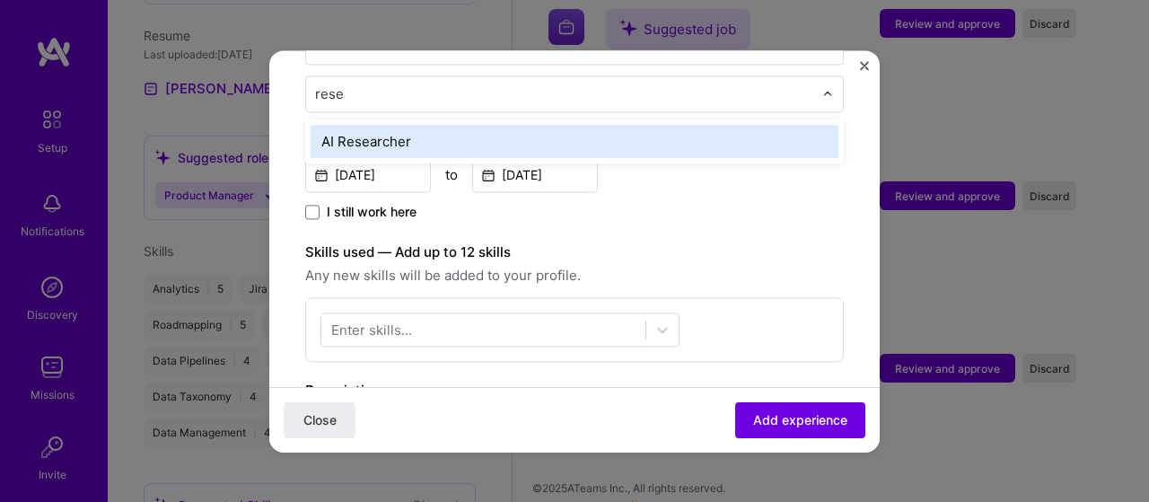
type input "resea"
click at [414, 126] on div "AI Researcher" at bounding box center [575, 141] width 528 height 33
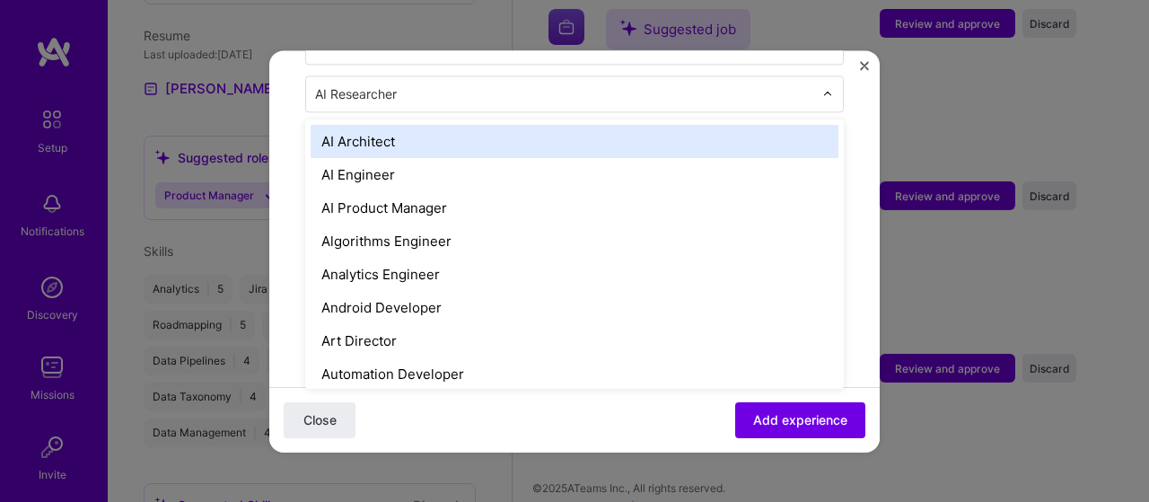
click at [411, 84] on input "text" at bounding box center [566, 93] width 502 height 19
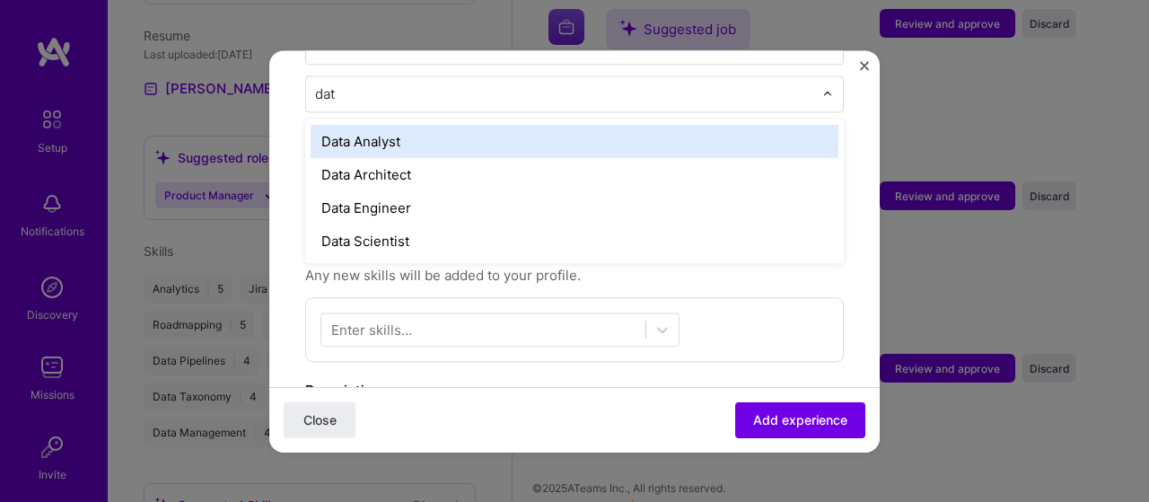
type input "data"
click at [409, 128] on div "Data Analyst" at bounding box center [575, 141] width 528 height 33
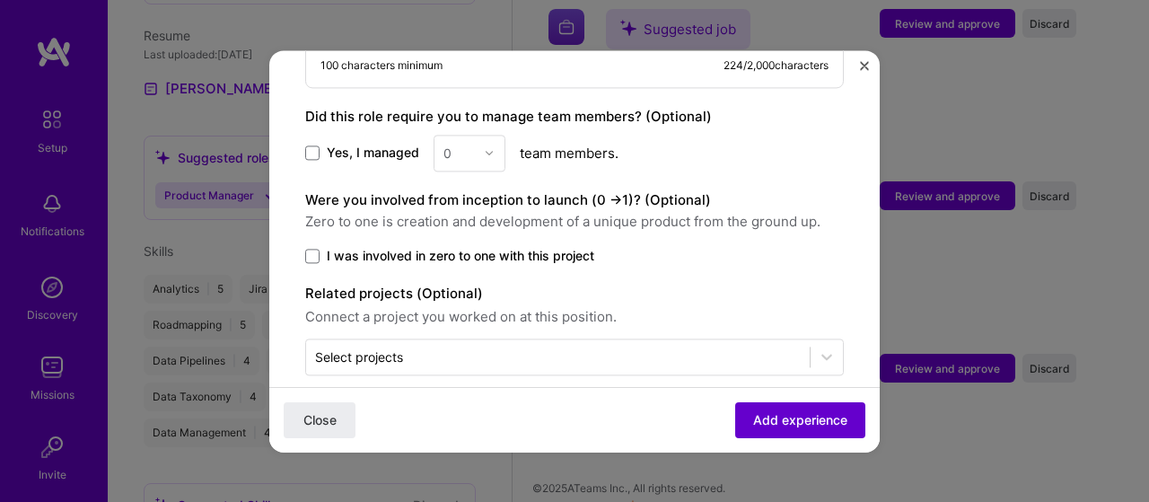
click at [759, 416] on span "Add experience" at bounding box center [800, 419] width 94 height 18
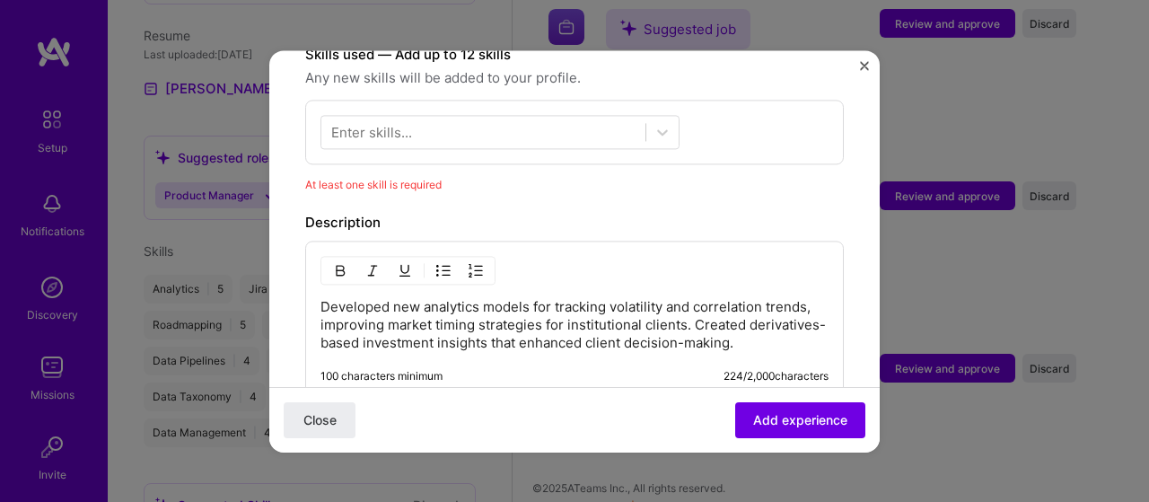
scroll to position [619, 0]
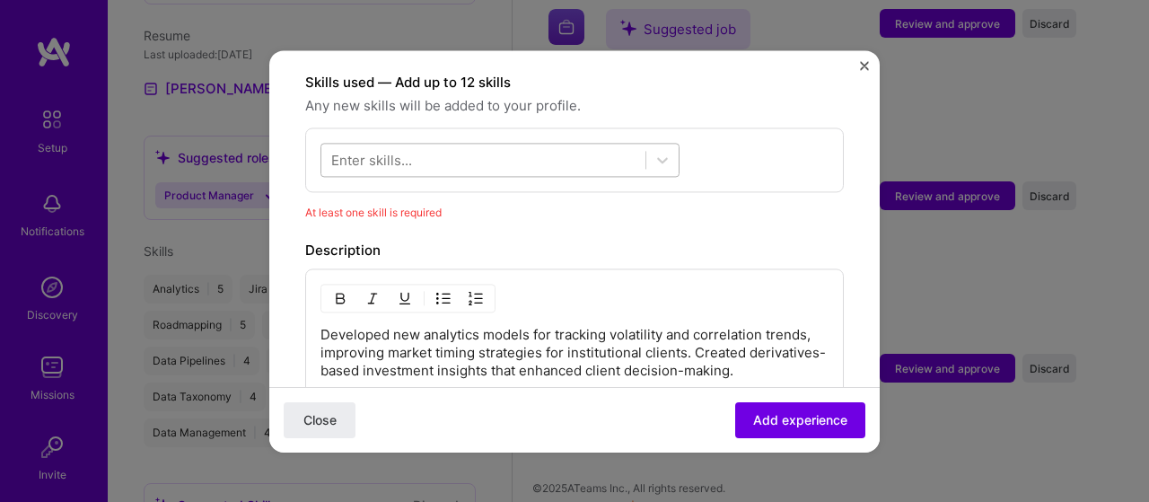
click at [365, 145] on div at bounding box center [483, 160] width 324 height 30
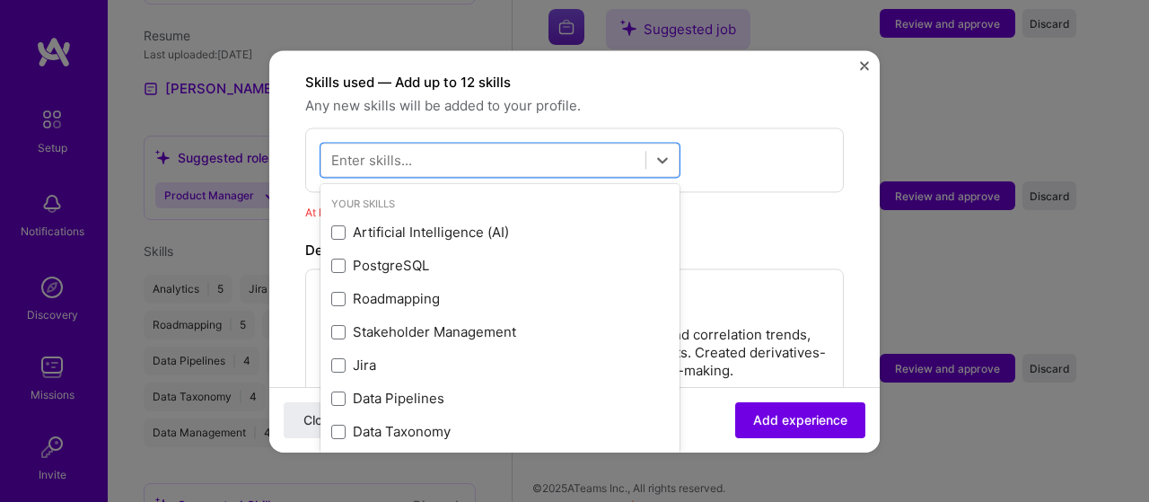
click at [375, 150] on div "Enter skills..." at bounding box center [371, 159] width 81 height 19
click at [382, 150] on div "Enter skills..." at bounding box center [371, 159] width 81 height 19
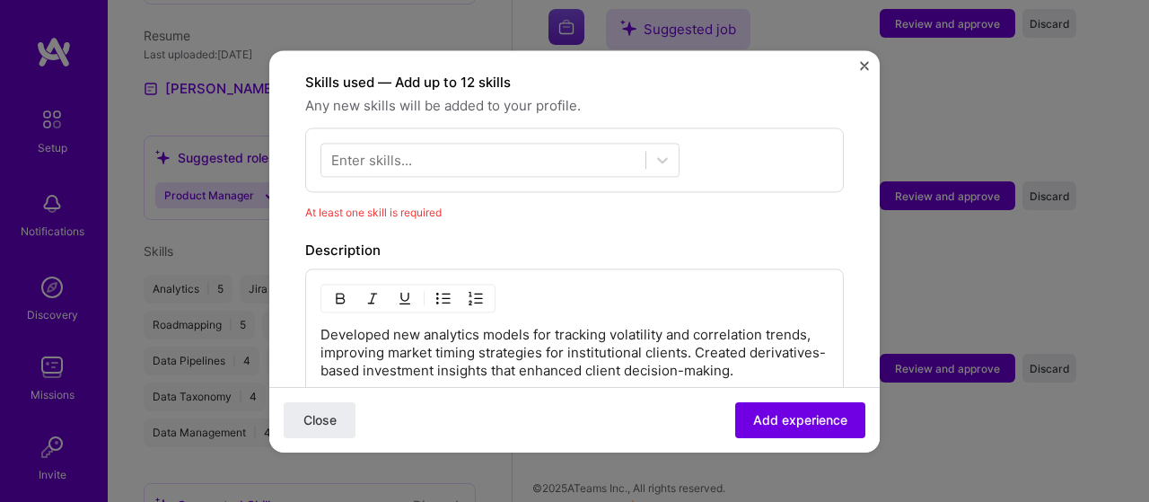
click at [382, 150] on div "Enter skills..." at bounding box center [371, 159] width 81 height 19
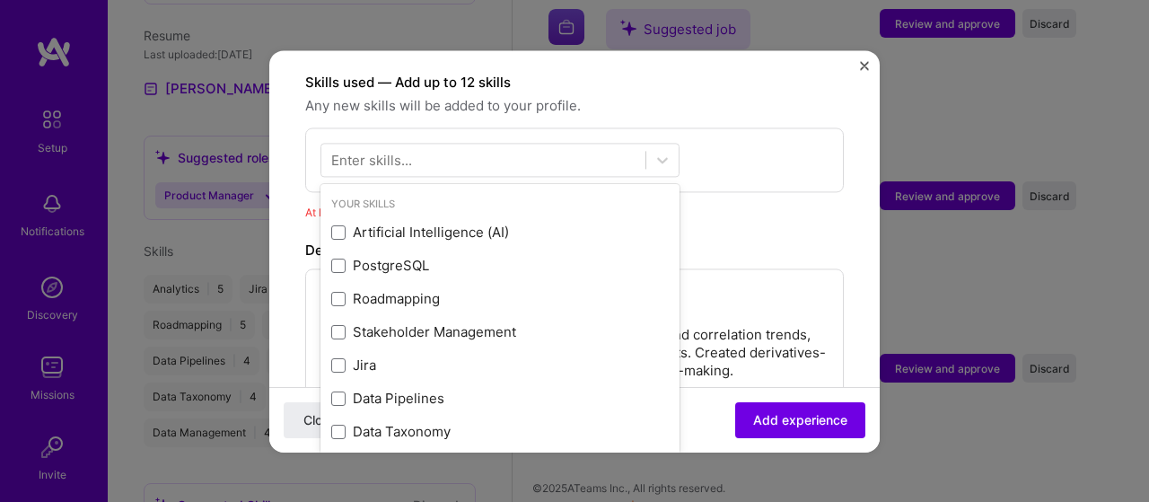
click at [380, 150] on div "Enter skills..." at bounding box center [371, 159] width 81 height 19
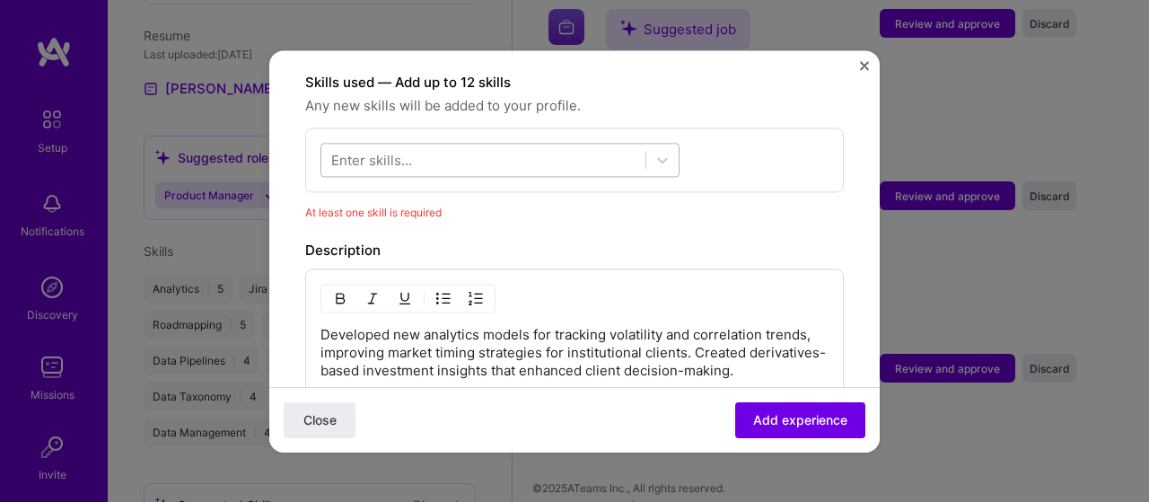
click at [424, 152] on div at bounding box center [483, 160] width 324 height 30
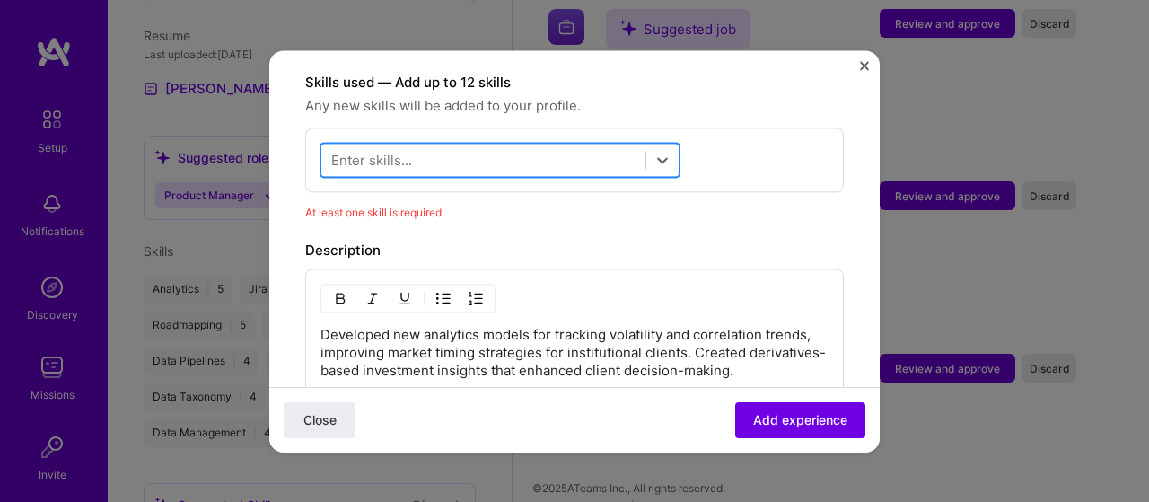
click at [379, 145] on div at bounding box center [483, 160] width 324 height 30
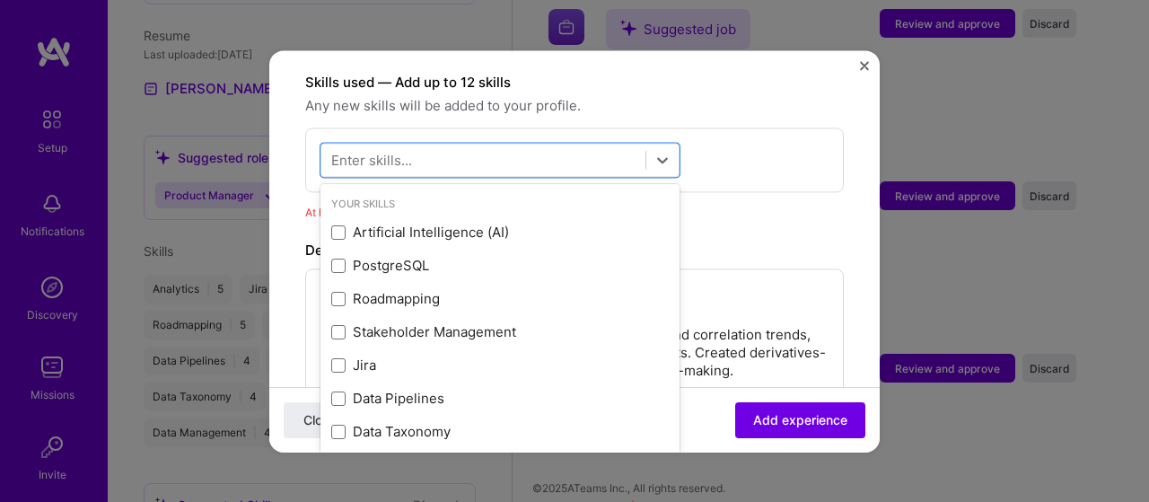
click at [379, 150] on div "Enter skills..." at bounding box center [371, 159] width 81 height 19
click at [378, 150] on div "Enter skills..." at bounding box center [371, 159] width 81 height 19
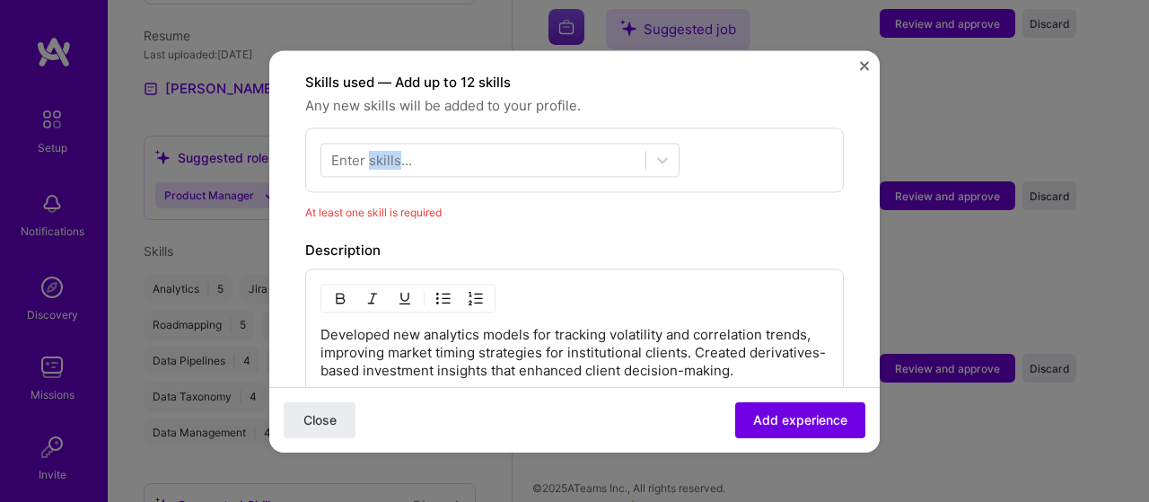
click at [378, 150] on div "Enter skills..." at bounding box center [371, 159] width 81 height 19
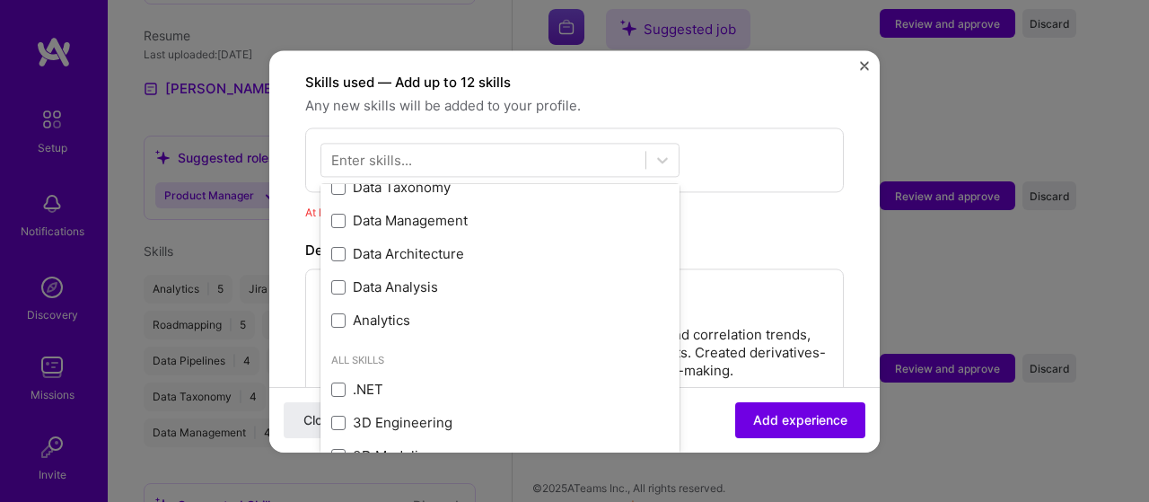
scroll to position [269, 0]
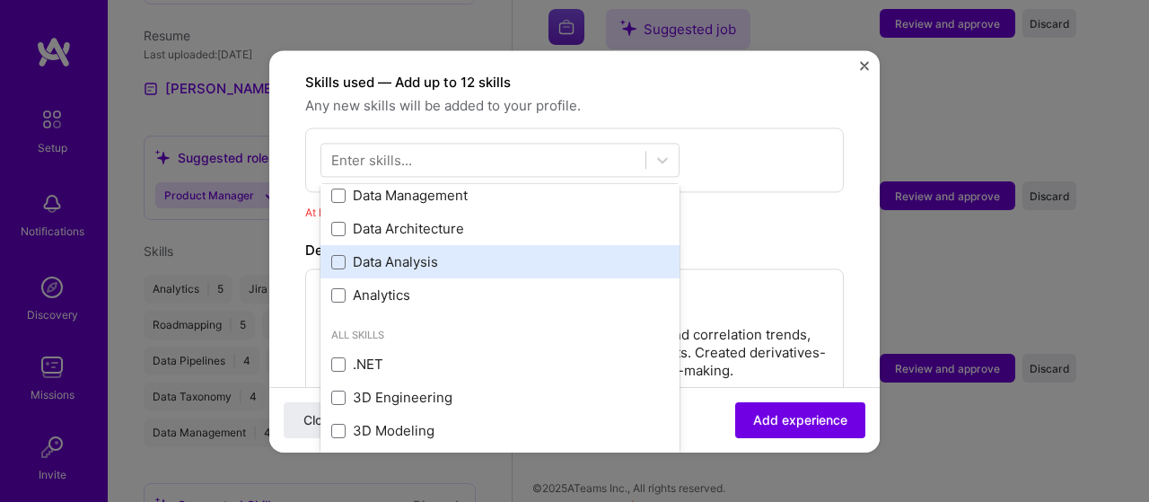
click at [406, 244] on div "Artificial Intelligence (AI) PostgreSQL Roadmapping Stakeholder Management Jira…" at bounding box center [499, 129] width 359 height 365
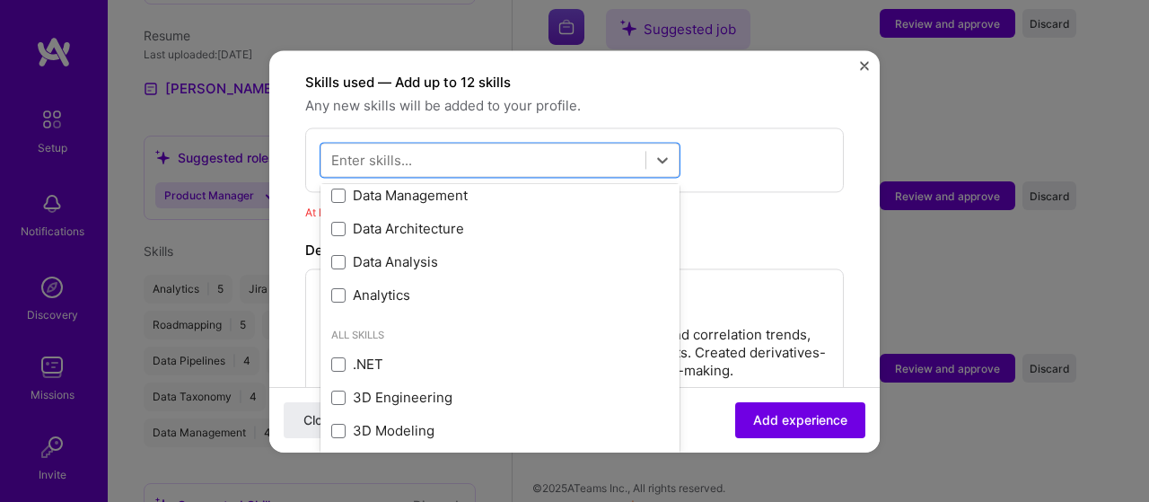
scroll to position [22, 0]
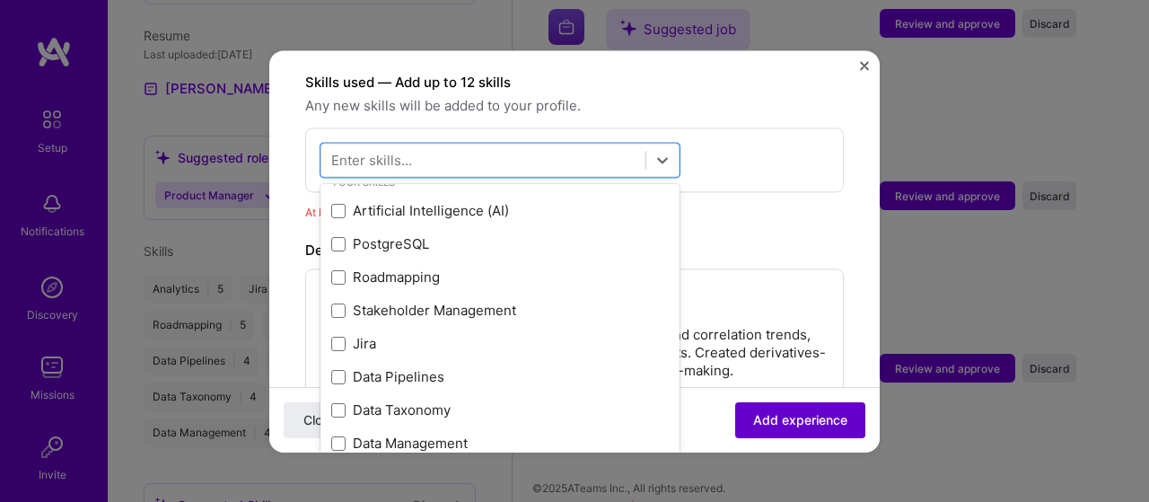
click at [778, 416] on span "Add experience" at bounding box center [800, 419] width 94 height 18
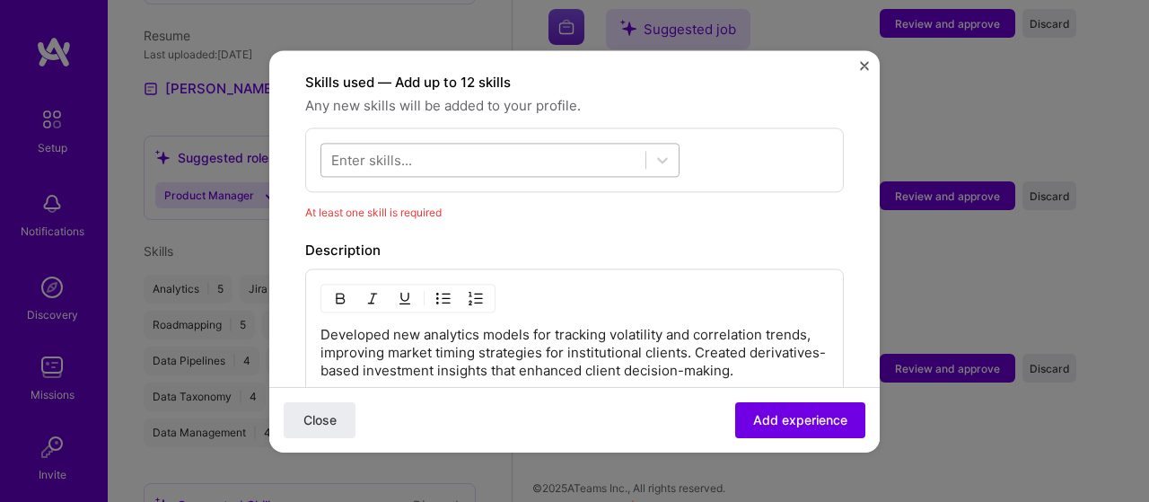
click at [455, 145] on div at bounding box center [483, 160] width 324 height 30
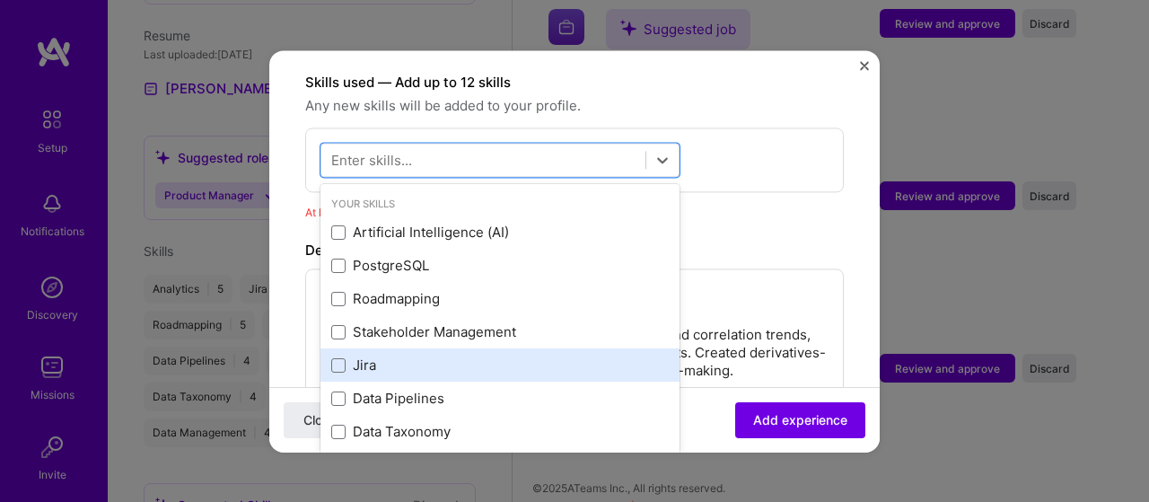
scroll to position [180, 0]
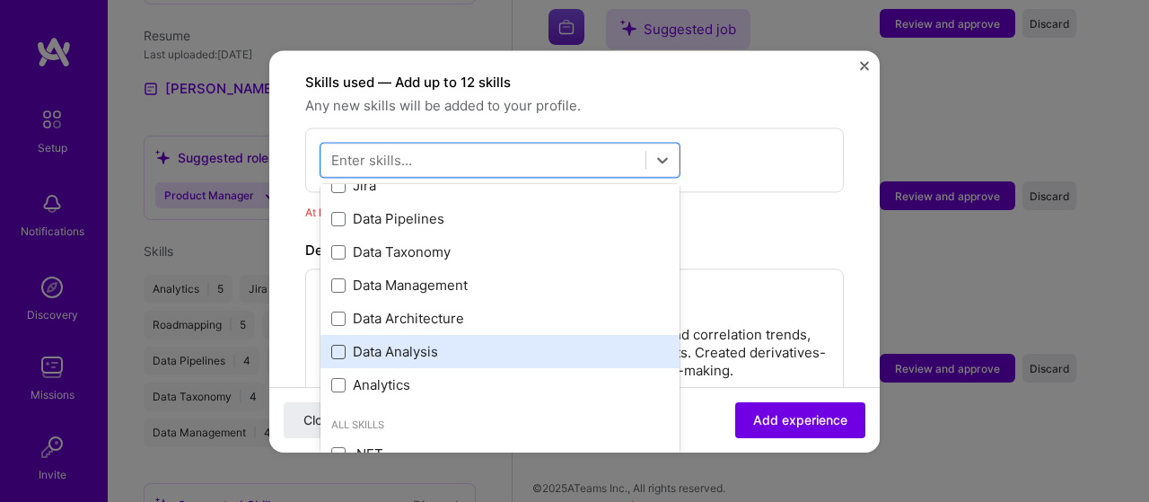
click at [336, 345] on span at bounding box center [338, 352] width 14 height 14
click at [0, 0] on input "checkbox" at bounding box center [0, 0] width 0 height 0
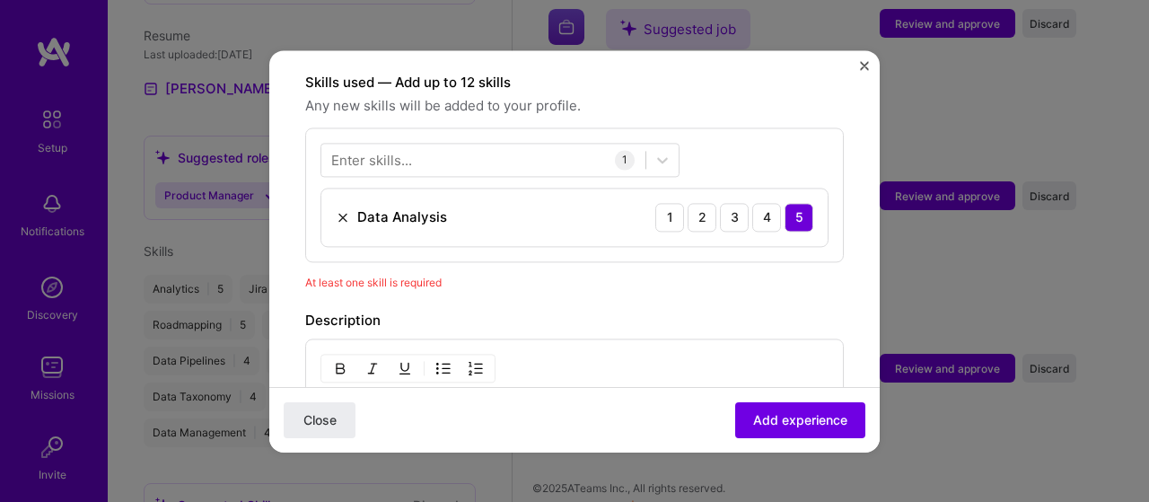
click at [822, 310] on div "Description" at bounding box center [574, 321] width 539 height 22
click at [815, 399] on div "Close Add experience" at bounding box center [574, 419] width 610 height 66
click at [815, 414] on span "Add experience" at bounding box center [800, 419] width 94 height 18
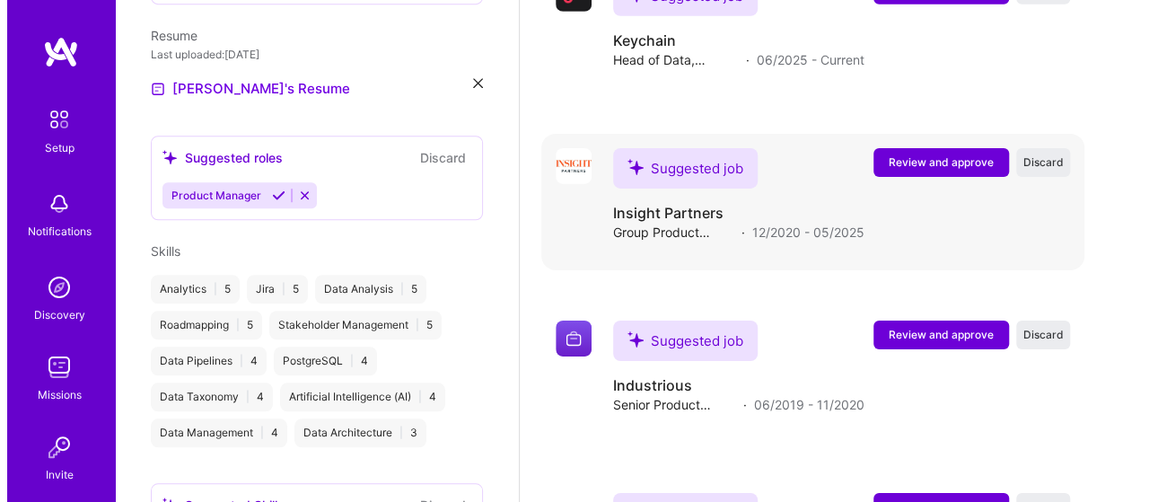
scroll to position [3095, 0]
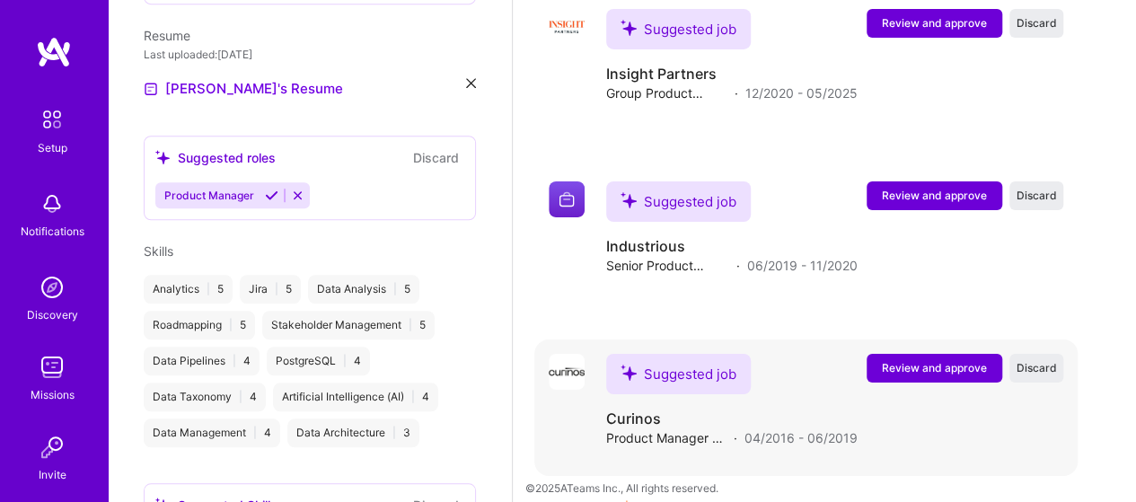
click at [938, 360] on span "Review and approve" at bounding box center [934, 367] width 105 height 15
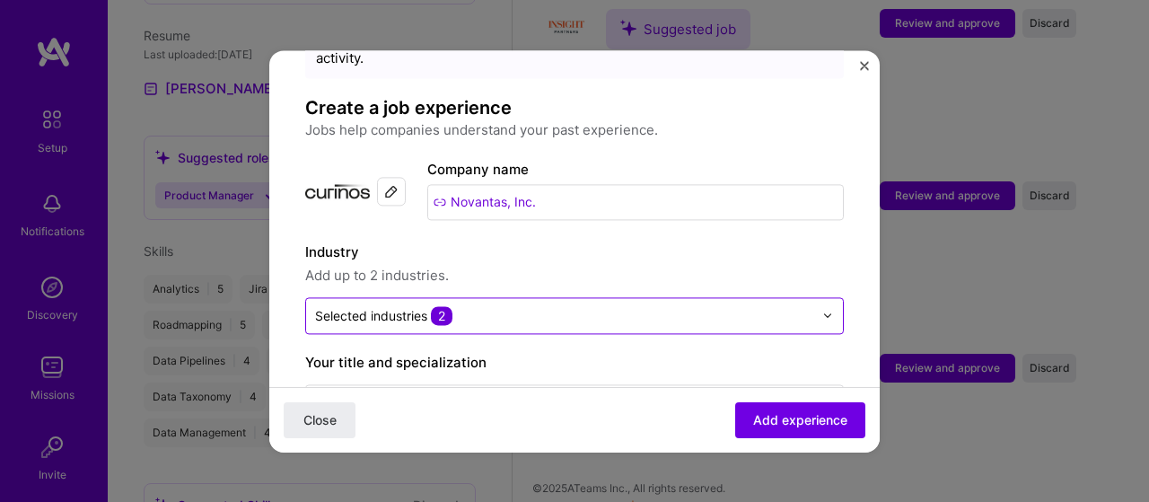
scroll to position [269, 0]
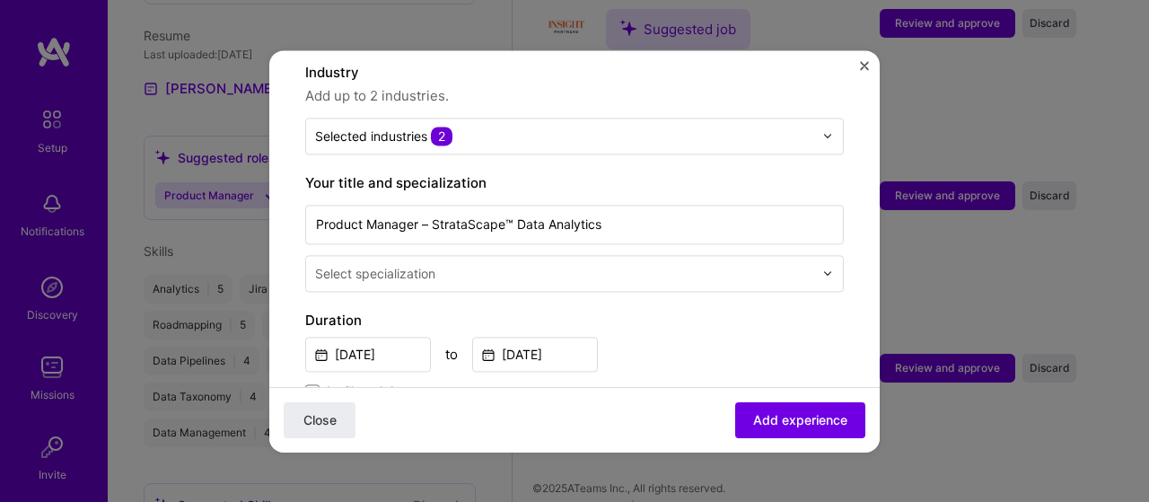
click at [404, 264] on div "Select specialization" at bounding box center [375, 273] width 120 height 19
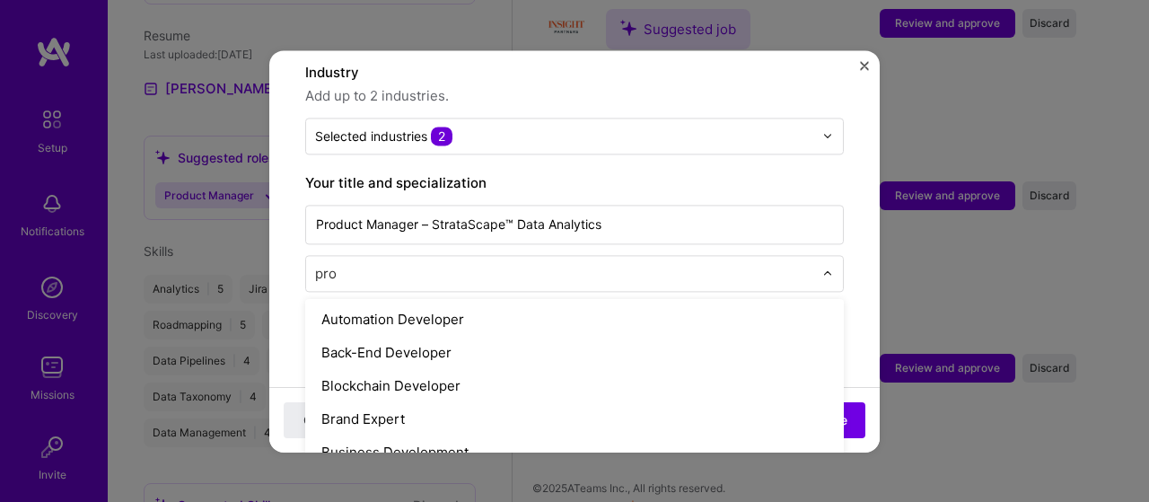
scroll to position [0, 0]
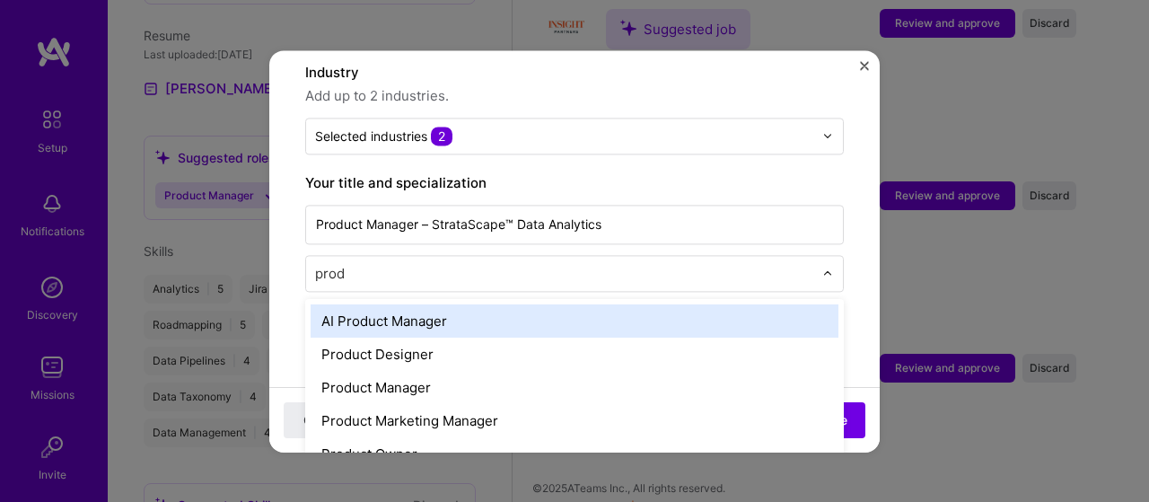
type input "produ"
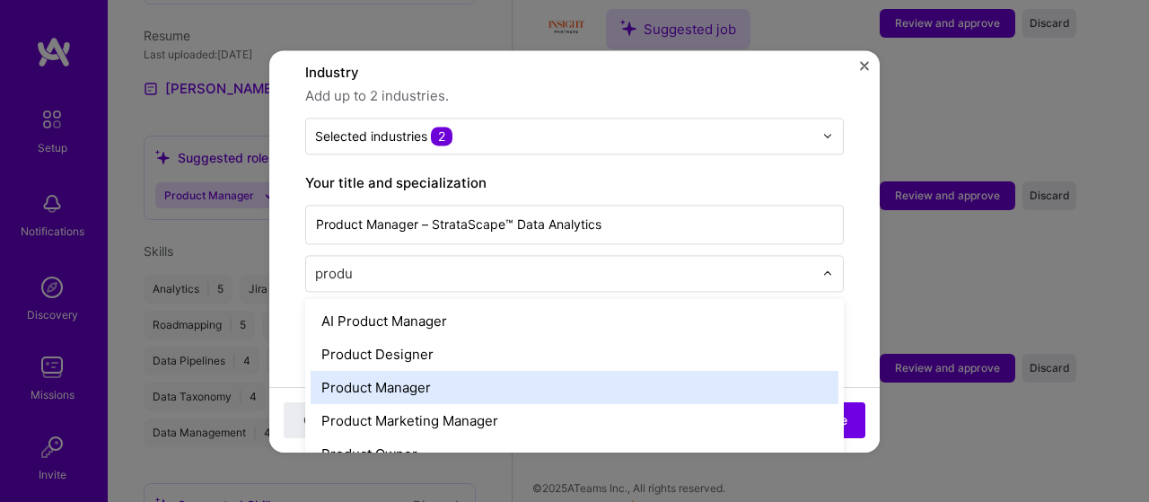
click at [417, 371] on div "Product Manager" at bounding box center [575, 387] width 528 height 33
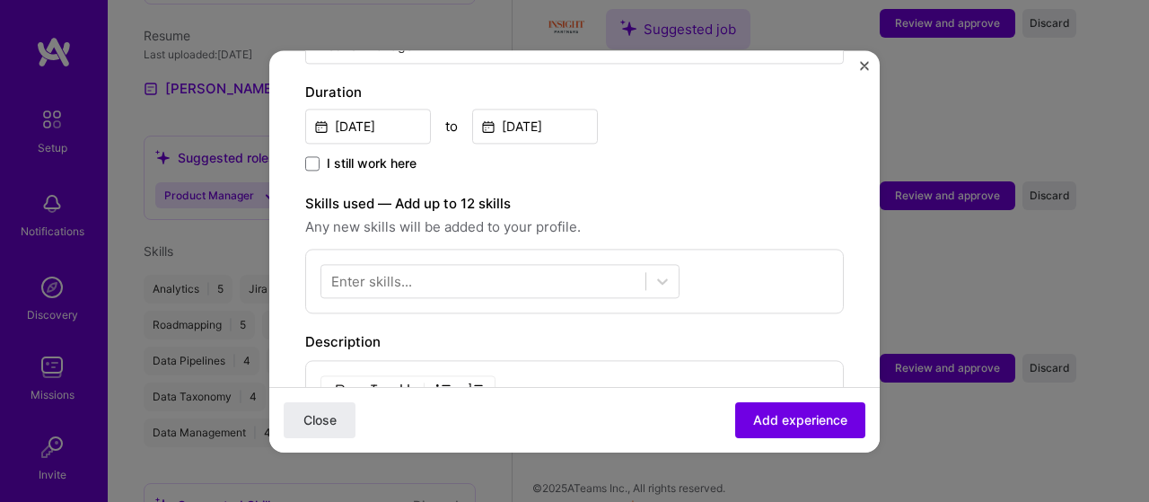
scroll to position [539, 0]
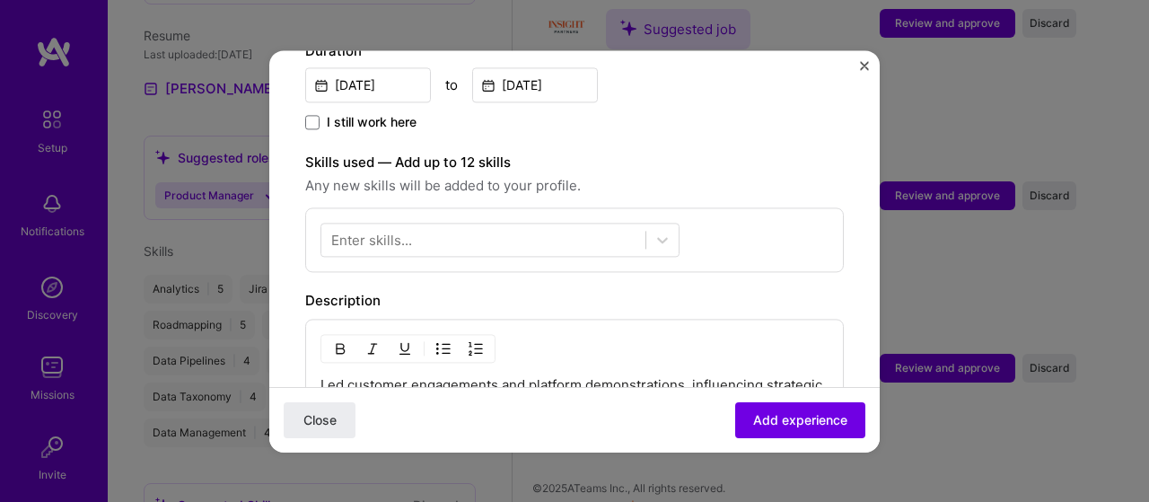
click at [360, 224] on div at bounding box center [483, 239] width 324 height 30
click at [363, 230] on div "Enter skills..." at bounding box center [371, 239] width 81 height 19
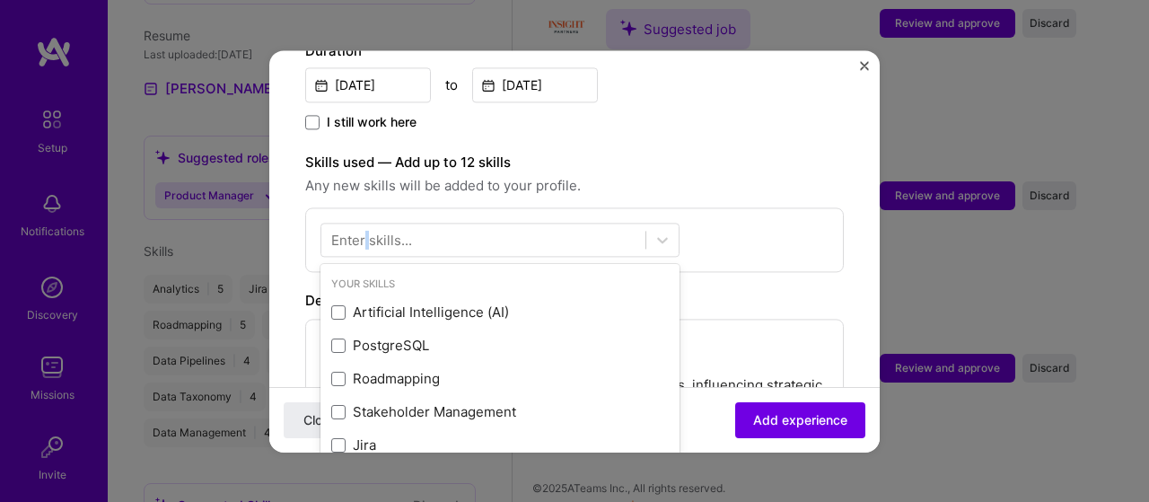
click at [363, 230] on div "Enter skills..." at bounding box center [371, 239] width 81 height 19
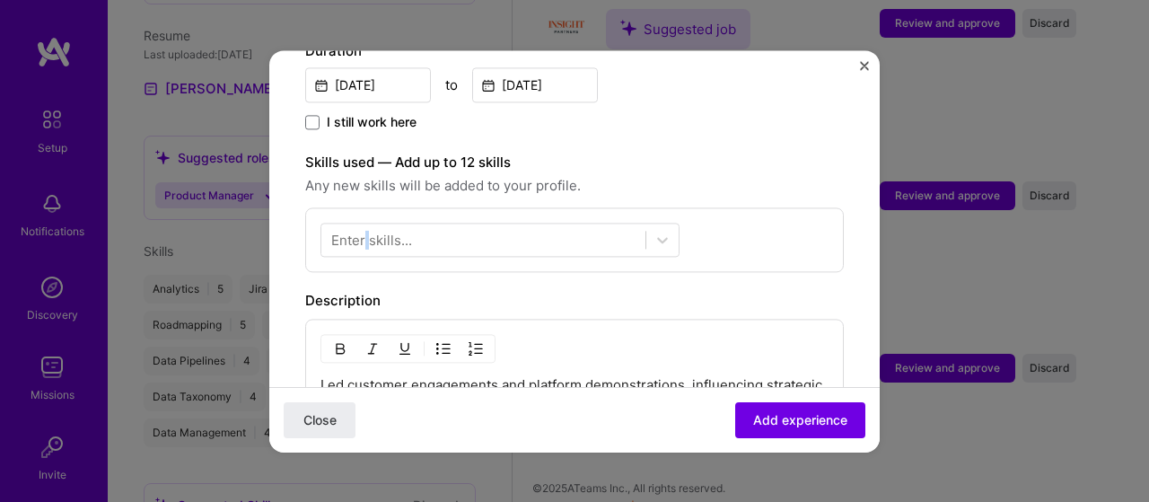
click at [363, 230] on div "Enter skills..." at bounding box center [371, 239] width 81 height 19
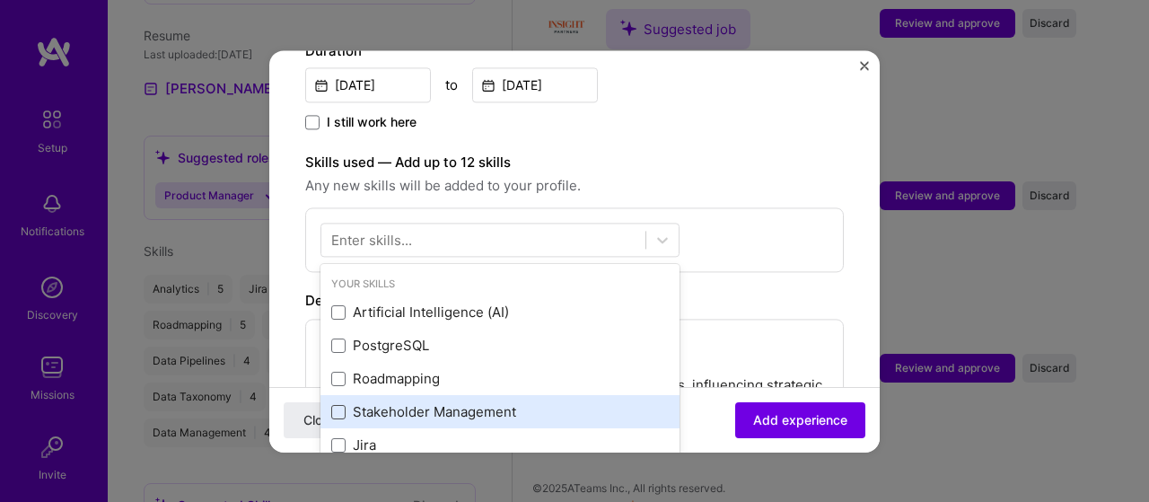
click at [338, 405] on span at bounding box center [338, 412] width 14 height 14
click at [0, 0] on input "checkbox" at bounding box center [0, 0] width 0 height 0
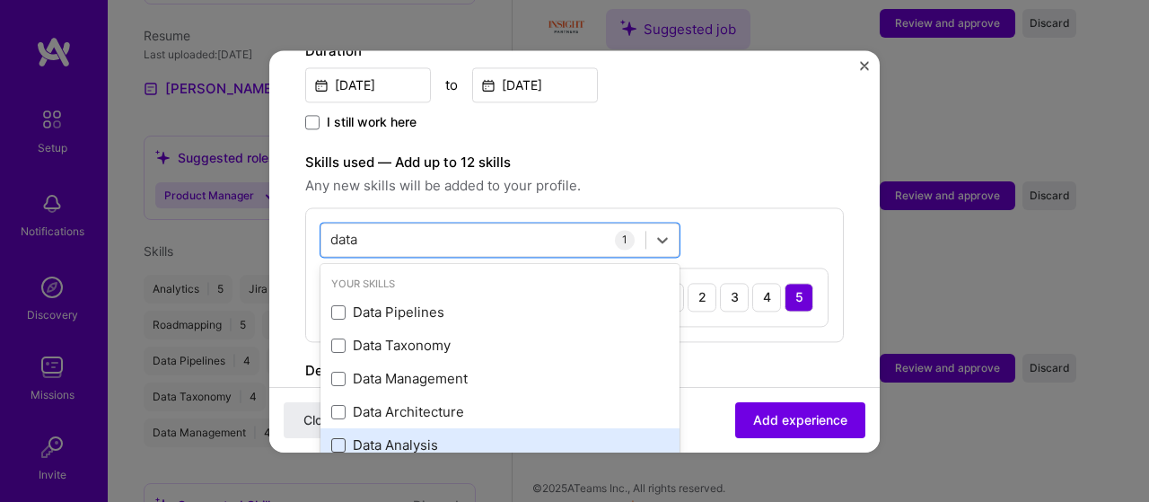
click at [338, 438] on span at bounding box center [338, 445] width 14 height 14
click at [0, 0] on input "checkbox" at bounding box center [0, 0] width 0 height 0
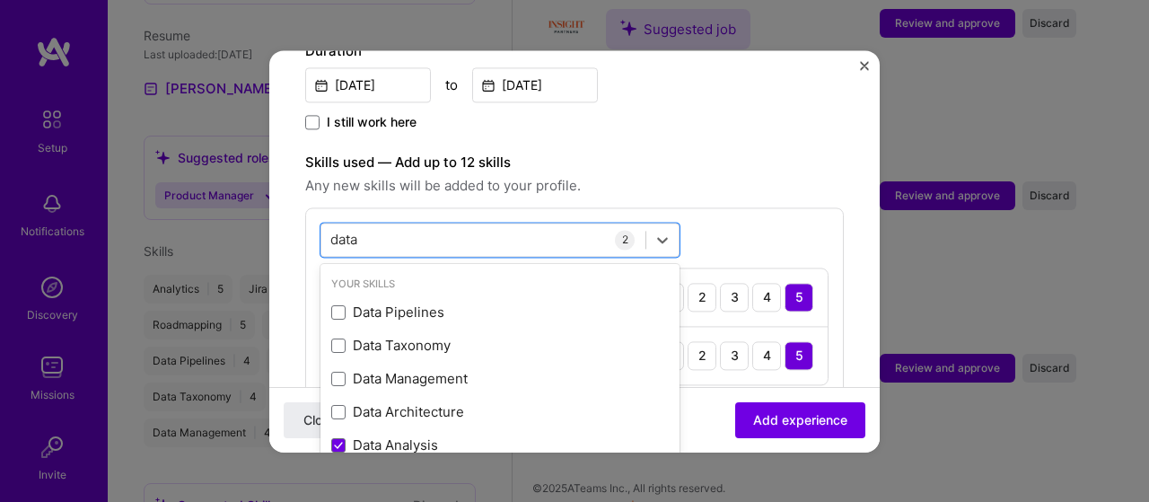
type input "data"
click at [770, 175] on span "Any new skills will be added to your profile." at bounding box center [574, 186] width 539 height 22
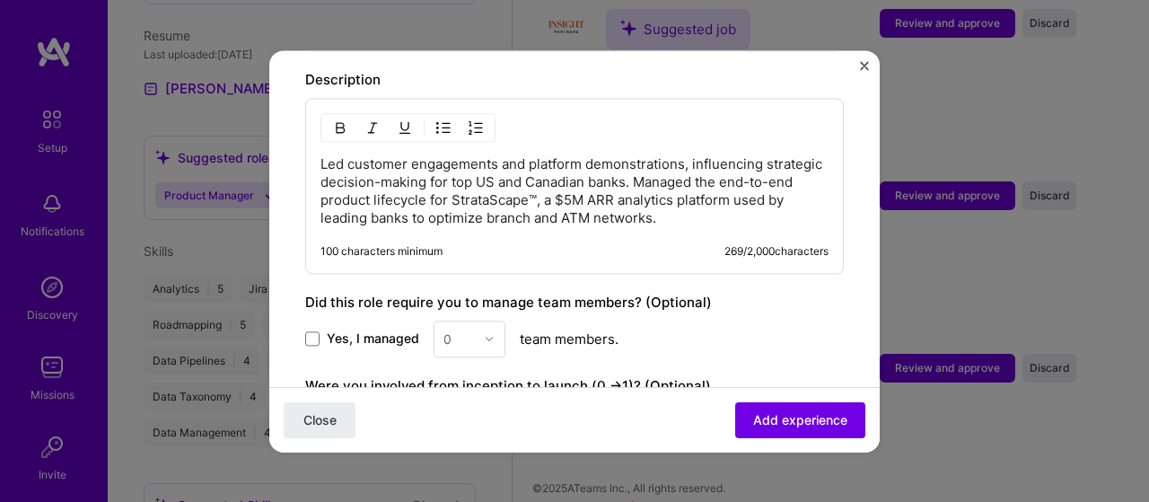
scroll to position [987, 0]
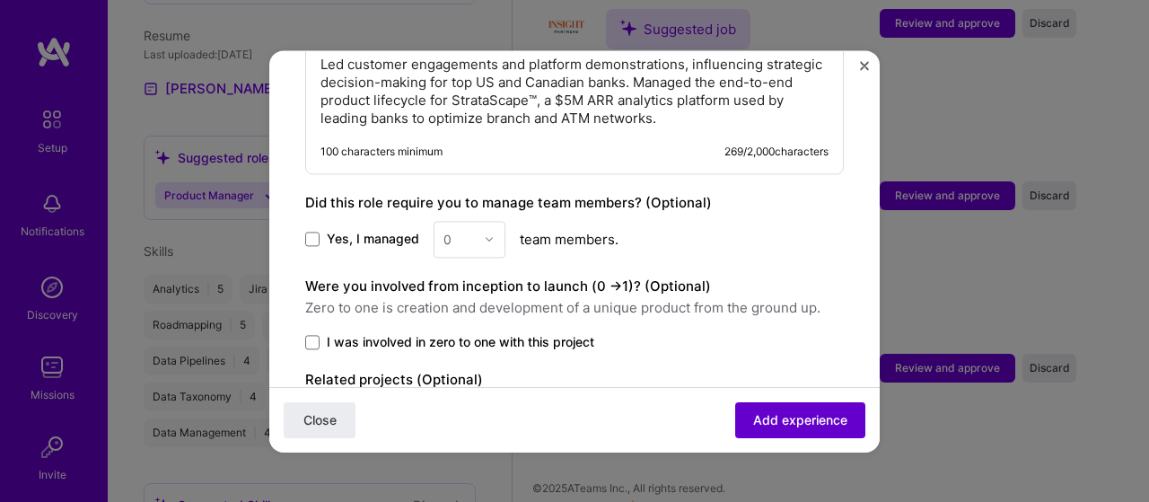
click at [797, 417] on span "Add experience" at bounding box center [800, 419] width 94 height 18
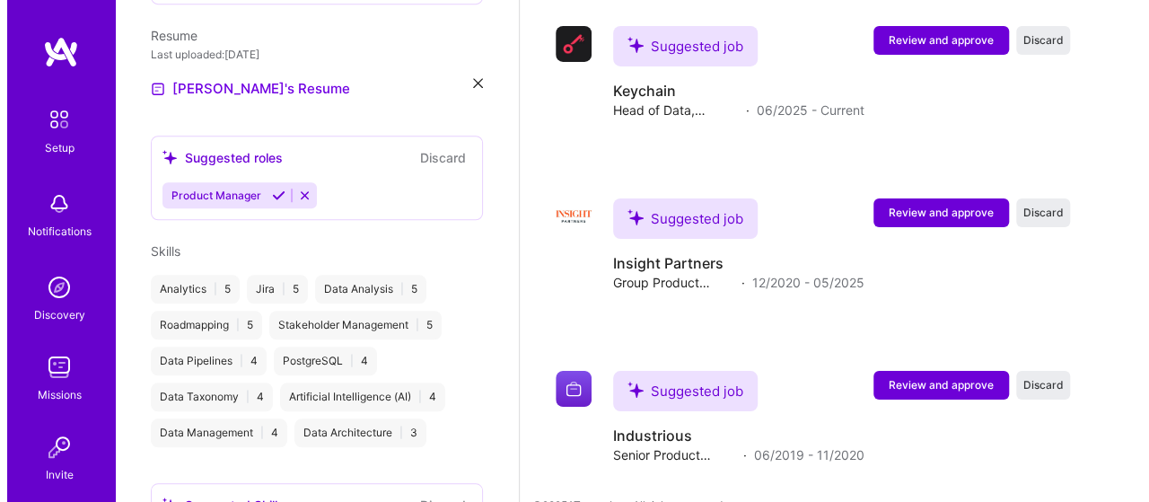
scroll to position [3223, 0]
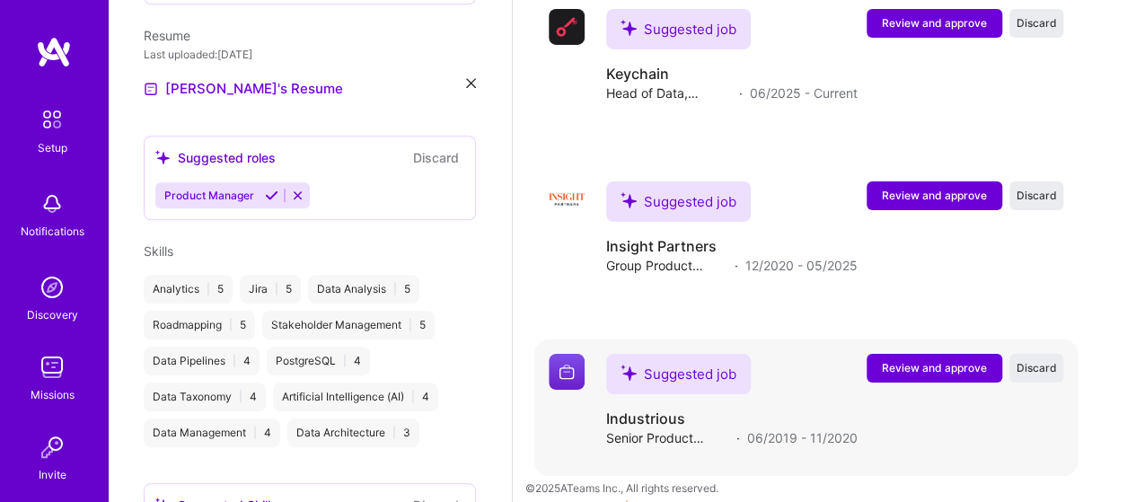
click at [944, 360] on span "Review and approve" at bounding box center [934, 367] width 105 height 15
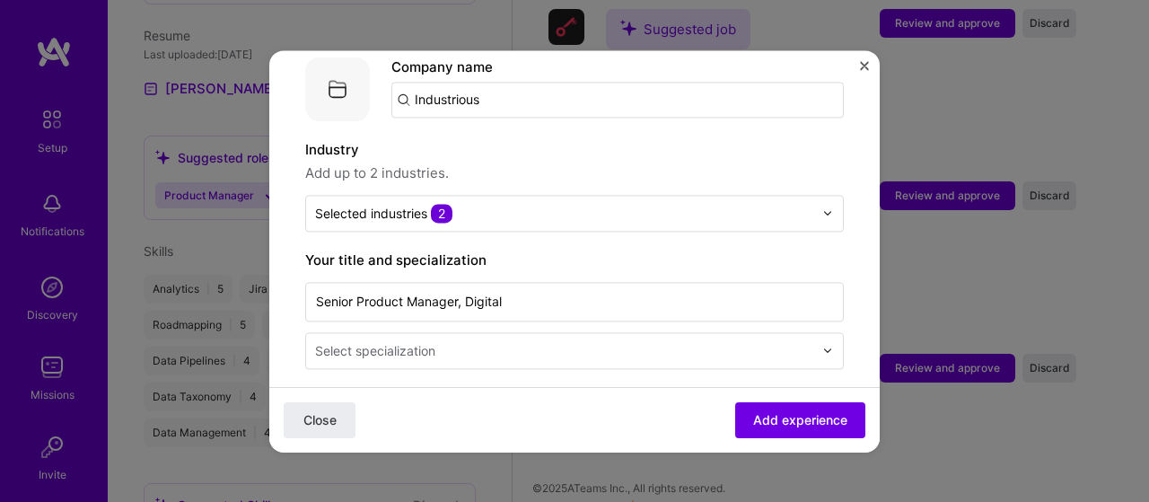
scroll to position [269, 0]
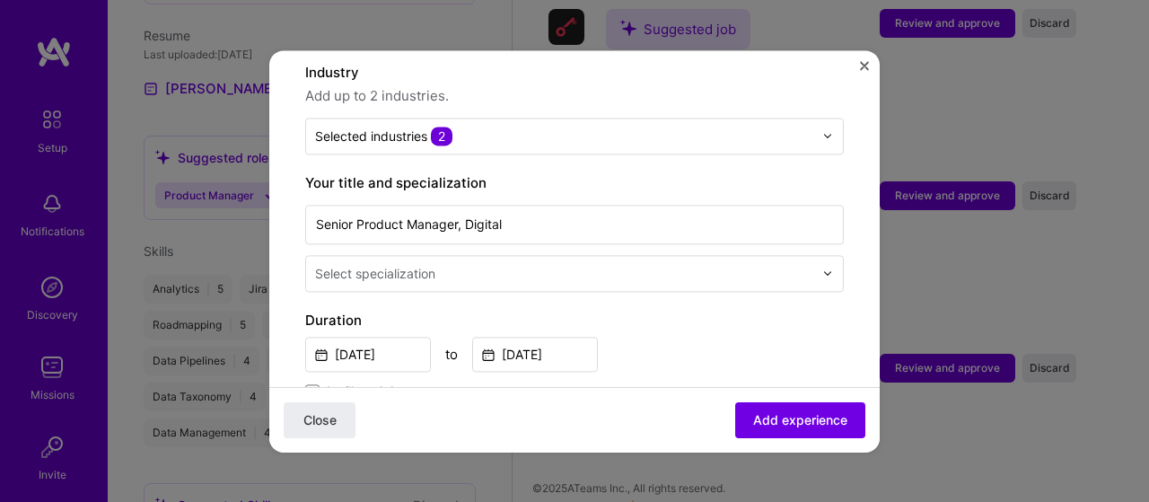
click at [377, 264] on div "Select specialization" at bounding box center [375, 273] width 120 height 19
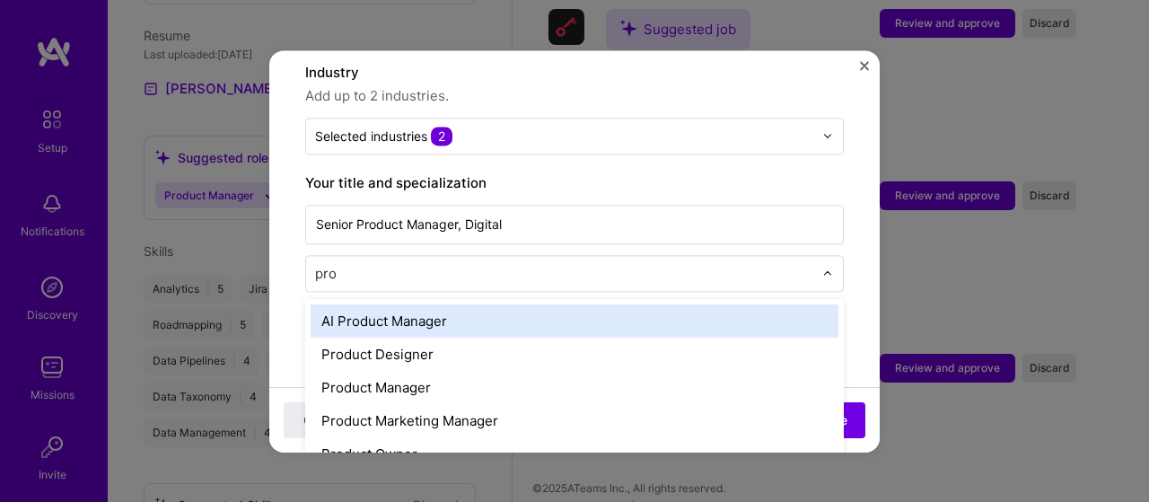
type input "prod"
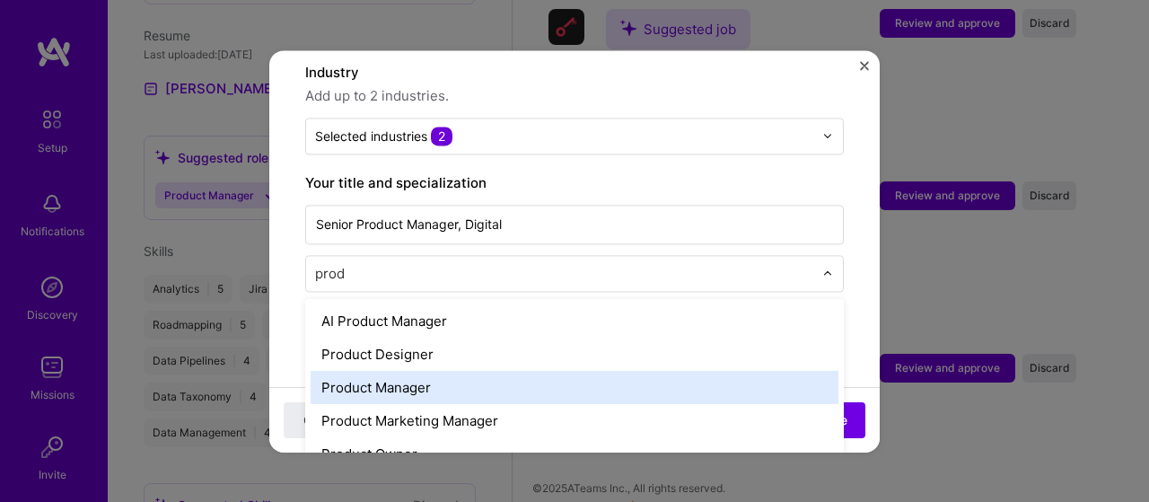
click at [397, 371] on div "Product Manager" at bounding box center [575, 387] width 528 height 33
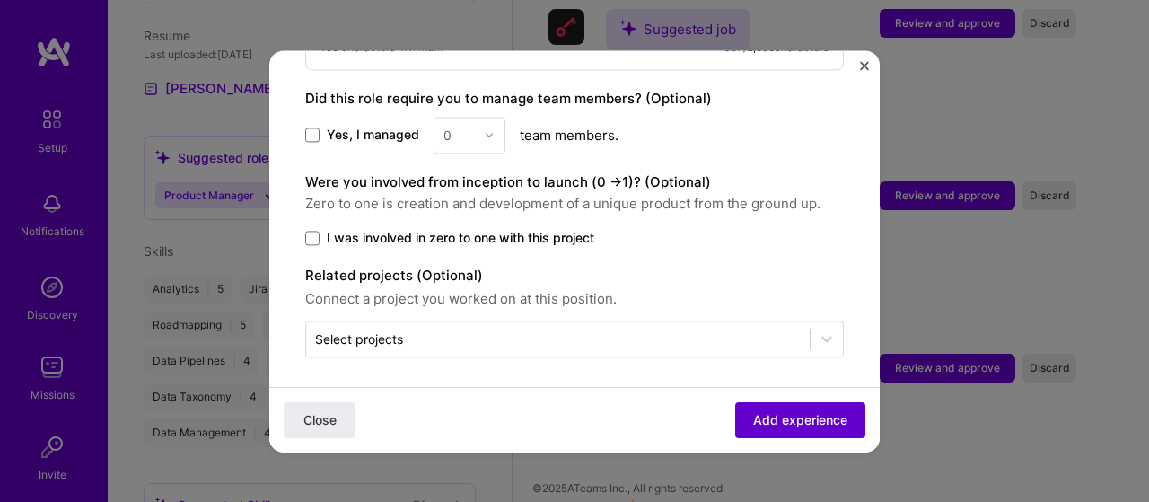
click at [752, 409] on button "Add experience" at bounding box center [800, 419] width 130 height 36
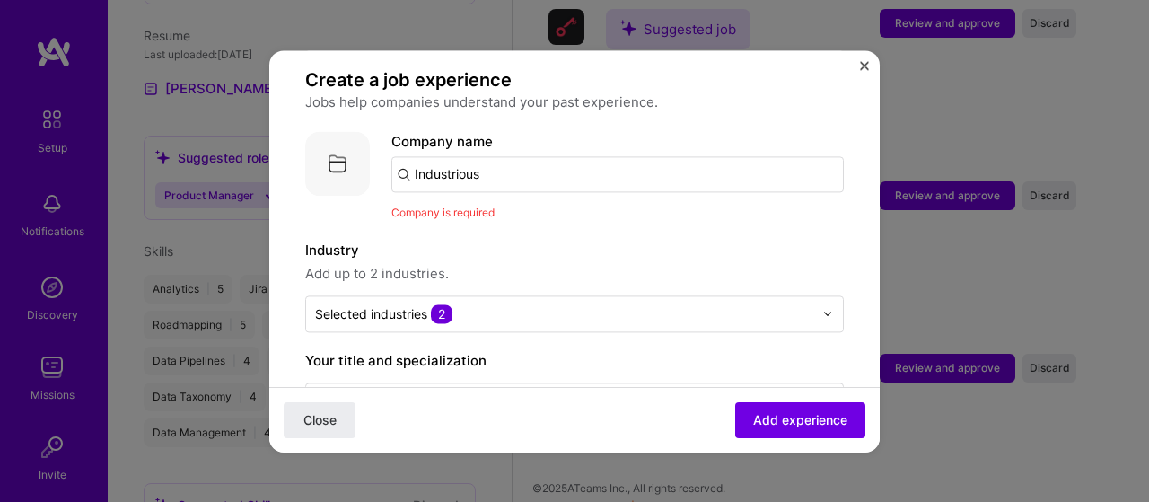
scroll to position [90, 0]
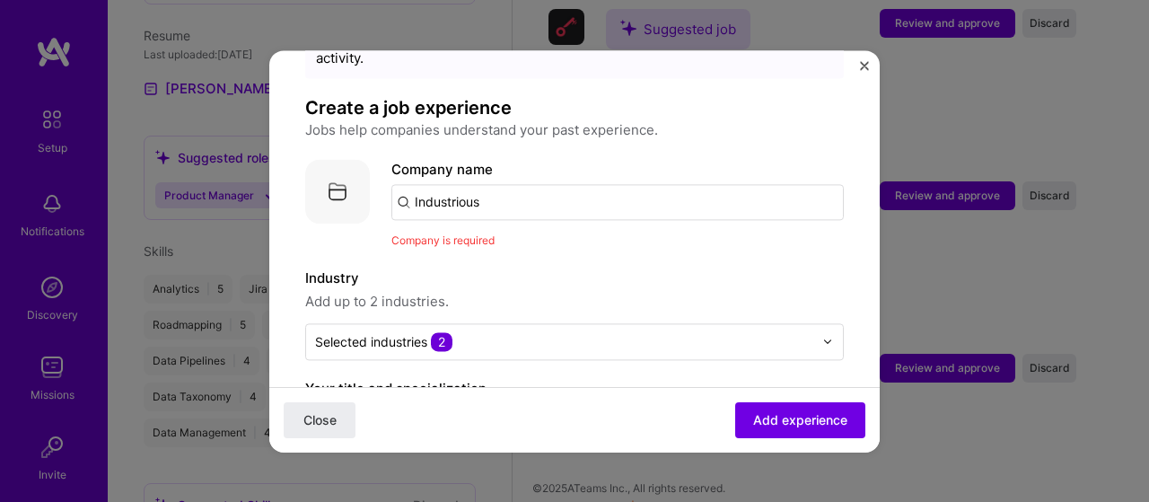
click at [421, 188] on input "Industrious" at bounding box center [617, 202] width 452 height 36
click at [516, 184] on input "Industrious" at bounding box center [617, 202] width 452 height 36
drag, startPoint x: 516, startPoint y: 184, endPoint x: 364, endPoint y: 171, distance: 152.2
click at [364, 171] on div "Company logo Company name Industrious Company is required" at bounding box center [574, 204] width 539 height 91
type input "Industrious"
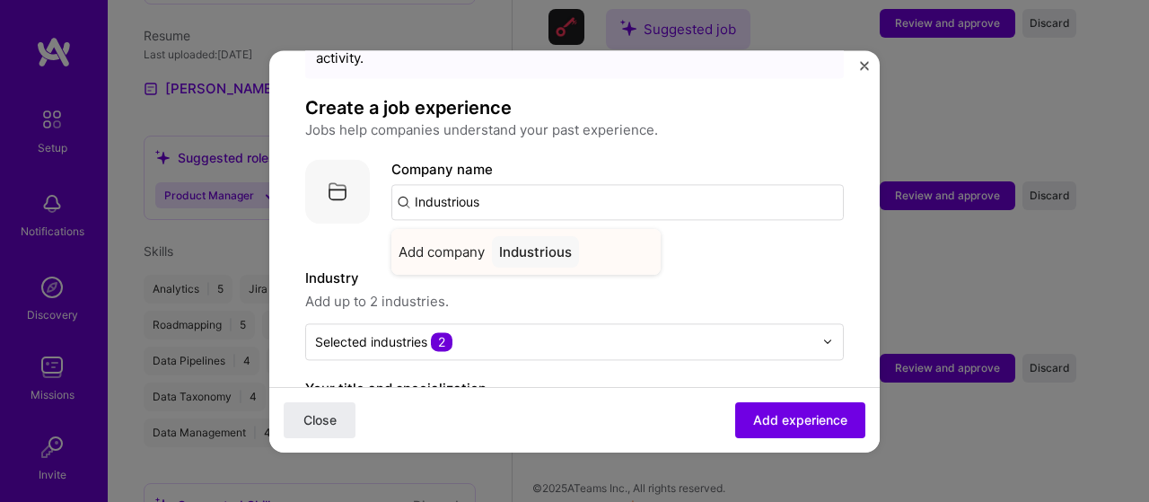
click at [528, 236] on div "Industrious" at bounding box center [535, 251] width 87 height 31
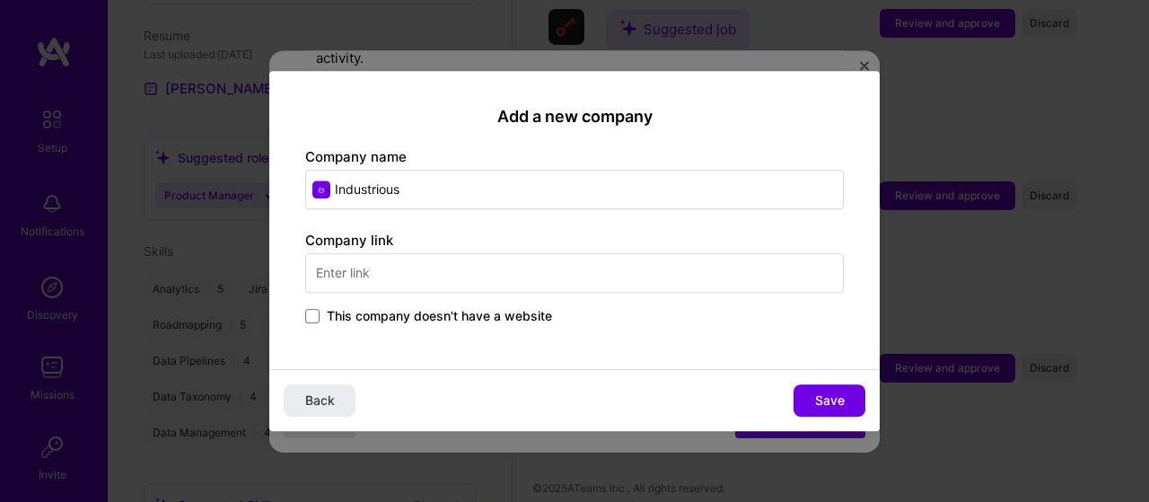
click at [427, 282] on input "text" at bounding box center [574, 272] width 539 height 39
type input "[DOMAIN_NAME]"
click at [812, 399] on button "Save" at bounding box center [830, 400] width 72 height 32
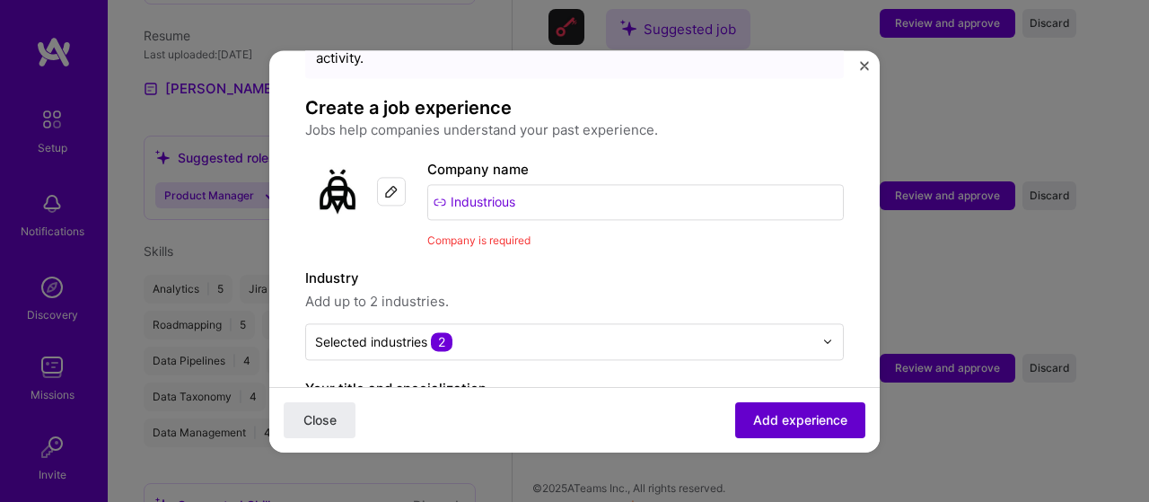
click at [802, 428] on span "Add experience" at bounding box center [800, 419] width 94 height 18
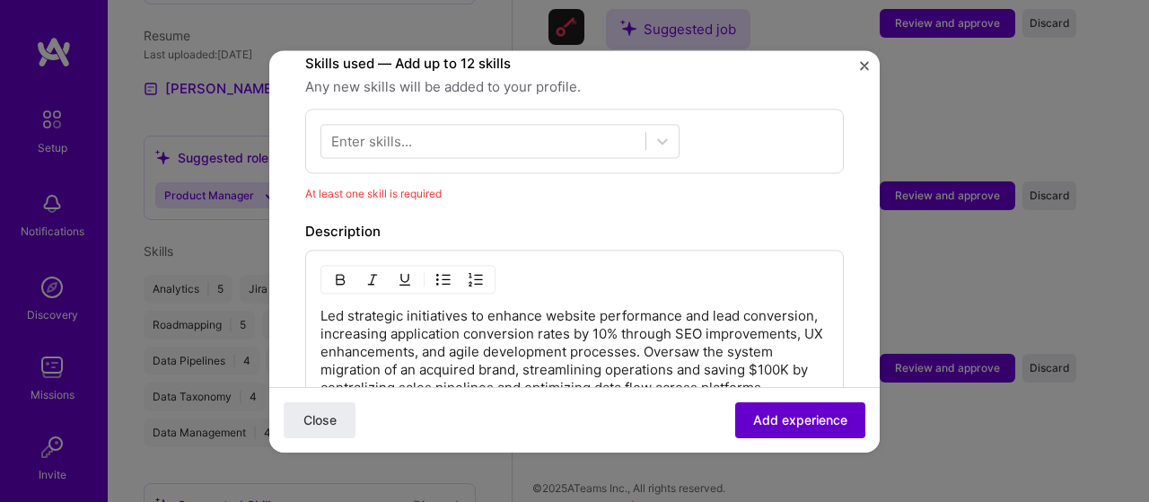
scroll to position [645, 0]
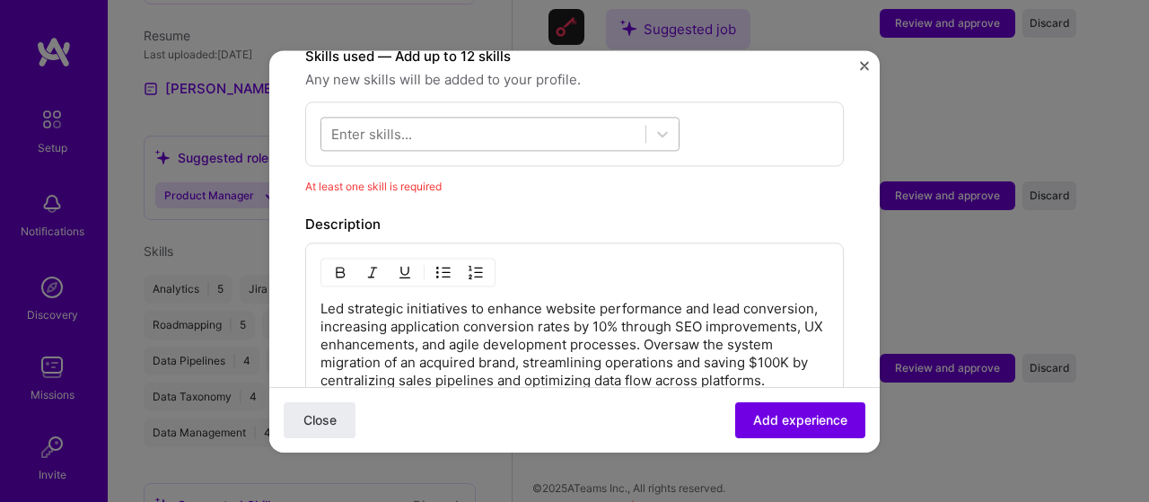
click at [451, 118] on div at bounding box center [483, 133] width 324 height 30
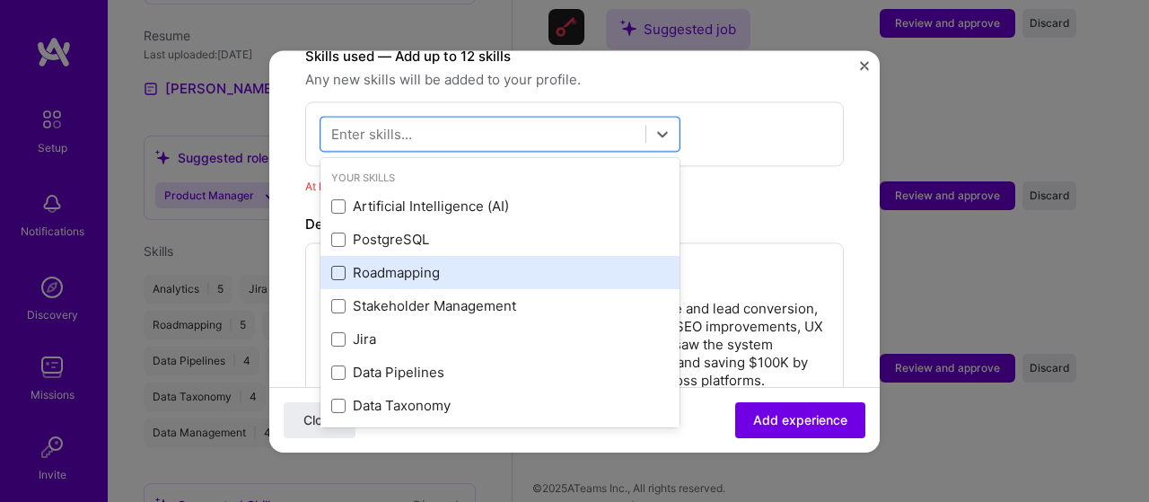
click at [340, 266] on span at bounding box center [338, 273] width 14 height 14
click at [0, 0] on input "checkbox" at bounding box center [0, 0] width 0 height 0
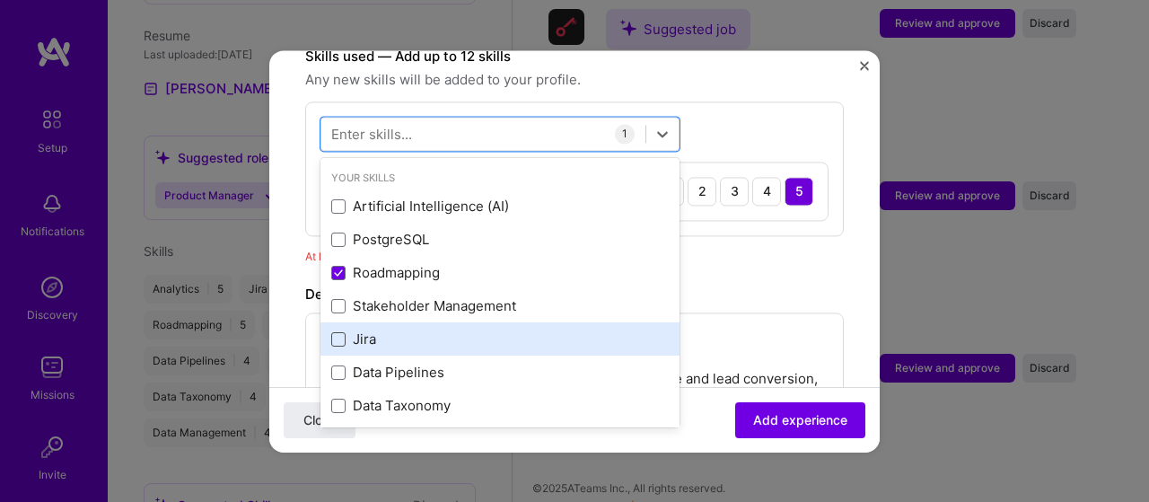
drag, startPoint x: 340, startPoint y: 286, endPoint x: 338, endPoint y: 316, distance: 29.7
click at [339, 299] on span at bounding box center [338, 306] width 14 height 14
click at [0, 0] on input "checkbox" at bounding box center [0, 0] width 0 height 0
click at [339, 330] on div "Jira" at bounding box center [500, 339] width 338 height 19
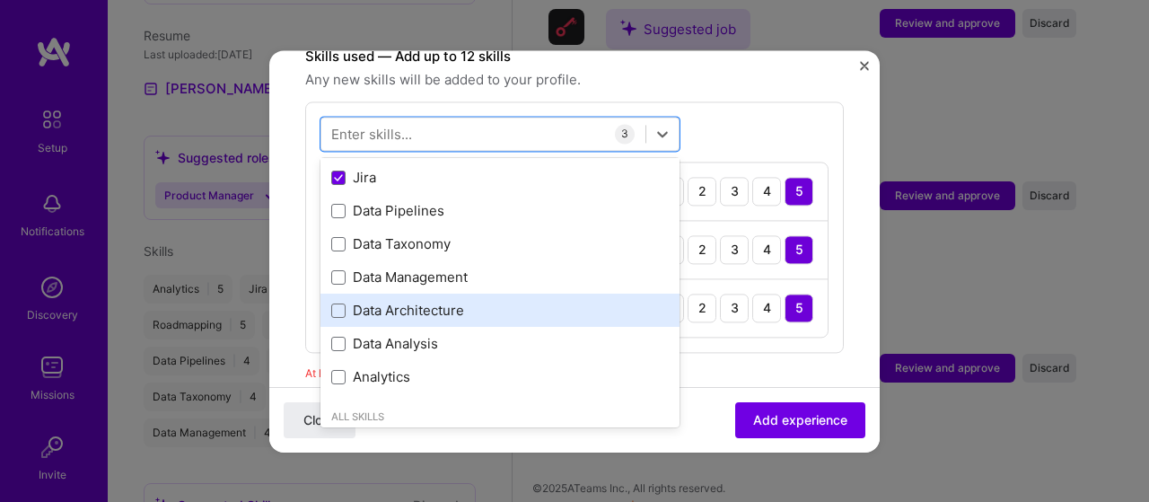
scroll to position [180, 0]
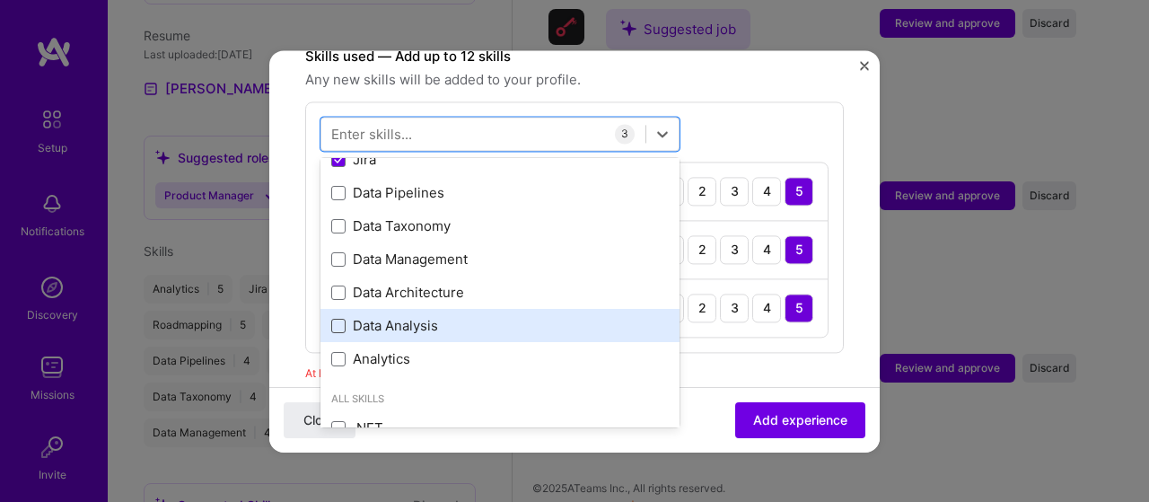
click at [338, 319] on span at bounding box center [338, 326] width 14 height 14
click at [0, 0] on input "checkbox" at bounding box center [0, 0] width 0 height 0
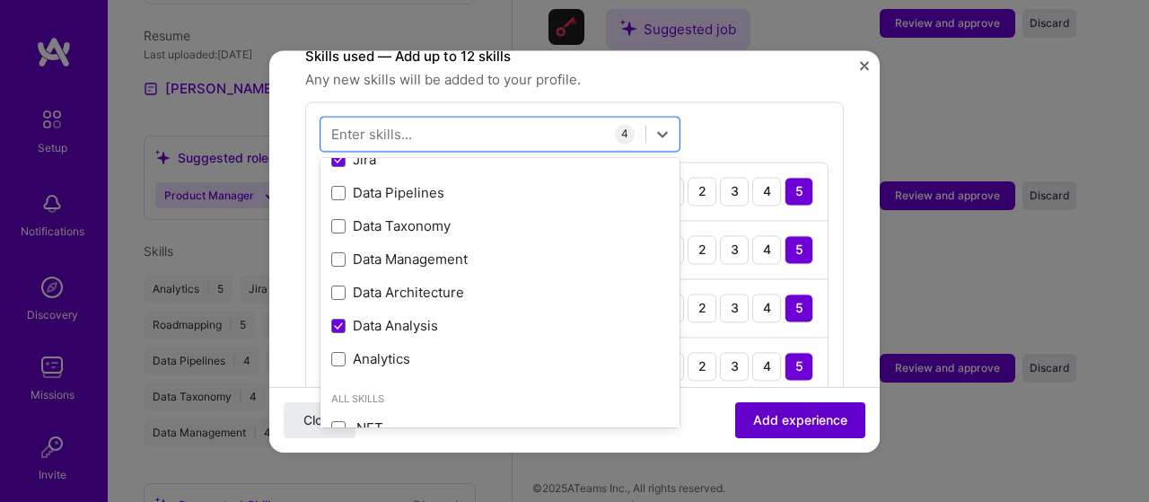
click at [801, 419] on span "Add experience" at bounding box center [800, 419] width 94 height 18
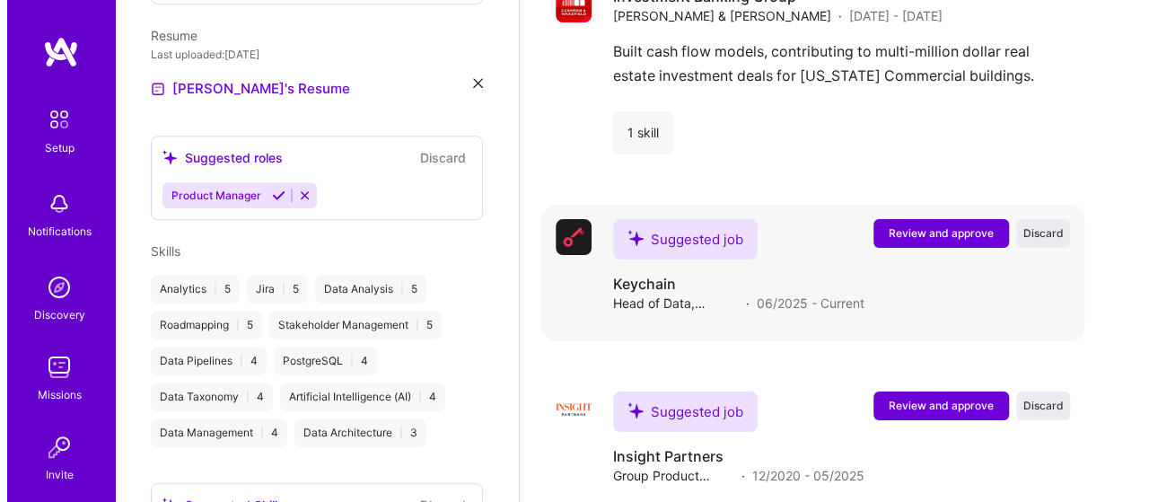
scroll to position [3350, 0]
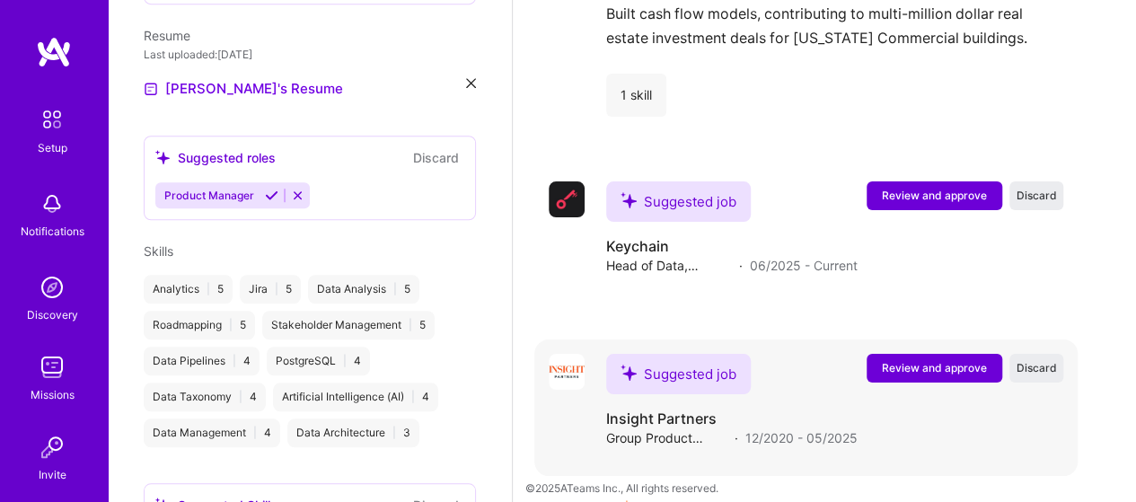
click at [943, 360] on span "Review and approve" at bounding box center [934, 367] width 105 height 15
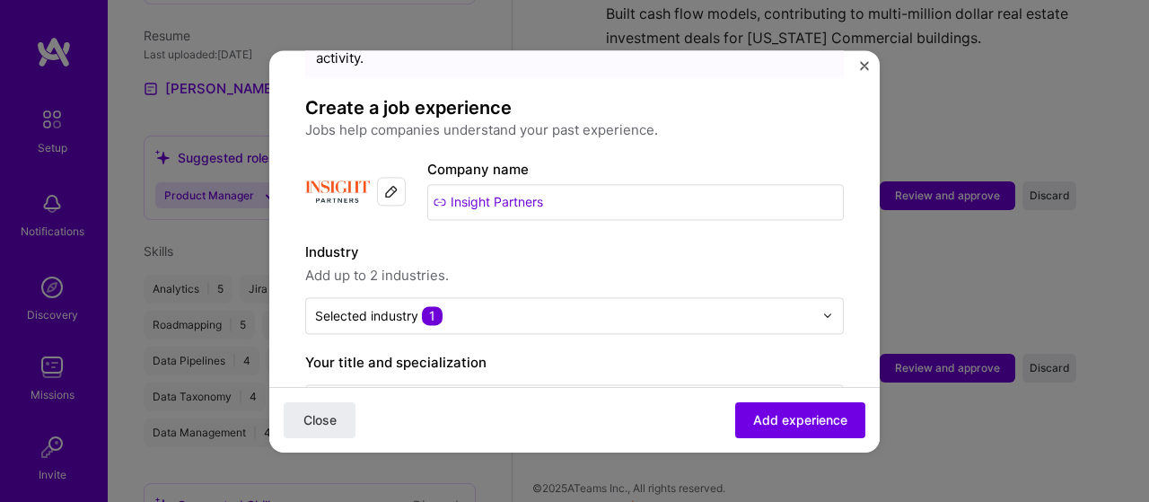
scroll to position [180, 0]
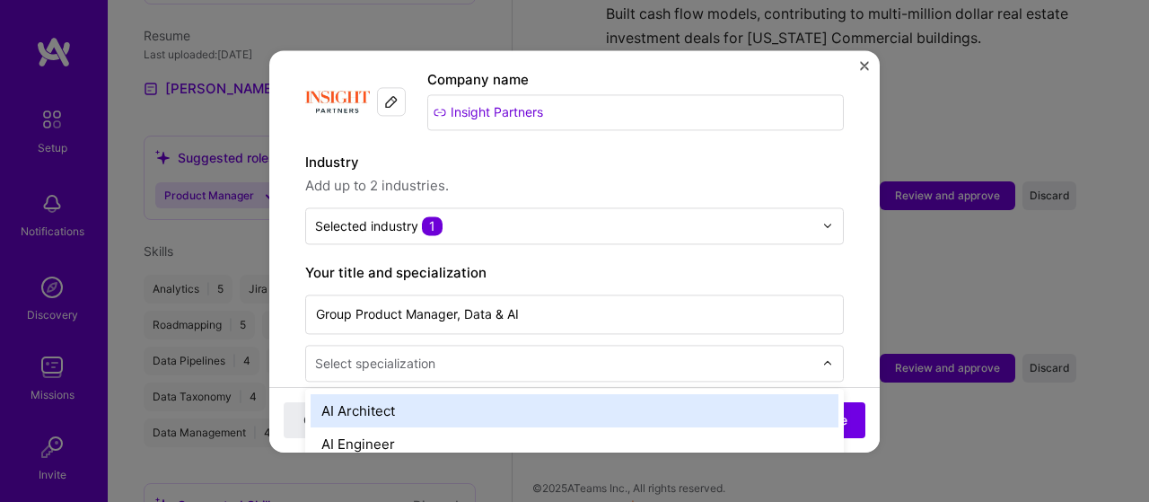
click at [415, 354] on div "Select specialization" at bounding box center [375, 363] width 120 height 19
type input "ai"
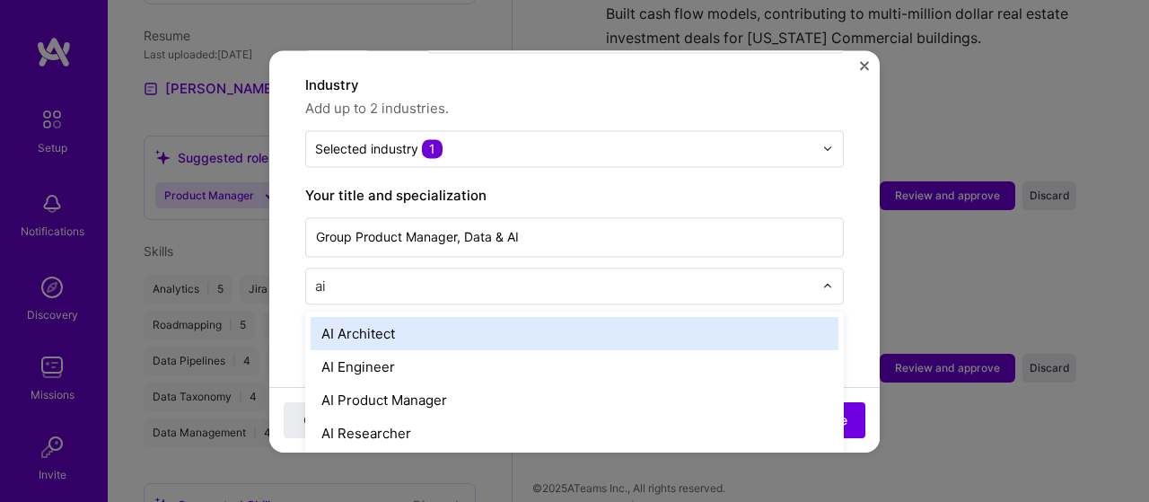
scroll to position [359, 0]
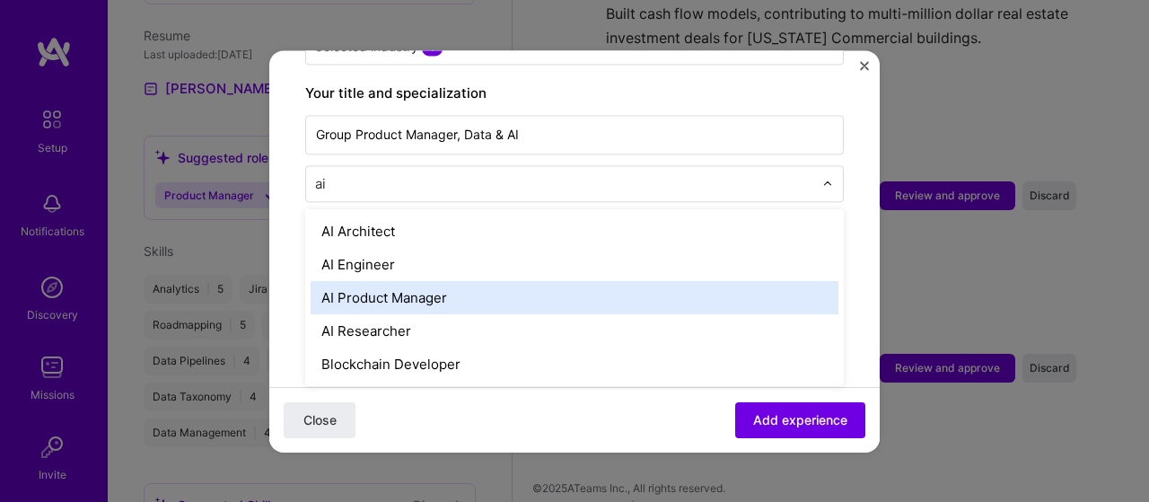
click at [408, 283] on div "AI Product Manager" at bounding box center [575, 297] width 528 height 33
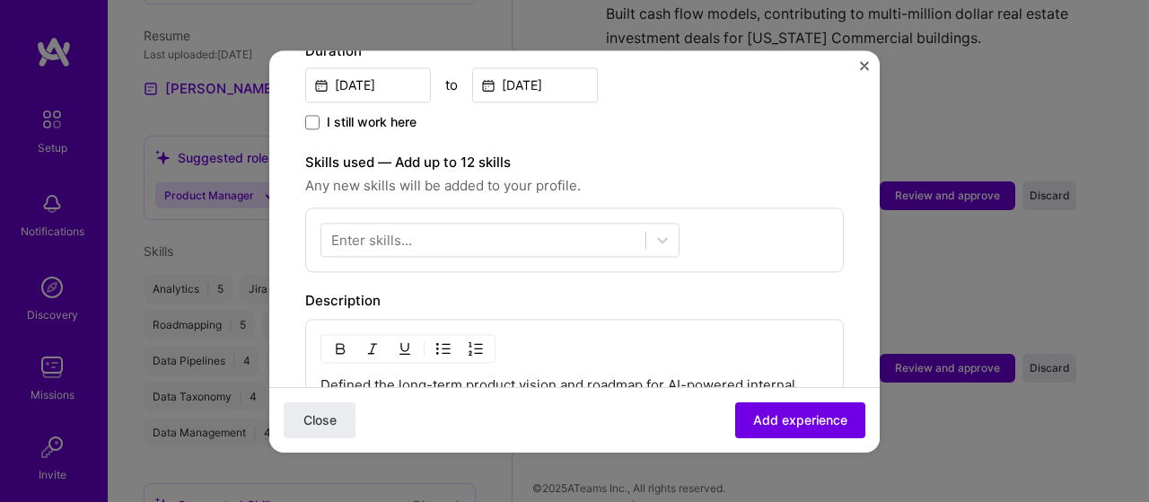
scroll to position [628, 0]
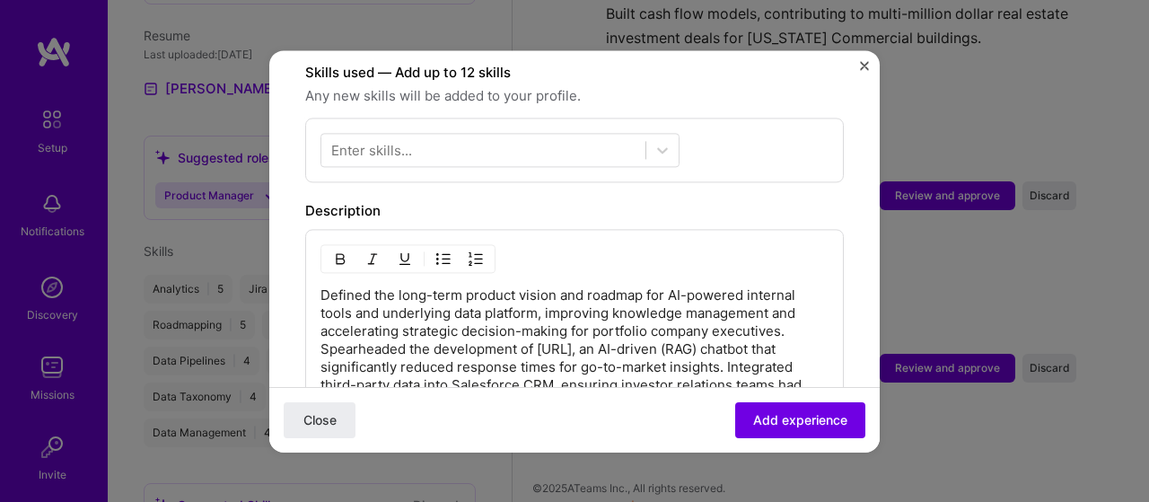
click at [389, 140] on div "Enter skills..." at bounding box center [371, 149] width 81 height 19
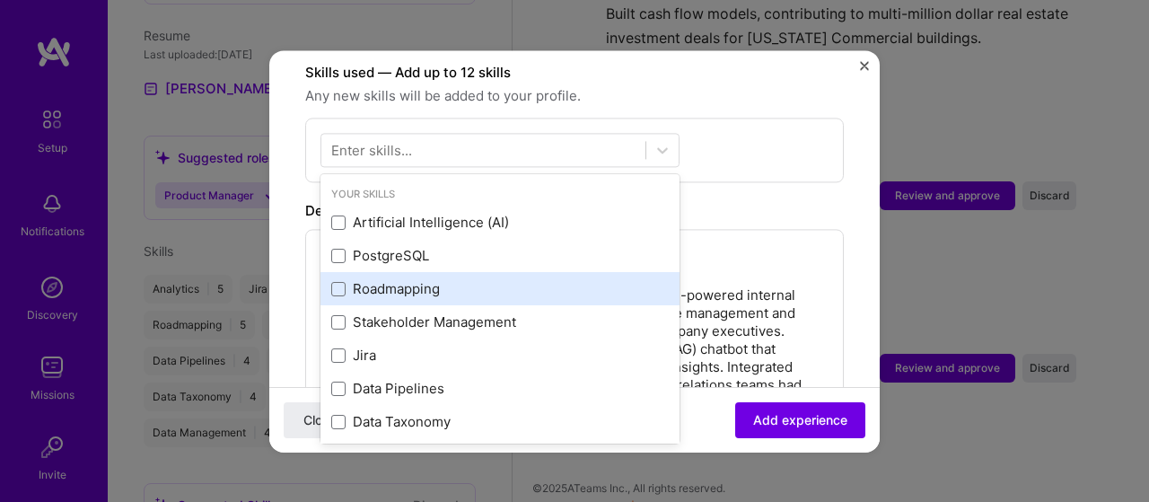
click at [338, 282] on span at bounding box center [338, 289] width 14 height 14
click at [0, 0] on input "checkbox" at bounding box center [0, 0] width 0 height 0
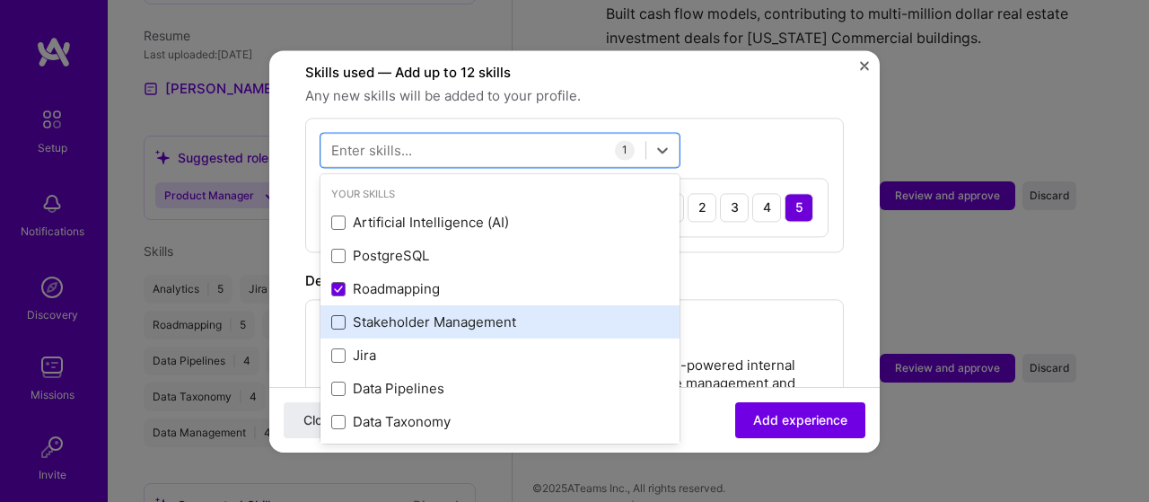
click at [339, 315] on span at bounding box center [338, 322] width 14 height 14
click at [0, 0] on input "checkbox" at bounding box center [0, 0] width 0 height 0
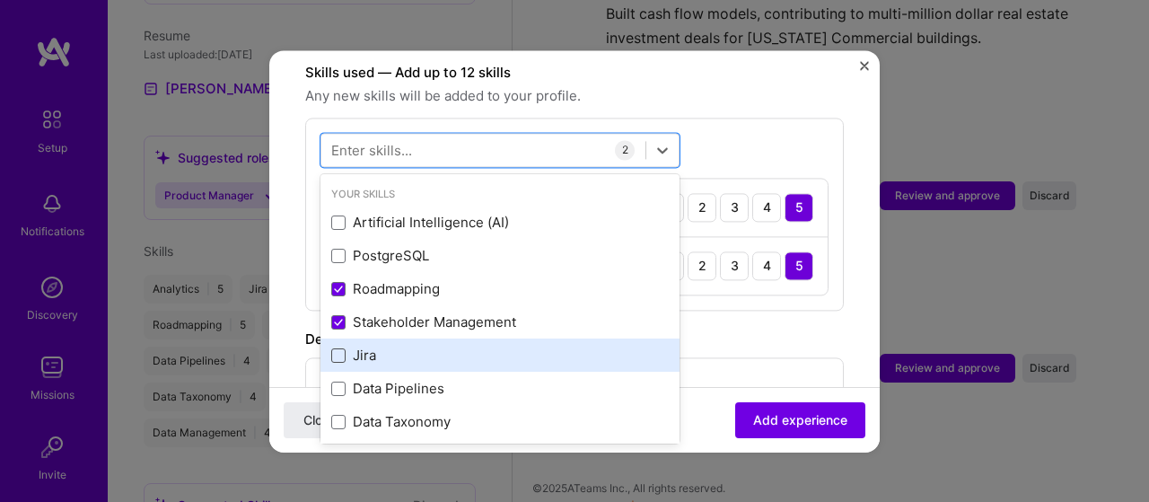
click at [338, 348] on span at bounding box center [338, 355] width 14 height 14
click at [0, 0] on input "checkbox" at bounding box center [0, 0] width 0 height 0
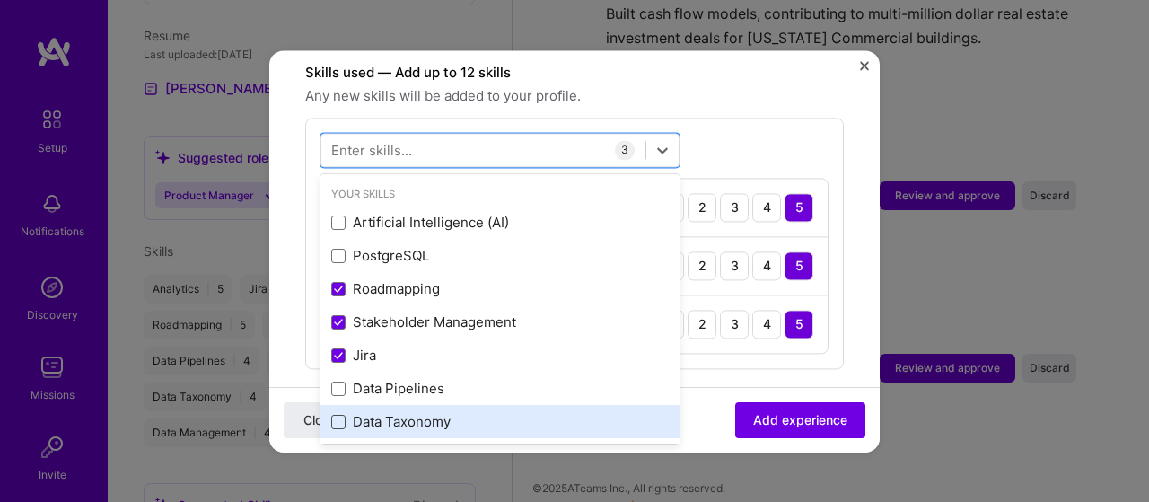
click at [336, 415] on span at bounding box center [338, 422] width 14 height 14
click at [0, 0] on input "checkbox" at bounding box center [0, 0] width 0 height 0
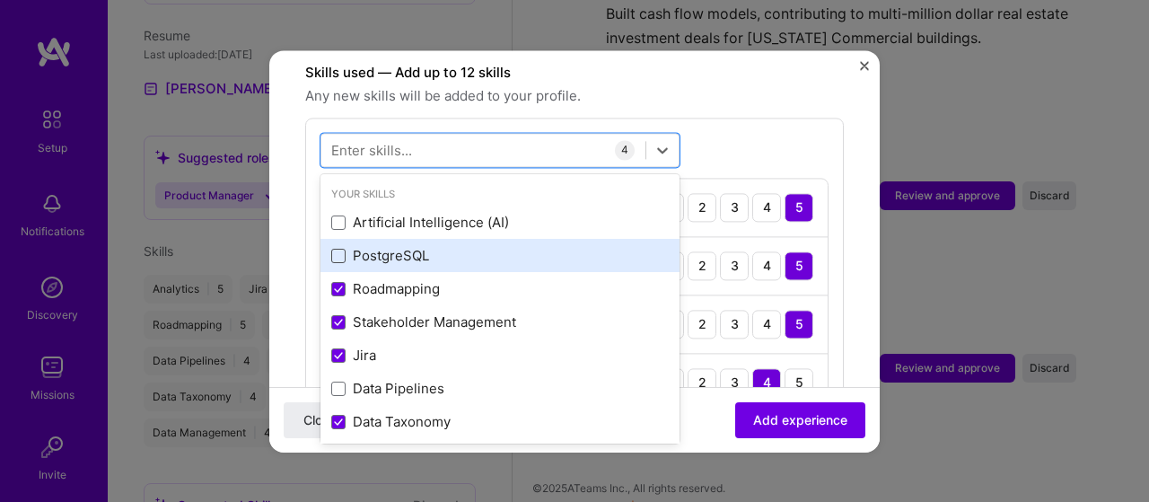
click at [340, 249] on span at bounding box center [338, 256] width 14 height 14
click at [0, 0] on input "checkbox" at bounding box center [0, 0] width 0 height 0
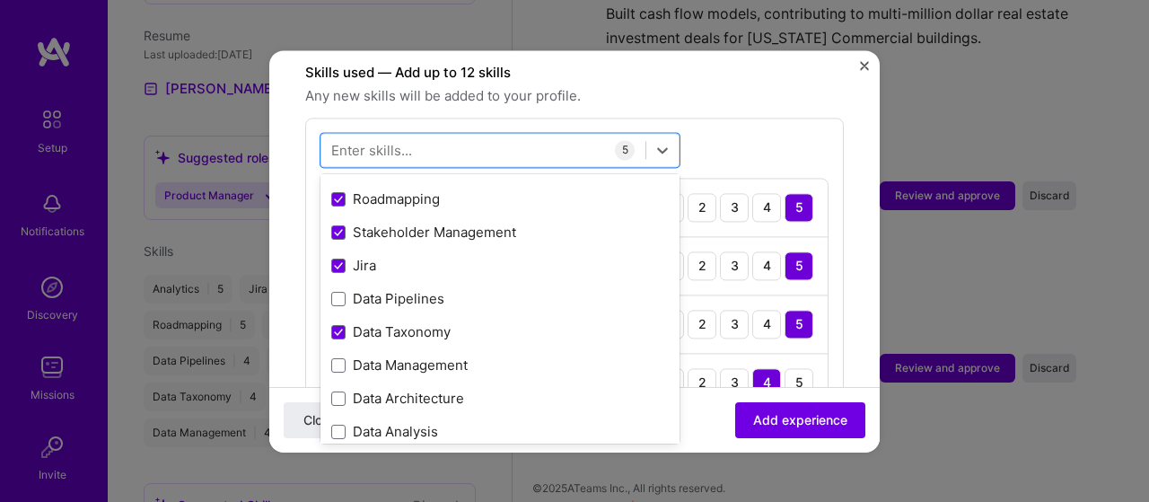
scroll to position [0, 0]
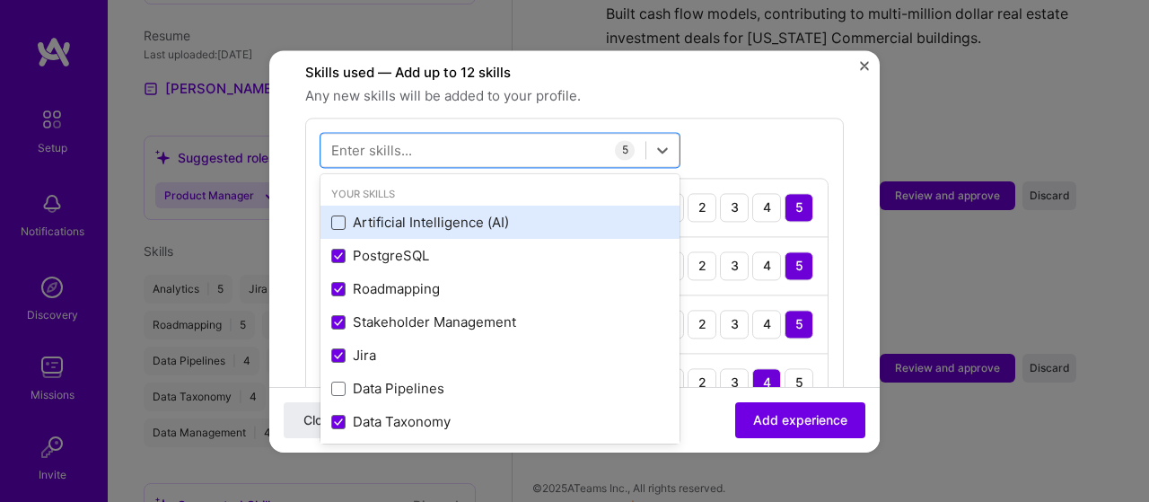
click at [334, 215] on span at bounding box center [338, 222] width 14 height 14
click at [0, 0] on input "checkbox" at bounding box center [0, 0] width 0 height 0
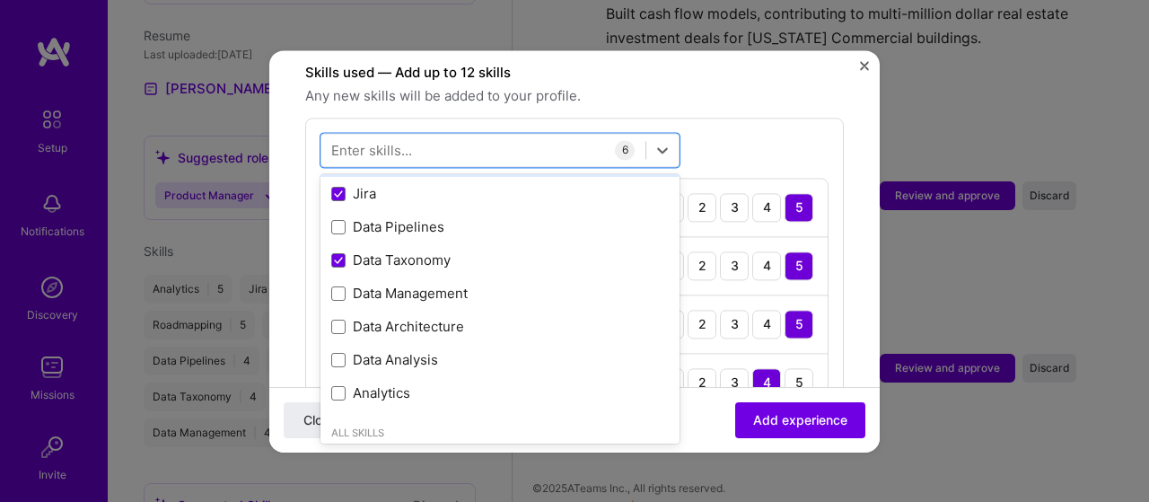
scroll to position [180, 0]
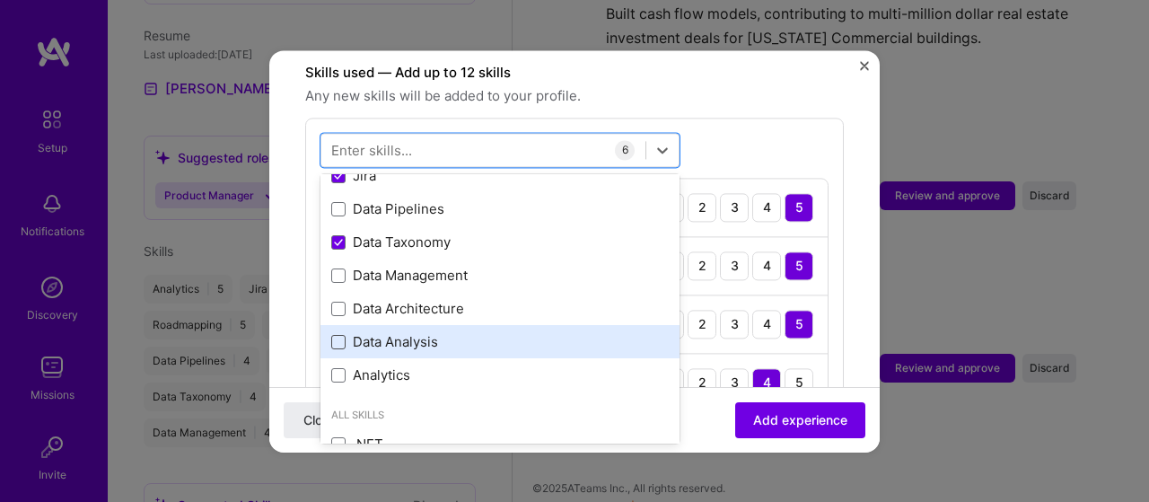
click at [336, 335] on span at bounding box center [338, 342] width 14 height 14
click at [0, 0] on input "checkbox" at bounding box center [0, 0] width 0 height 0
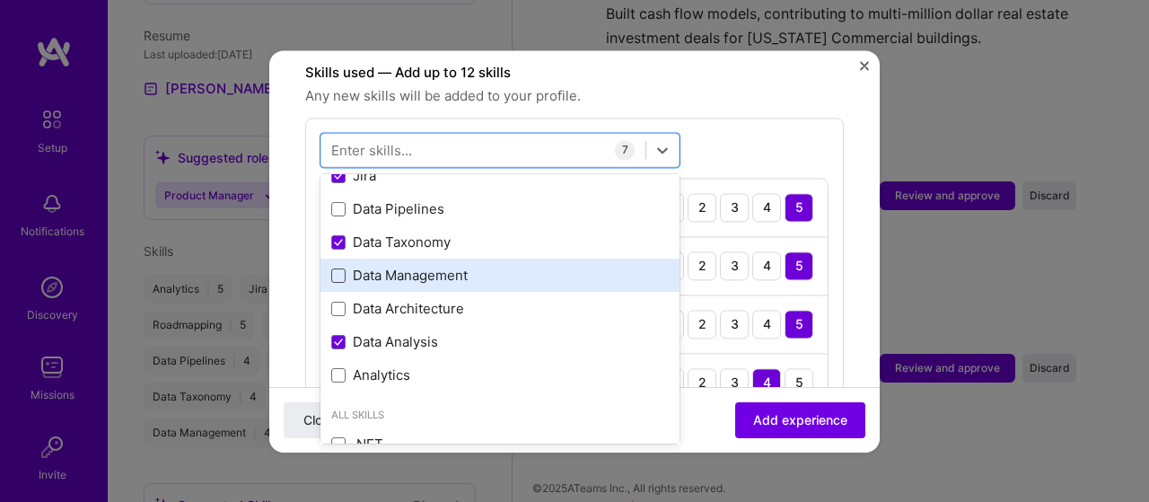
click at [339, 268] on span at bounding box center [338, 275] width 14 height 14
click at [0, 0] on input "checkbox" at bounding box center [0, 0] width 0 height 0
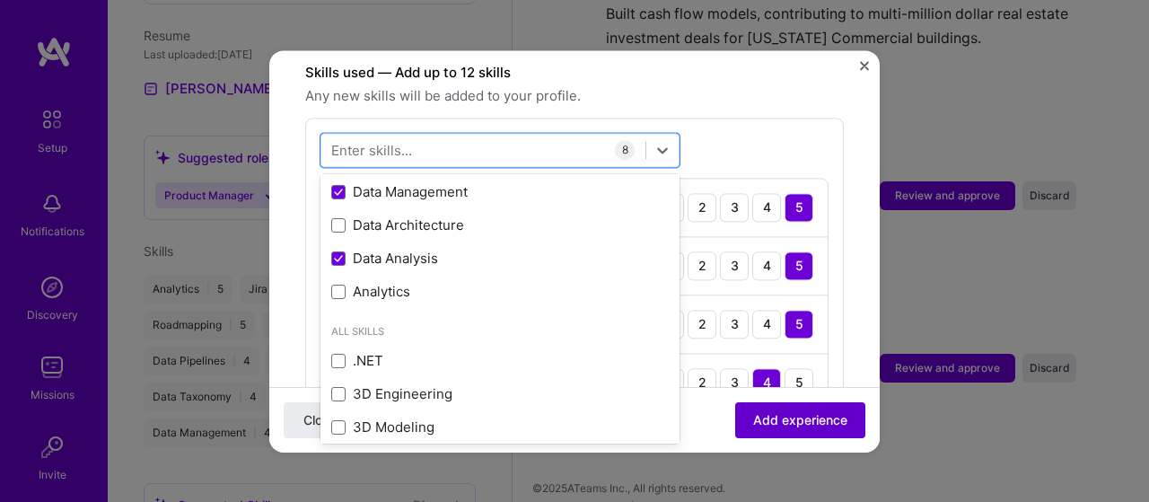
scroll to position [269, 0]
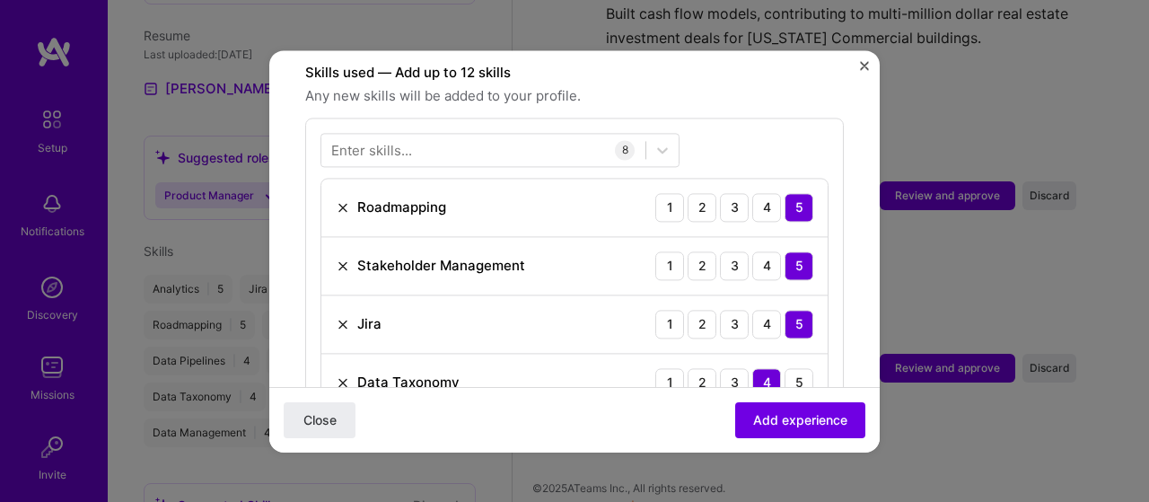
click at [845, 110] on form "Adding suggested job This job is suggested based on your LinkedIn, resume or [D…" at bounding box center [574, 392] width 610 height 1868
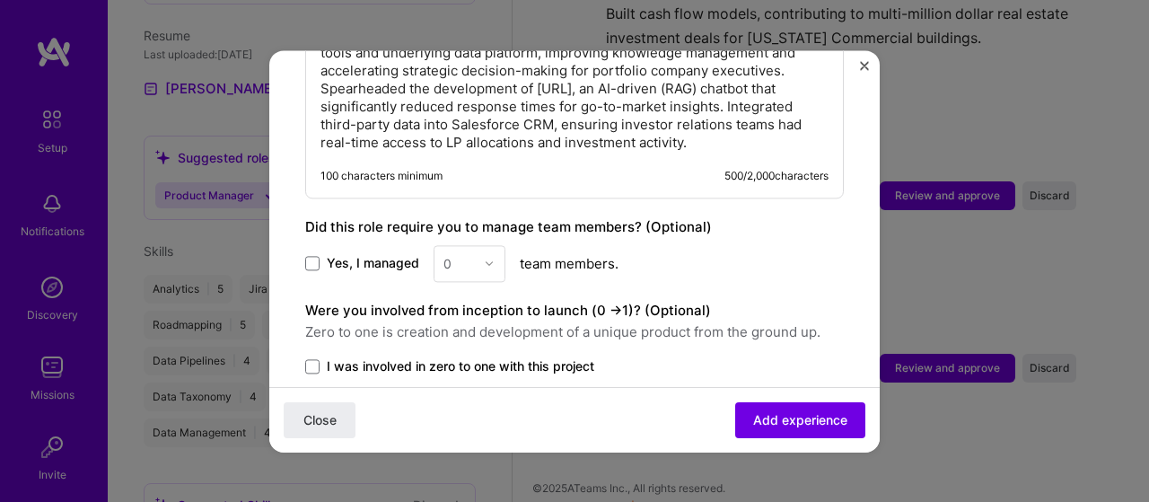
scroll to position [1436, 0]
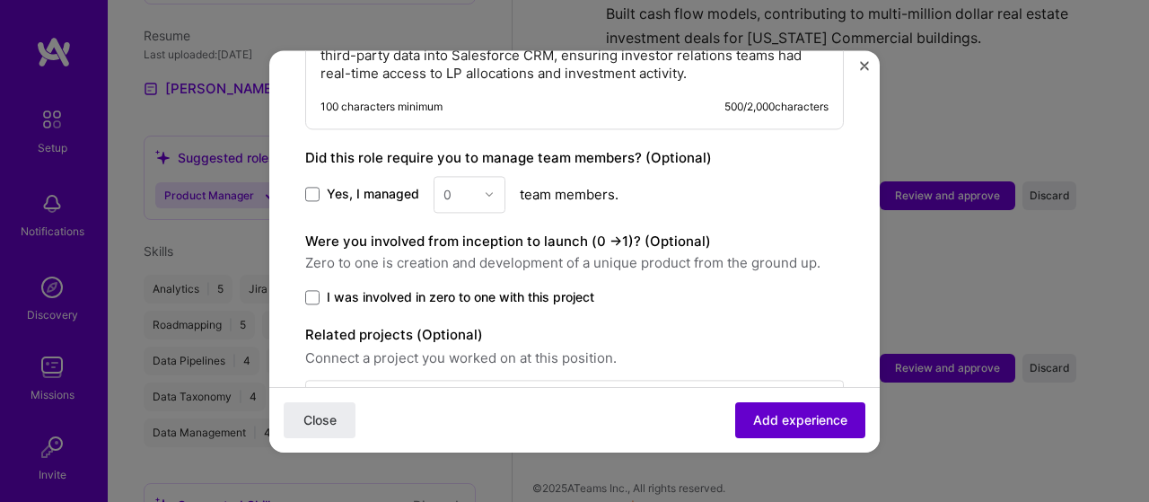
click at [774, 423] on span "Add experience" at bounding box center [800, 419] width 94 height 18
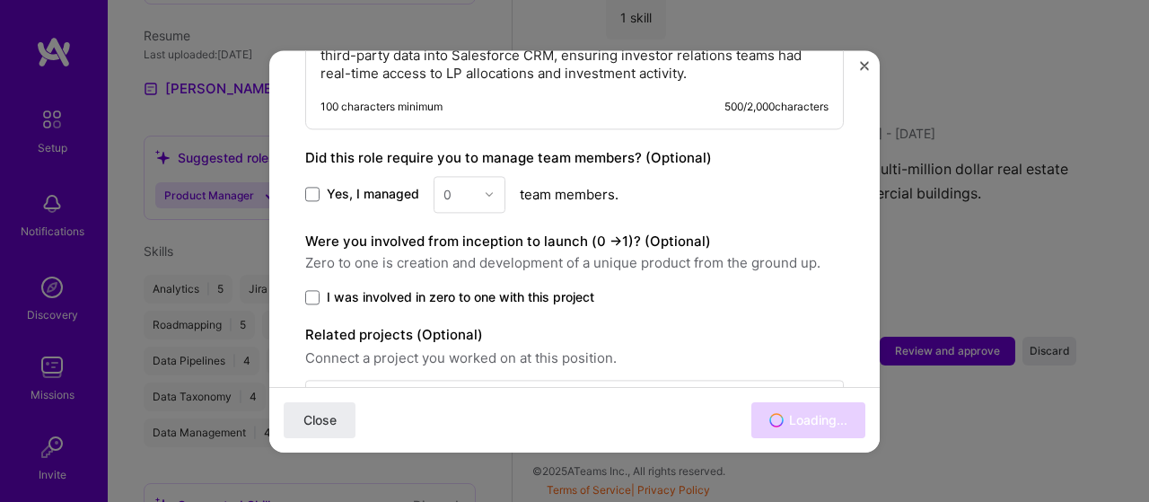
scroll to position [3178, 0]
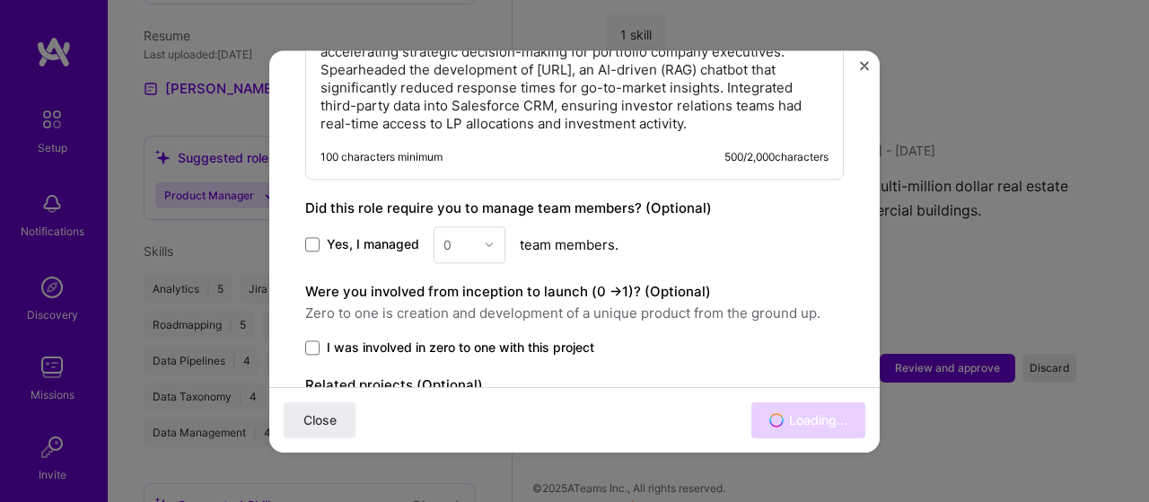
click at [313, 182] on div "Product Manager" at bounding box center [309, 195] width 309 height 26
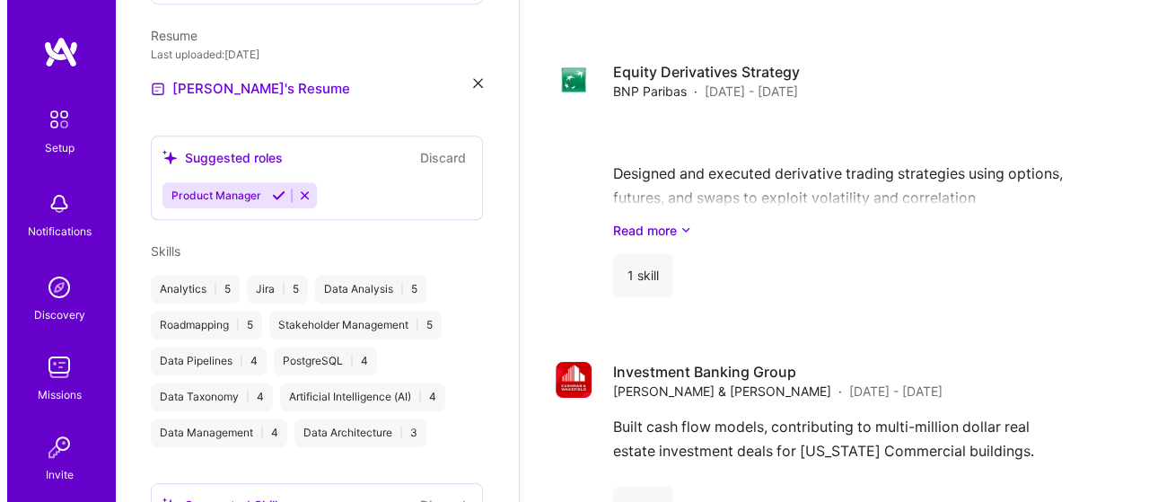
scroll to position [3478, 0]
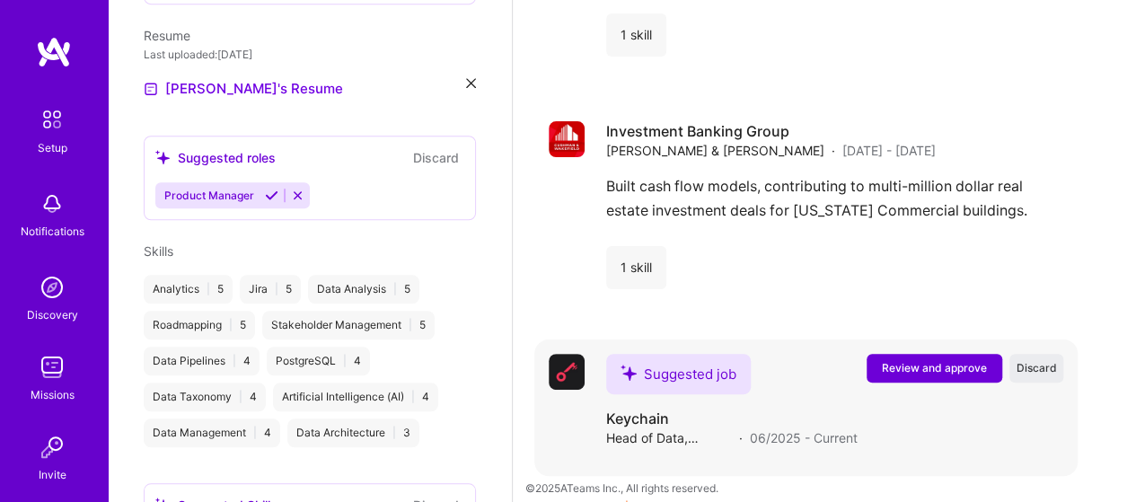
click at [957, 360] on span "Review and approve" at bounding box center [934, 367] width 105 height 15
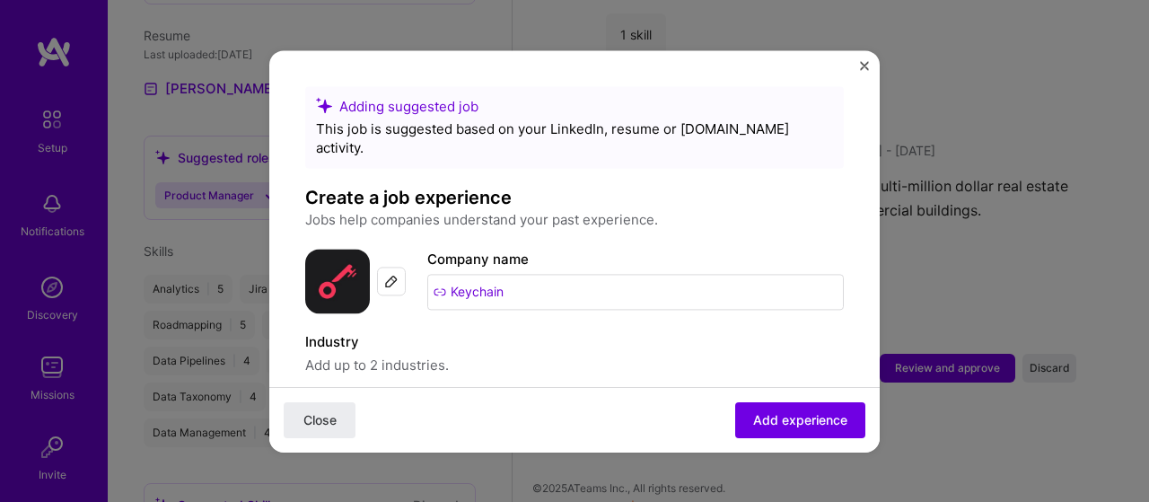
drag, startPoint x: 531, startPoint y: 271, endPoint x: 447, endPoint y: 271, distance: 83.5
click at [447, 274] on input "Keychain" at bounding box center [635, 292] width 417 height 36
click at [524, 281] on input "Keychain" at bounding box center [635, 292] width 417 height 36
click at [495, 274] on input "Keychain" at bounding box center [635, 292] width 417 height 36
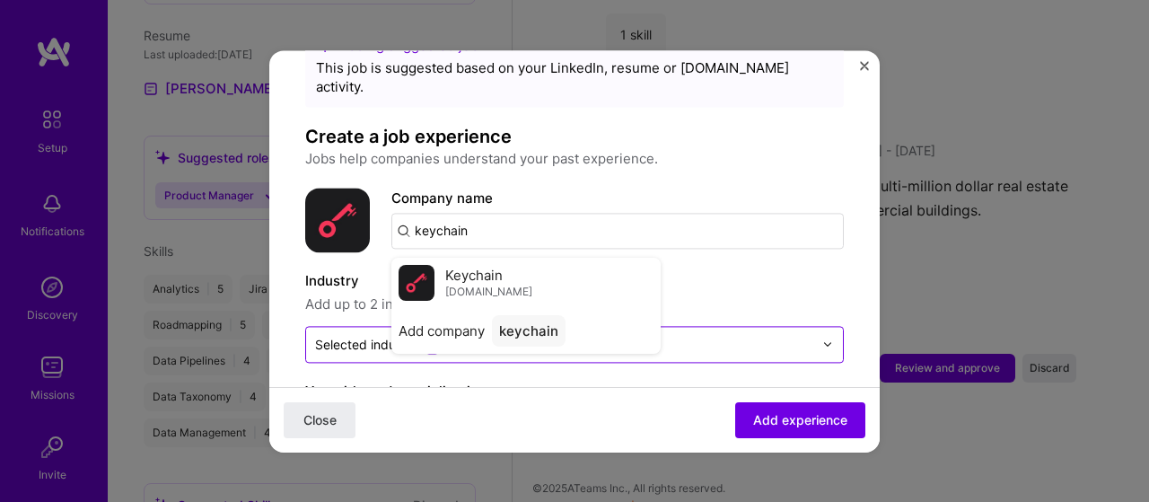
scroll to position [90, 0]
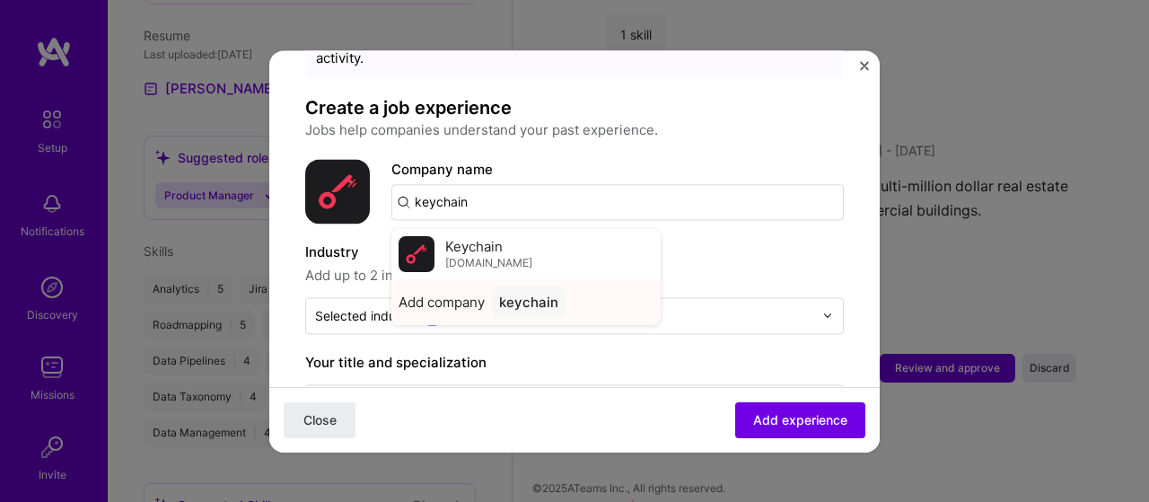
type input "keychain"
click at [444, 293] on span "Add company" at bounding box center [442, 302] width 86 height 19
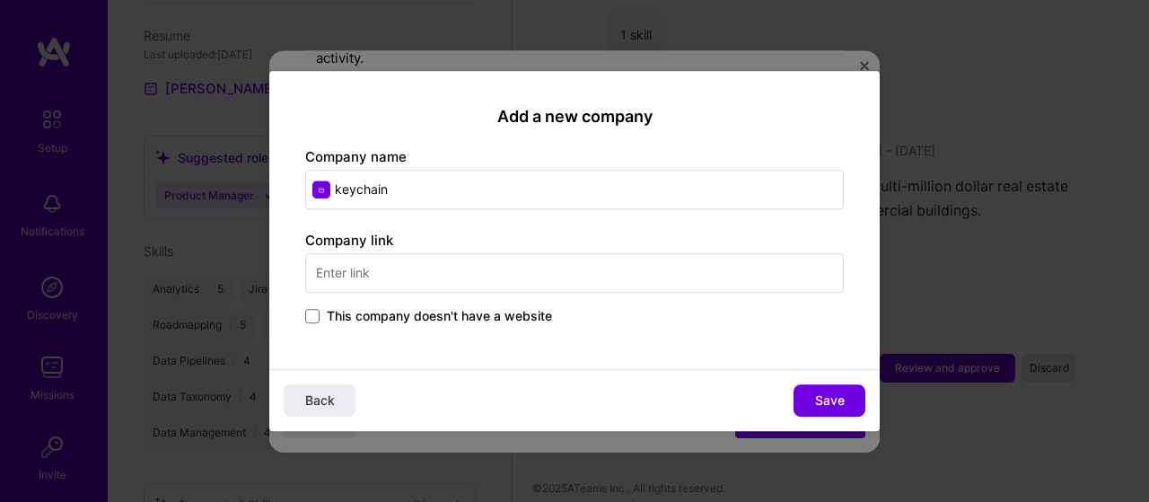
click at [442, 273] on input "text" at bounding box center [574, 272] width 539 height 39
type input "[DOMAIN_NAME]"
click at [847, 405] on button "Save" at bounding box center [830, 400] width 72 height 32
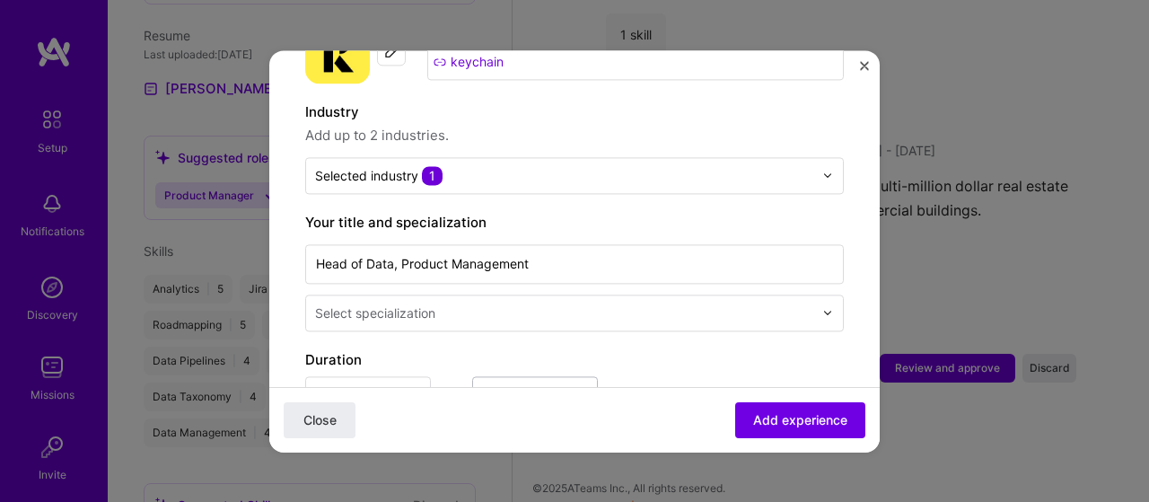
scroll to position [269, 0]
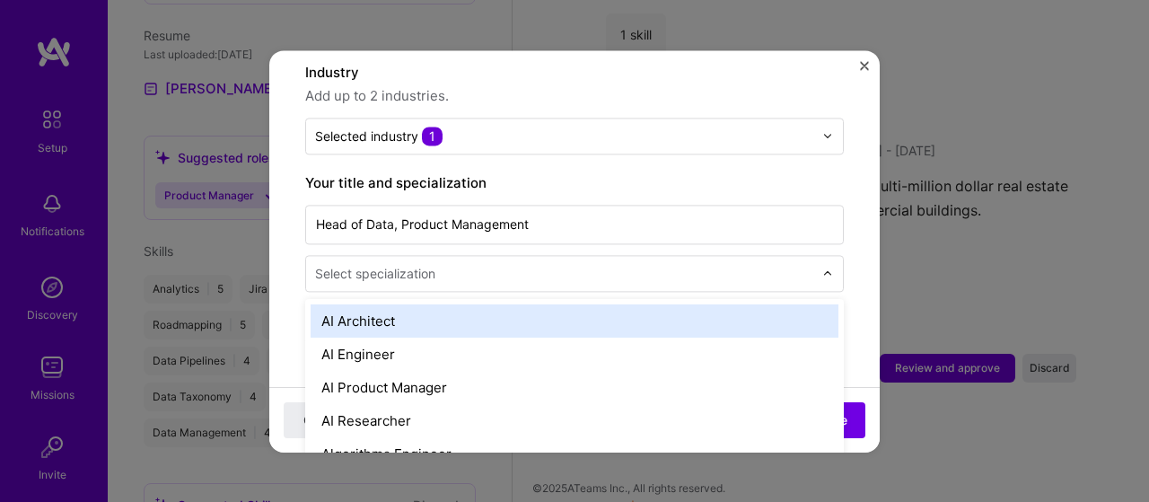
click at [397, 264] on div "Select specialization" at bounding box center [375, 273] width 120 height 19
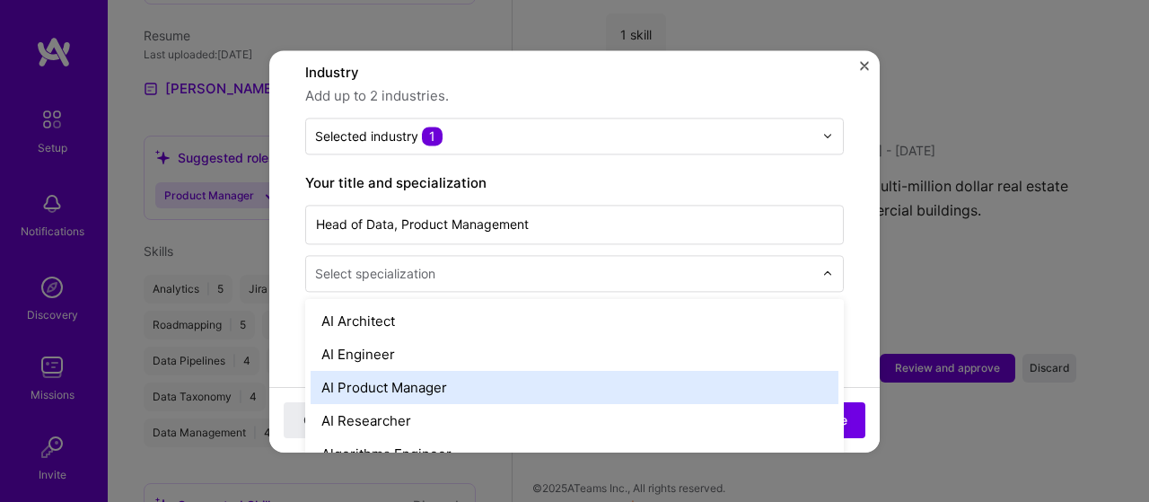
click at [426, 371] on div "AI Product Manager" at bounding box center [575, 387] width 528 height 33
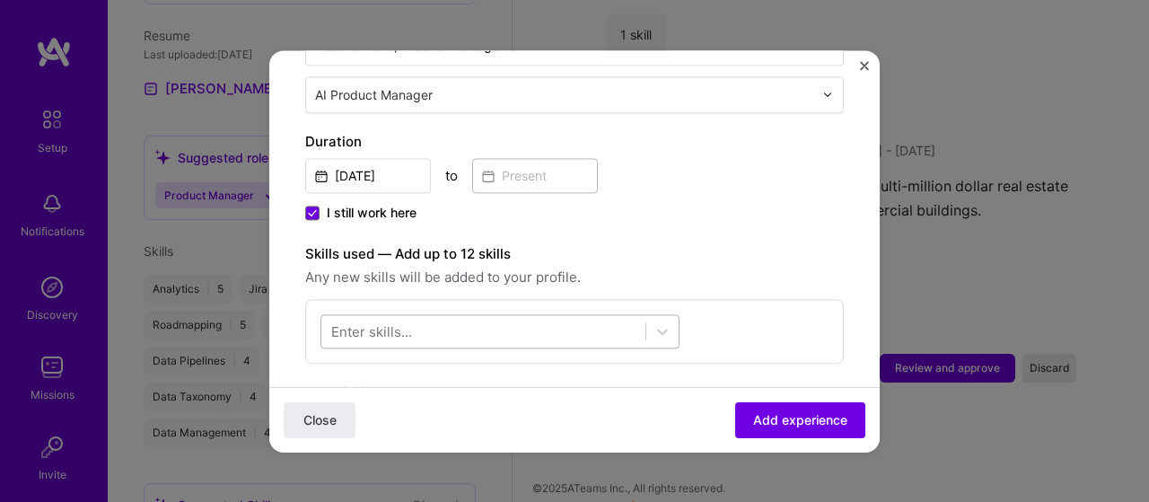
scroll to position [449, 0]
click at [377, 203] on span "I still work here" at bounding box center [372, 212] width 90 height 18
click at [0, 0] on input "I still work here" at bounding box center [0, 0] width 0 height 0
click at [533, 161] on input at bounding box center [535, 174] width 126 height 35
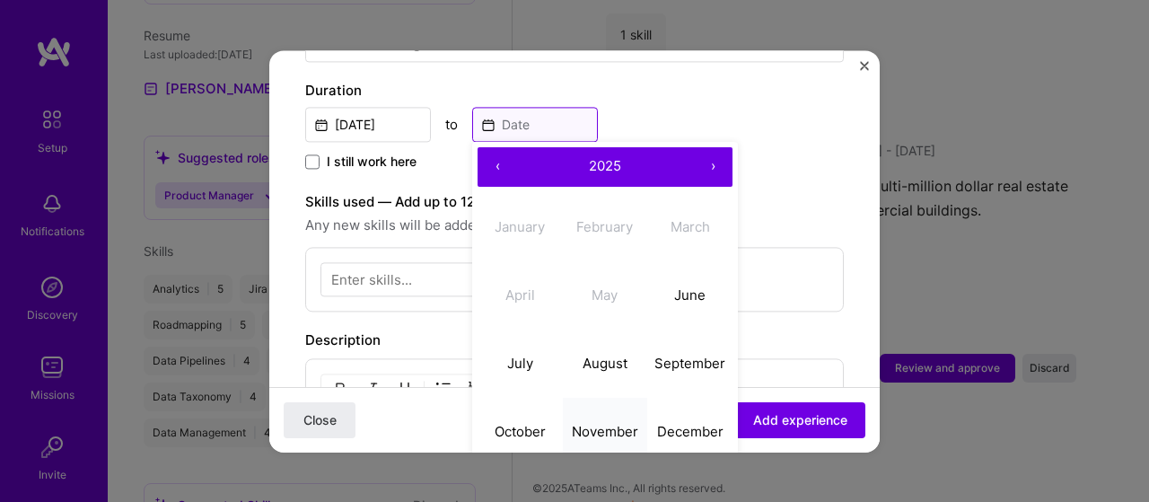
scroll to position [539, 0]
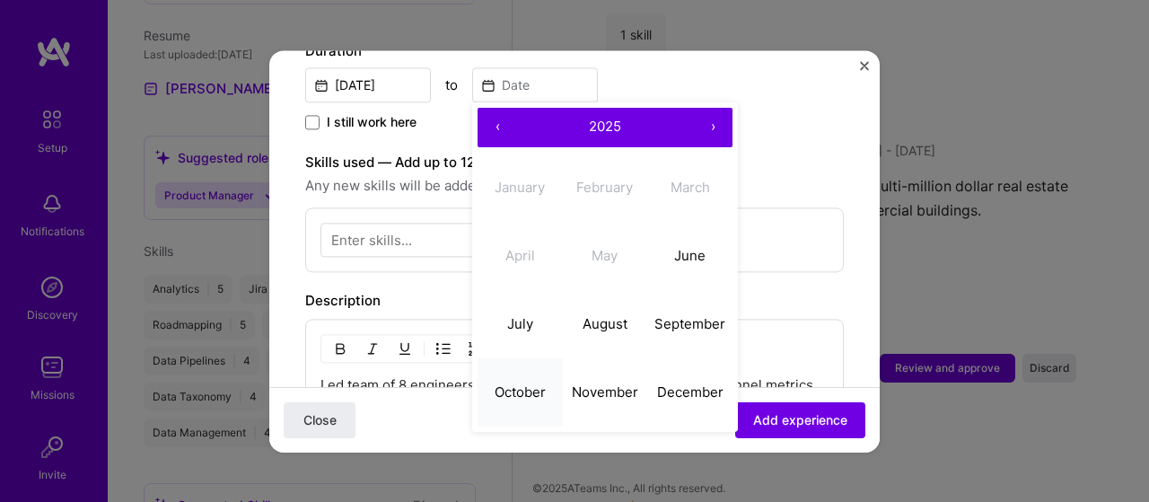
click at [530, 383] on abbr "October" at bounding box center [520, 391] width 51 height 17
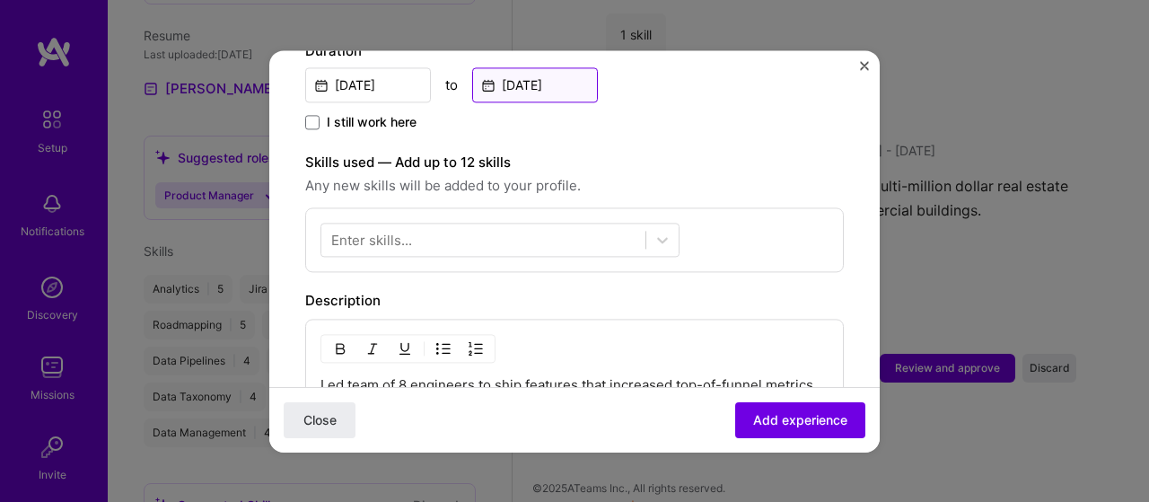
click at [516, 67] on input "[DATE]" at bounding box center [535, 84] width 126 height 35
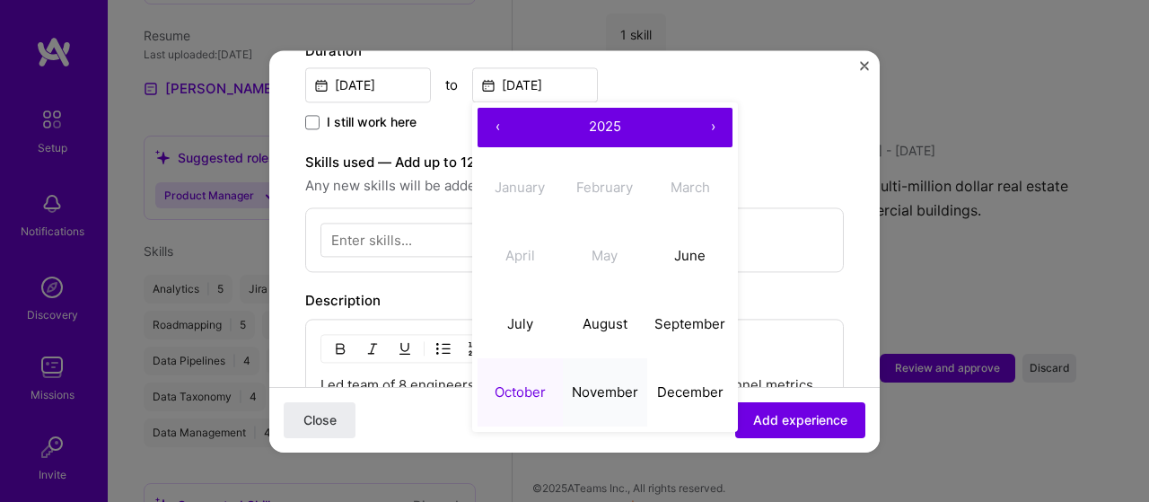
click at [587, 380] on button "November" at bounding box center [605, 392] width 85 height 68
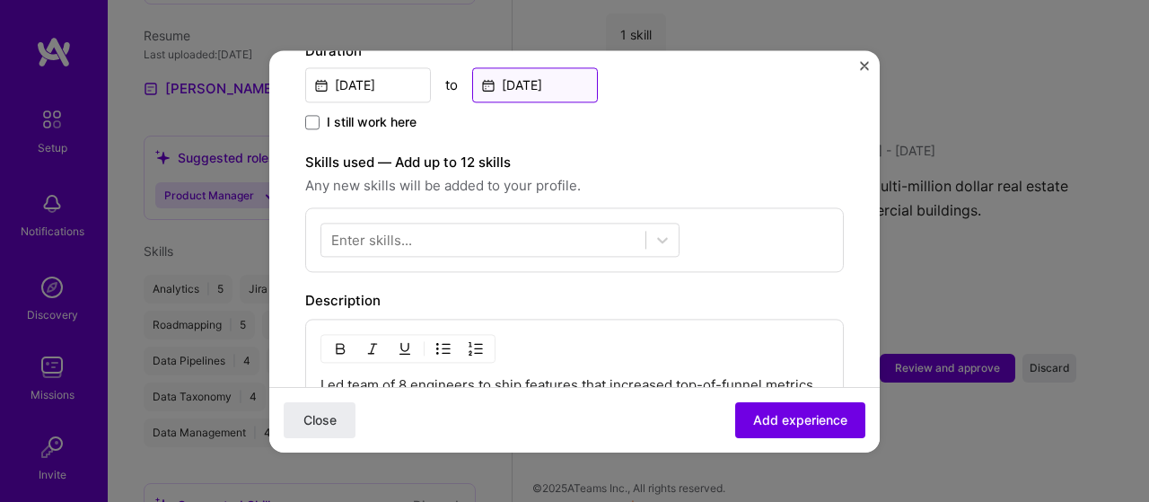
click at [505, 75] on input "[DATE]" at bounding box center [535, 84] width 126 height 35
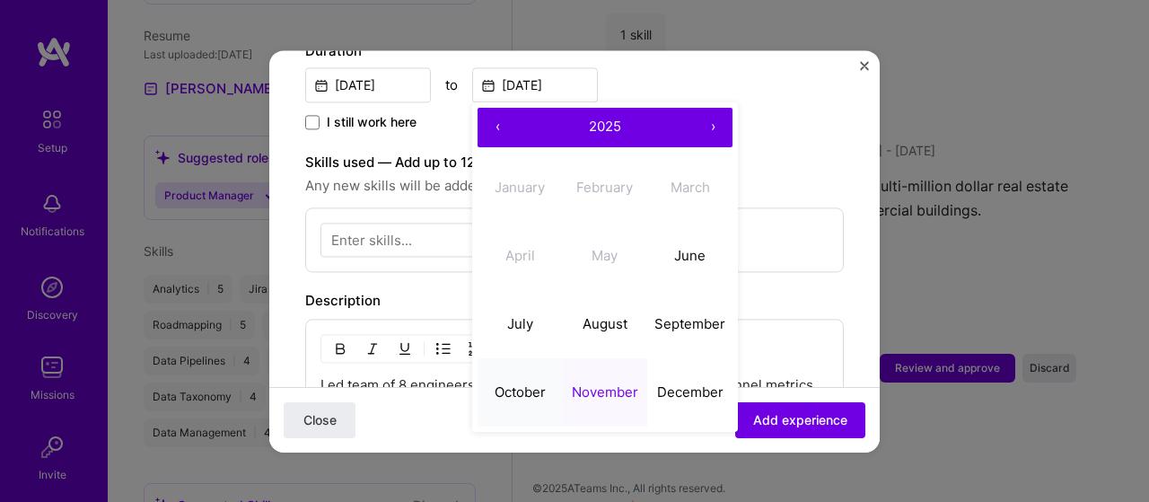
click at [505, 383] on abbr "October" at bounding box center [520, 391] width 51 height 17
type input "[DATE]"
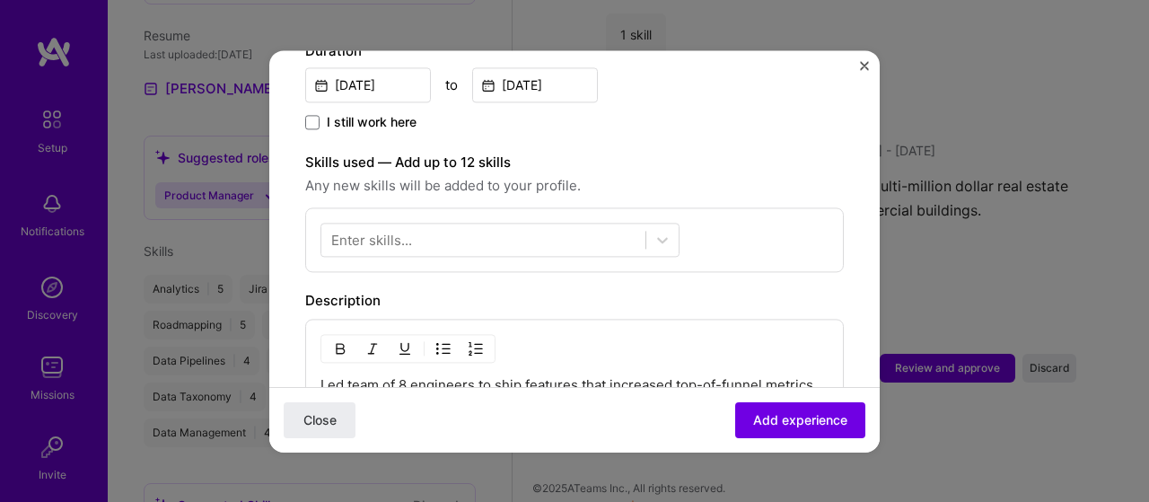
click at [742, 113] on div "I still work here" at bounding box center [574, 123] width 539 height 21
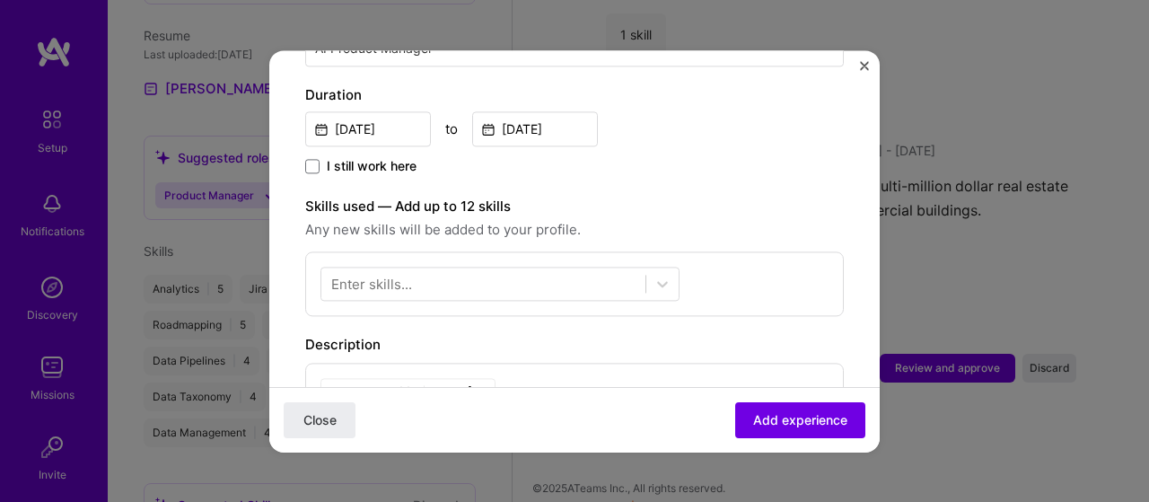
scroll to position [449, 0]
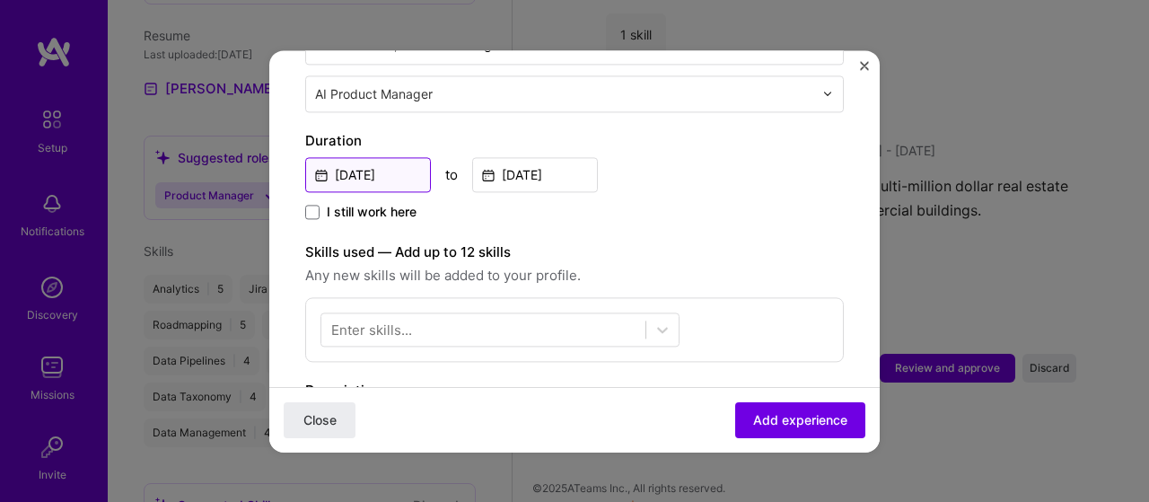
click at [355, 157] on input "[DATE]" at bounding box center [368, 174] width 126 height 35
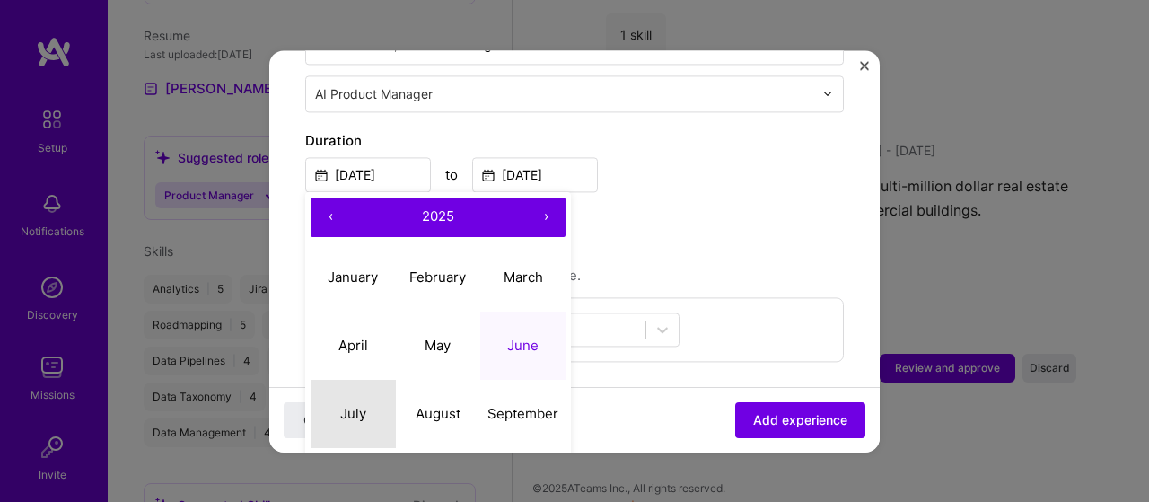
click at [355, 382] on button "July" at bounding box center [353, 414] width 85 height 68
type input "[DATE]"
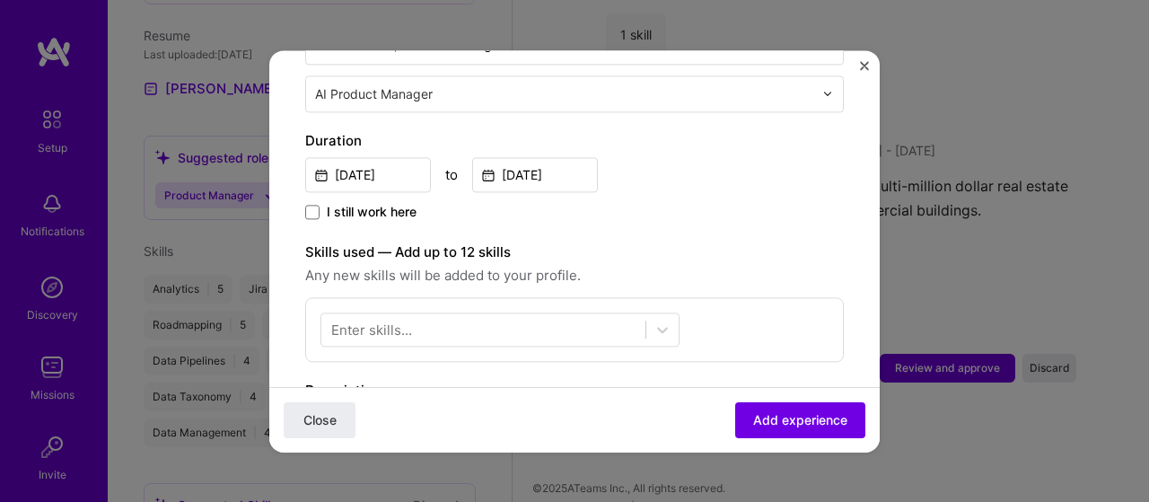
click at [710, 168] on div "[DATE] to [DATE]" at bounding box center [574, 173] width 539 height 39
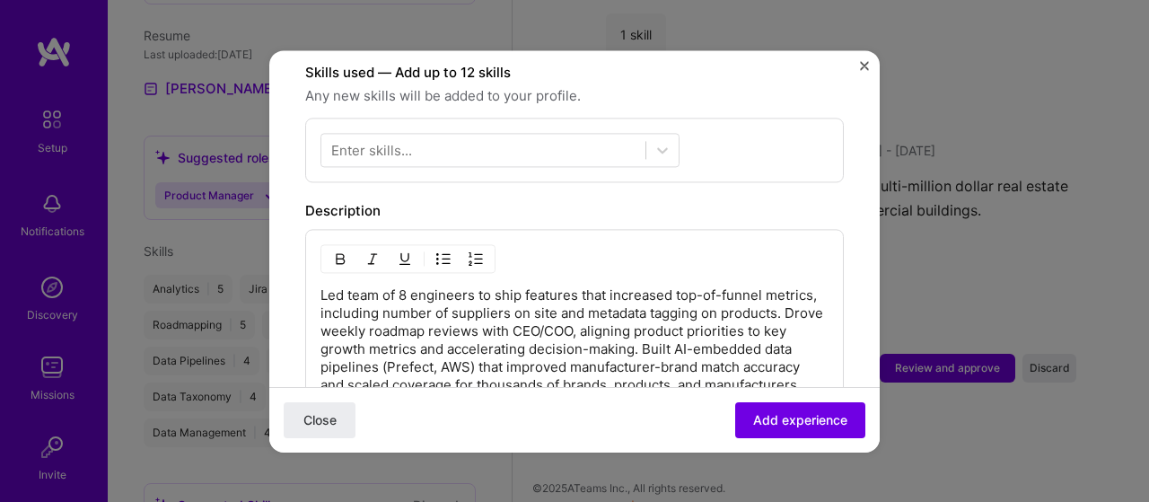
scroll to position [539, 0]
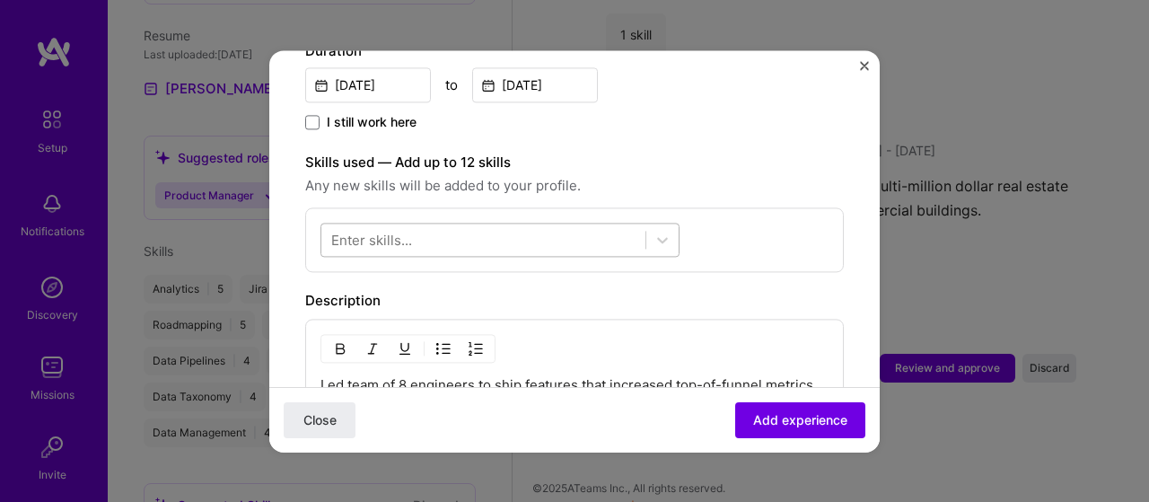
click at [456, 224] on div at bounding box center [483, 239] width 324 height 30
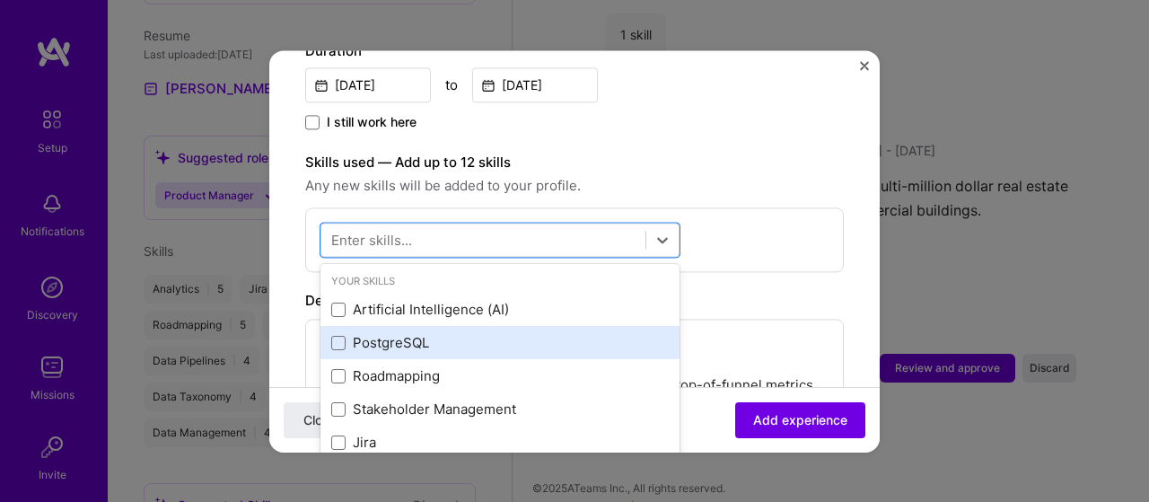
scroll to position [0, 0]
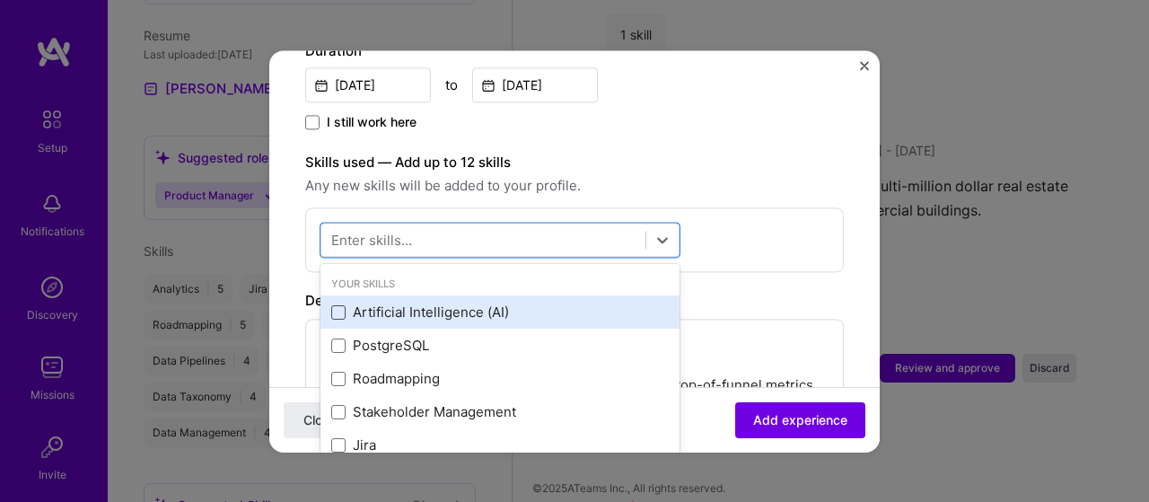
click at [338, 305] on span at bounding box center [338, 312] width 14 height 14
click at [0, 0] on input "checkbox" at bounding box center [0, 0] width 0 height 0
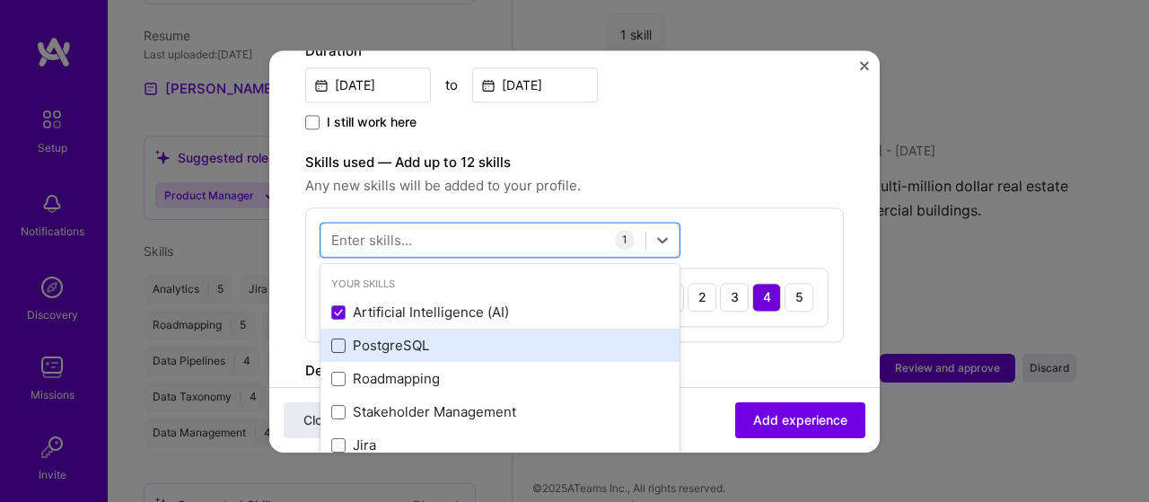
click at [341, 338] on span at bounding box center [338, 345] width 14 height 14
click at [0, 0] on input "checkbox" at bounding box center [0, 0] width 0 height 0
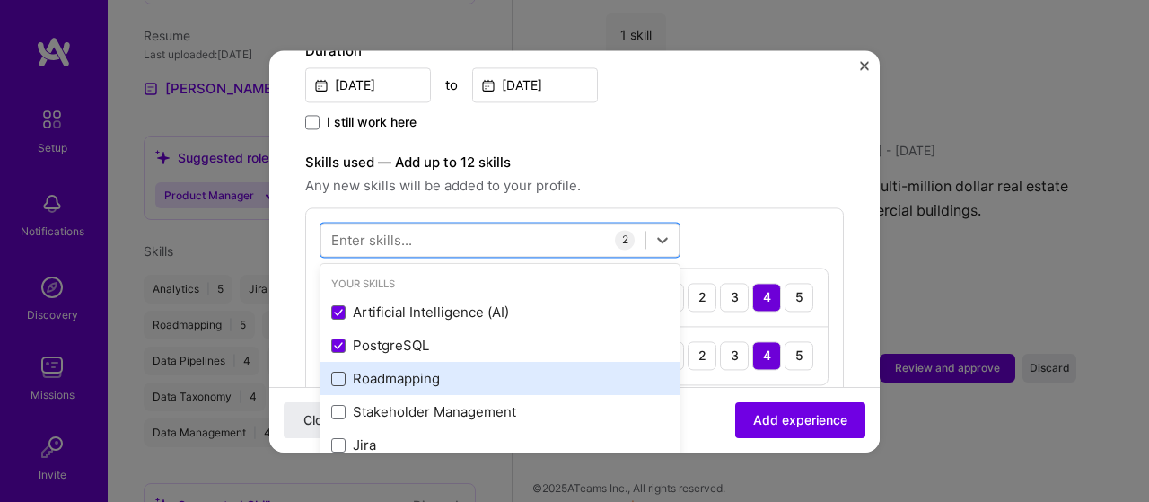
click at [333, 372] on span at bounding box center [338, 379] width 14 height 14
click at [0, 0] on input "checkbox" at bounding box center [0, 0] width 0 height 0
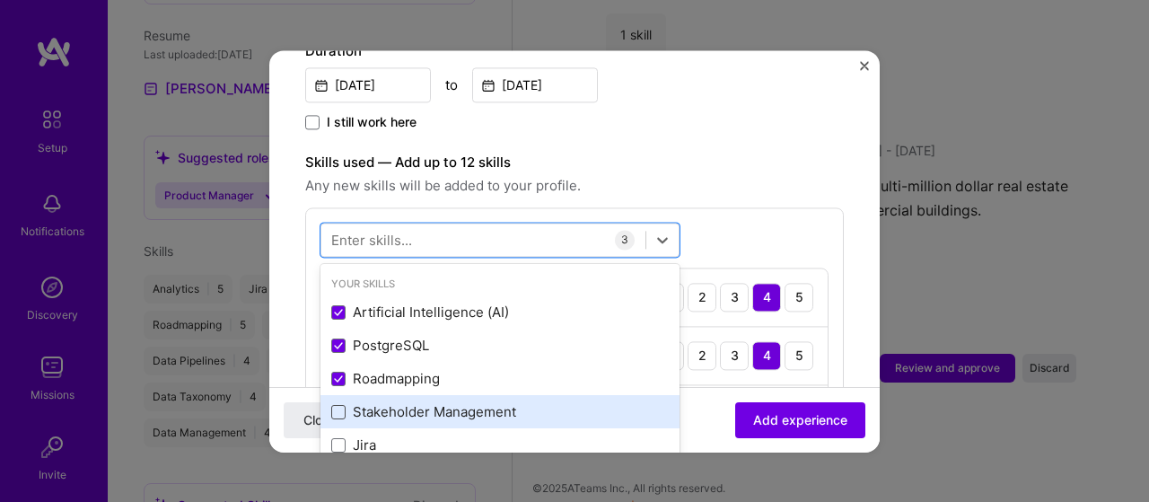
click at [340, 405] on span at bounding box center [338, 412] width 14 height 14
click at [0, 0] on input "checkbox" at bounding box center [0, 0] width 0 height 0
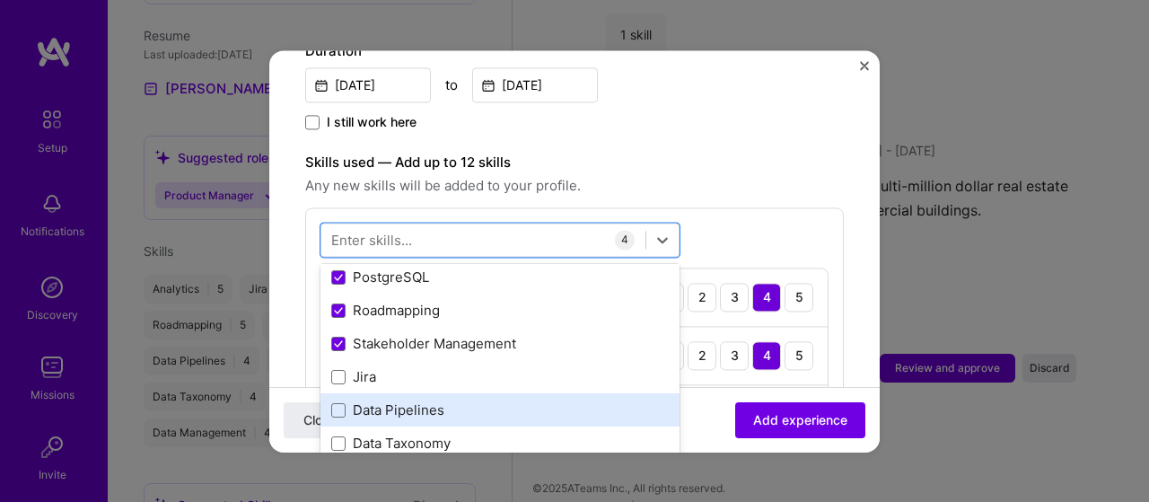
scroll to position [90, 0]
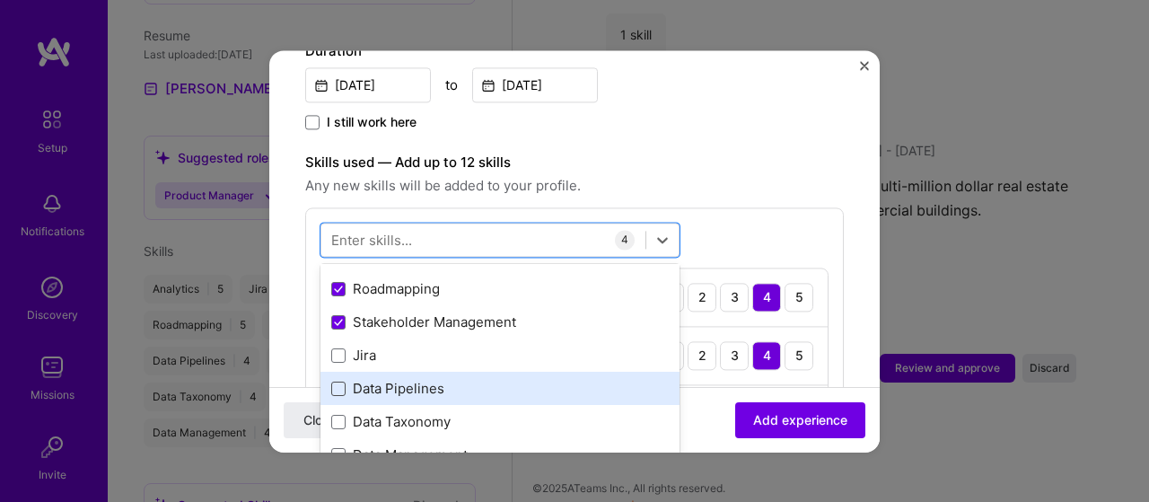
click at [338, 382] on span at bounding box center [338, 389] width 14 height 14
click at [0, 0] on input "checkbox" at bounding box center [0, 0] width 0 height 0
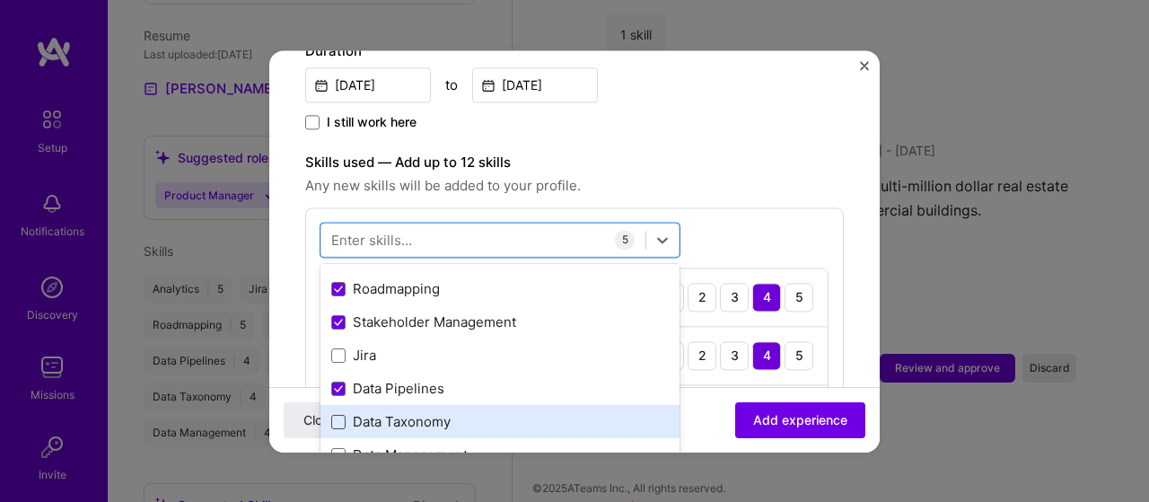
click at [334, 415] on span at bounding box center [338, 422] width 14 height 14
click at [0, 0] on input "checkbox" at bounding box center [0, 0] width 0 height 0
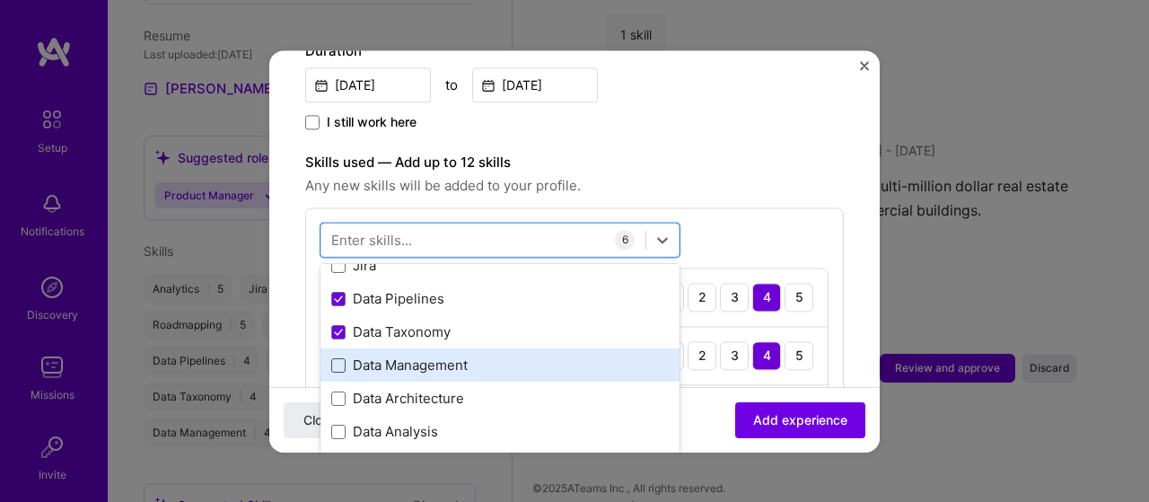
click at [333, 358] on span at bounding box center [338, 365] width 14 height 14
click at [0, 0] on input "checkbox" at bounding box center [0, 0] width 0 height 0
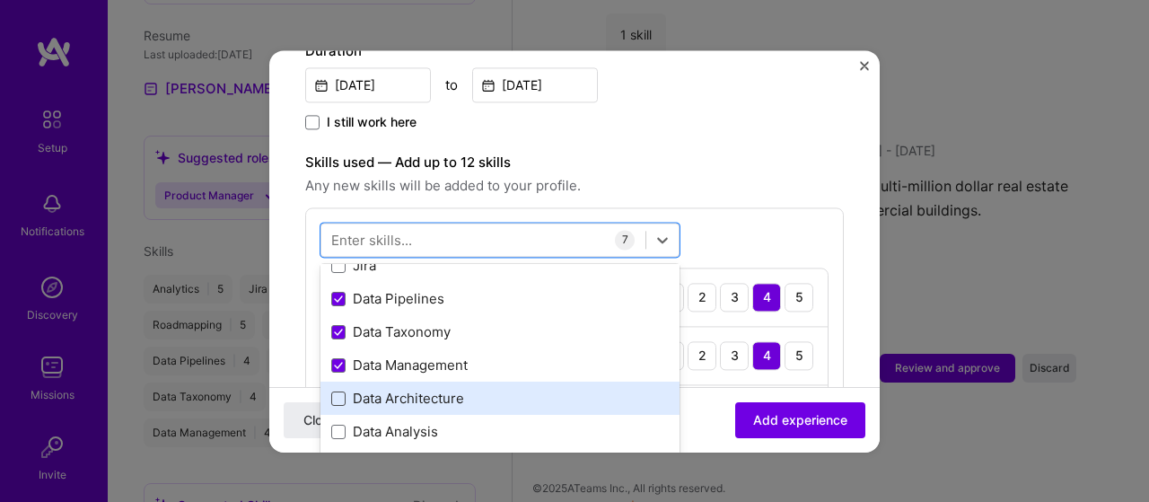
click at [336, 391] on span at bounding box center [338, 398] width 14 height 14
click at [0, 0] on input "checkbox" at bounding box center [0, 0] width 0 height 0
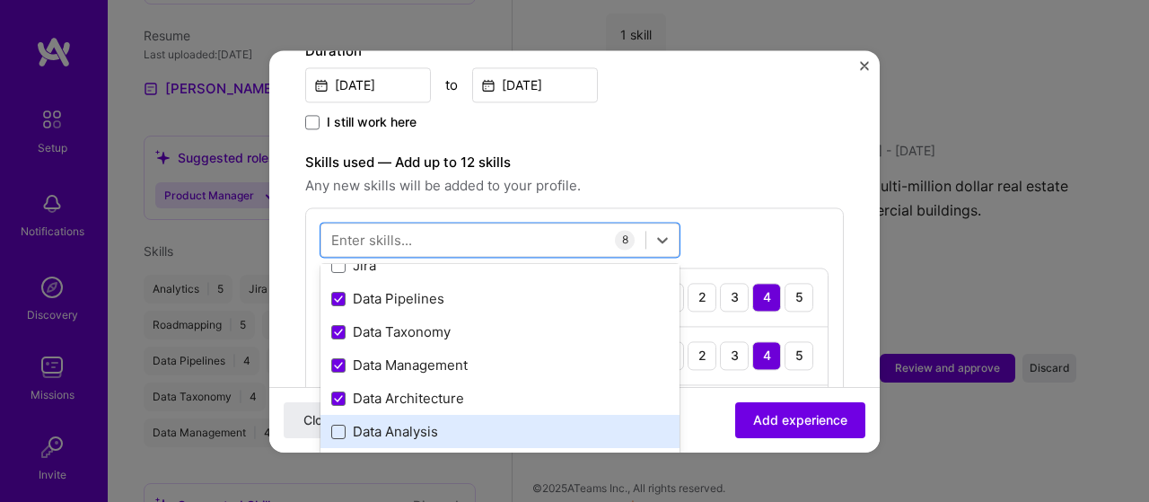
click at [336, 425] on span at bounding box center [338, 432] width 14 height 14
click at [0, 0] on input "checkbox" at bounding box center [0, 0] width 0 height 0
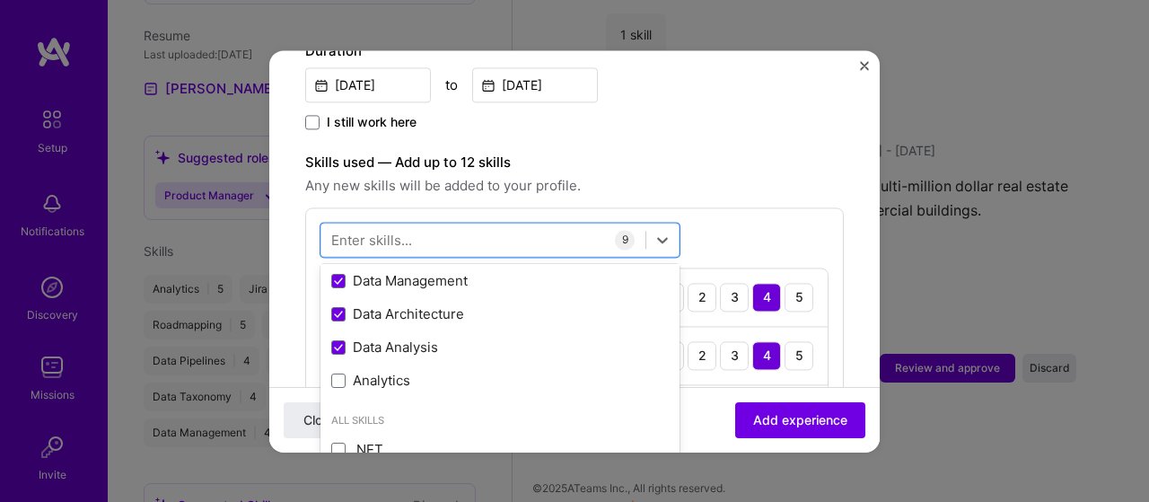
scroll to position [269, 0]
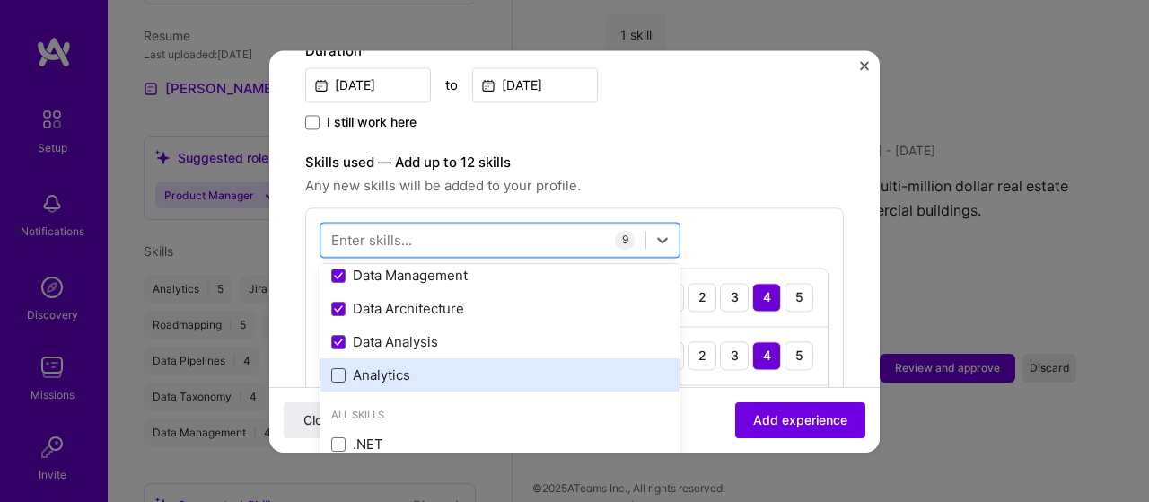
click at [332, 368] on span at bounding box center [338, 375] width 14 height 14
click at [0, 0] on input "checkbox" at bounding box center [0, 0] width 0 height 0
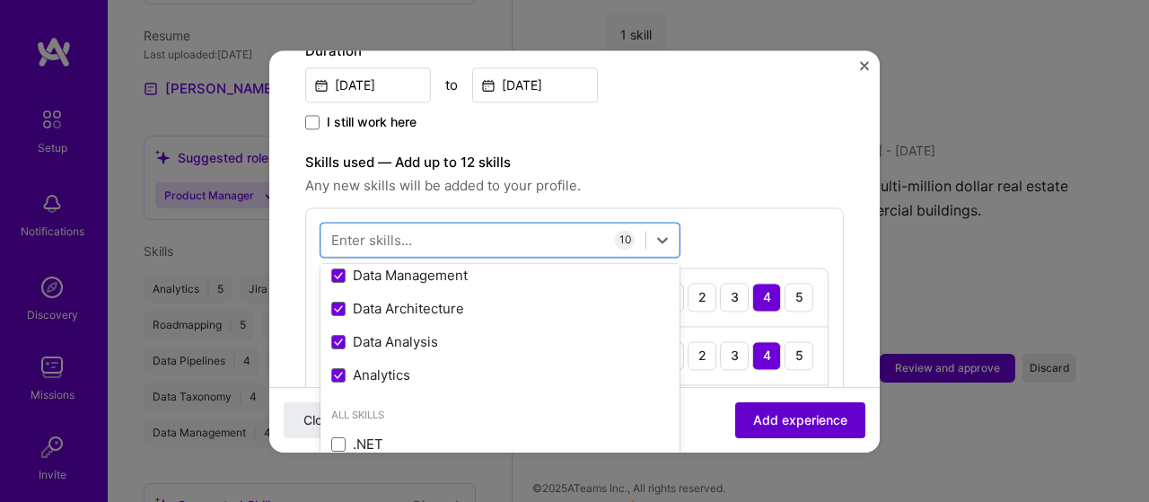
click at [772, 425] on span "Add experience" at bounding box center [800, 419] width 94 height 18
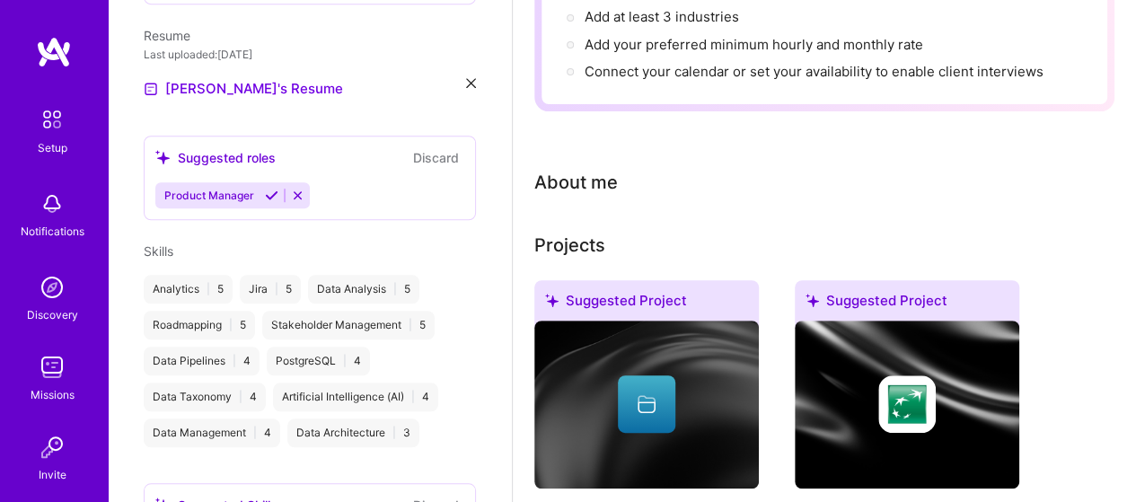
scroll to position [0, 0]
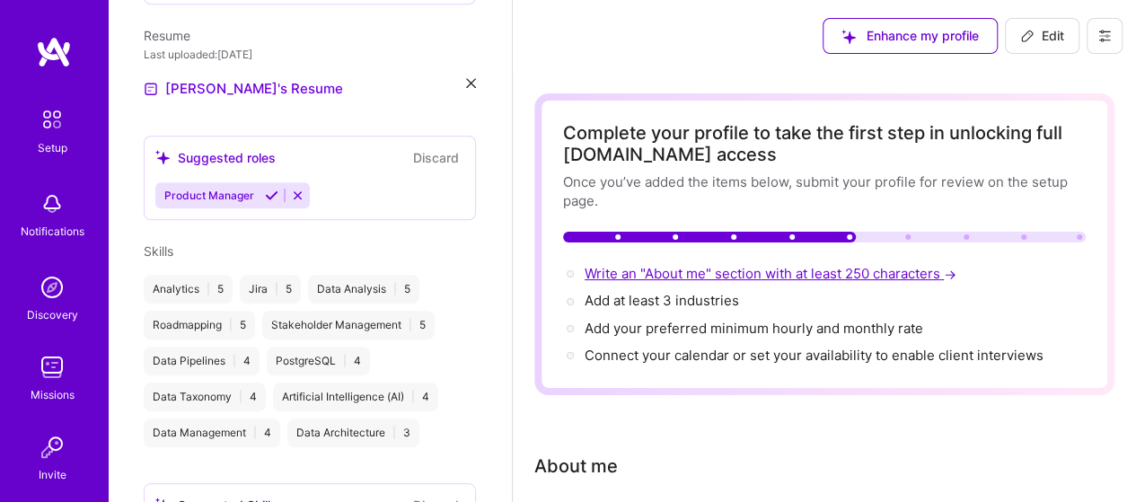
click at [759, 276] on span "Write an "About me" section with at least 250 characters →" at bounding box center [771, 273] width 375 height 17
select select "US"
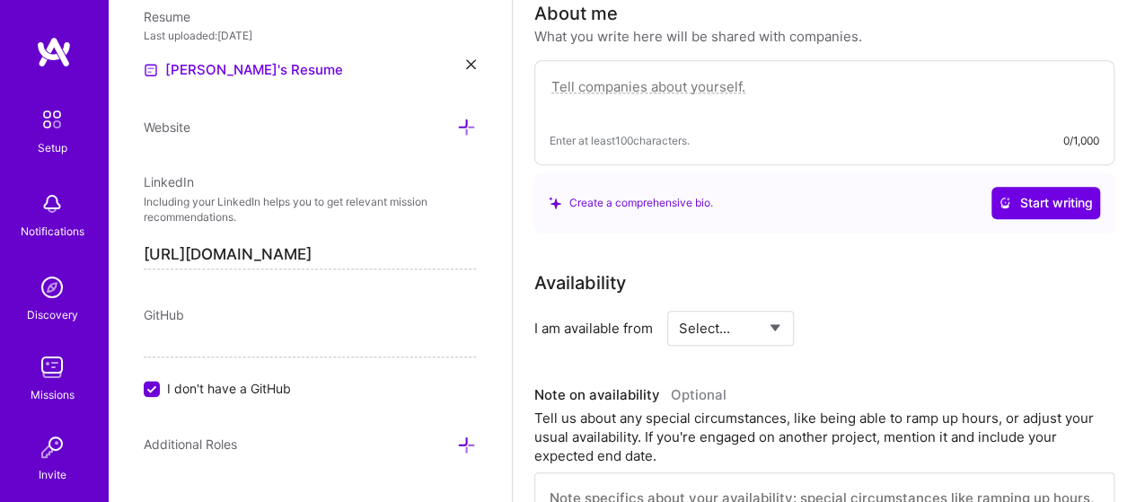
scroll to position [452, 0]
click at [618, 83] on textarea at bounding box center [823, 96] width 549 height 41
click at [776, 317] on select "Select... Right Now Future Date Not Available" at bounding box center [730, 329] width 103 height 46
select select "Future Date"
click at [679, 306] on select "Select... Right Now Future Date Not Available" at bounding box center [730, 329] width 103 height 46
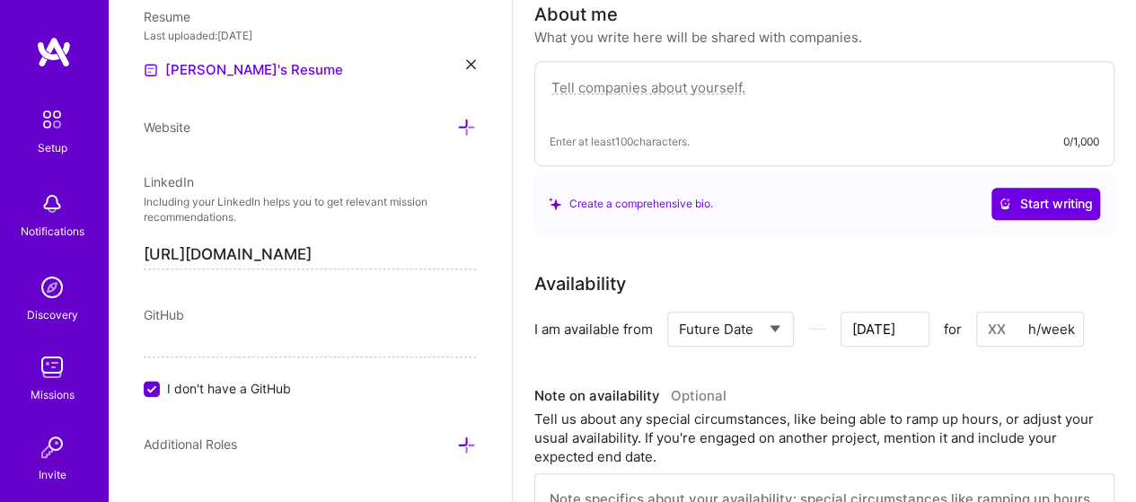
click at [897, 331] on input "[DATE]" at bounding box center [884, 329] width 89 height 35
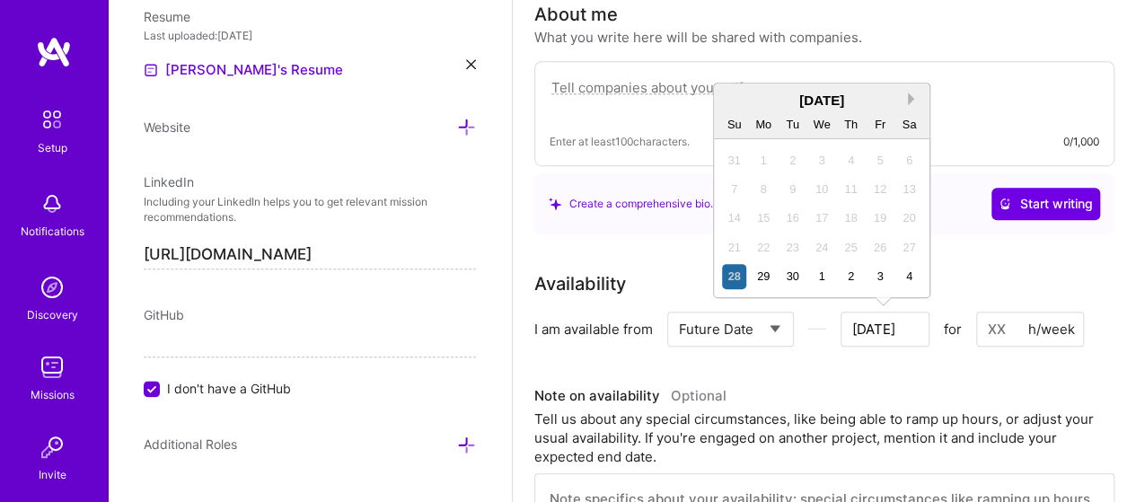
click at [913, 101] on button "Next Month" at bounding box center [914, 98] width 13 height 13
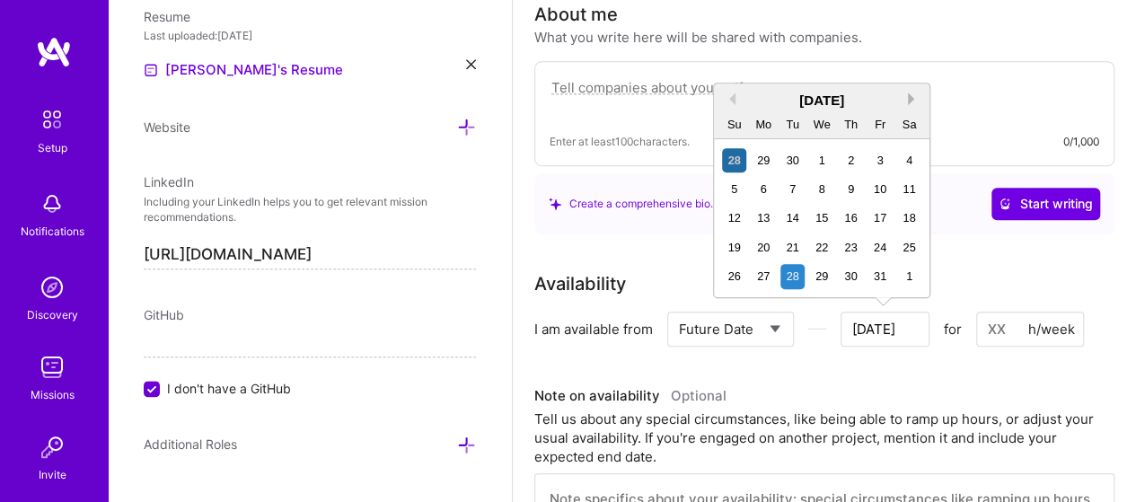
click at [913, 101] on button "Next Month" at bounding box center [914, 98] width 13 height 13
click at [767, 187] on div "3" at bounding box center [763, 189] width 24 height 24
type input "[DATE]"
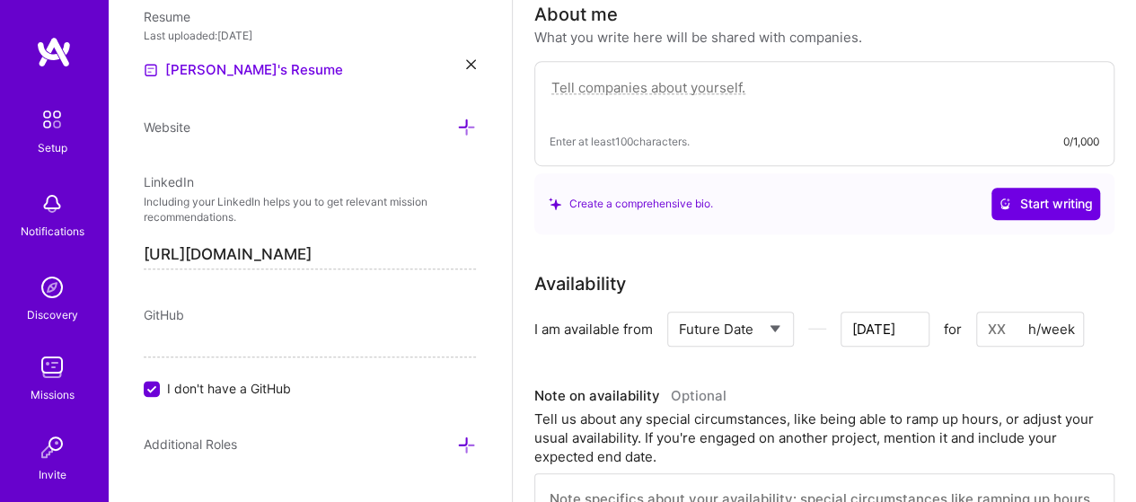
click at [987, 332] on input at bounding box center [1030, 329] width 108 height 35
type input "40"
click at [759, 229] on div "Create a comprehensive bio. Start writing" at bounding box center [824, 203] width 580 height 61
click at [745, 82] on textarea at bounding box center [823, 96] width 549 height 41
click at [1049, 214] on button "Start writing" at bounding box center [1045, 204] width 109 height 32
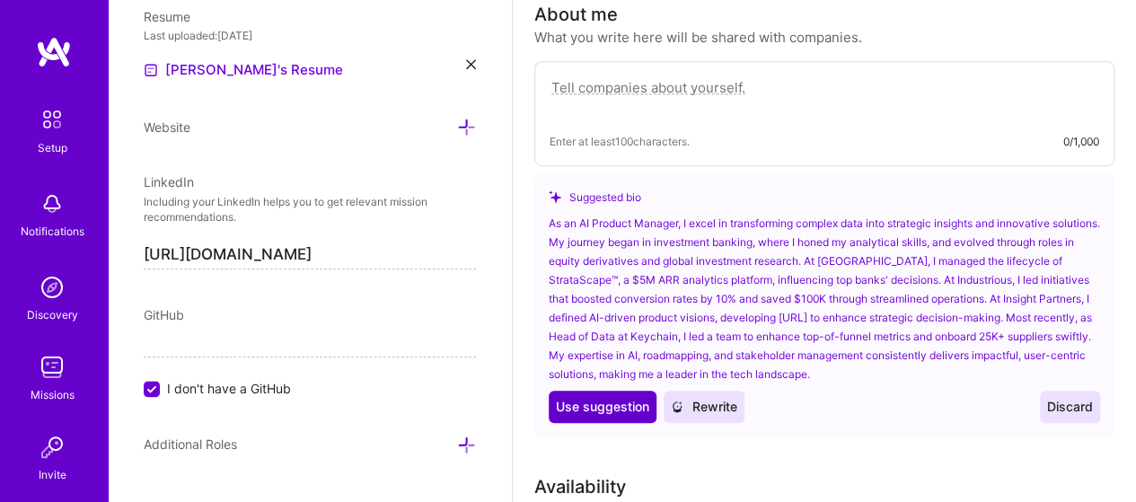
click at [607, 405] on span "Use suggestion" at bounding box center [602, 407] width 93 height 18
type textarea "As an AI Product Manager, I excel in transforming complex data into strategic i…"
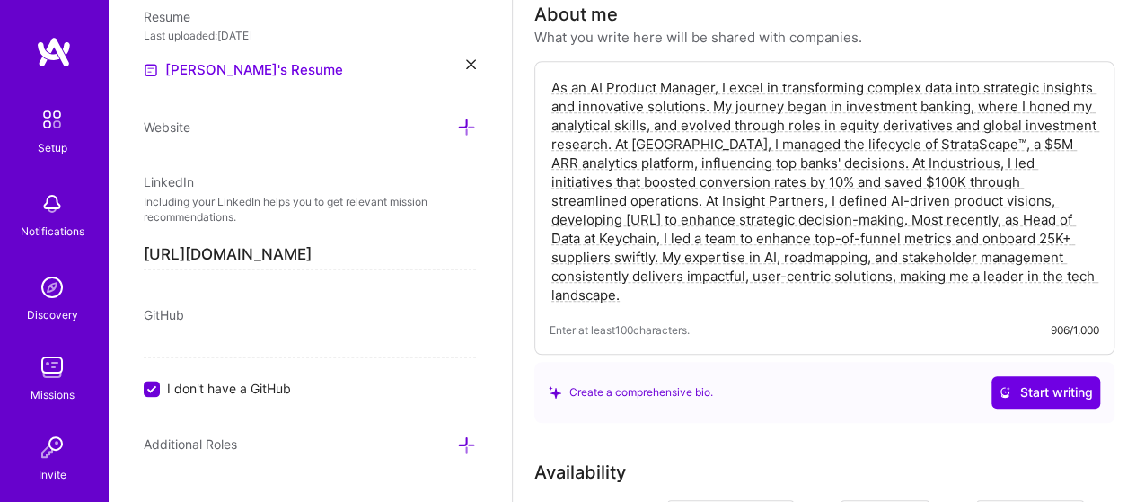
click at [603, 150] on textarea "As an AI Product Manager, I excel in transforming complex data into strategic i…" at bounding box center [823, 191] width 549 height 230
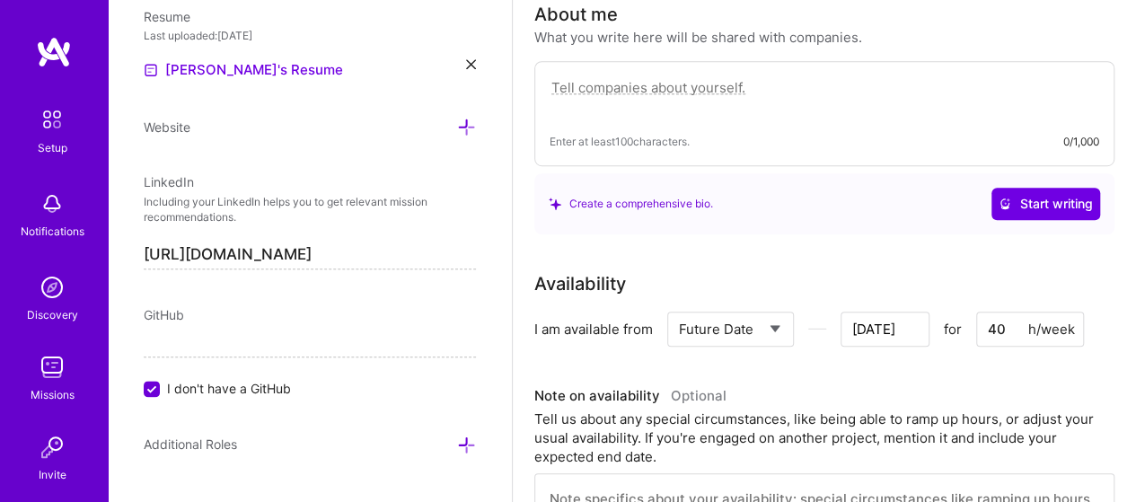
paste textarea "I’m a product leader passionate about building AI and data-driven products that…"
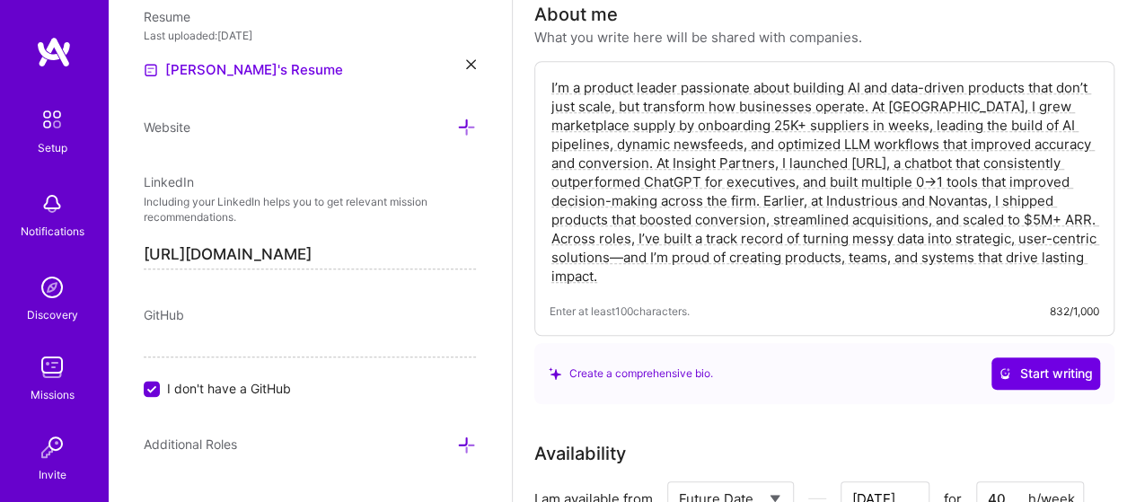
click at [688, 278] on textarea "I’m a product leader passionate about building AI and data-driven products that…" at bounding box center [823, 181] width 549 height 211
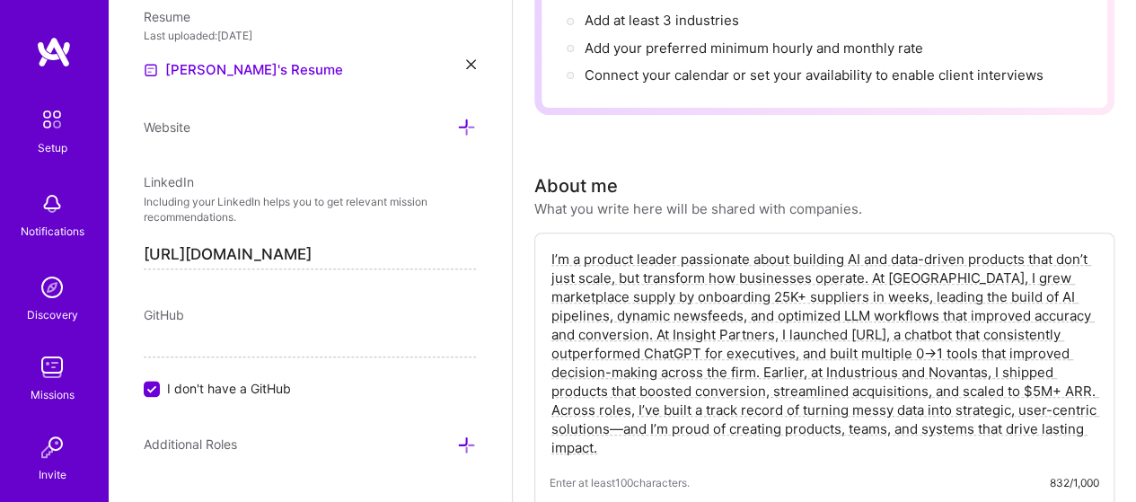
scroll to position [449, 0]
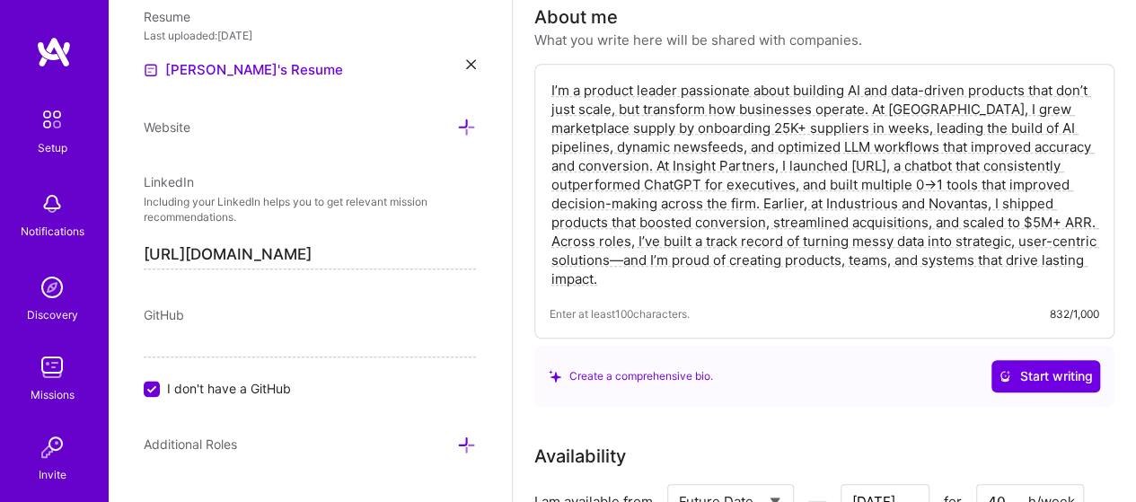
click at [642, 268] on textarea "I’m a product leader passionate about building AI and data-driven products that…" at bounding box center [823, 184] width 549 height 211
click at [642, 276] on textarea "I’m a product leader passionate about building AI and data-driven products that…" at bounding box center [823, 184] width 549 height 211
type textarea "I’m a product leader passionate about building AI and data-driven products that…"
click at [812, 399] on div "Create a comprehensive bio. Start writing" at bounding box center [824, 376] width 580 height 61
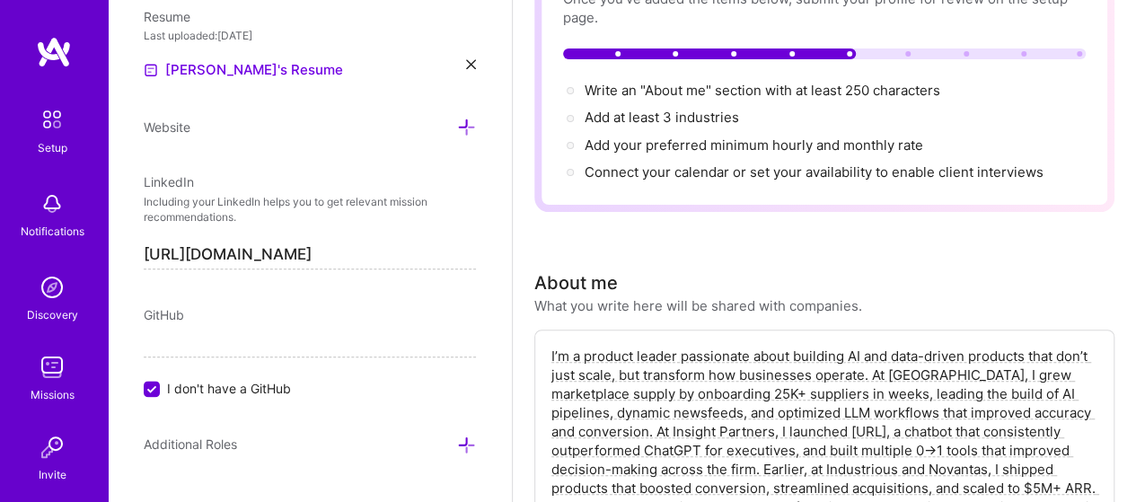
scroll to position [180, 0]
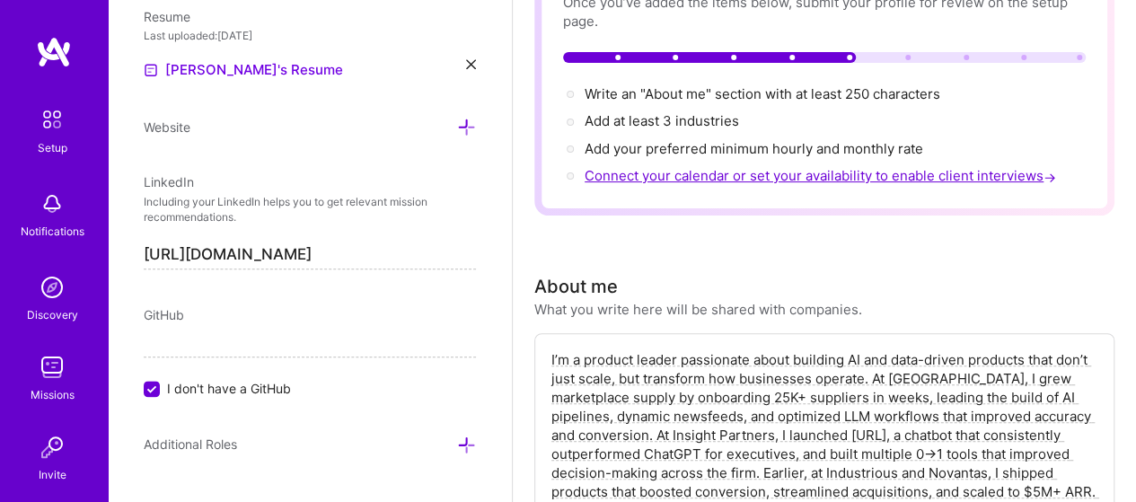
click at [716, 171] on span "Connect your calendar or set your availability to enable client interviews →" at bounding box center [821, 175] width 475 height 17
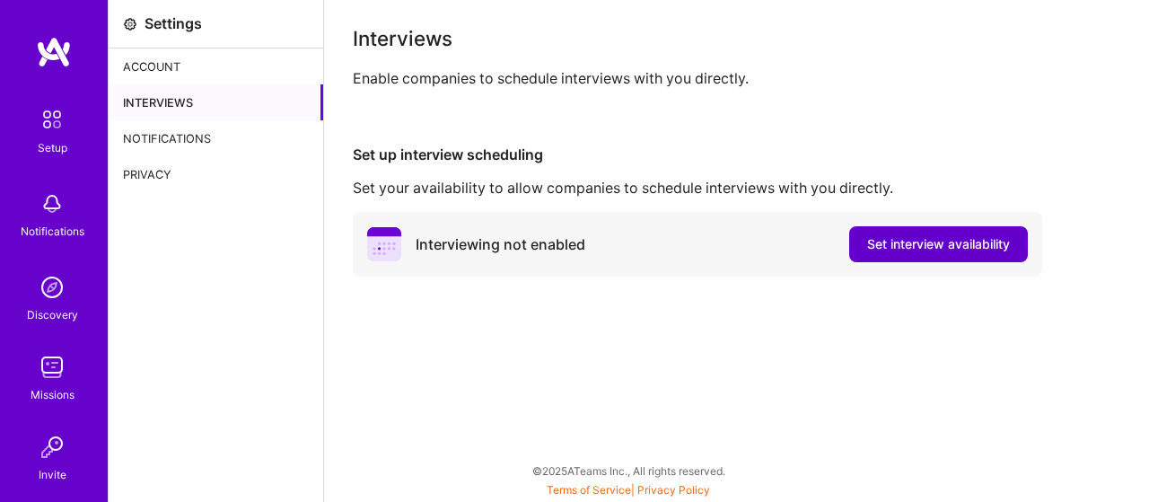
click at [900, 243] on span "Set interview availability" at bounding box center [938, 244] width 143 height 18
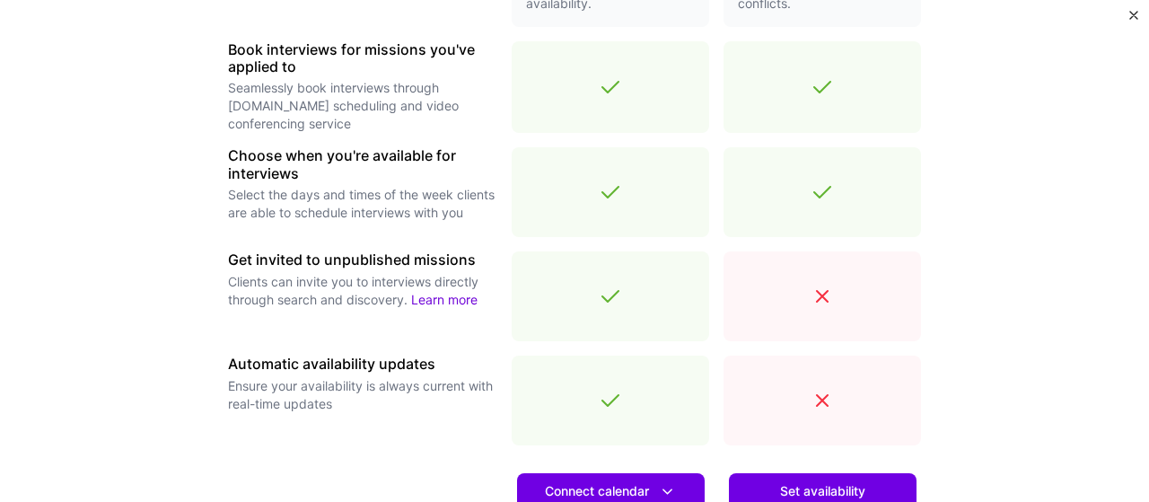
scroll to position [756, 0]
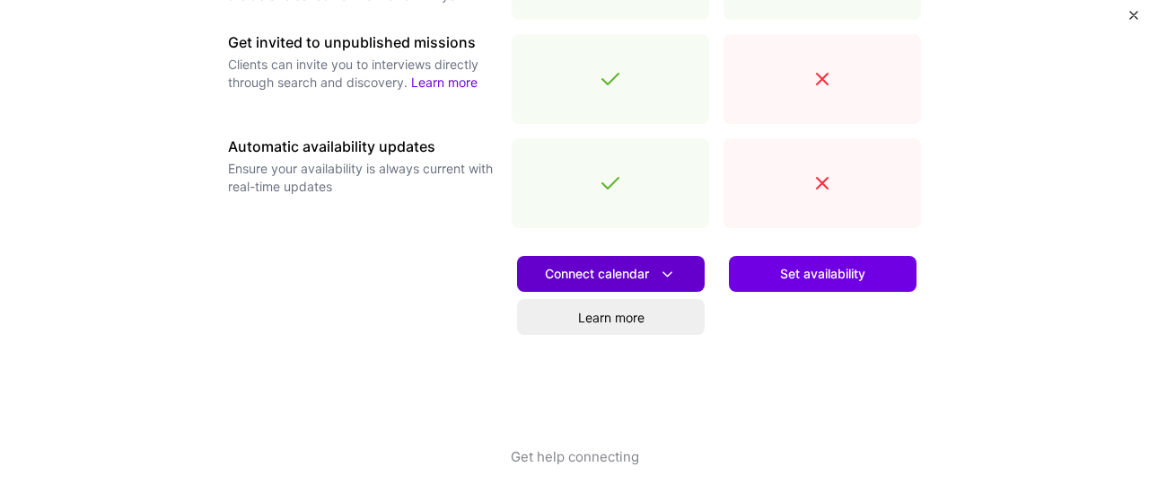
click at [662, 280] on icon at bounding box center [667, 274] width 19 height 19
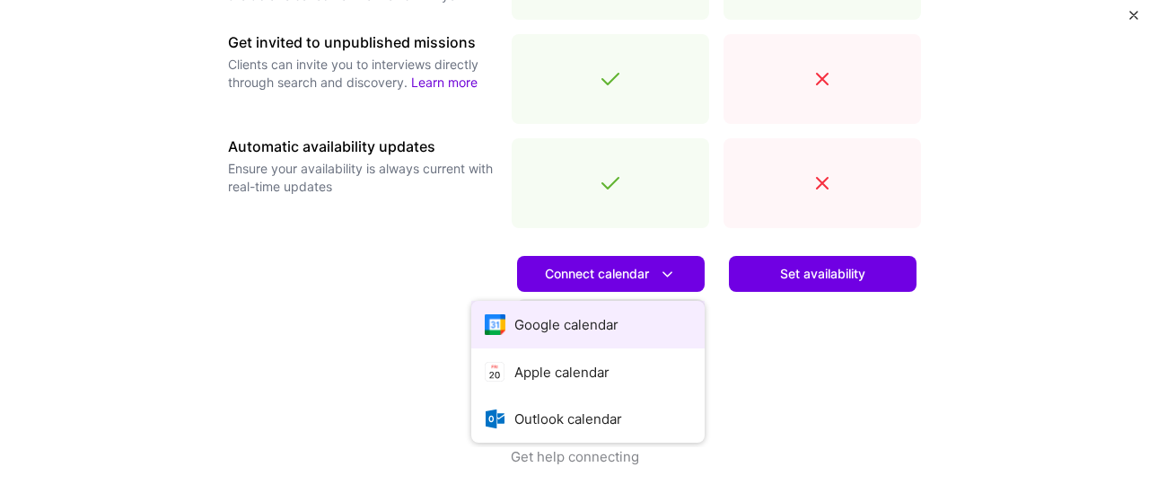
click at [621, 319] on button "Google calendar" at bounding box center [587, 325] width 233 height 48
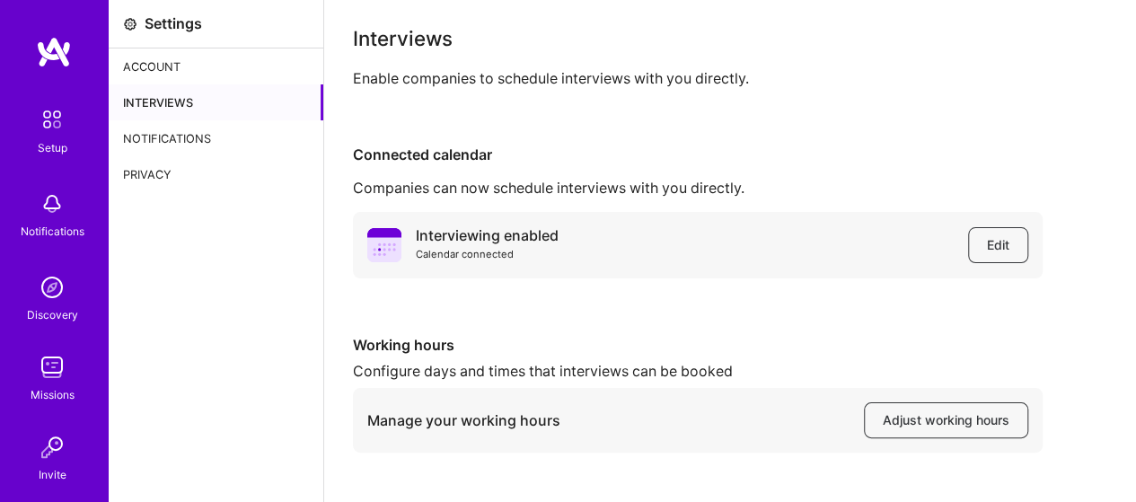
click at [176, 101] on div "Interviews" at bounding box center [216, 102] width 215 height 36
click at [154, 67] on div "Account" at bounding box center [216, 66] width 215 height 36
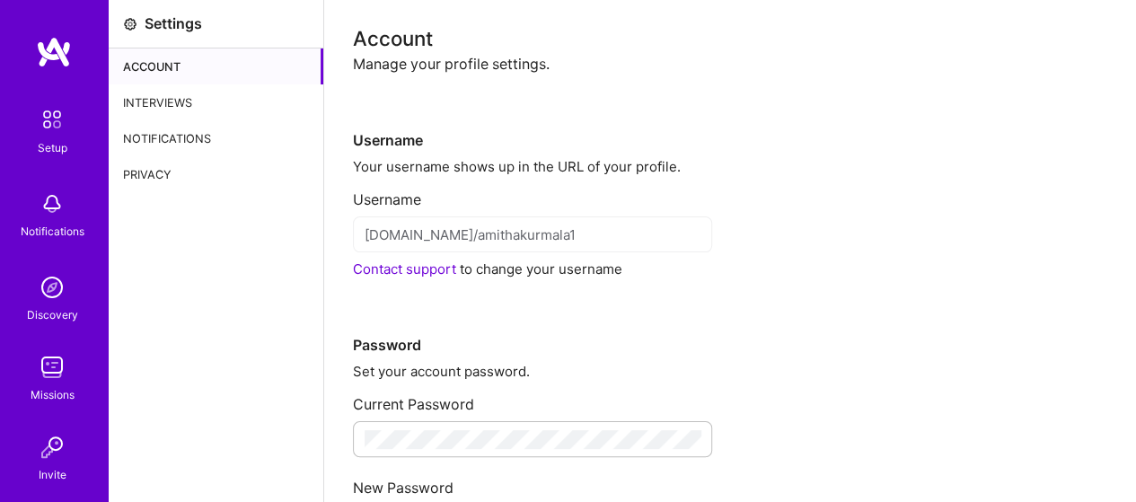
click at [50, 57] on img at bounding box center [54, 52] width 36 height 32
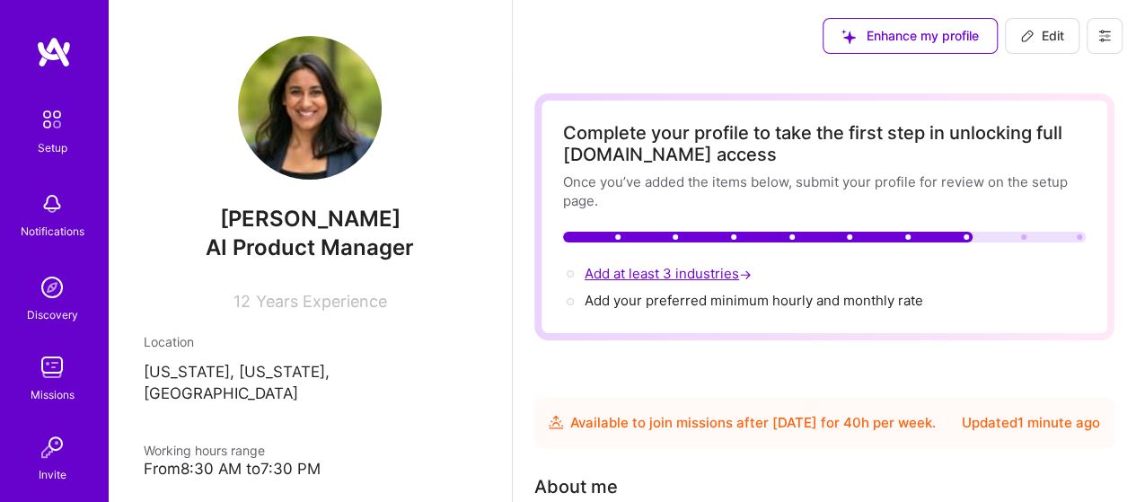
click at [708, 274] on span "Add at least 3 industries →" at bounding box center [669, 273] width 171 height 17
select select "US"
select select "Future Date"
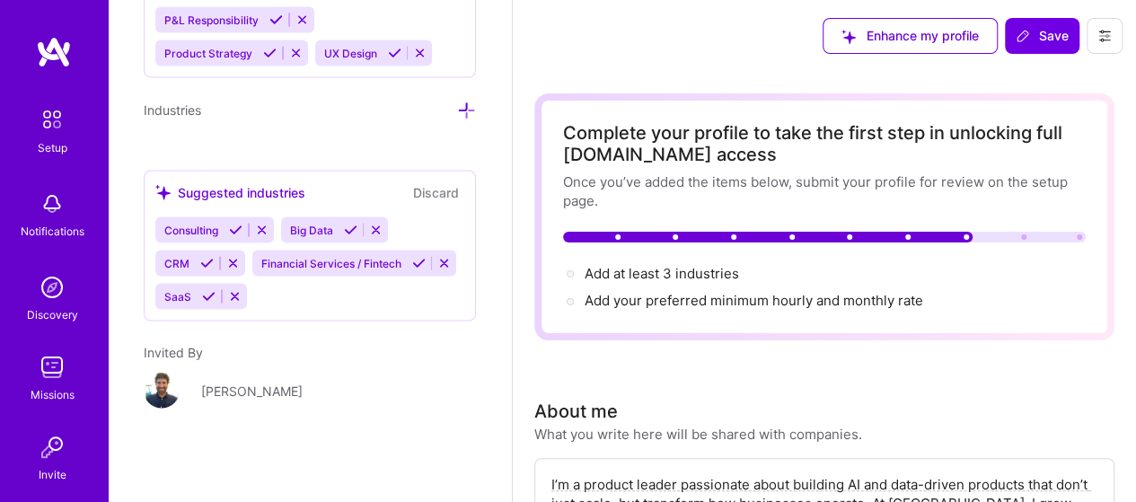
scroll to position [1891, 0]
click at [269, 302] on div "Consulting Big Data CRM Financial Services / Fintech SaaS" at bounding box center [309, 263] width 309 height 92
click at [302, 304] on div "Consulting Big Data CRM Financial Services / Fintech SaaS" at bounding box center [309, 263] width 309 height 92
click at [283, 226] on div "Consulting Big Data CRM Financial Services / Fintech SaaS" at bounding box center [309, 263] width 309 height 92
click at [226, 183] on div "Suggested industries" at bounding box center [230, 192] width 150 height 19
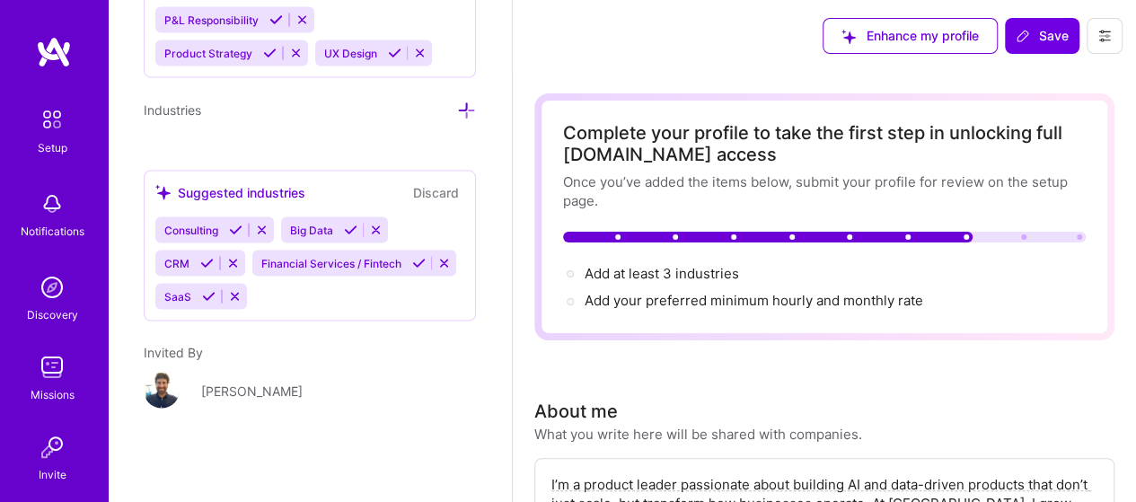
click at [457, 101] on icon at bounding box center [466, 110] width 19 height 19
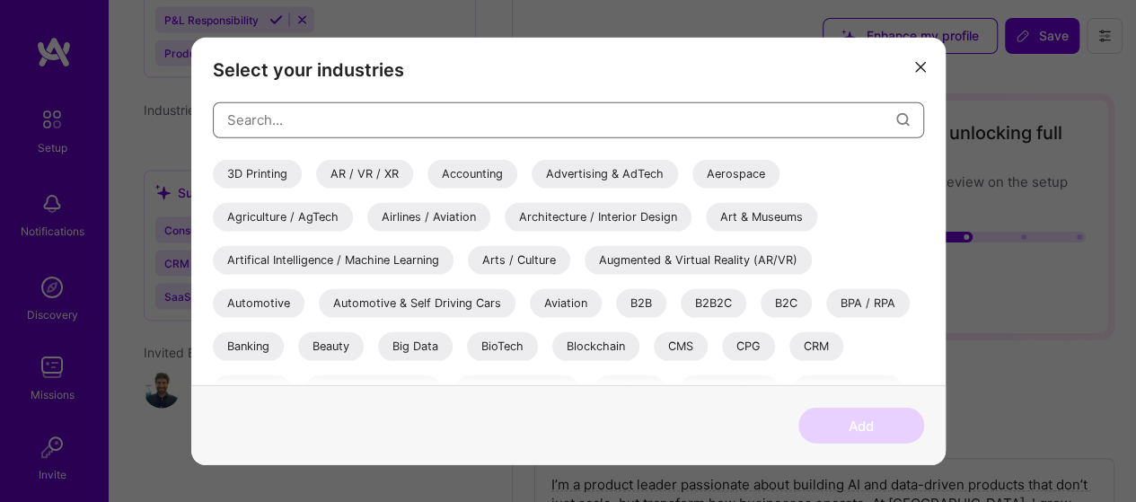
click at [391, 119] on input "modal" at bounding box center [561, 120] width 669 height 46
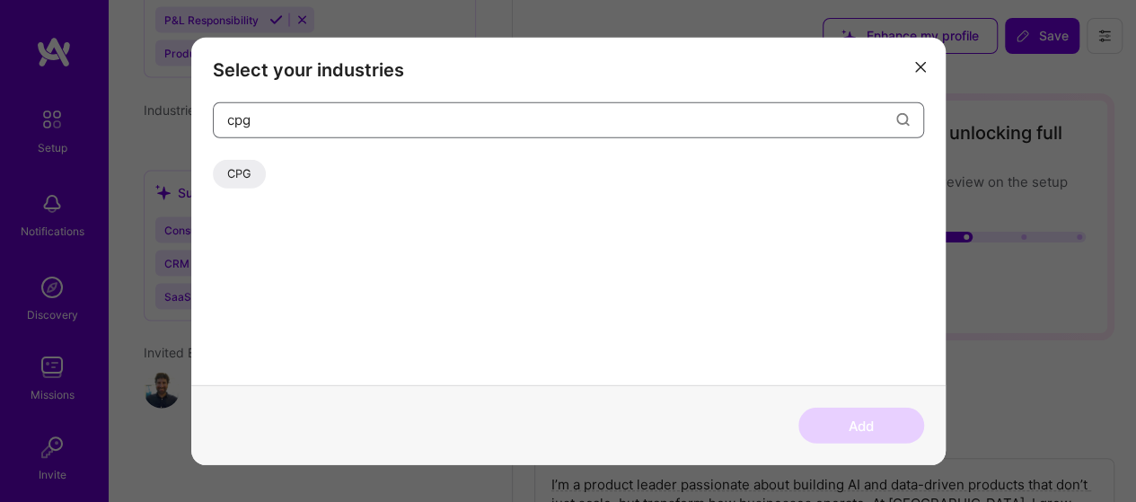
type input "cpg"
click at [242, 176] on div "CPG" at bounding box center [239, 173] width 53 height 29
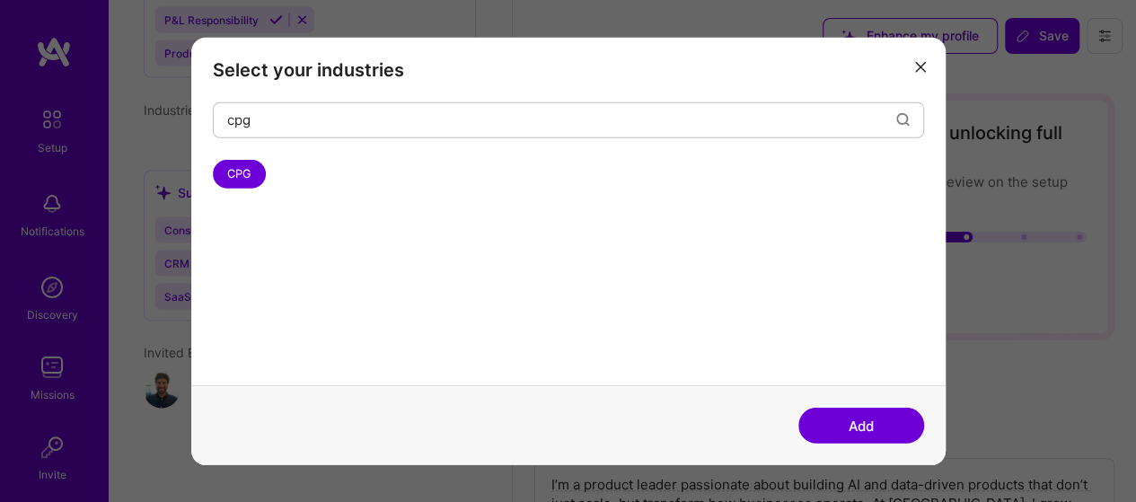
click at [846, 433] on button "Add" at bounding box center [861, 426] width 126 height 36
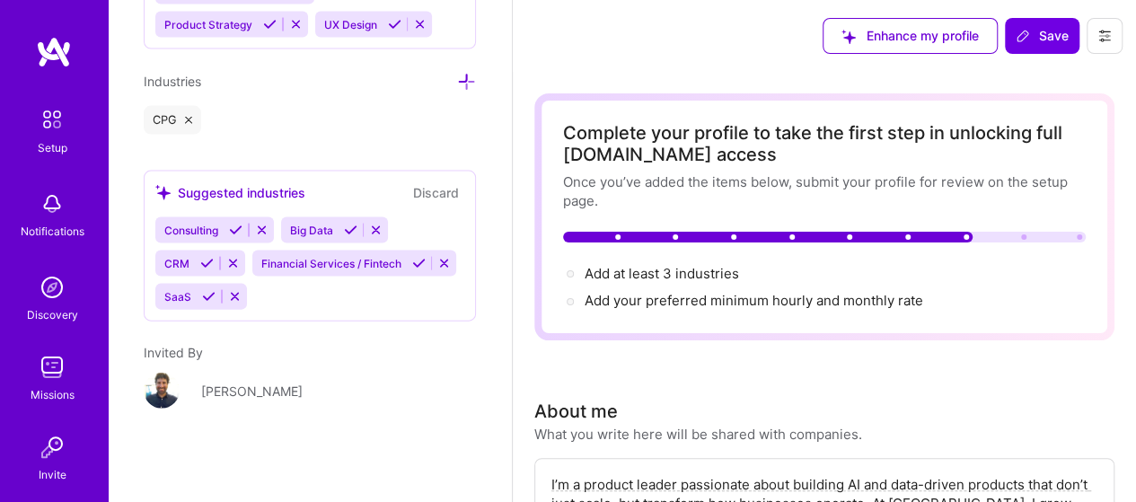
click at [457, 75] on icon at bounding box center [466, 82] width 19 height 19
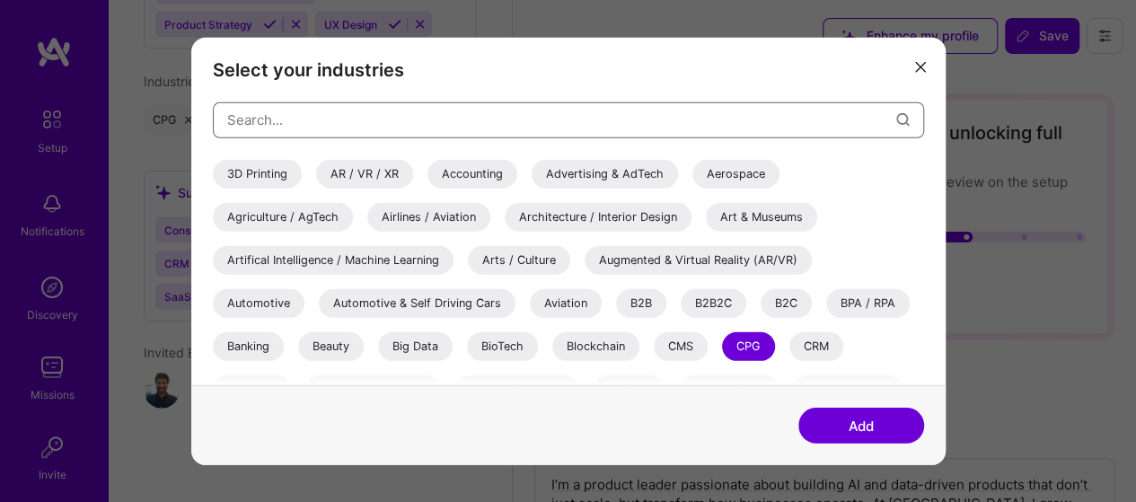
click at [616, 118] on input "modal" at bounding box center [561, 120] width 669 height 46
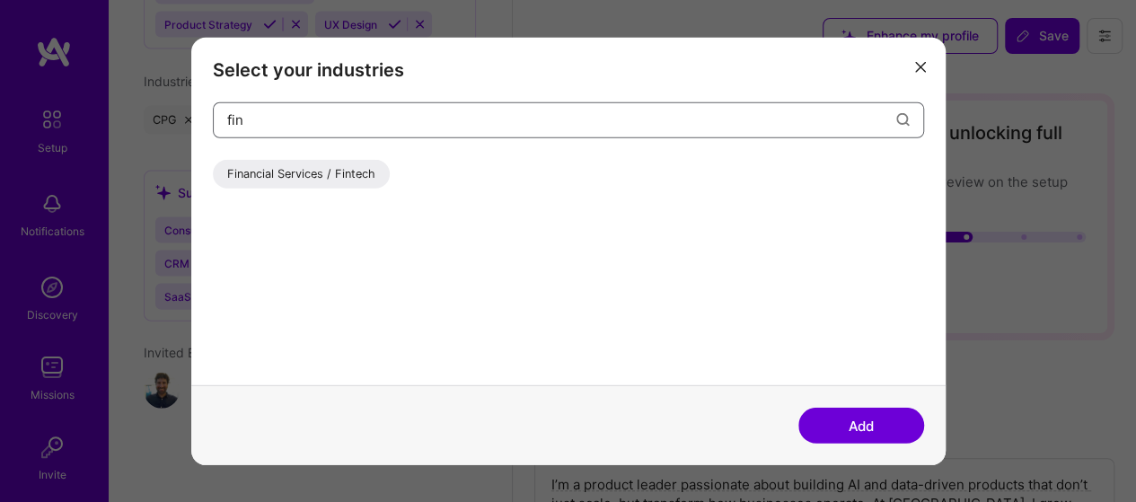
type input "fin"
click at [361, 173] on div "Financial Services / Fintech" at bounding box center [301, 173] width 177 height 29
click at [890, 427] on button "Add" at bounding box center [861, 426] width 126 height 36
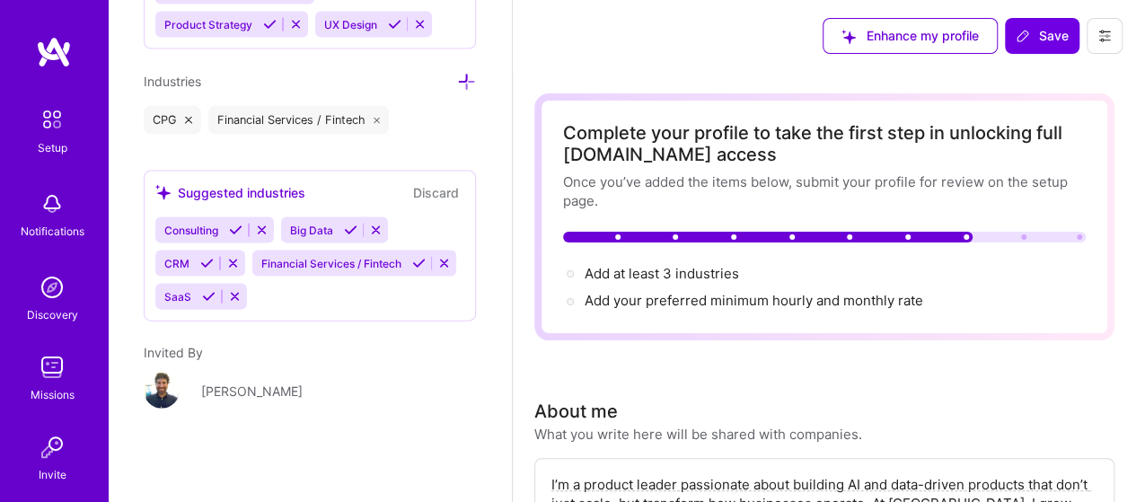
click at [457, 73] on icon at bounding box center [466, 82] width 19 height 19
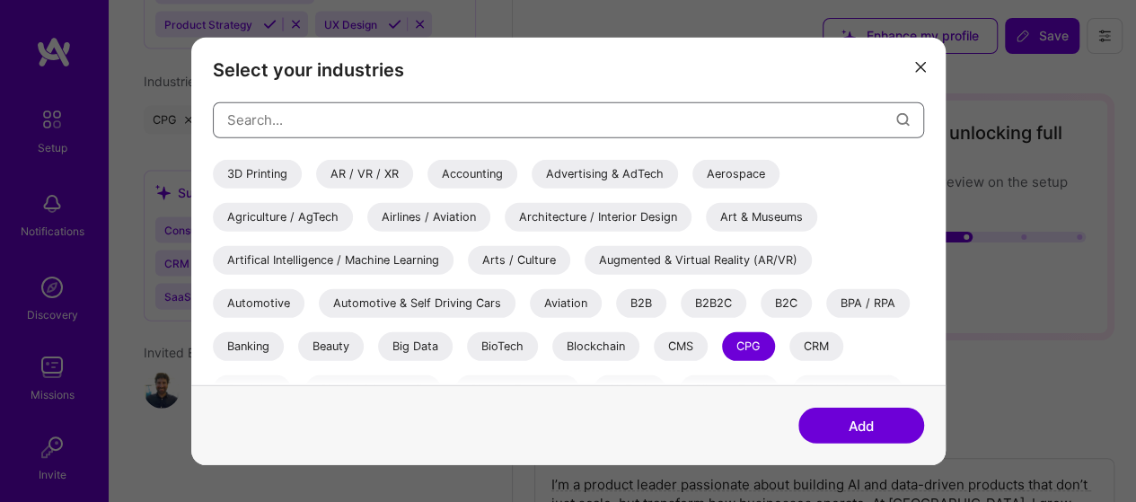
click at [499, 125] on input "modal" at bounding box center [561, 120] width 669 height 46
click at [919, 69] on icon "modal" at bounding box center [920, 67] width 11 height 11
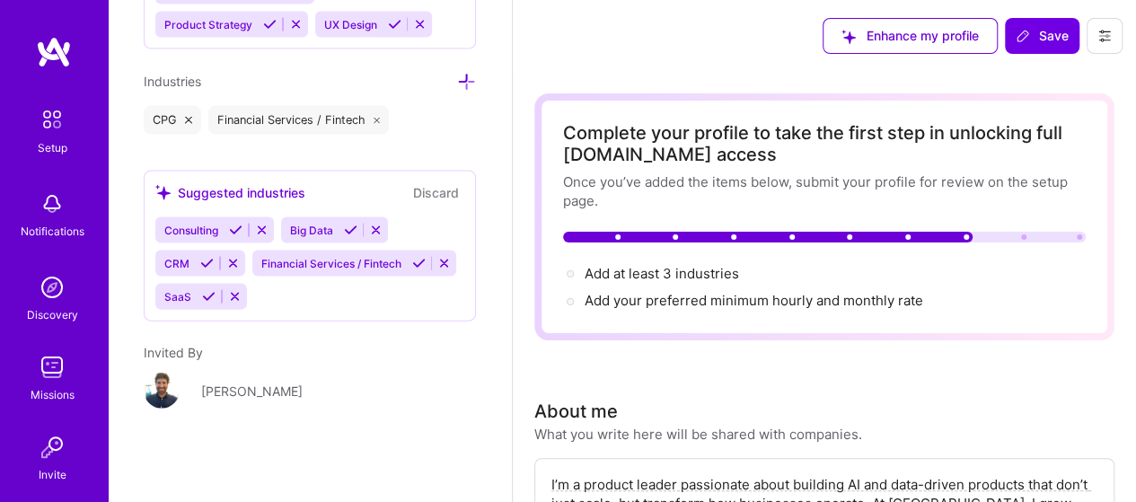
click at [323, 229] on span "Big Data" at bounding box center [311, 230] width 43 height 13
click at [350, 225] on icon at bounding box center [350, 230] width 13 height 13
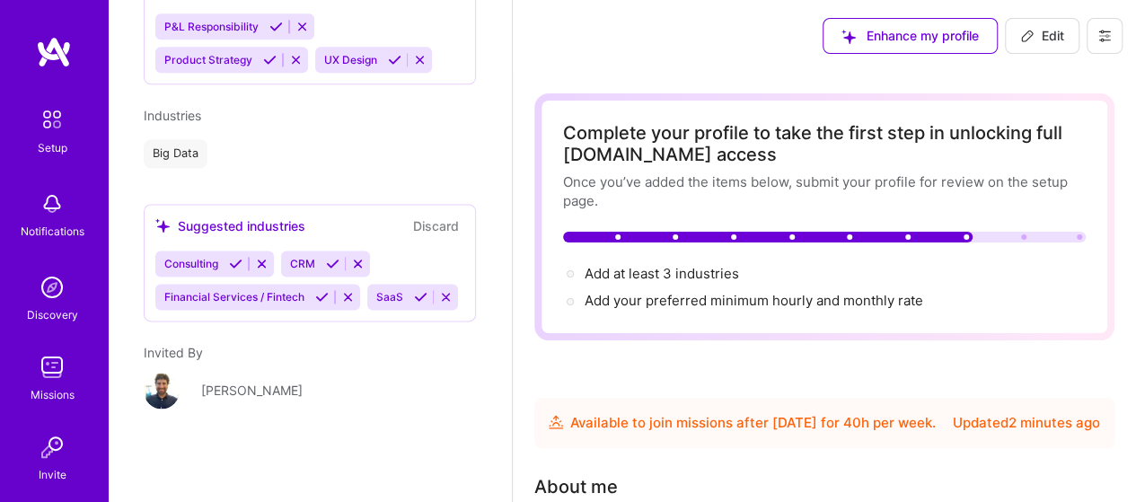
click at [414, 299] on icon at bounding box center [420, 296] width 13 height 13
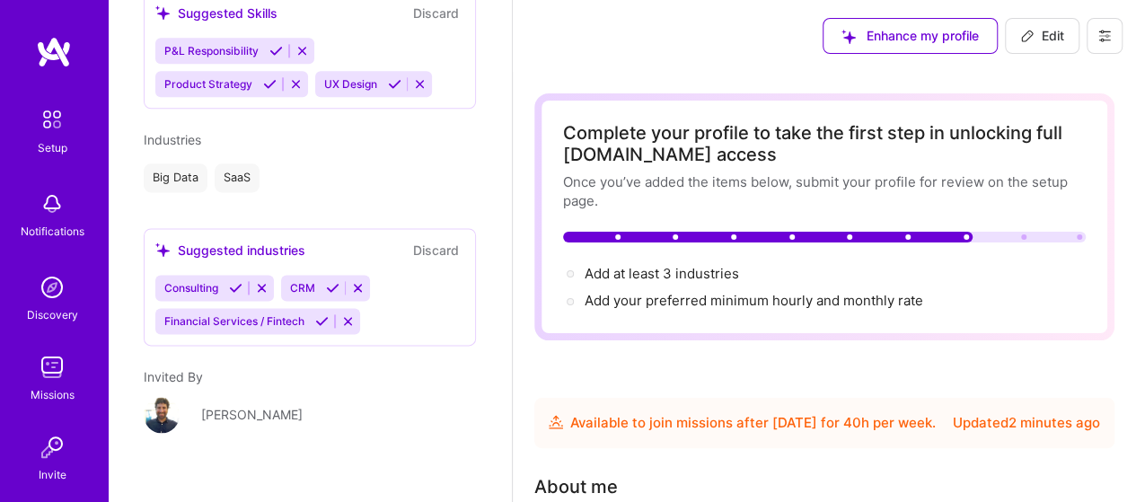
click at [240, 281] on icon at bounding box center [235, 287] width 13 height 13
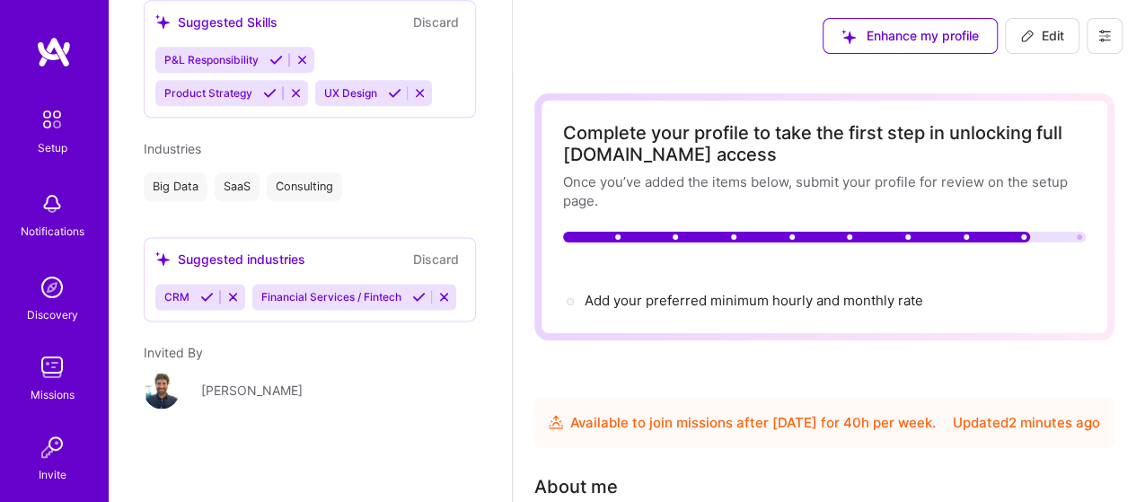
click at [205, 290] on icon at bounding box center [206, 296] width 13 height 13
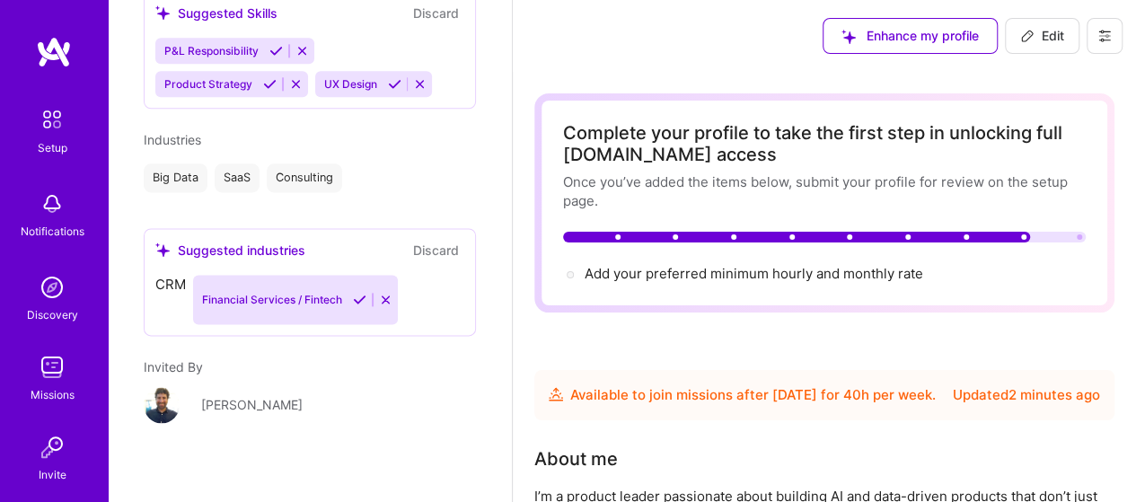
scroll to position [1052, 0]
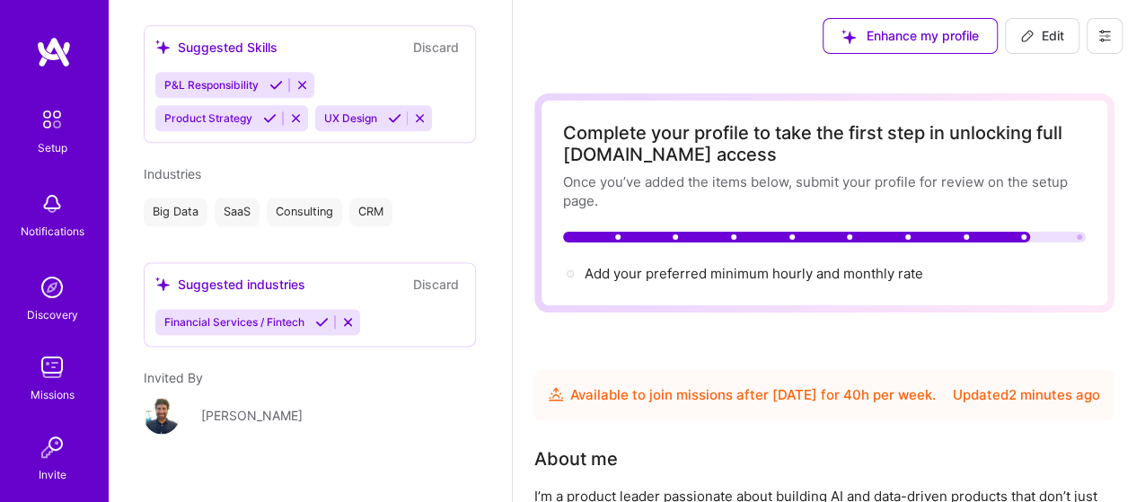
click at [321, 315] on icon at bounding box center [321, 321] width 13 height 13
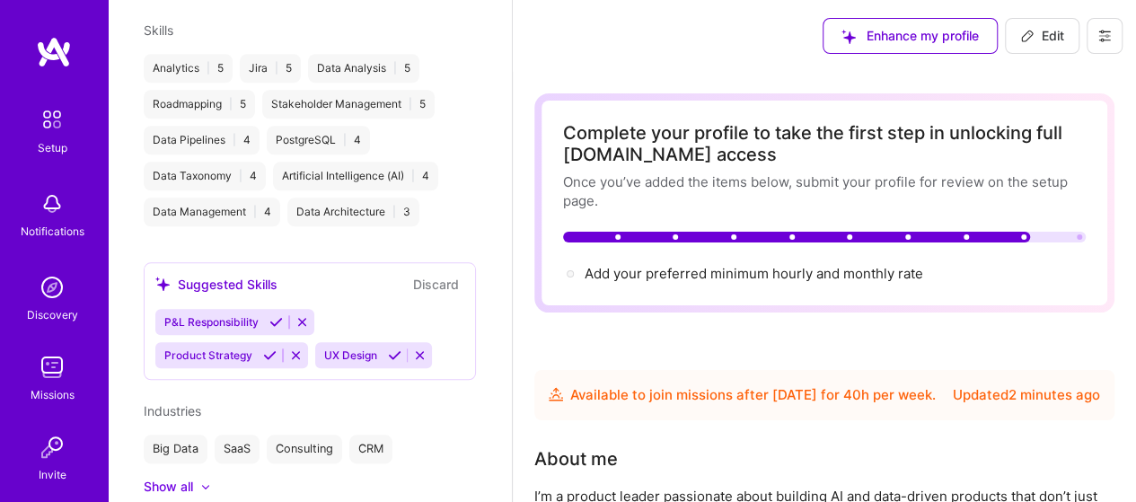
scroll to position [710, 0]
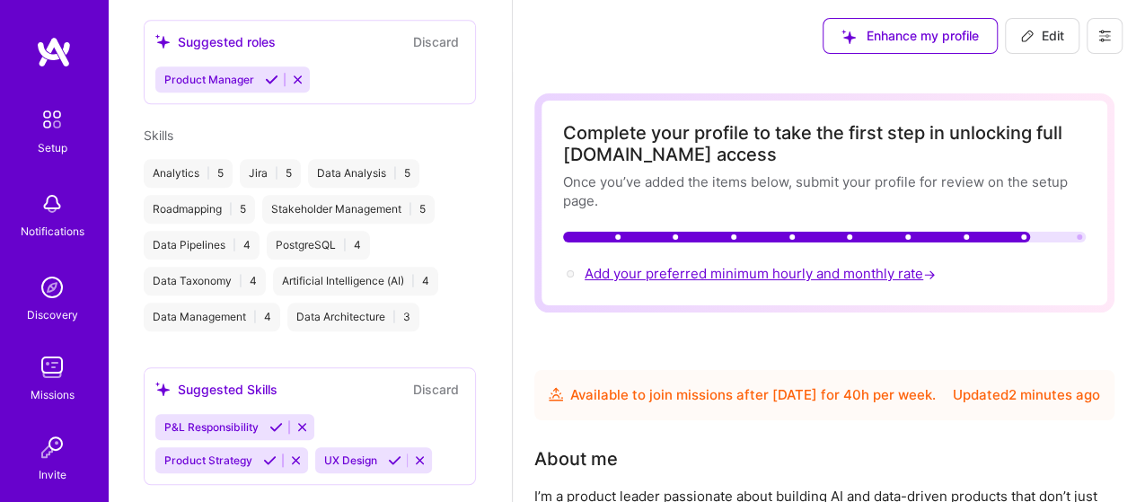
click at [823, 277] on span "Add your preferred minimum hourly and monthly rate →" at bounding box center [761, 273] width 355 height 17
select select "US"
select select "Future Date"
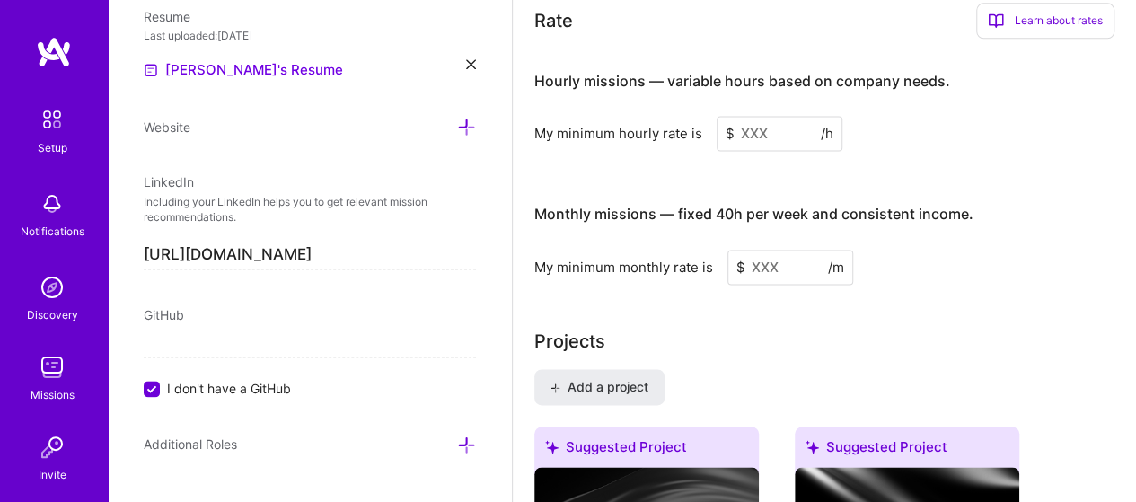
scroll to position [1163, 0]
click at [765, 123] on input at bounding box center [779, 132] width 126 height 35
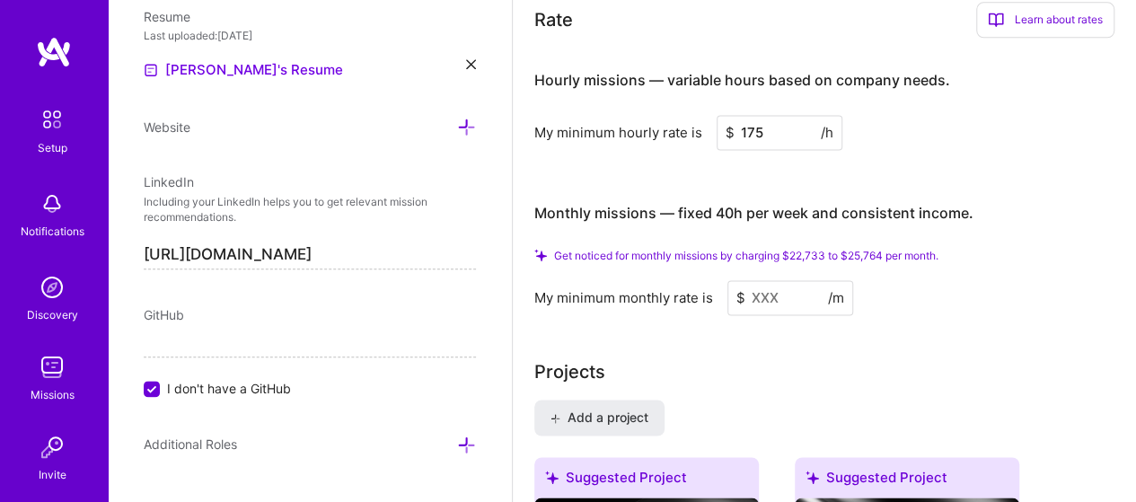
type input "175"
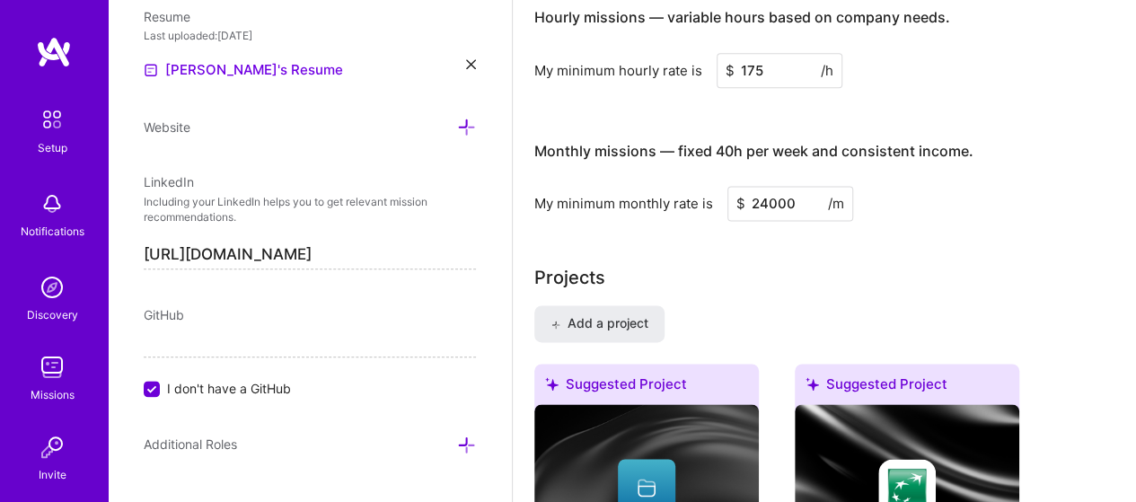
type input "24000"
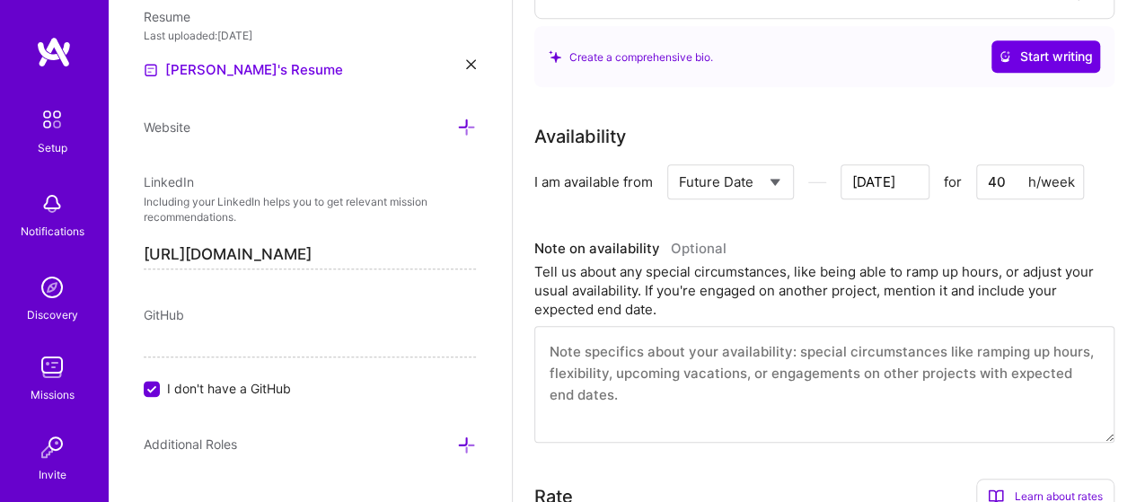
scroll to position [0, 0]
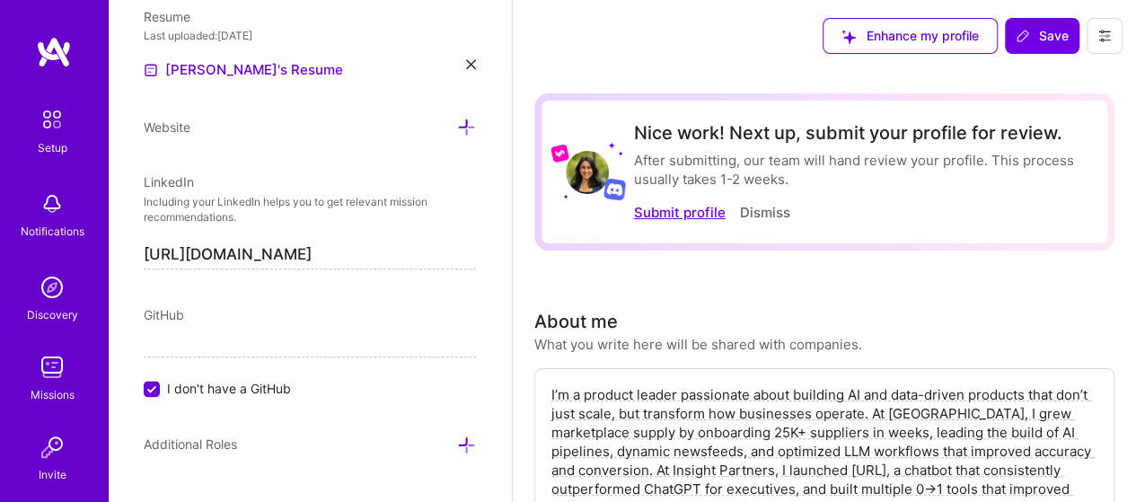
click at [664, 209] on button "Submit profile" at bounding box center [679, 212] width 92 height 19
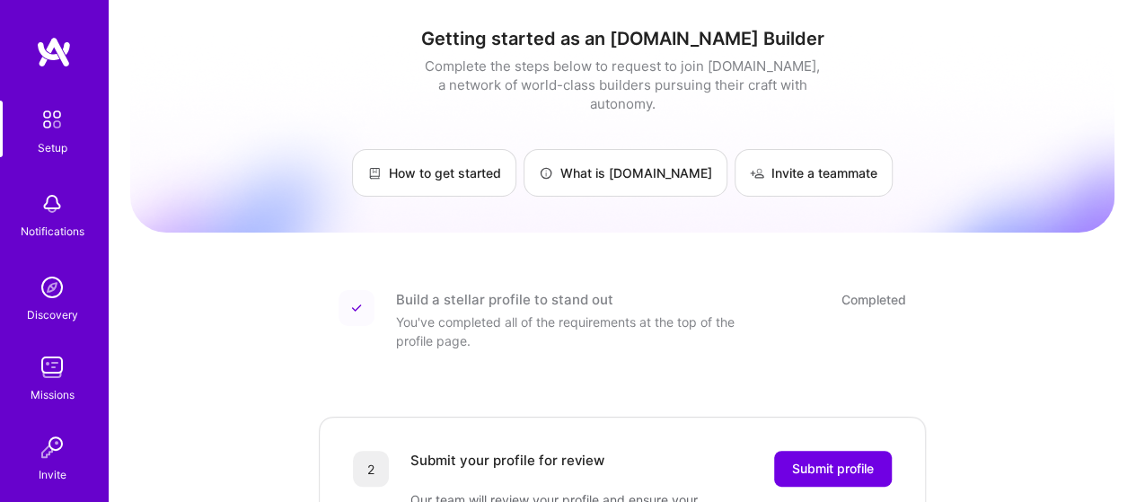
click at [48, 48] on img at bounding box center [54, 52] width 36 height 32
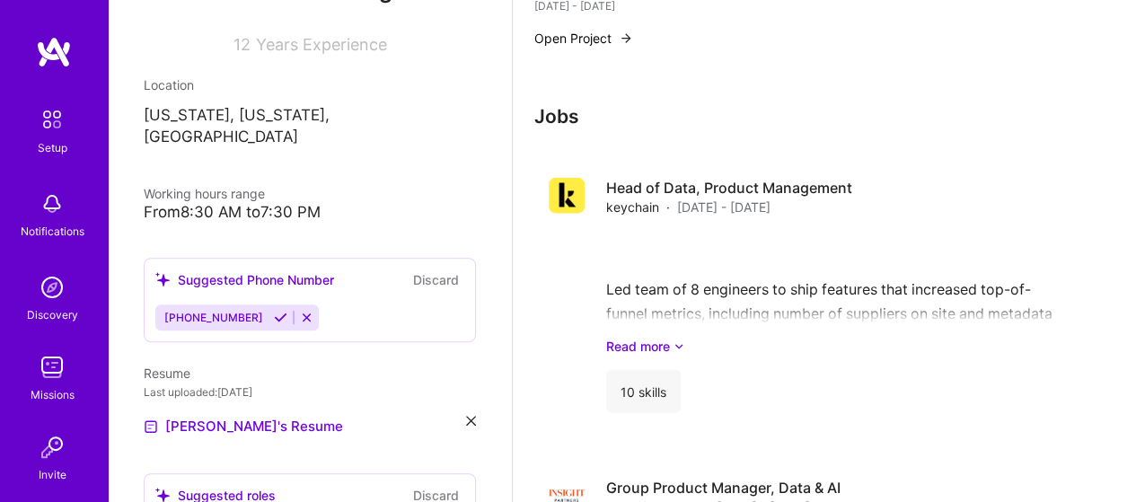
scroll to position [180, 0]
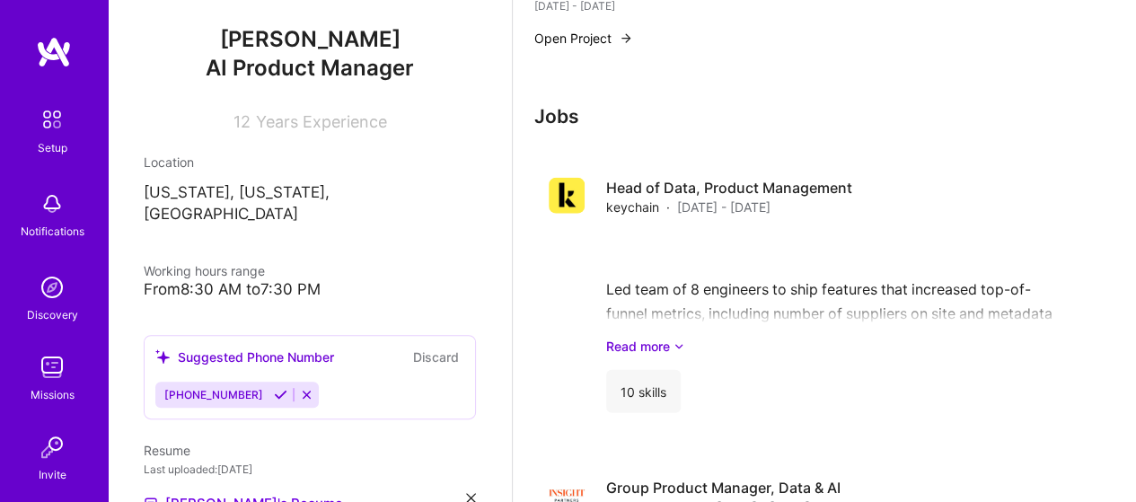
click at [217, 280] on div "From 8:30 AM to 7:30 PM" at bounding box center [310, 289] width 332 height 19
drag, startPoint x: 154, startPoint y: 259, endPoint x: 339, endPoint y: 263, distance: 185.0
click at [339, 280] on div "From 8:30 AM to 7:30 PM" at bounding box center [310, 289] width 332 height 19
click at [343, 280] on div "From 8:30 AM to 7:30 PM" at bounding box center [310, 289] width 332 height 19
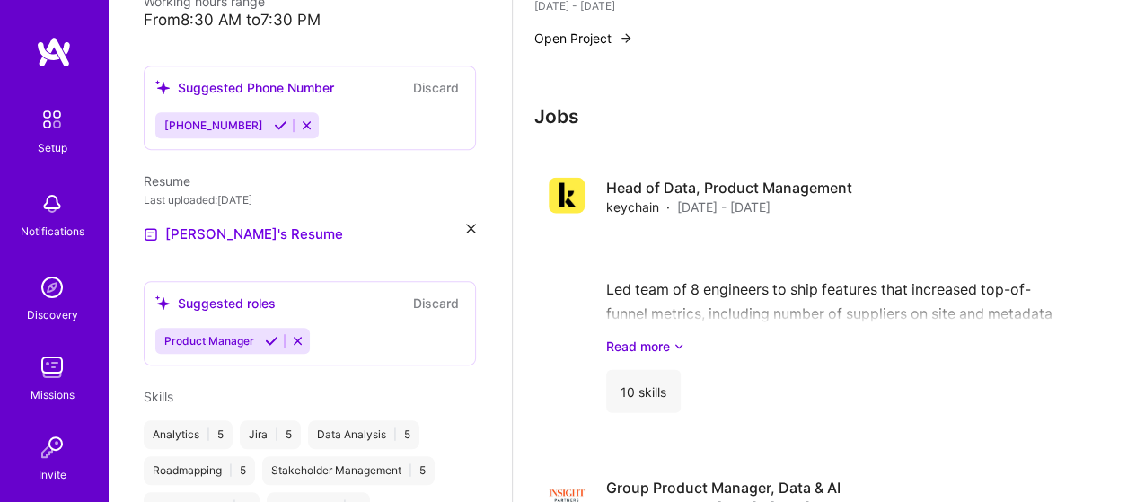
click at [274, 118] on icon at bounding box center [280, 124] width 13 height 13
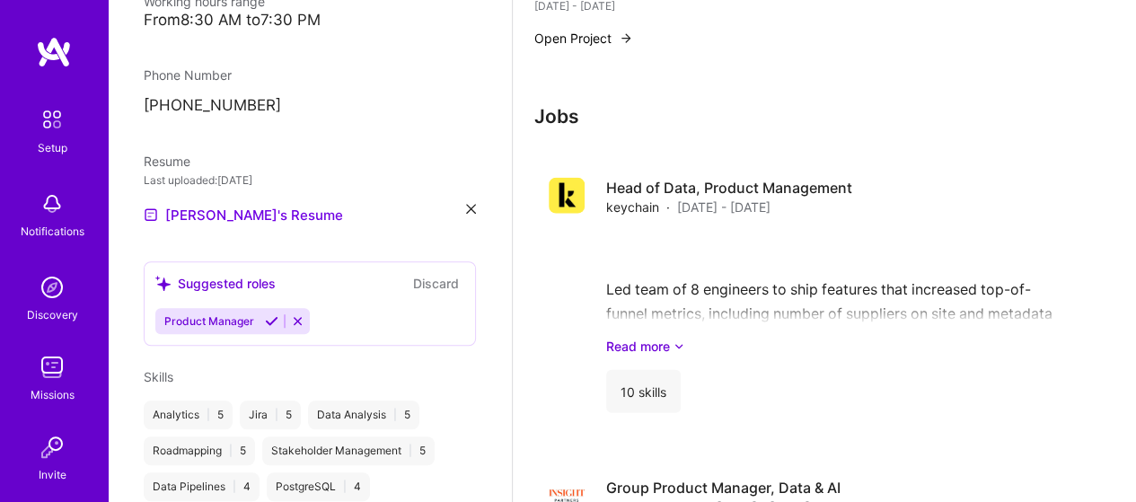
click at [266, 209] on div "Amitha Kurmala AI Product Manager 12 Years Experience Location New York, New Yo…" at bounding box center [310, 251] width 404 height 502
click at [271, 314] on icon at bounding box center [271, 320] width 13 height 13
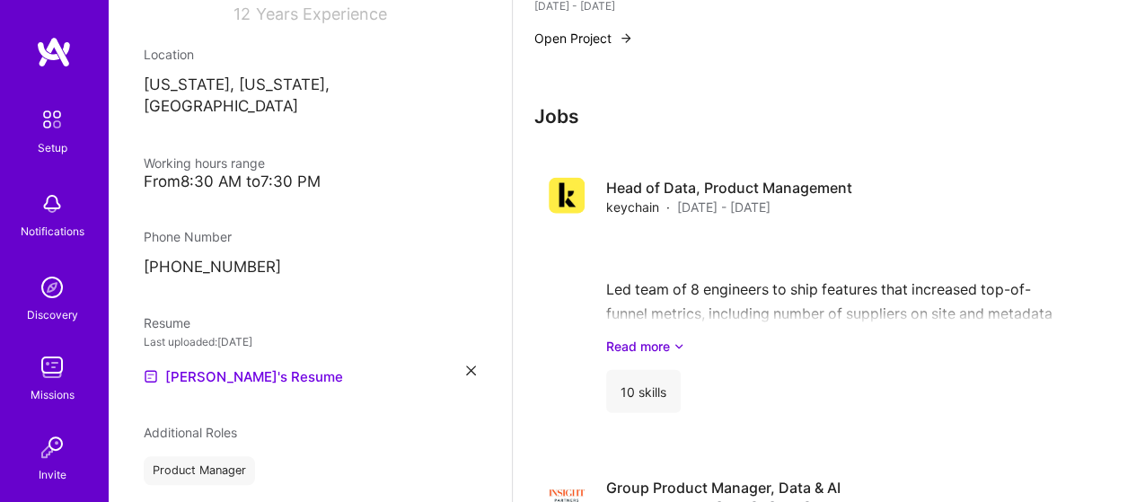
scroll to position [90, 0]
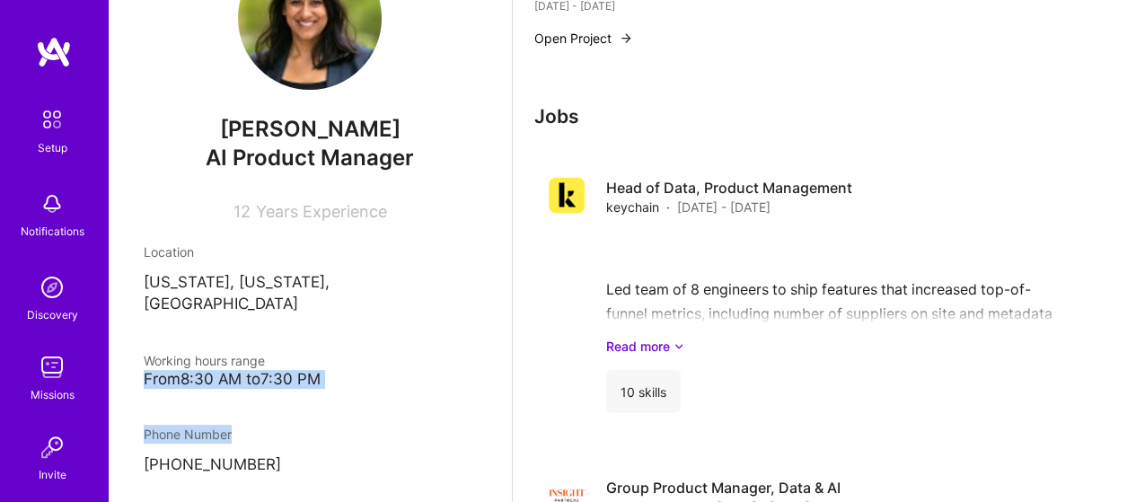
drag, startPoint x: 135, startPoint y: 356, endPoint x: 330, endPoint y: 353, distance: 195.7
click at [320, 360] on div "Amitha Kurmala AI Product Manager 12 Years Experience Location New York, New Yo…" at bounding box center [310, 251] width 404 height 502
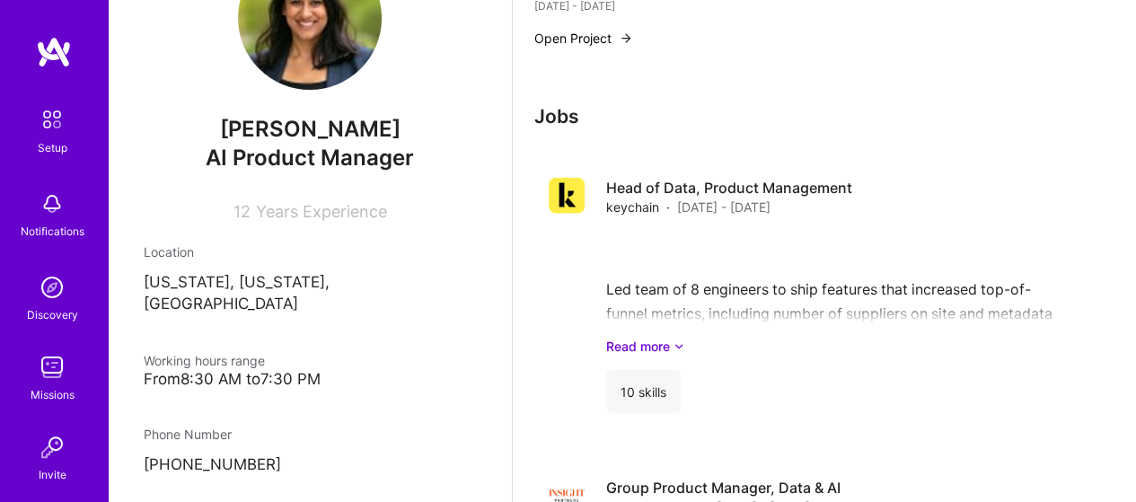
click at [334, 370] on div "From 8:30 AM to 7:30 PM" at bounding box center [310, 379] width 332 height 19
drag, startPoint x: 337, startPoint y: 355, endPoint x: 177, endPoint y: 358, distance: 159.8
click at [177, 370] on div "From 8:30 AM to 7:30 PM" at bounding box center [310, 379] width 332 height 19
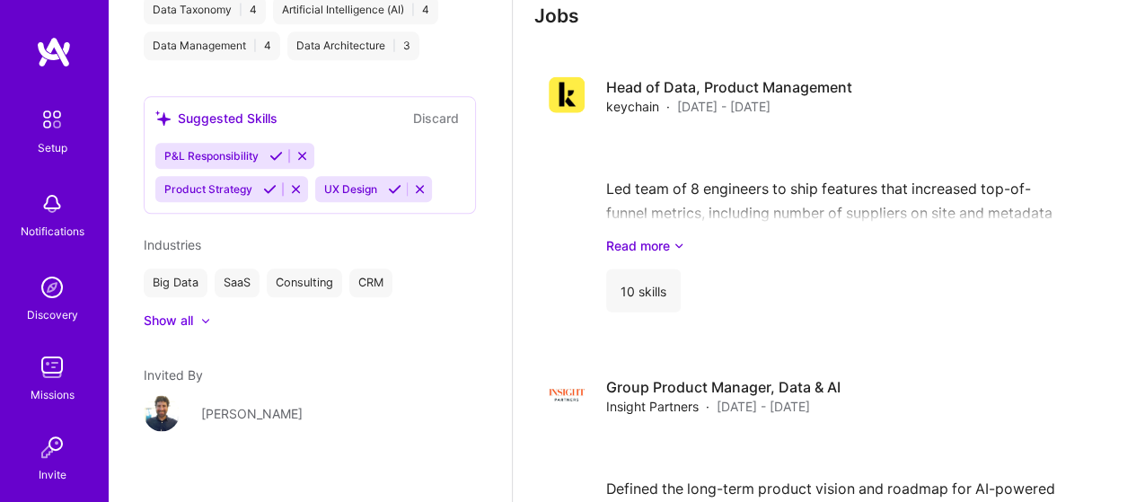
scroll to position [2235, 0]
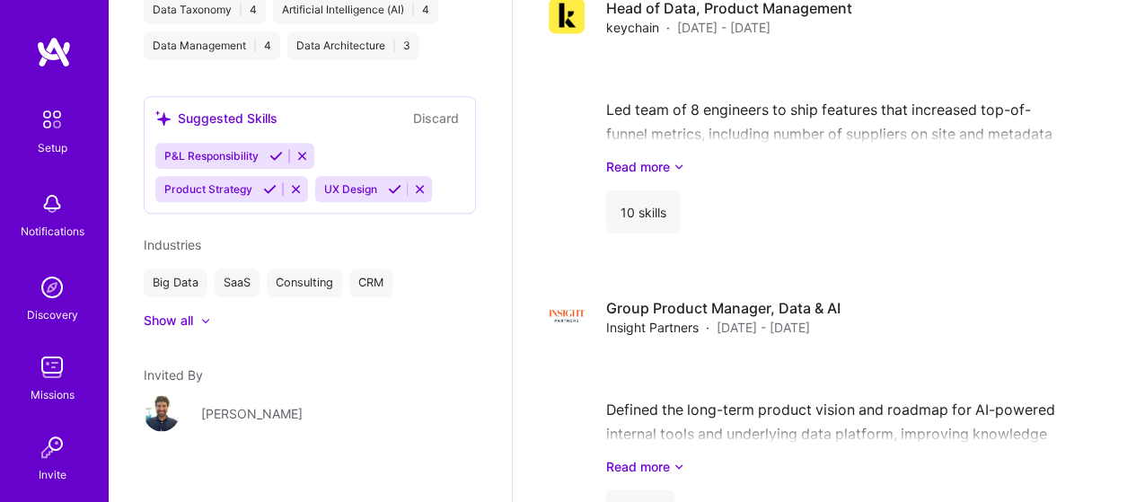
click at [269, 182] on icon at bounding box center [269, 188] width 13 height 13
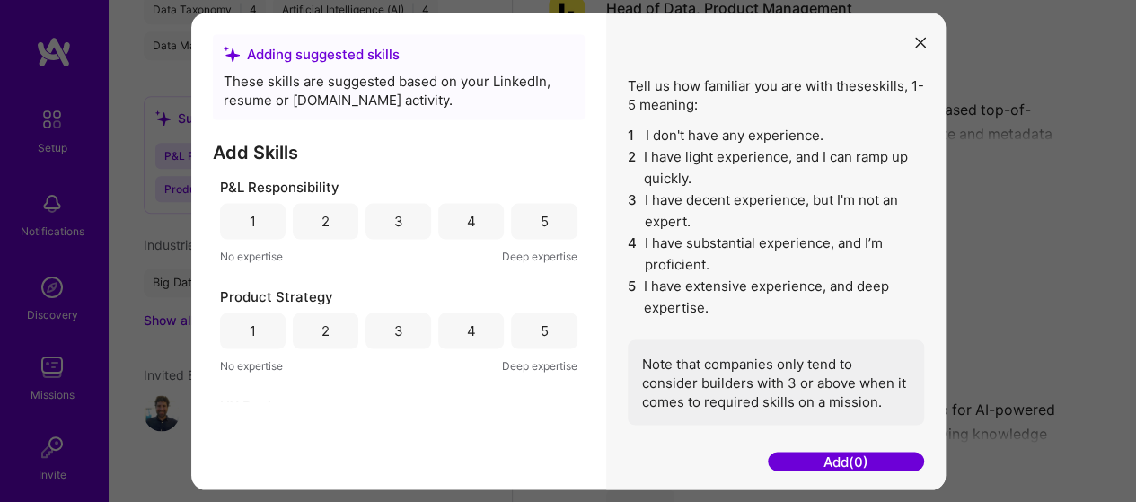
click at [540, 222] on div "5" at bounding box center [544, 220] width 8 height 19
click at [540, 331] on div "5" at bounding box center [544, 329] width 8 height 19
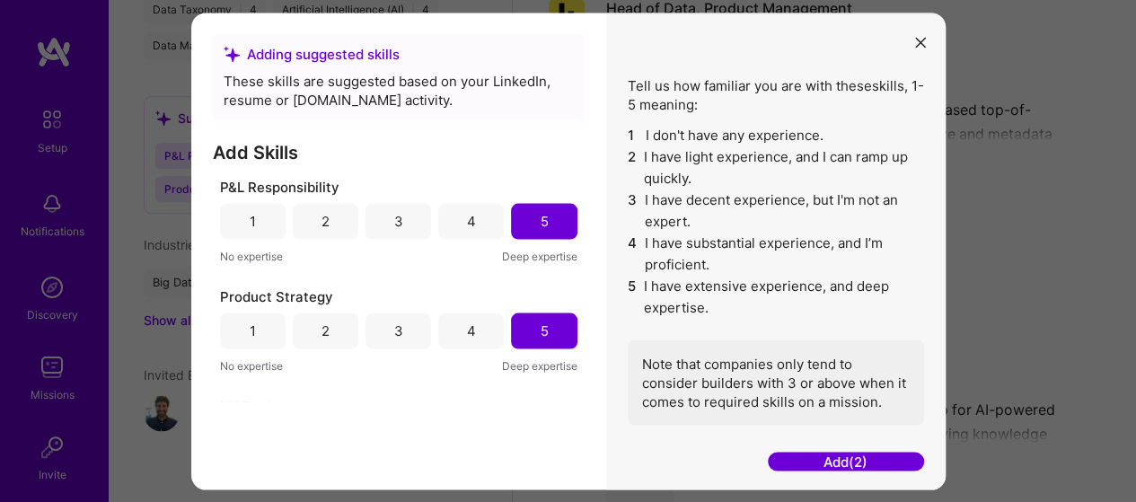
click at [862, 466] on button "Add (2)" at bounding box center [846, 461] width 156 height 19
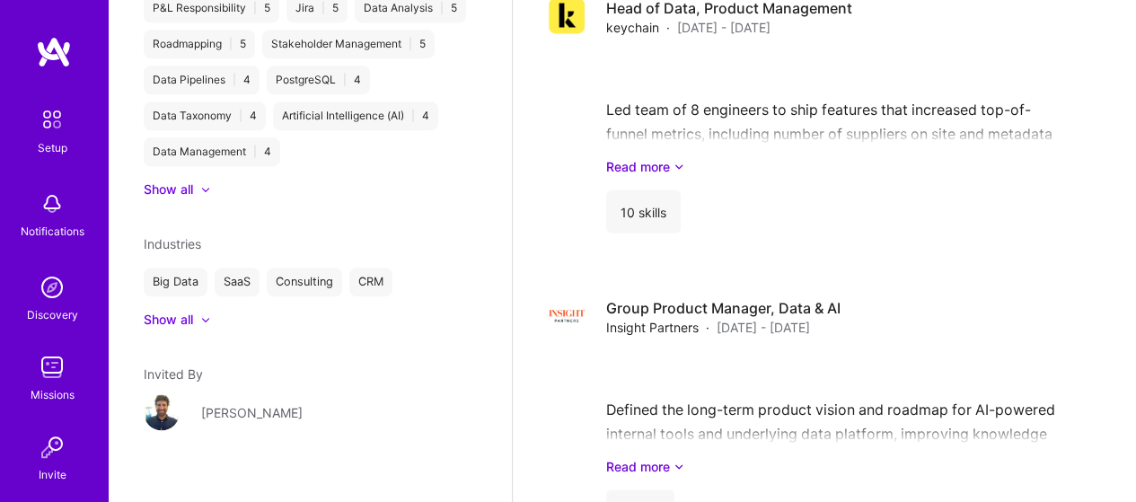
click at [829, 462] on link "Read more" at bounding box center [834, 466] width 457 height 19
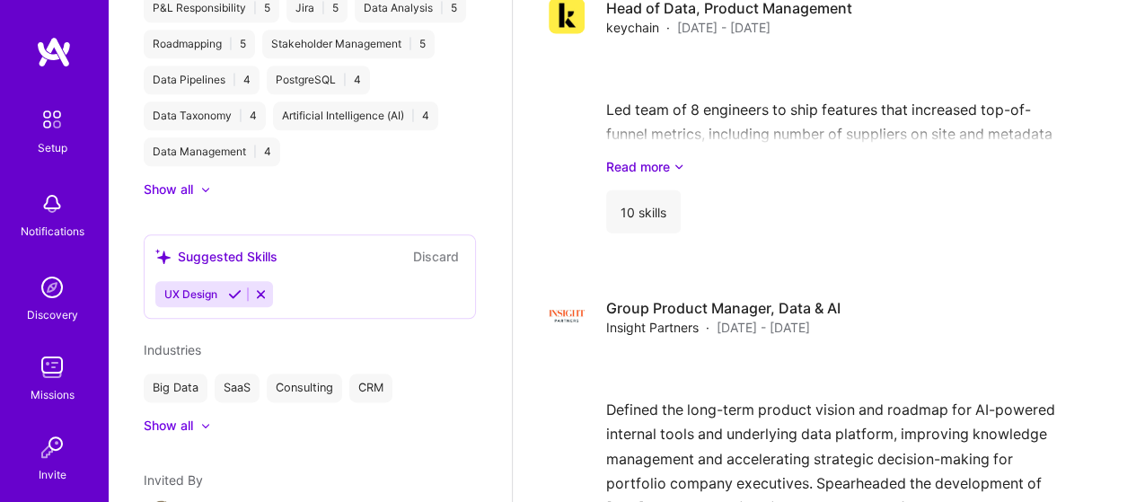
scroll to position [988, 0]
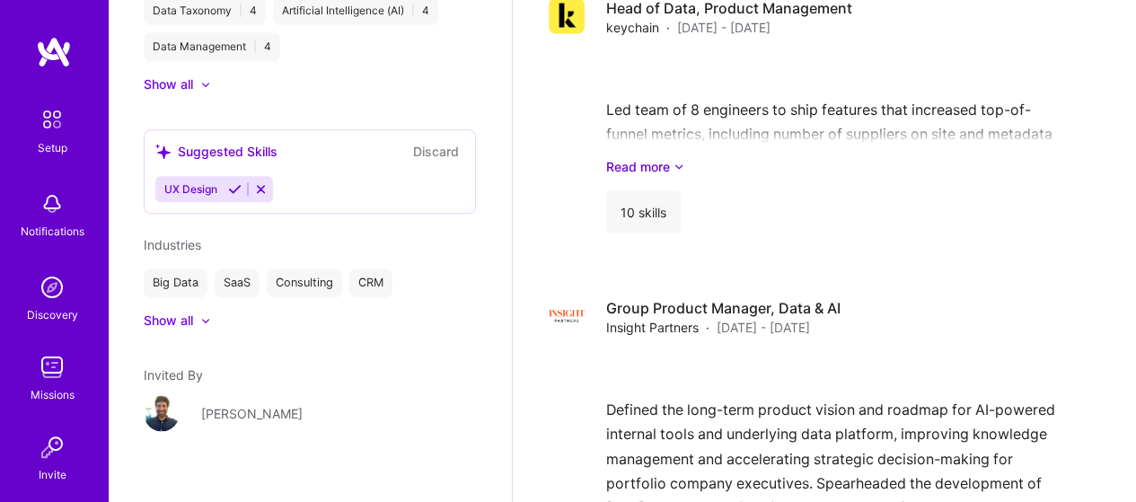
click at [260, 182] on icon at bounding box center [260, 188] width 13 height 13
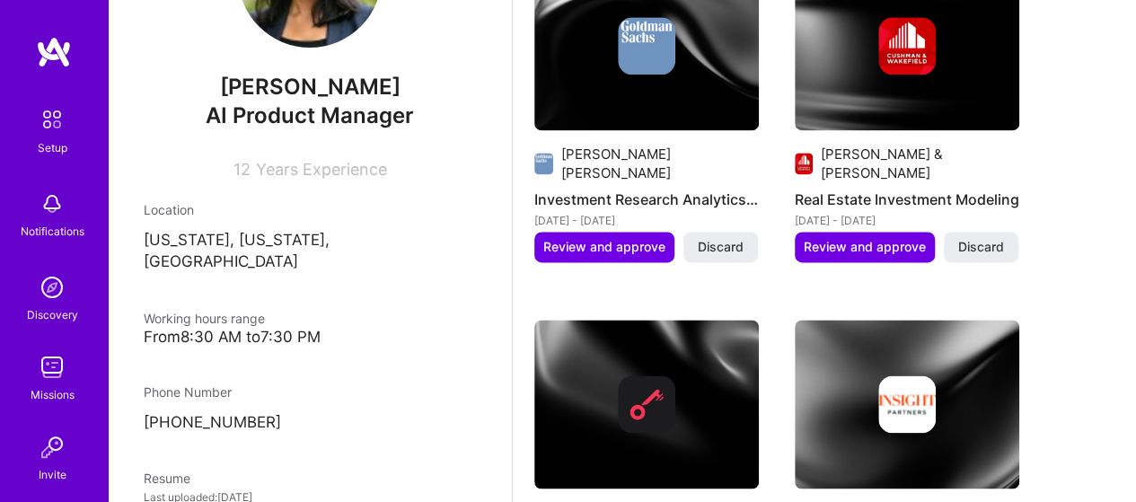
scroll to position [0, 0]
